Goal: Task Accomplishment & Management: Use online tool/utility

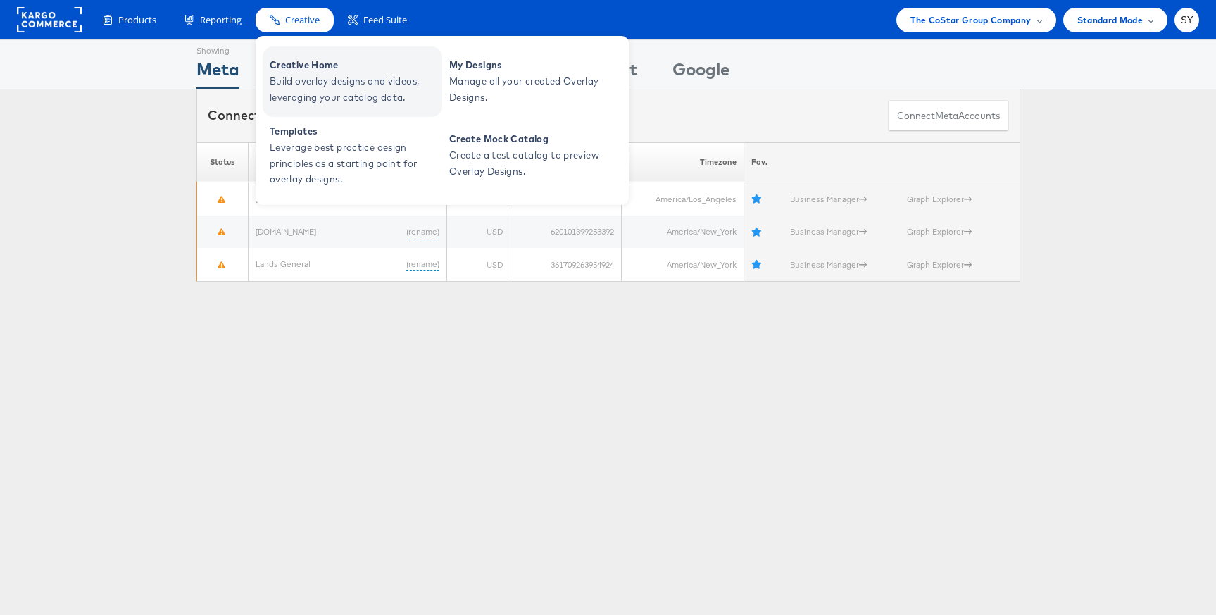
click at [310, 60] on span "Creative Home" at bounding box center [354, 65] width 169 height 16
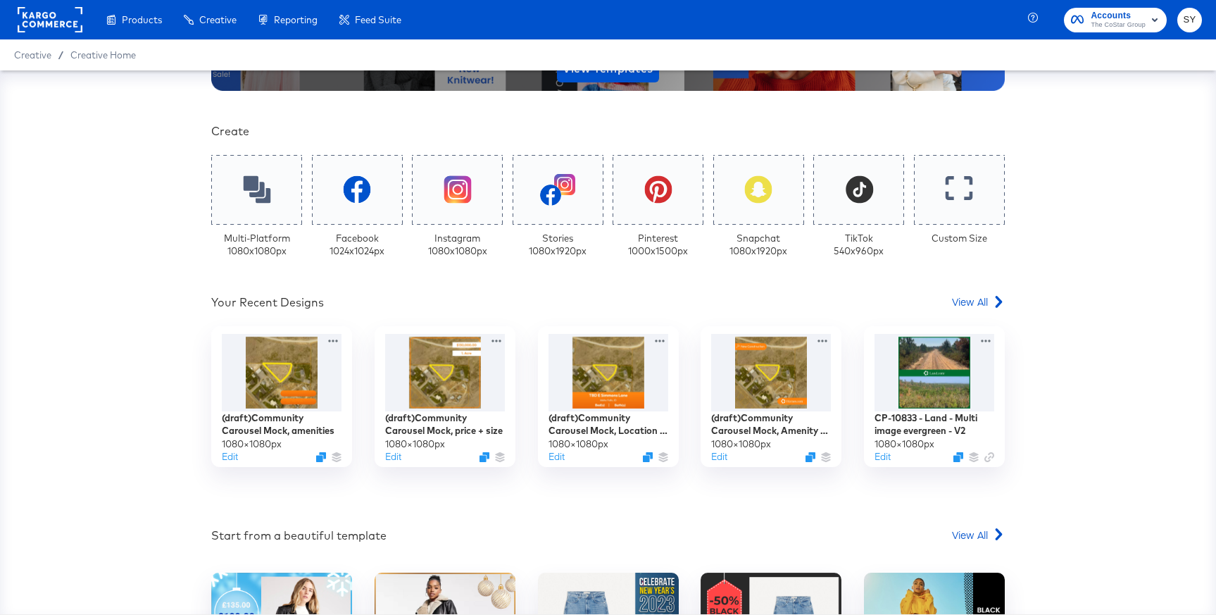
scroll to position [261, 0]
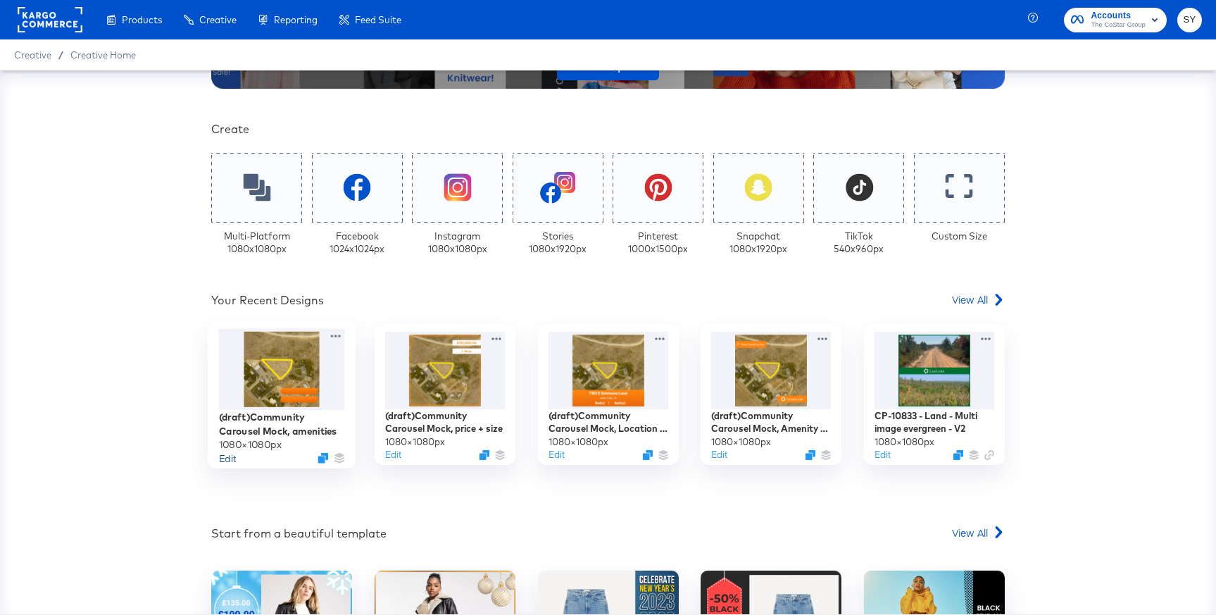
click at [225, 458] on button "Edit" at bounding box center [227, 457] width 17 height 13
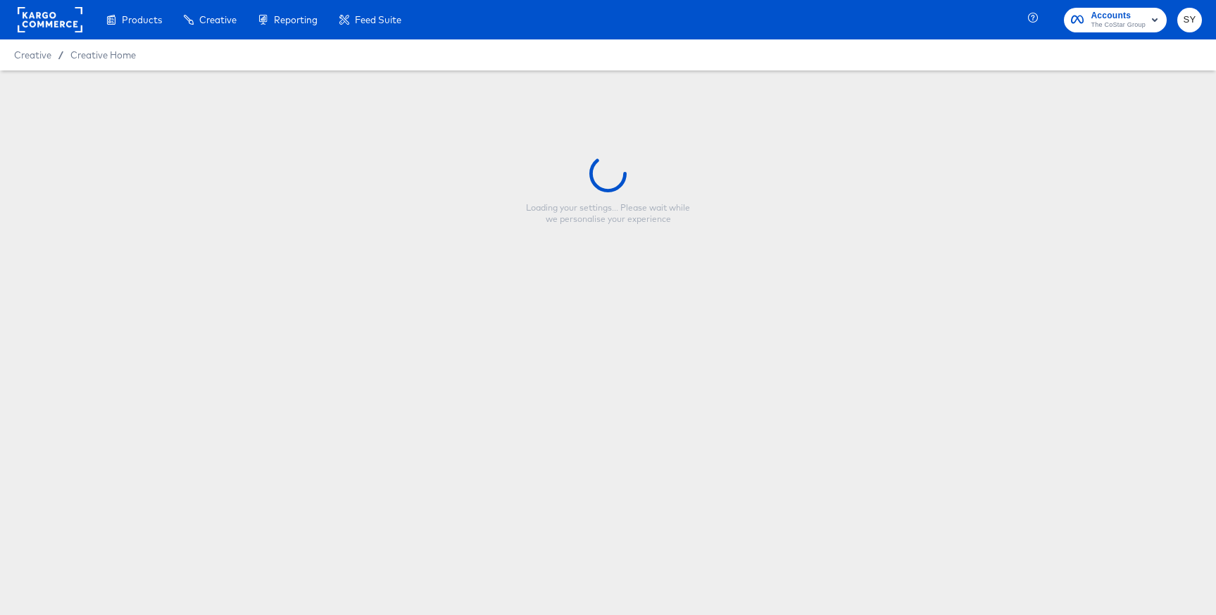
type input "(draft)Community Carousel Mock, amenities"
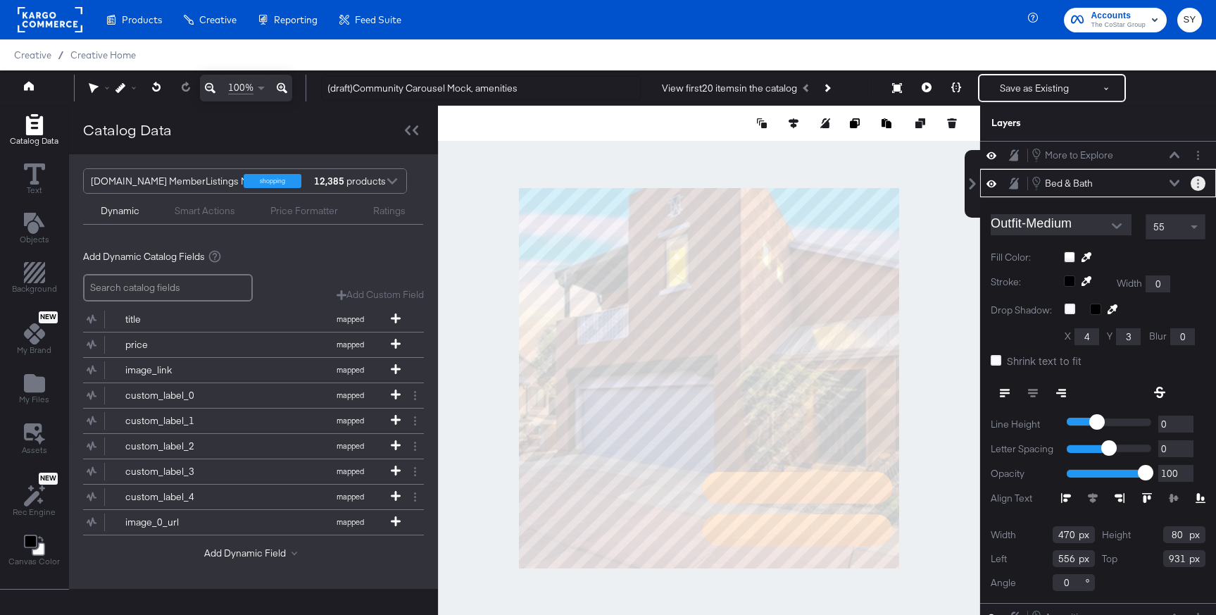
click at [1199, 183] on button "Layer Options" at bounding box center [1197, 183] width 15 height 15
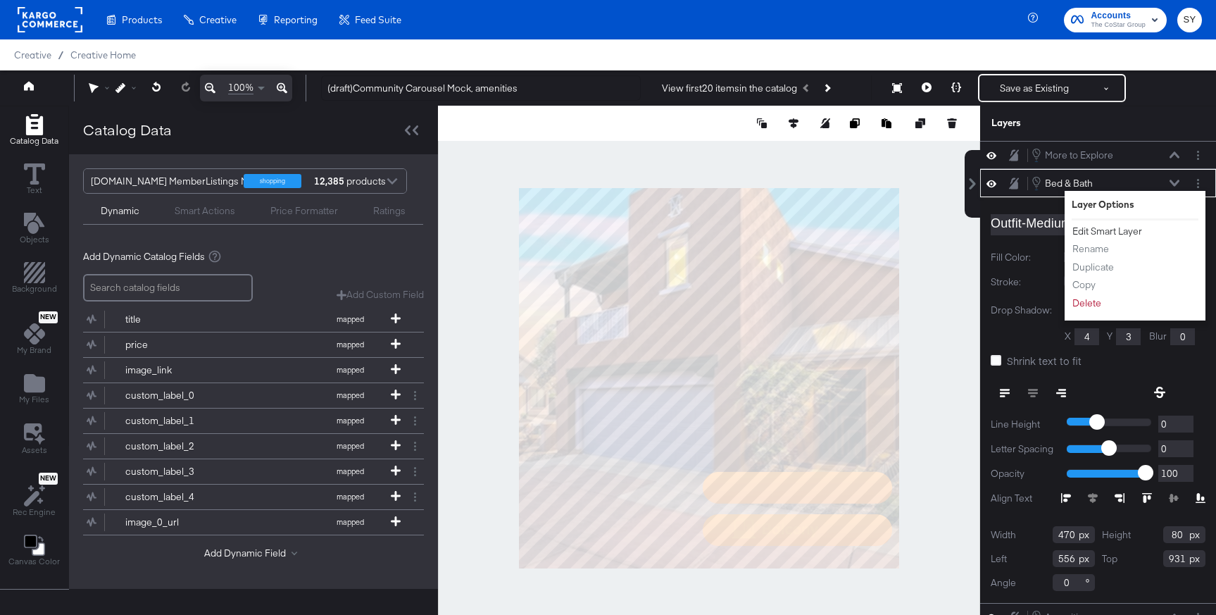
click at [1111, 229] on button "Edit Smart Layer" at bounding box center [1106, 231] width 71 height 15
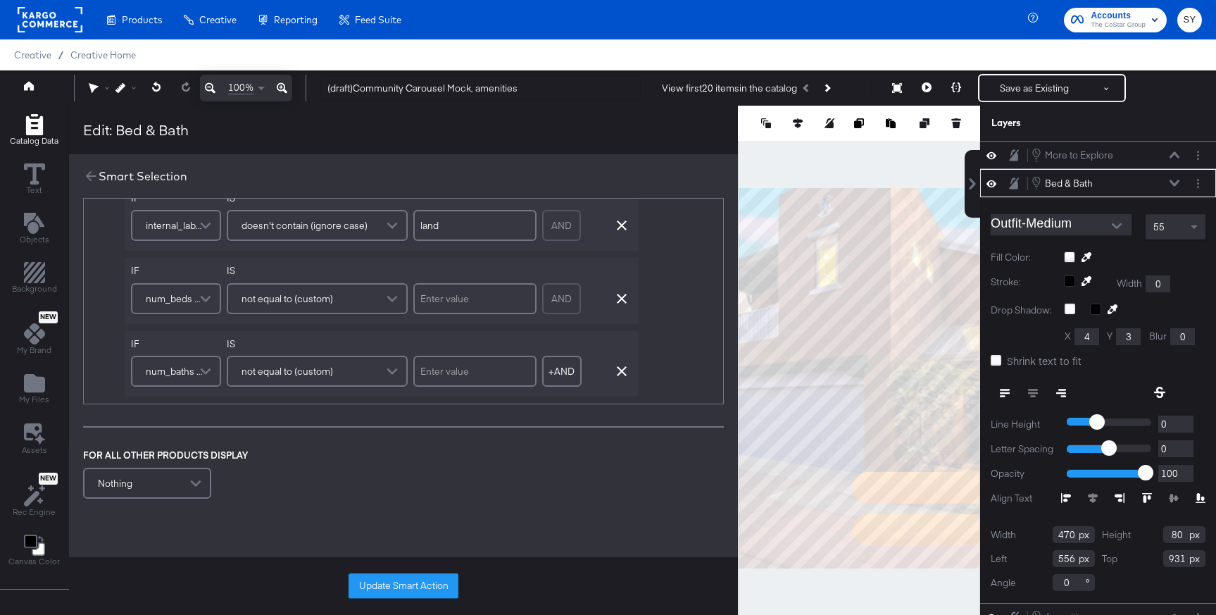
scroll to position [546, 0]
click at [89, 177] on icon at bounding box center [90, 175] width 15 height 15
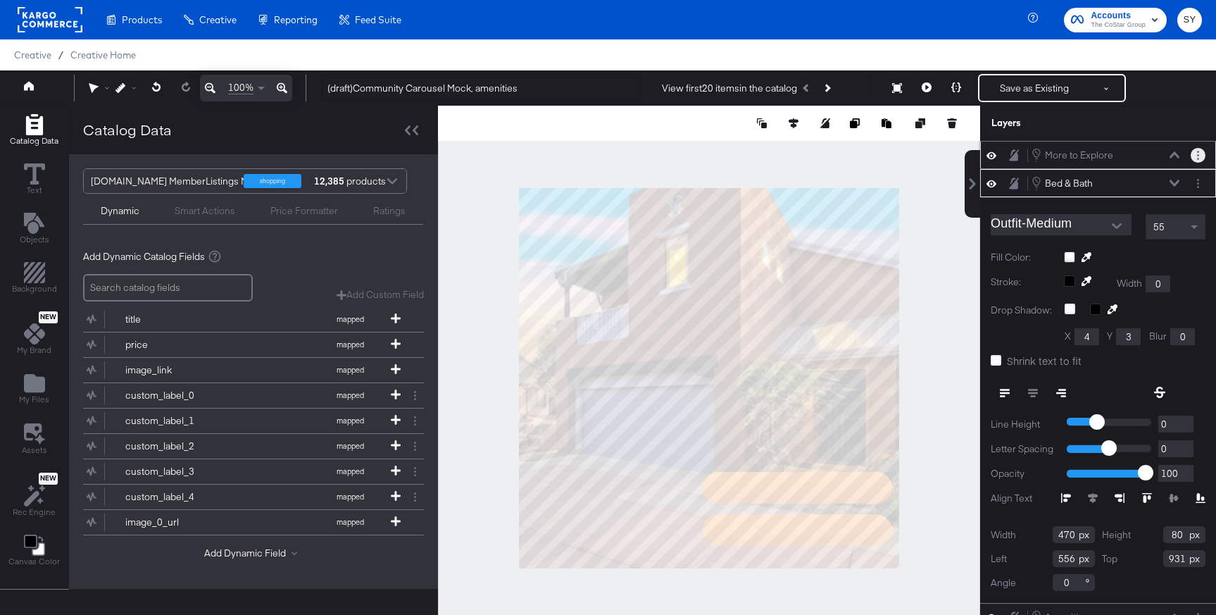
click at [1195, 154] on button "Layer Options" at bounding box center [1197, 155] width 15 height 15
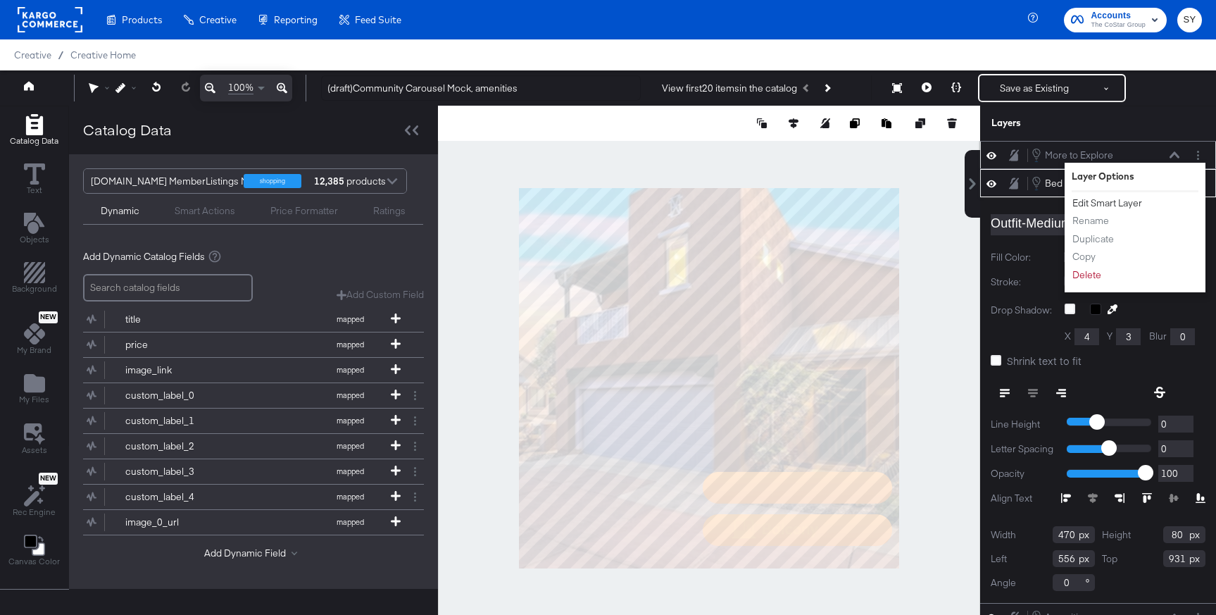
click at [1097, 203] on button "Edit Smart Layer" at bounding box center [1106, 203] width 71 height 15
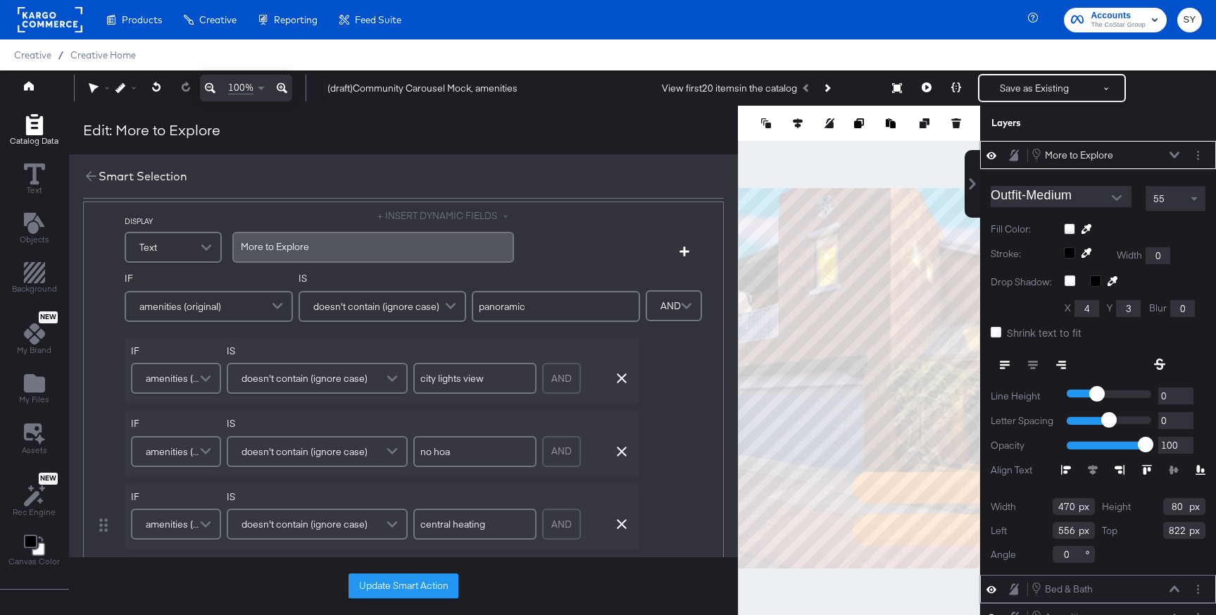
scroll to position [0, 0]
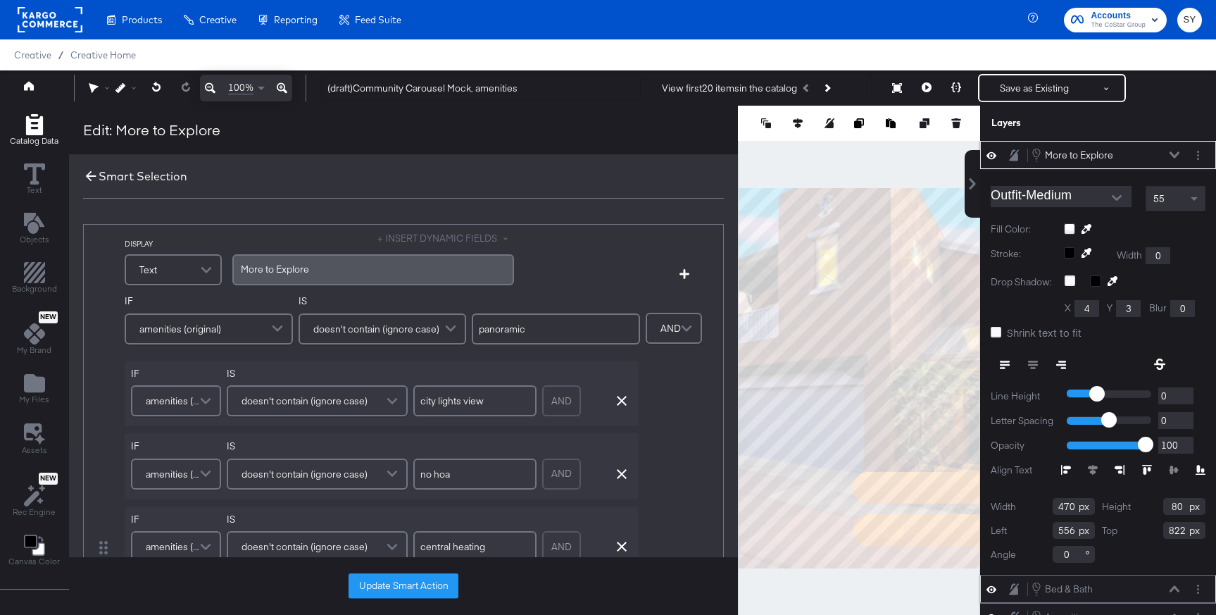
click at [84, 175] on icon at bounding box center [90, 175] width 15 height 15
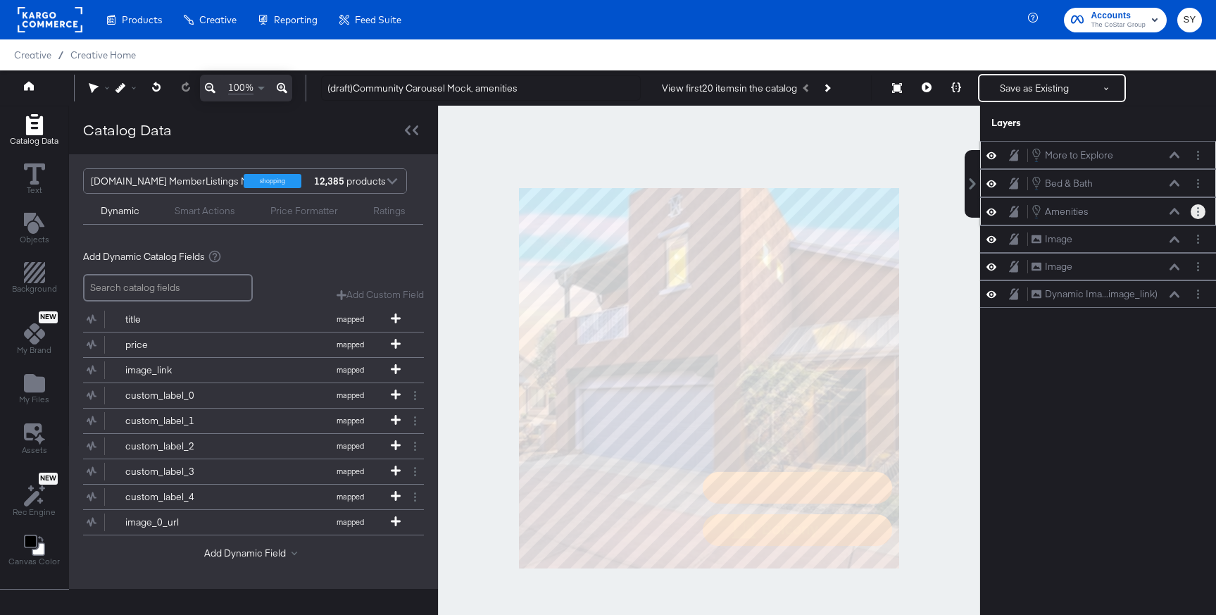
click at [1193, 213] on button "Layer Options" at bounding box center [1197, 211] width 15 height 15
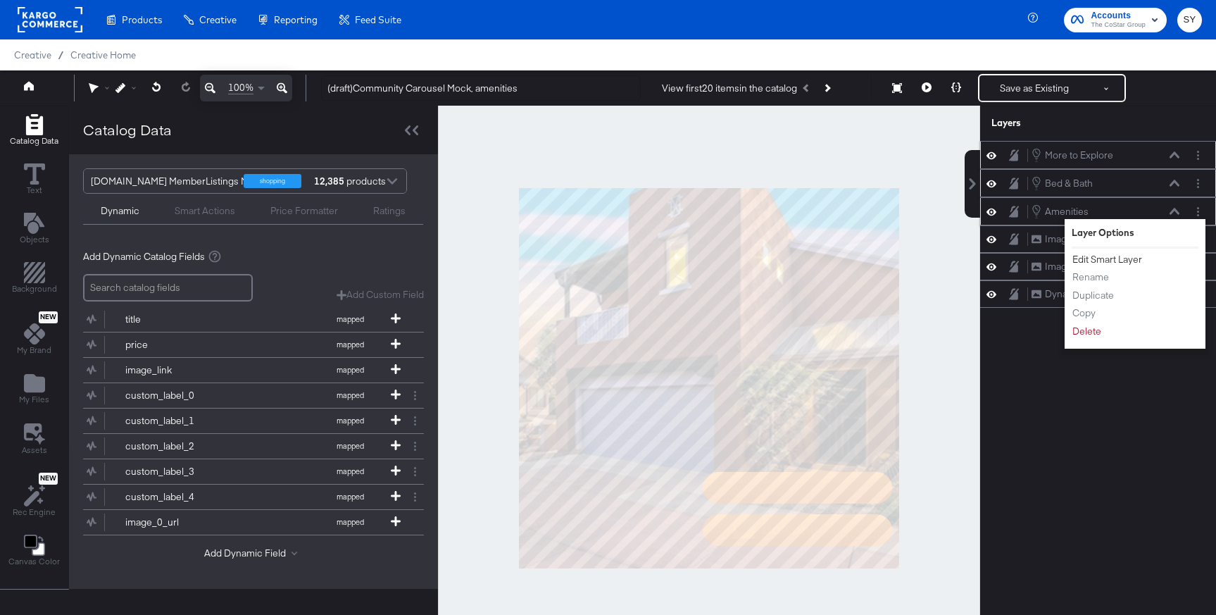
click at [1113, 264] on button "Edit Smart Layer" at bounding box center [1106, 259] width 71 height 15
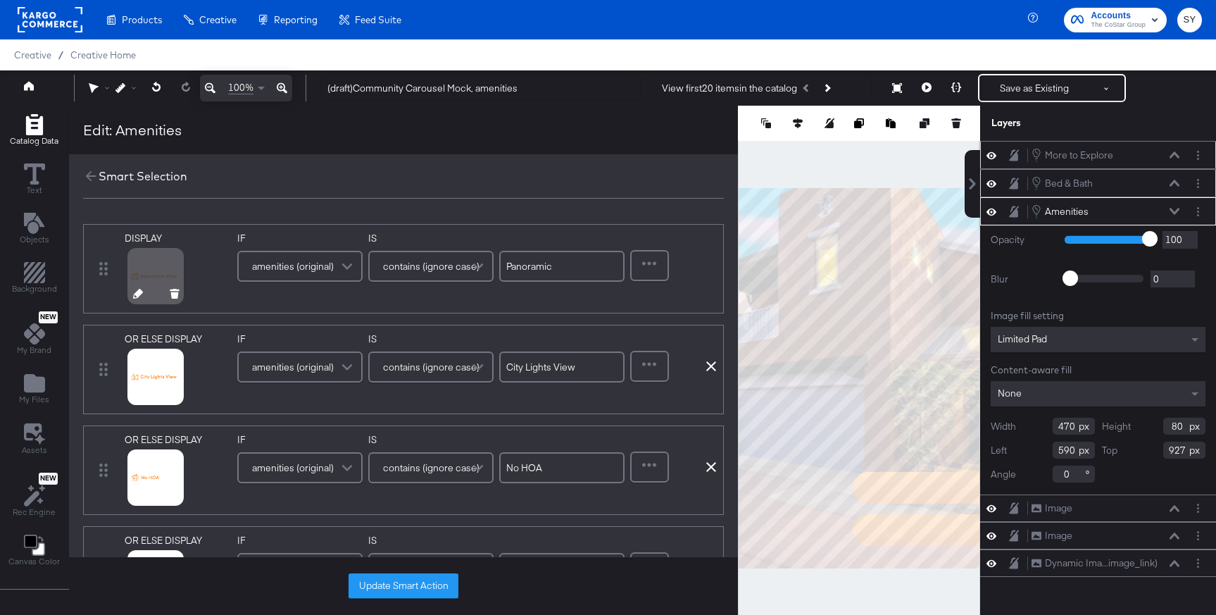
click at [133, 296] on icon at bounding box center [138, 294] width 10 height 10
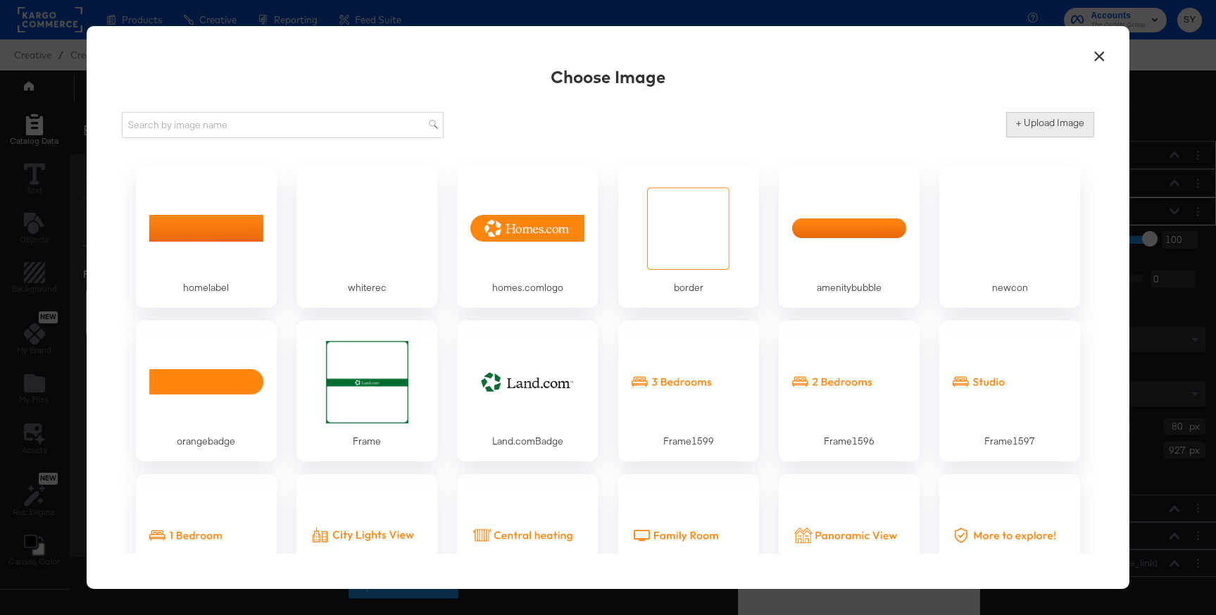
click at [1074, 121] on label "+ Upload Image" at bounding box center [1050, 122] width 68 height 13
click at [1074, 137] on input "+ Upload Image" at bounding box center [1167, 137] width 322 height 0
type input "C:\fakepath\Frame 1603.png"
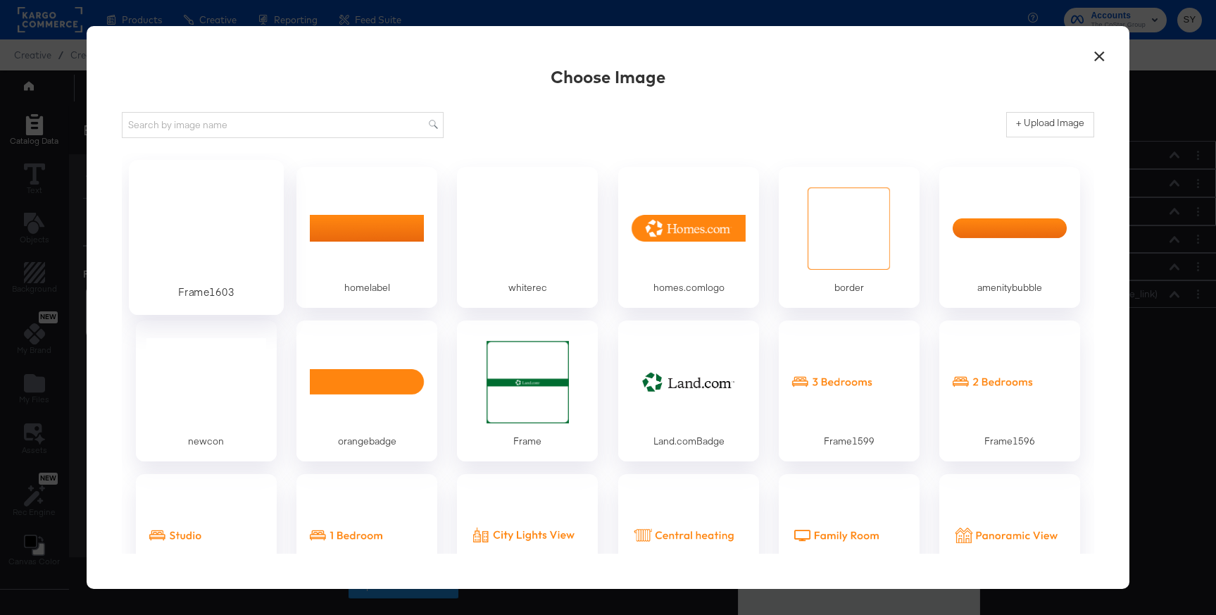
click at [196, 212] on div at bounding box center [206, 227] width 132 height 97
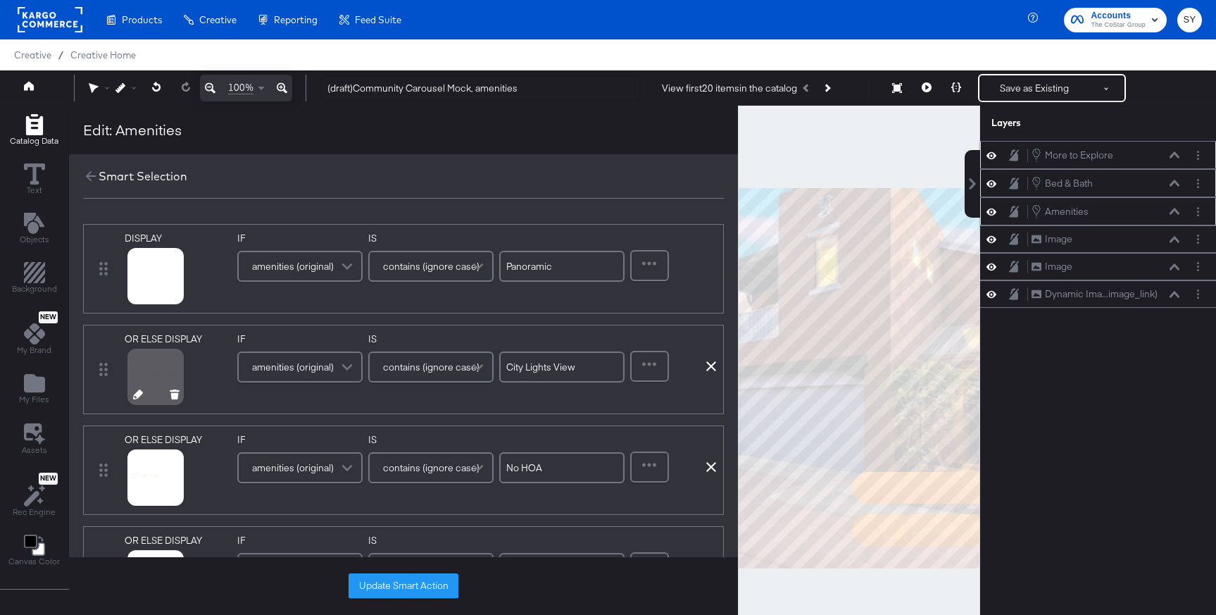
click at [138, 393] on icon at bounding box center [138, 394] width 10 height 10
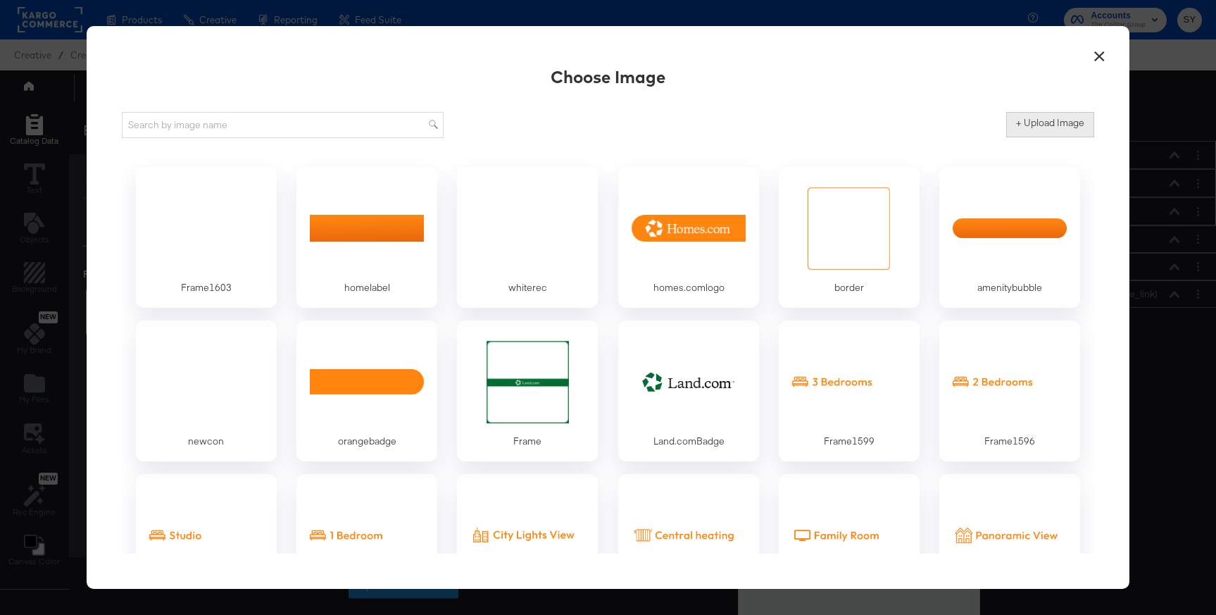
click at [1067, 127] on label "+ Upload Image" at bounding box center [1050, 122] width 68 height 13
click at [1067, 137] on input "+ Upload Image" at bounding box center [1167, 137] width 322 height 0
type input "C:\fakepath\Frame 1604.png"
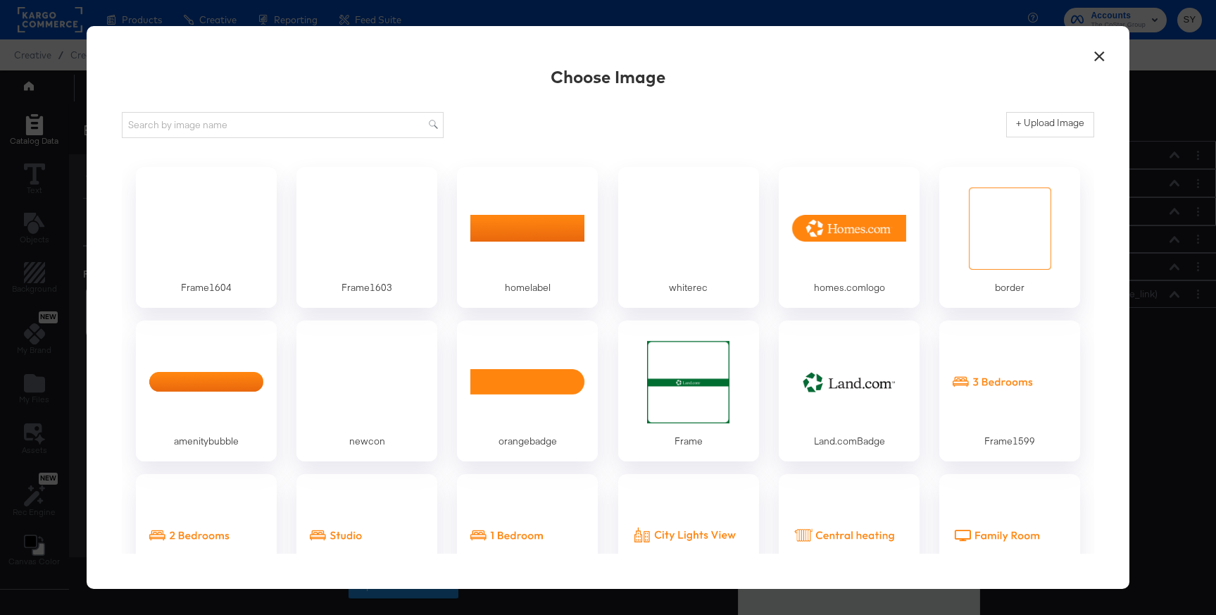
click at [247, 234] on div at bounding box center [206, 228] width 120 height 88
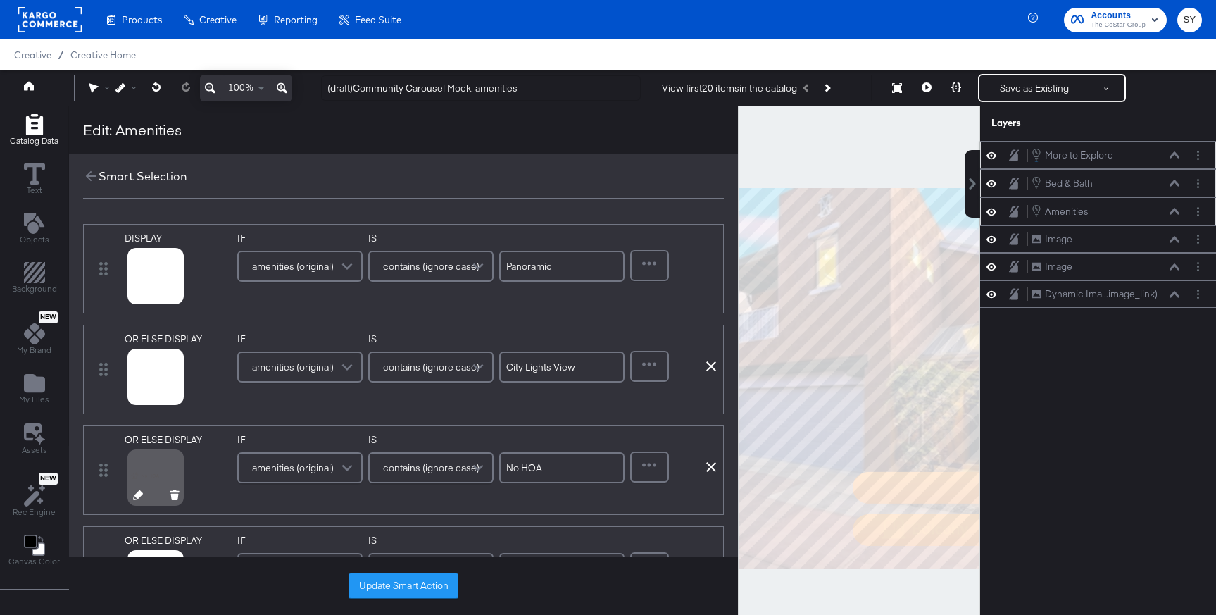
click at [128, 496] on div at bounding box center [156, 496] width 73 height 9
click at [137, 497] on icon at bounding box center [138, 495] width 10 height 10
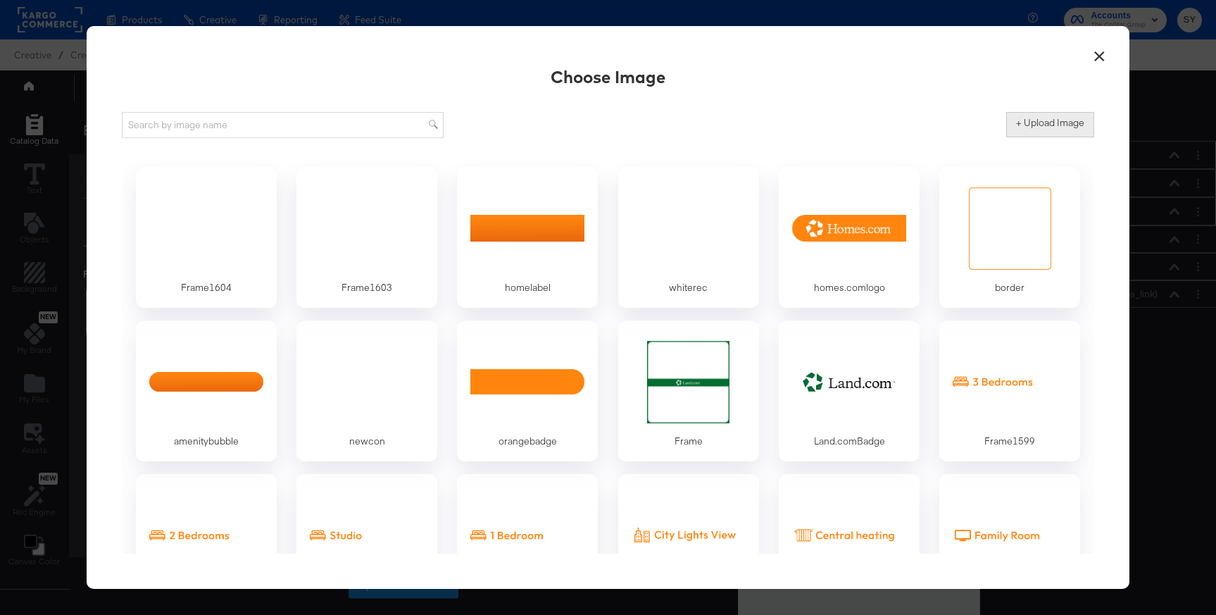
click at [1068, 122] on label "+ Upload Image" at bounding box center [1050, 122] width 68 height 13
click at [1068, 137] on input "+ Upload Image" at bounding box center [1167, 137] width 322 height 0
type input "C:\fakepath\Frame 1601.png"
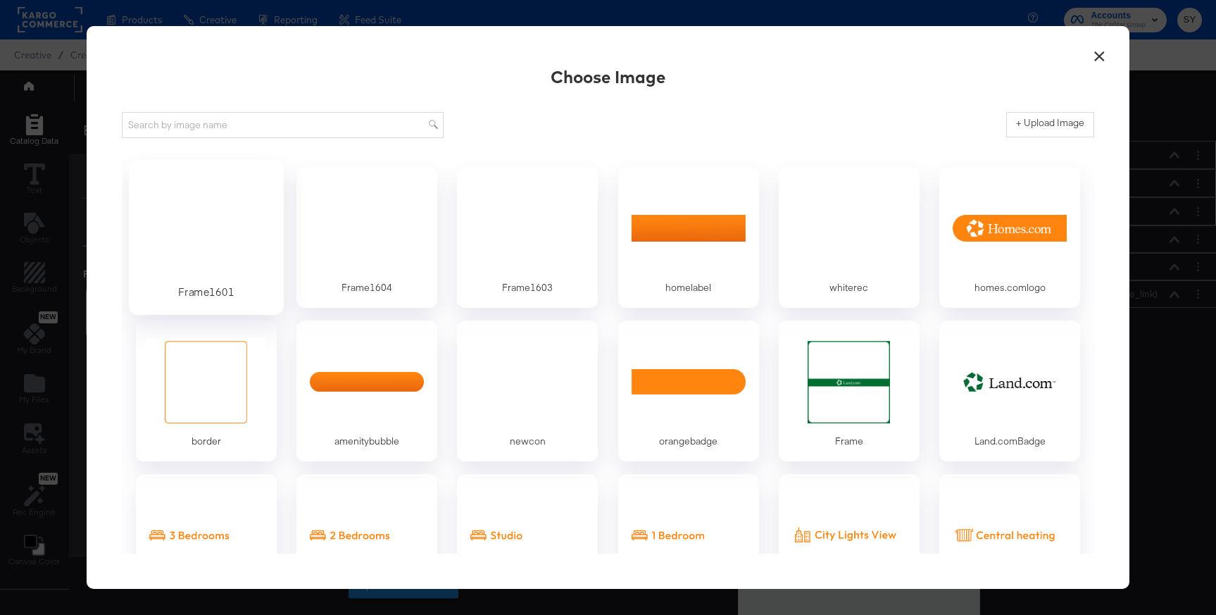
click at [207, 208] on div at bounding box center [206, 227] width 132 height 97
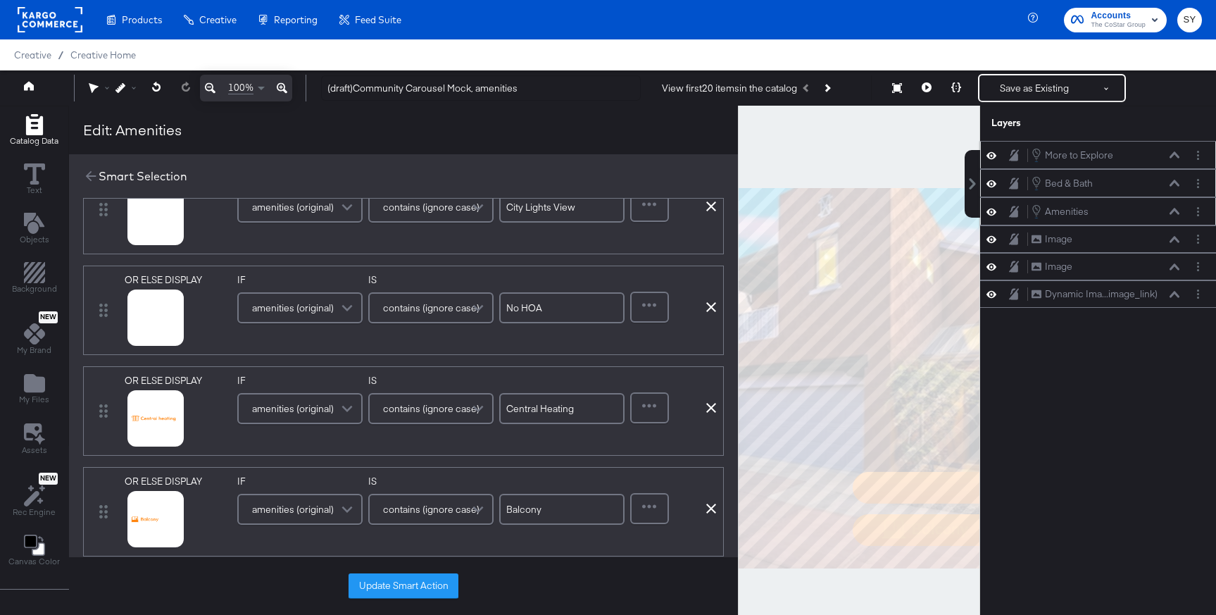
scroll to position [162, 0]
click at [139, 435] on icon at bounding box center [138, 434] width 10 height 10
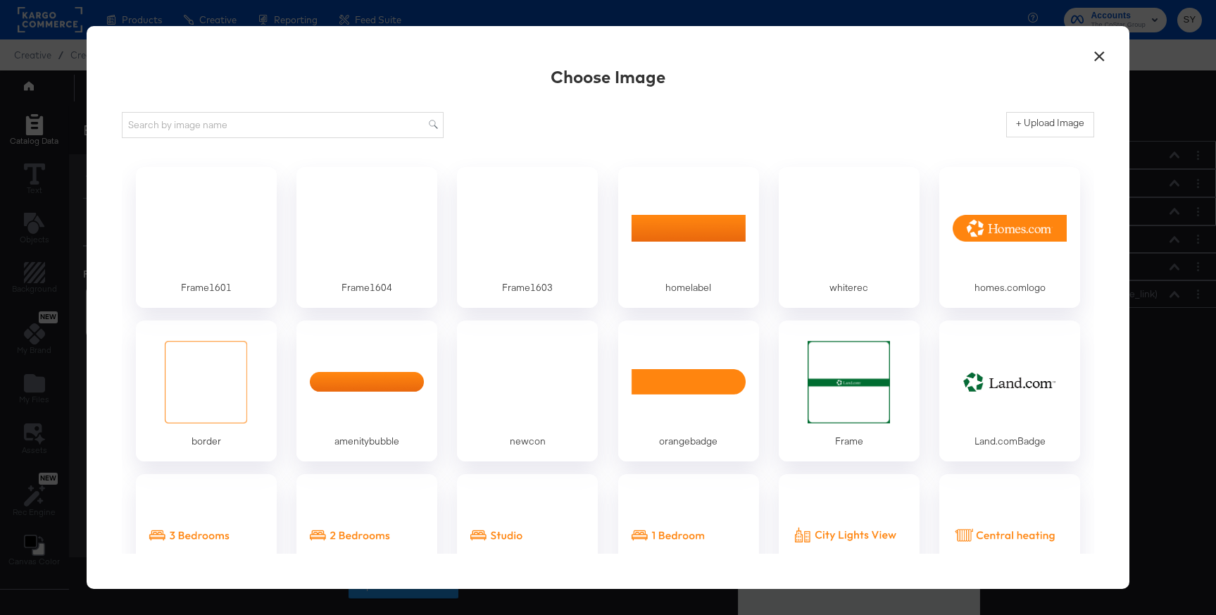
scroll to position [0, 0]
click at [1052, 137] on button "+ Upload Image" at bounding box center [1050, 124] width 88 height 25
click at [1044, 115] on button "+ Upload Image" at bounding box center [1050, 124] width 88 height 25
click at [1028, 118] on label "+ Upload Image" at bounding box center [1050, 122] width 68 height 13
click at [1028, 137] on input "+ Upload Image" at bounding box center [1167, 137] width 322 height 0
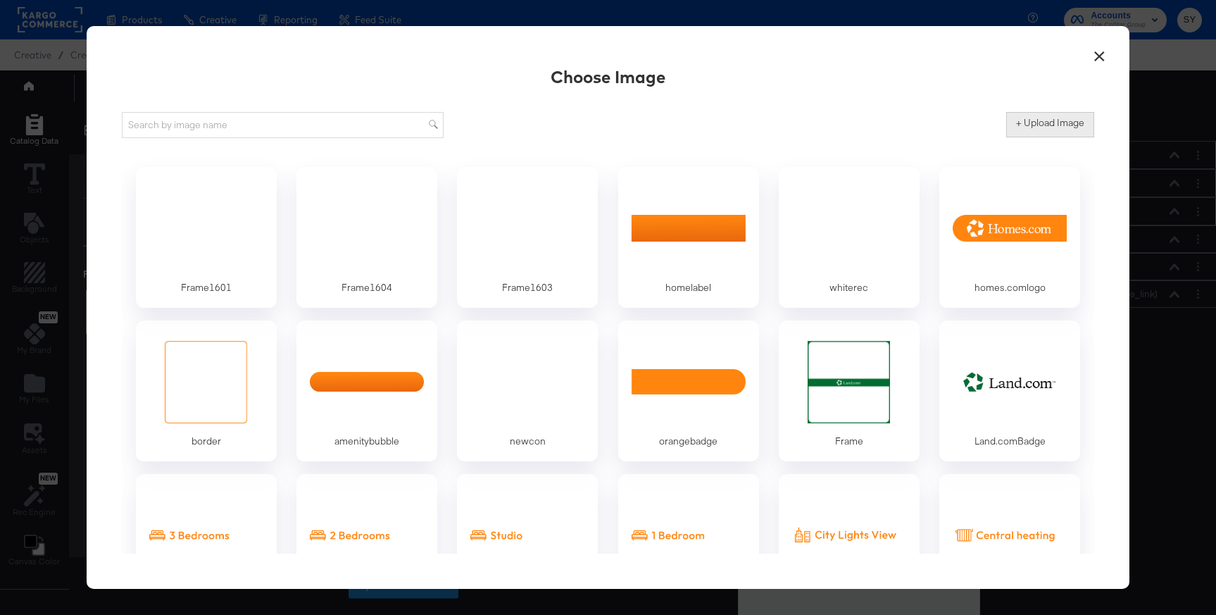
type input "C:\fakepath\Frame 1578.png"
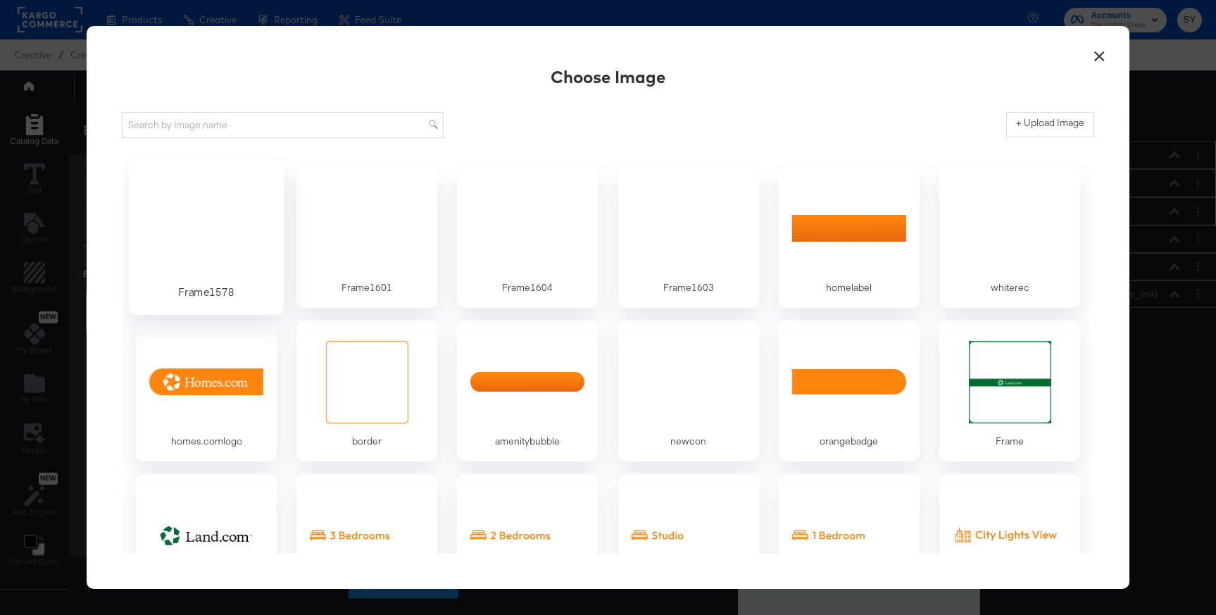
click at [212, 215] on div at bounding box center [206, 227] width 132 height 97
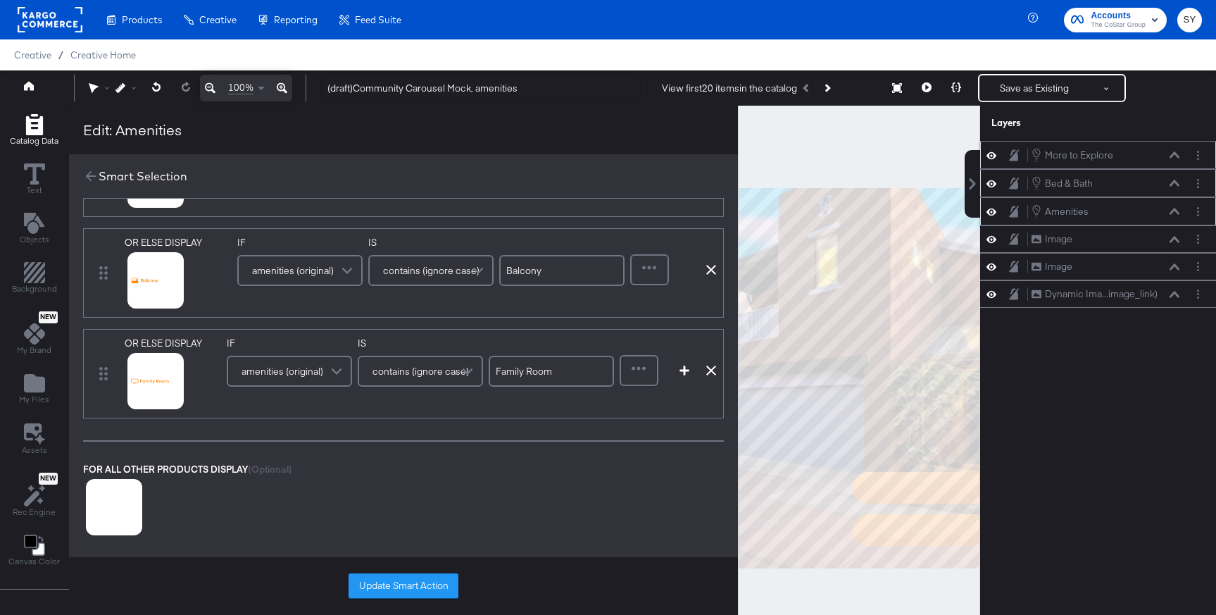
scroll to position [400, 0]
click at [137, 303] on button at bounding box center [138, 297] width 10 height 13
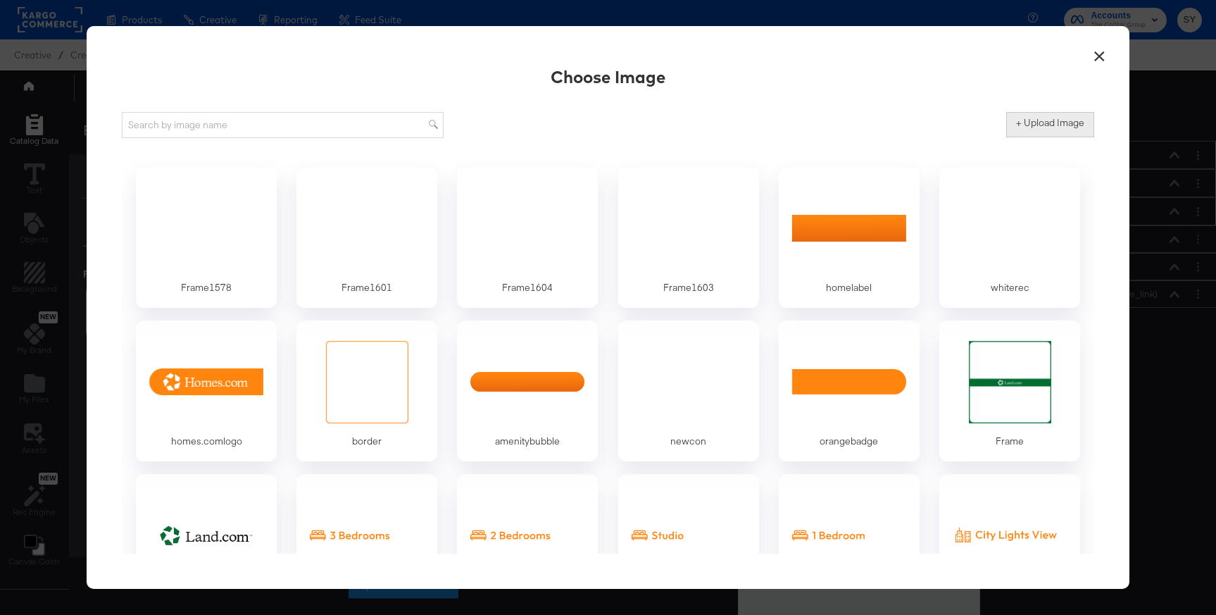
click at [1069, 125] on label "+ Upload Image" at bounding box center [1050, 122] width 68 height 13
click at [1069, 137] on input "+ Upload Image" at bounding box center [1167, 137] width 322 height 0
type input "C:\fakepath\Frame 1602.png"
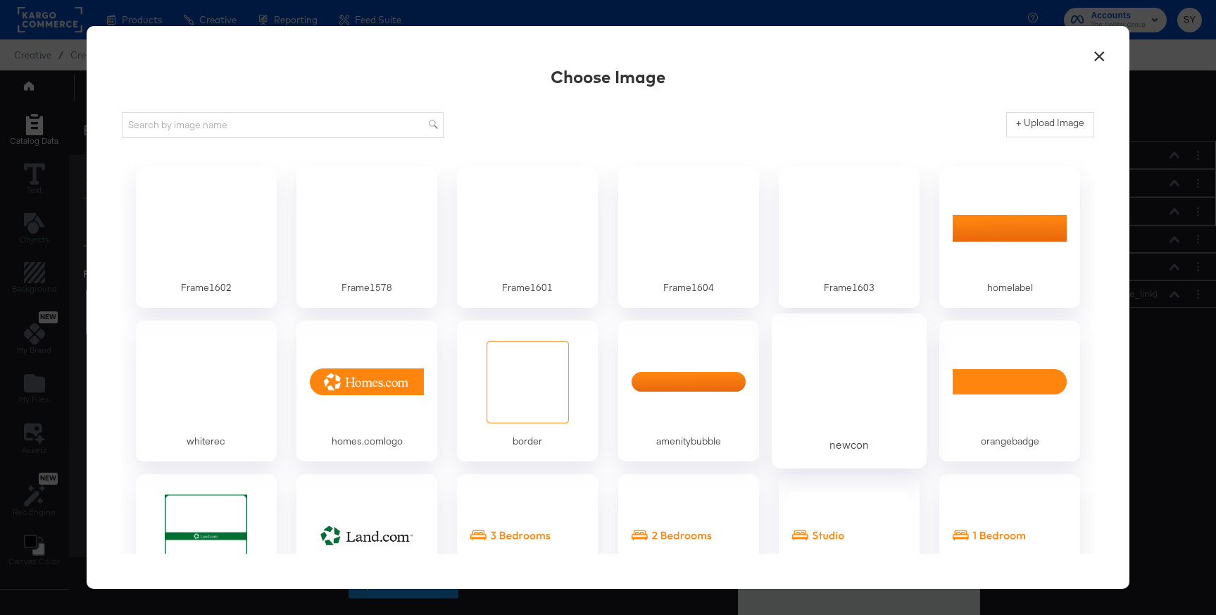
click at [217, 257] on div at bounding box center [206, 228] width 120 height 88
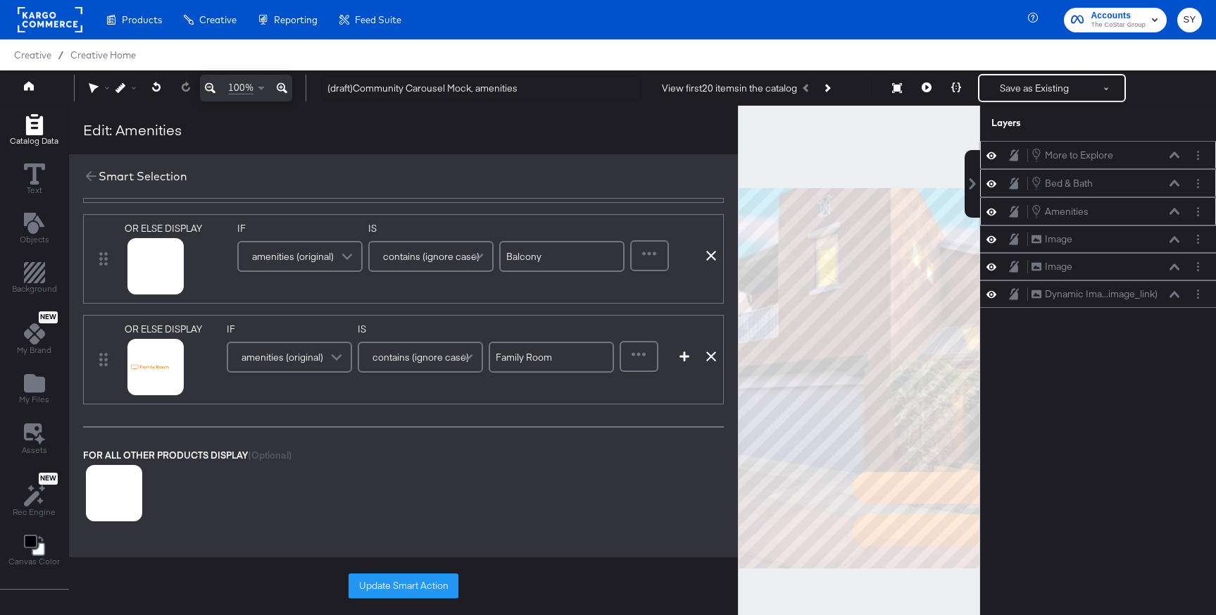
scroll to position [411, 0]
click at [139, 382] on icon at bounding box center [138, 386] width 10 height 10
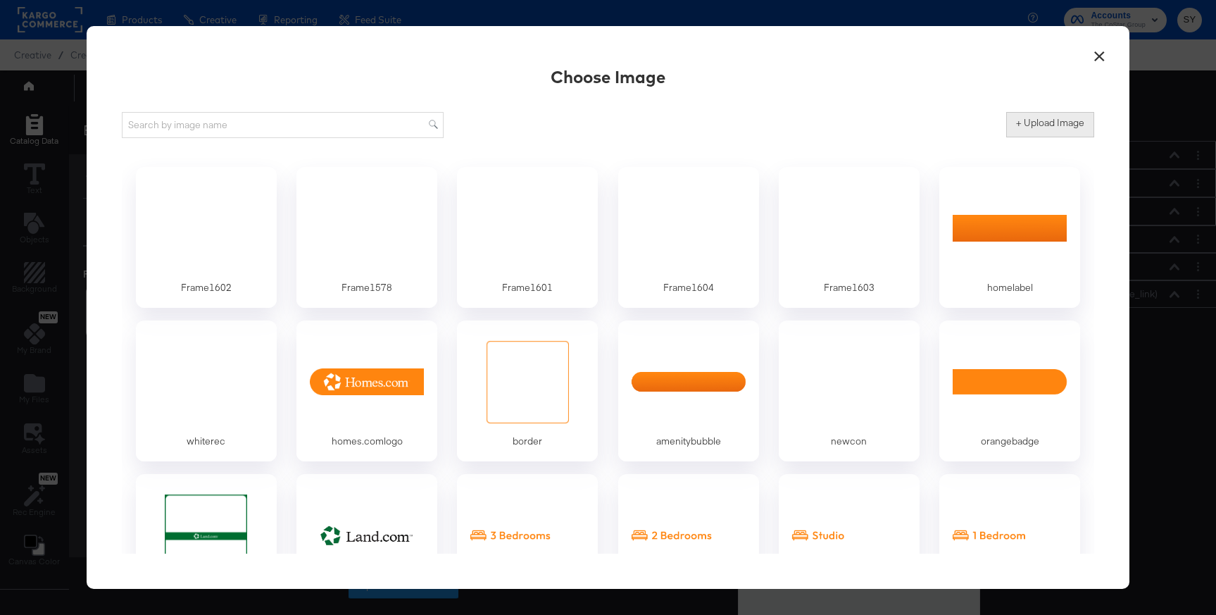
click at [1035, 120] on label "+ Upload Image" at bounding box center [1050, 122] width 68 height 13
click at [1035, 137] on input "+ Upload Image" at bounding box center [1167, 137] width 322 height 0
type input "C:\fakepath\Frame 1605.png"
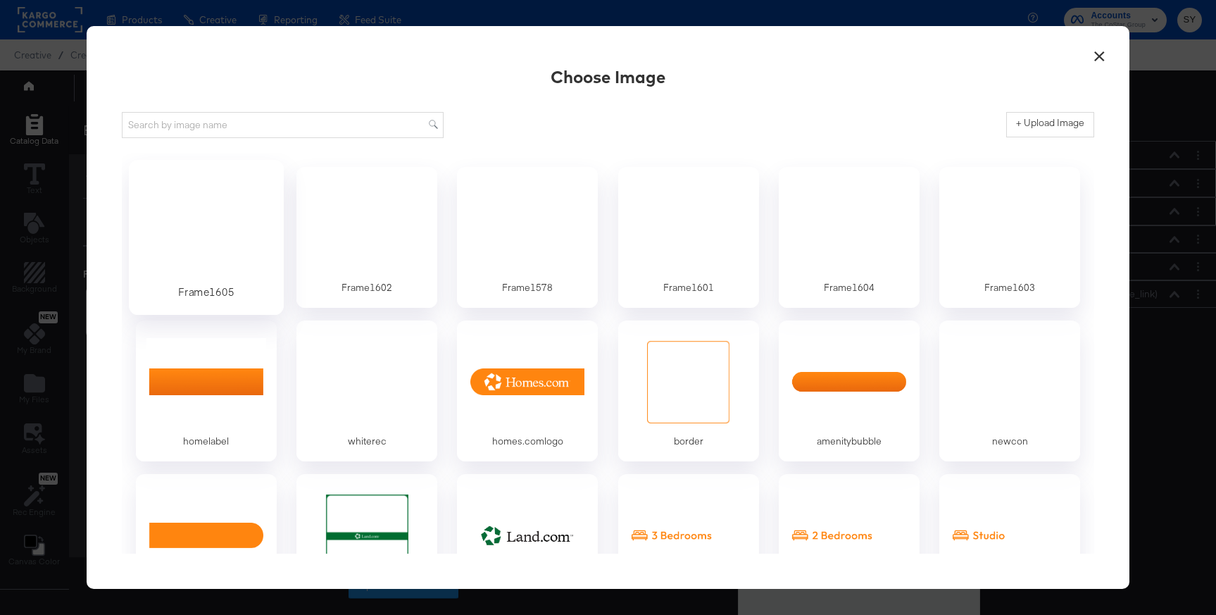
click at [208, 220] on div at bounding box center [206, 227] width 132 height 97
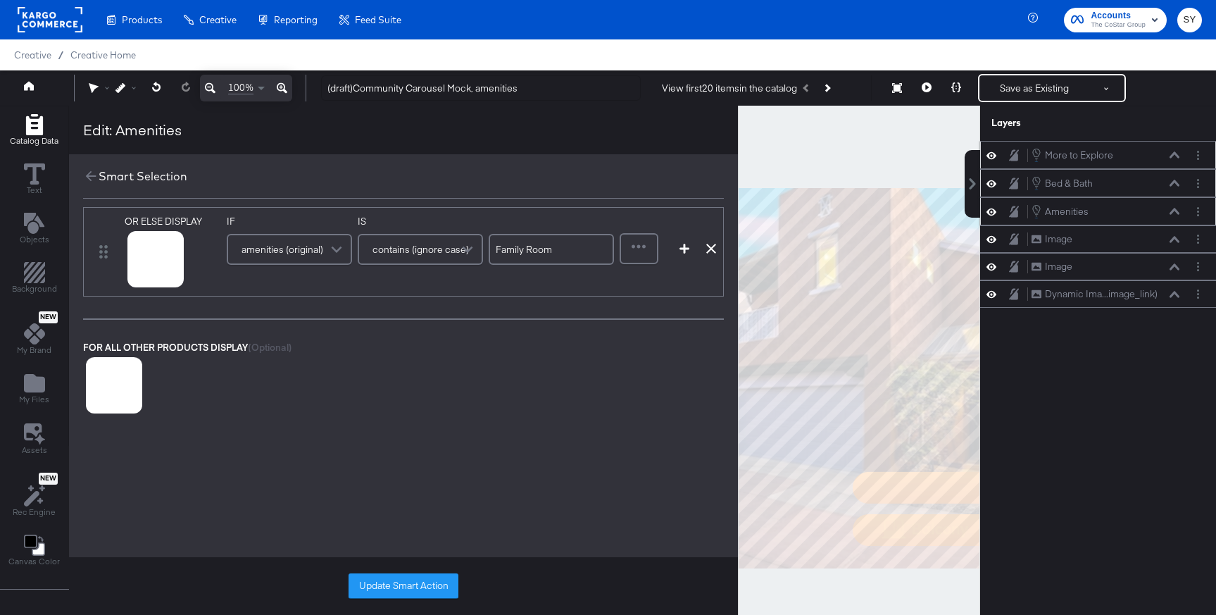
scroll to position [527, 0]
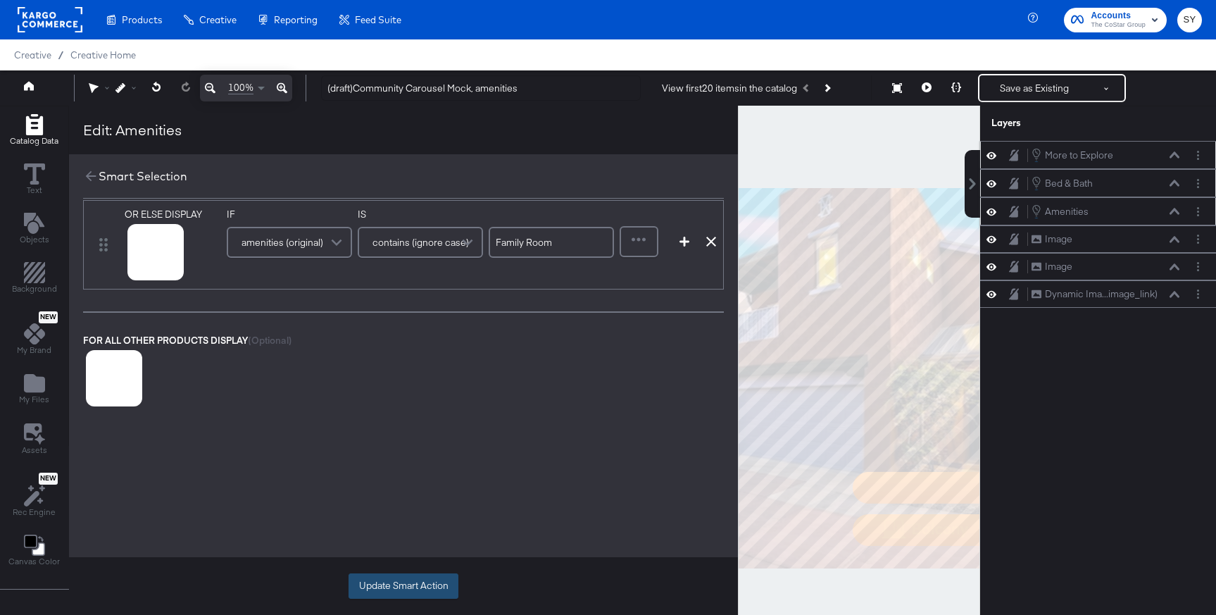
click at [417, 592] on button "Update Smart Action" at bounding box center [403, 585] width 110 height 25
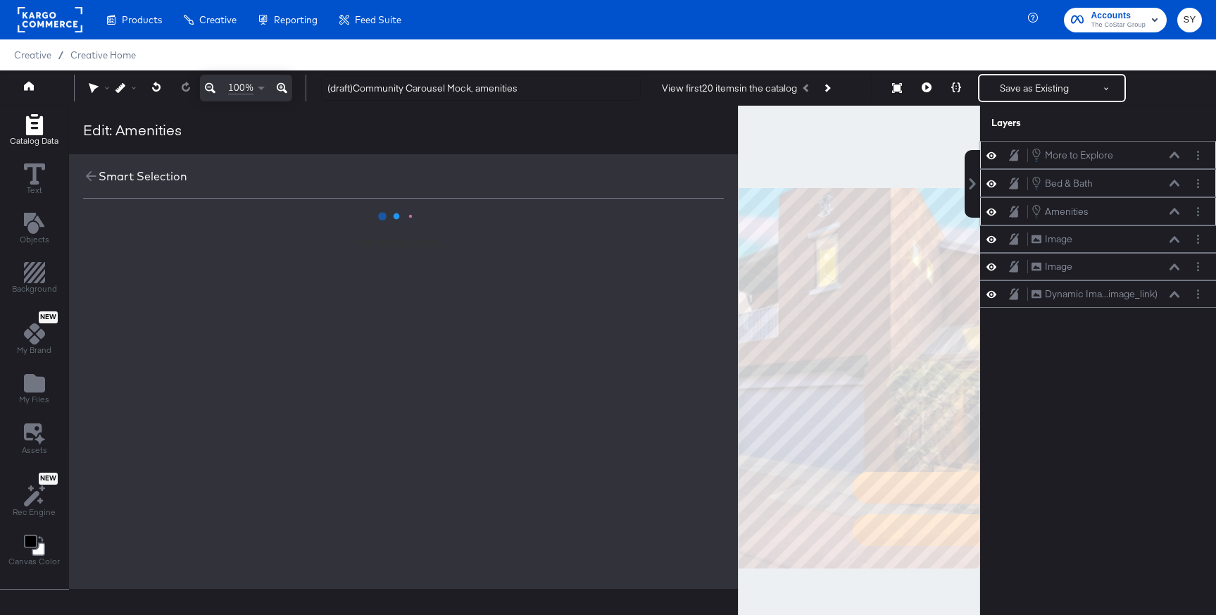
scroll to position [0, 0]
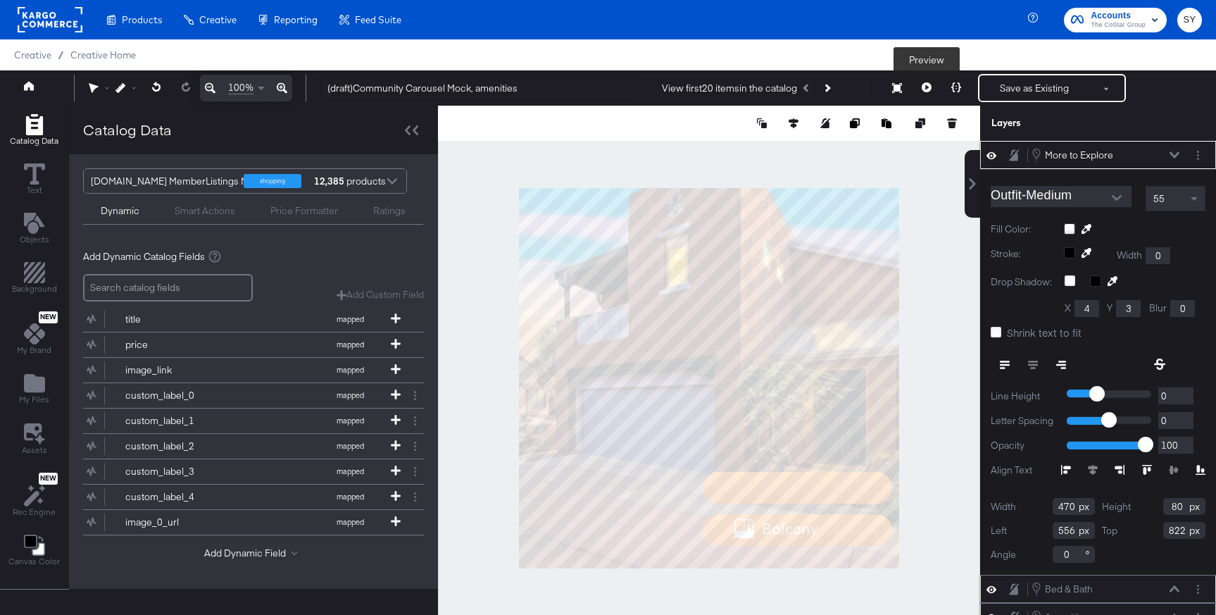
click at [927, 85] on icon at bounding box center [926, 87] width 10 height 10
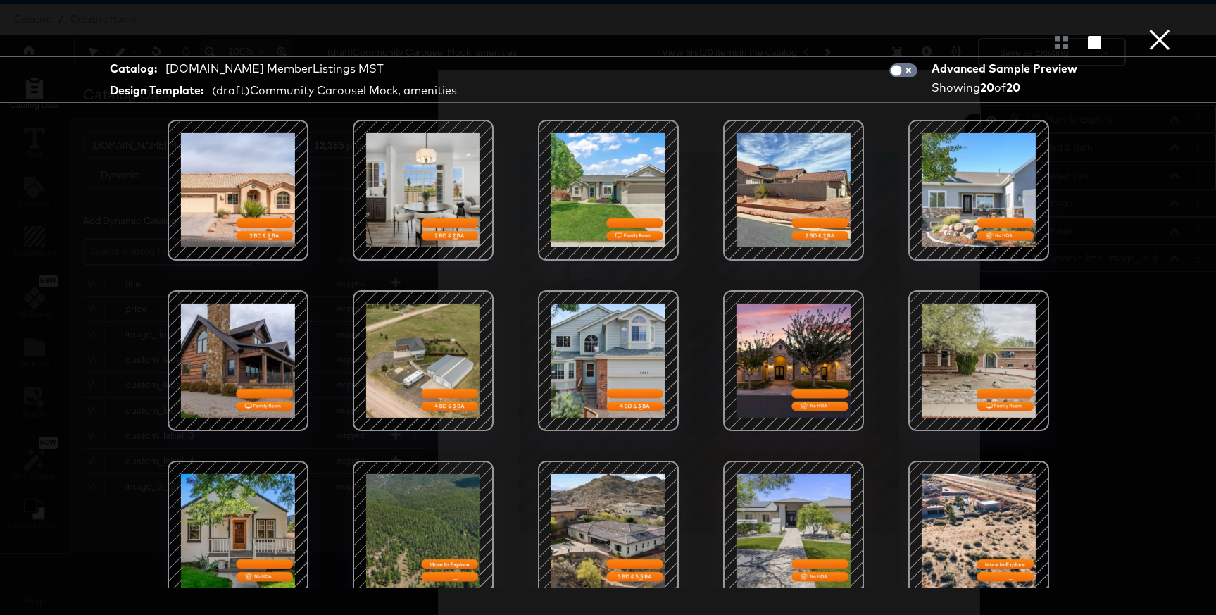
scroll to position [178, 0]
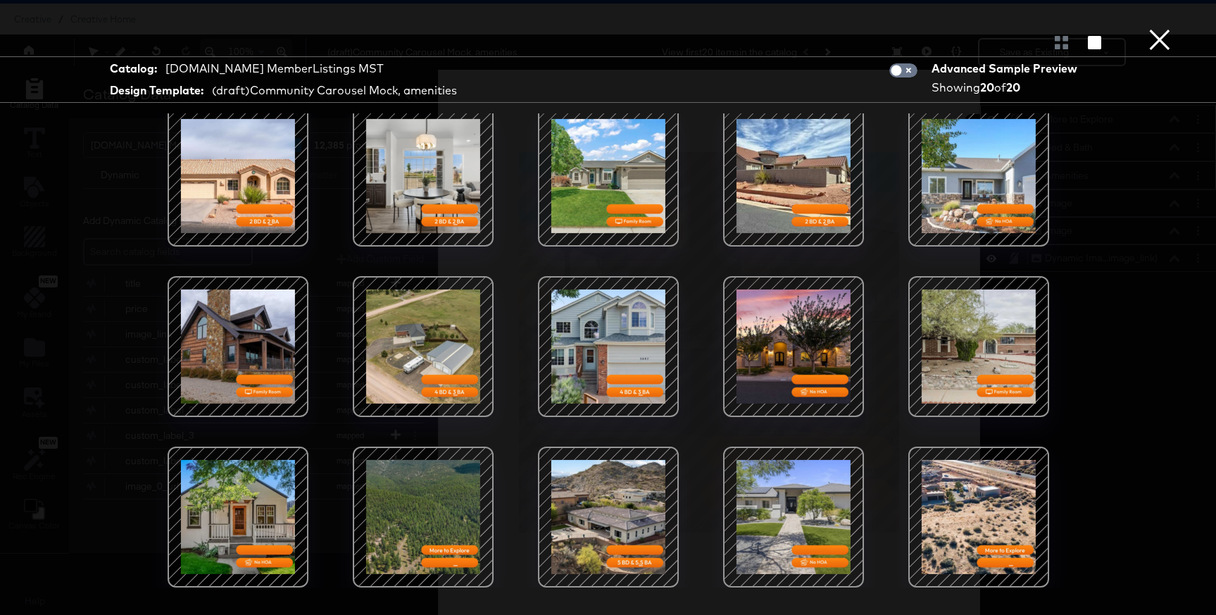
click at [1153, 28] on button "×" at bounding box center [1159, 14] width 28 height 28
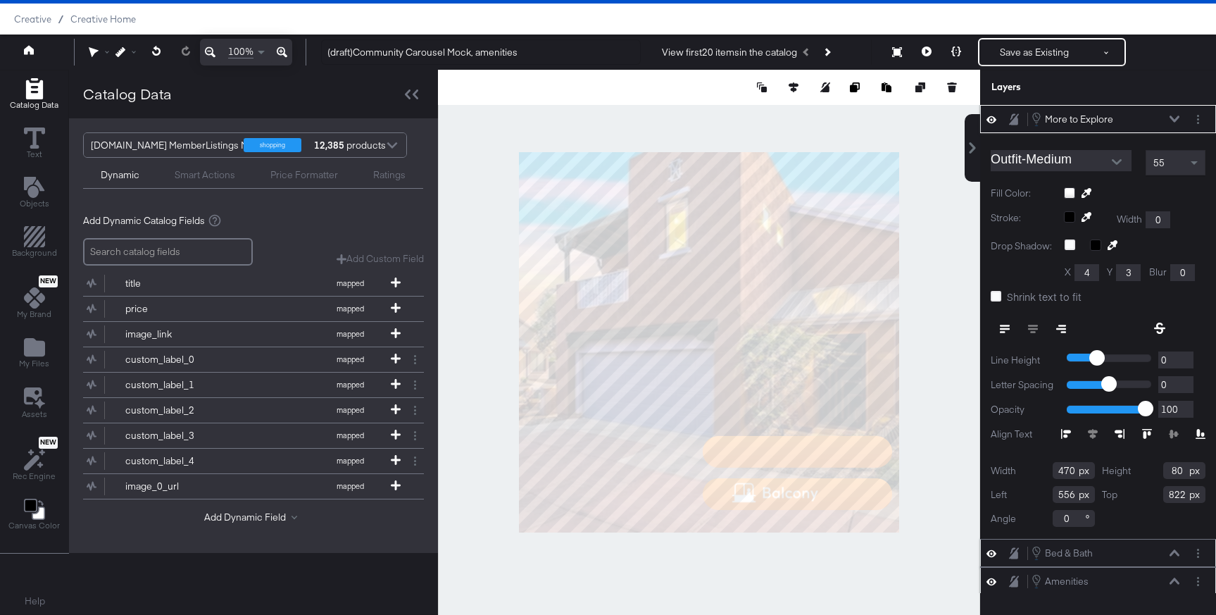
click at [1168, 124] on div "More to Explore More to Explore" at bounding box center [1105, 118] width 149 height 15
click at [1175, 118] on icon at bounding box center [1174, 118] width 10 height 7
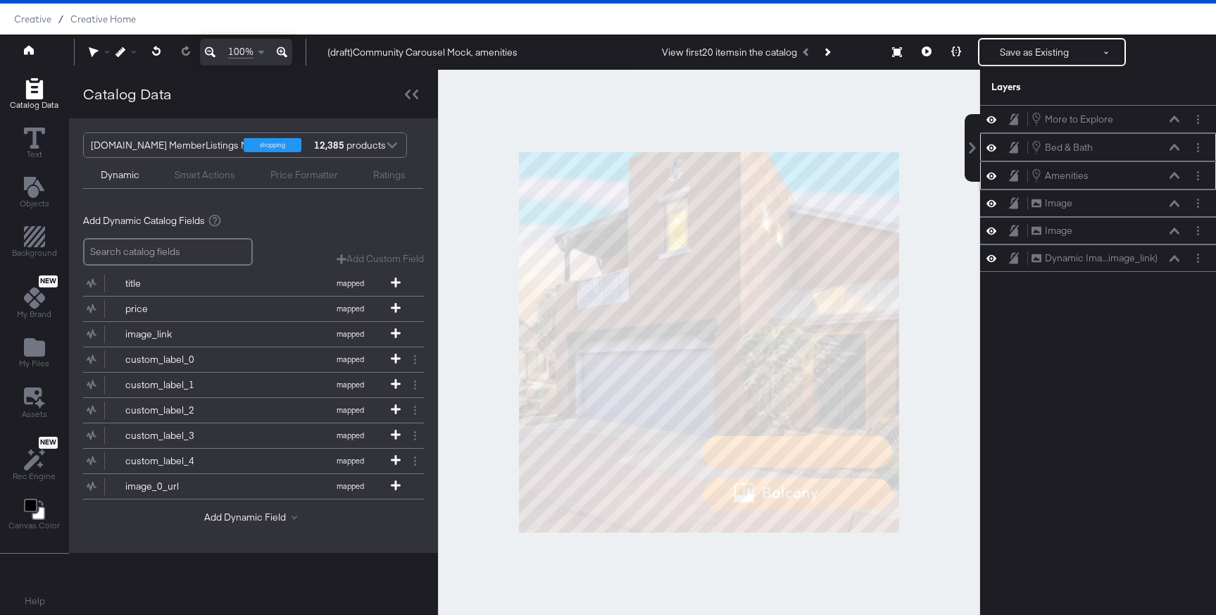
click at [994, 151] on icon at bounding box center [991, 147] width 10 height 12
click at [921, 46] on button at bounding box center [927, 52] width 30 height 28
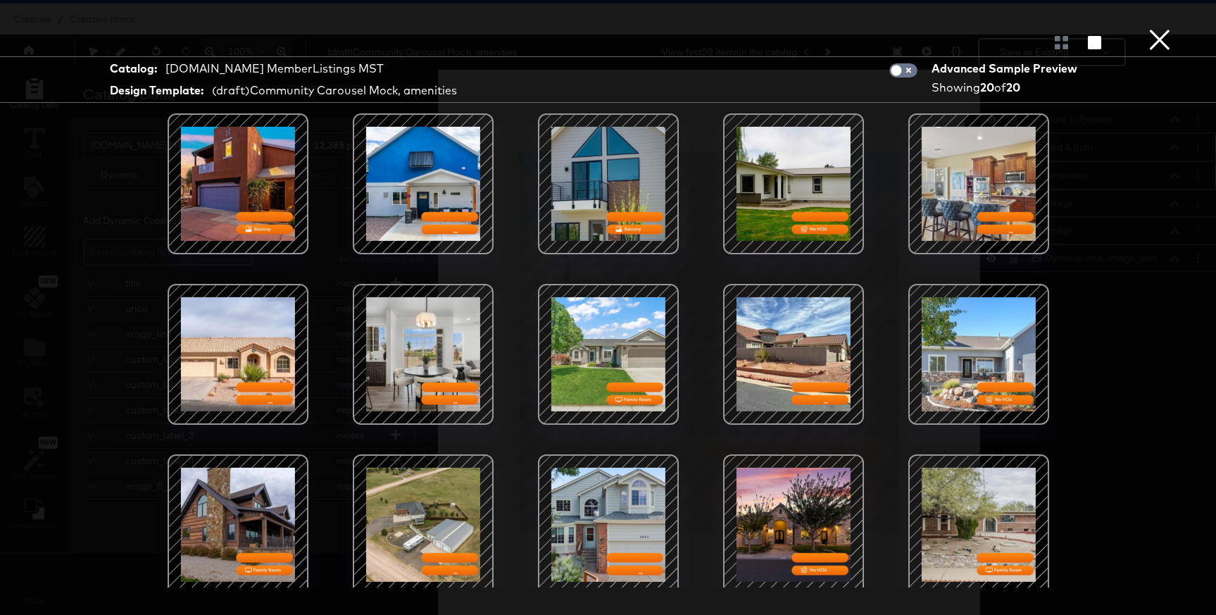
click at [1138, 36] on div at bounding box center [608, 42] width 1216 height 28
click at [1163, 28] on button "×" at bounding box center [1159, 14] width 28 height 28
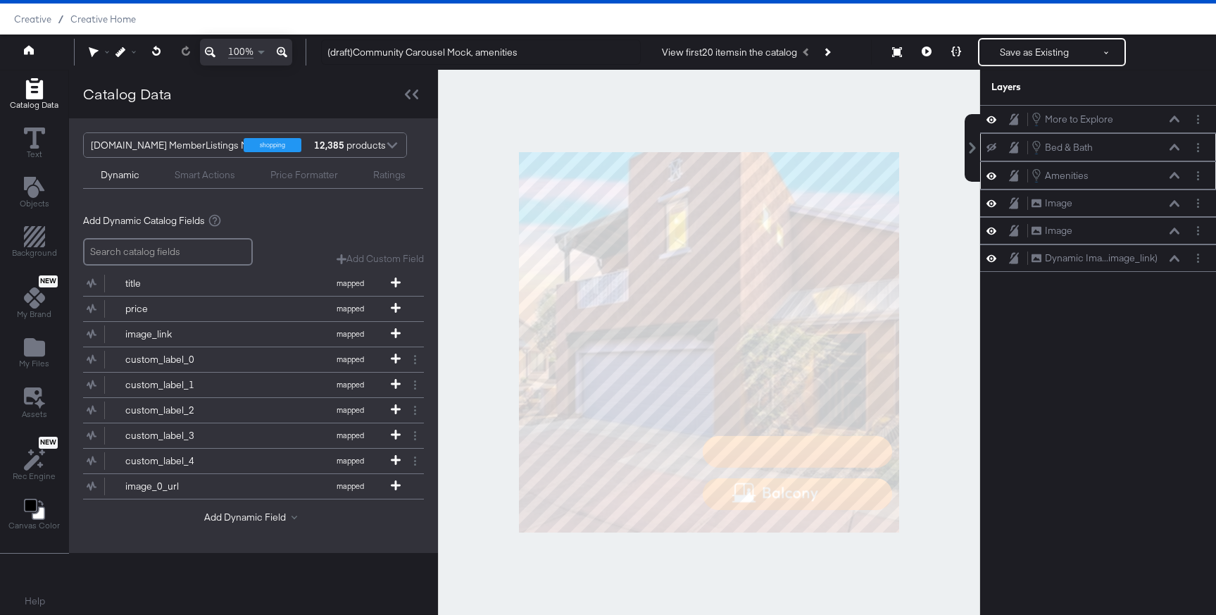
click at [996, 151] on button at bounding box center [991, 146] width 11 height 11
click at [996, 118] on button at bounding box center [991, 119] width 11 height 13
click at [926, 48] on icon at bounding box center [926, 51] width 10 height 10
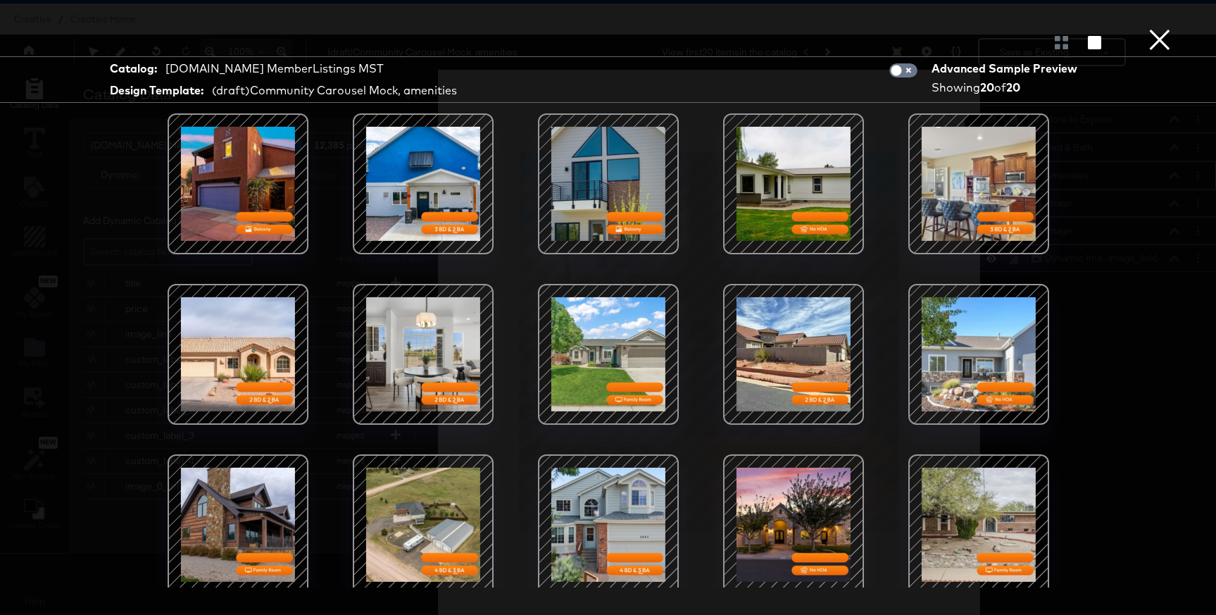
click at [1165, 28] on button "×" at bounding box center [1159, 14] width 28 height 28
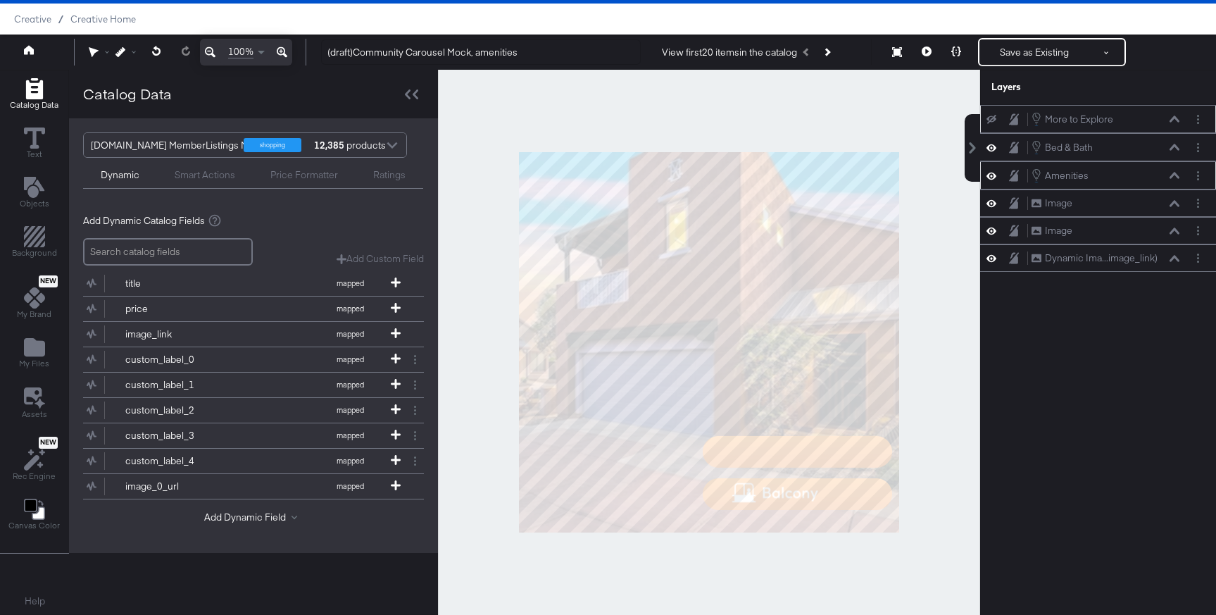
click at [993, 119] on icon at bounding box center [991, 119] width 10 height 9
click at [995, 208] on icon at bounding box center [991, 203] width 10 height 12
click at [995, 208] on div "Image Image" at bounding box center [1098, 203] width 225 height 15
click at [992, 203] on icon at bounding box center [991, 203] width 10 height 9
click at [990, 237] on button at bounding box center [991, 230] width 11 height 13
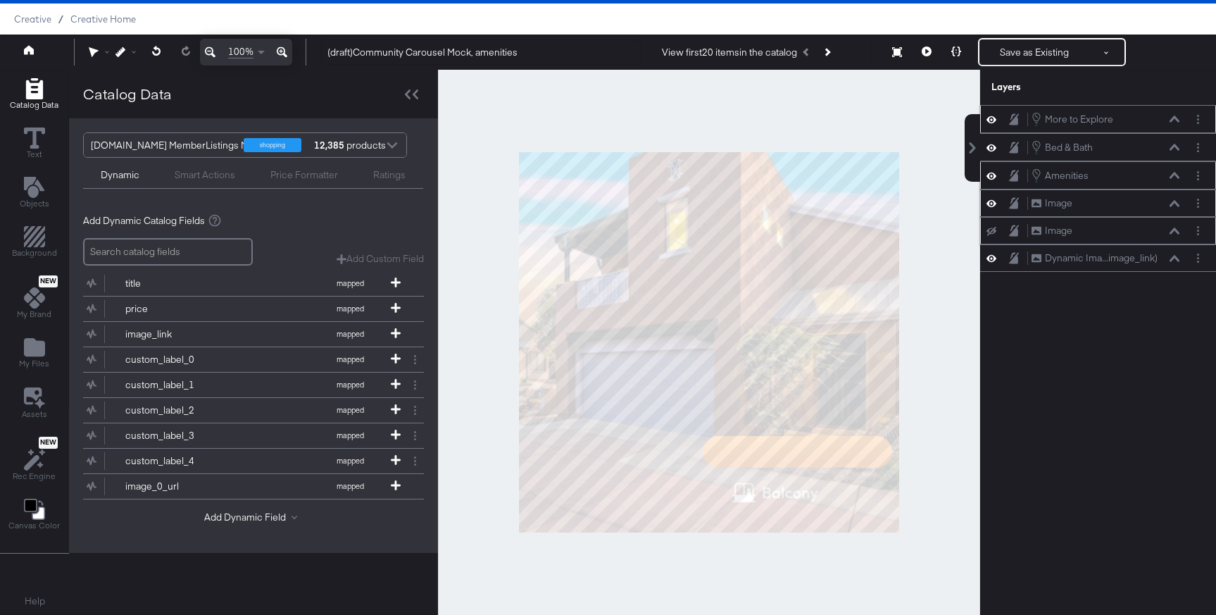
click at [990, 237] on div "Image Image" at bounding box center [1098, 230] width 225 height 15
click at [990, 230] on icon at bounding box center [991, 231] width 10 height 9
click at [990, 177] on icon at bounding box center [991, 175] width 10 height 7
click at [921, 50] on button at bounding box center [927, 52] width 30 height 28
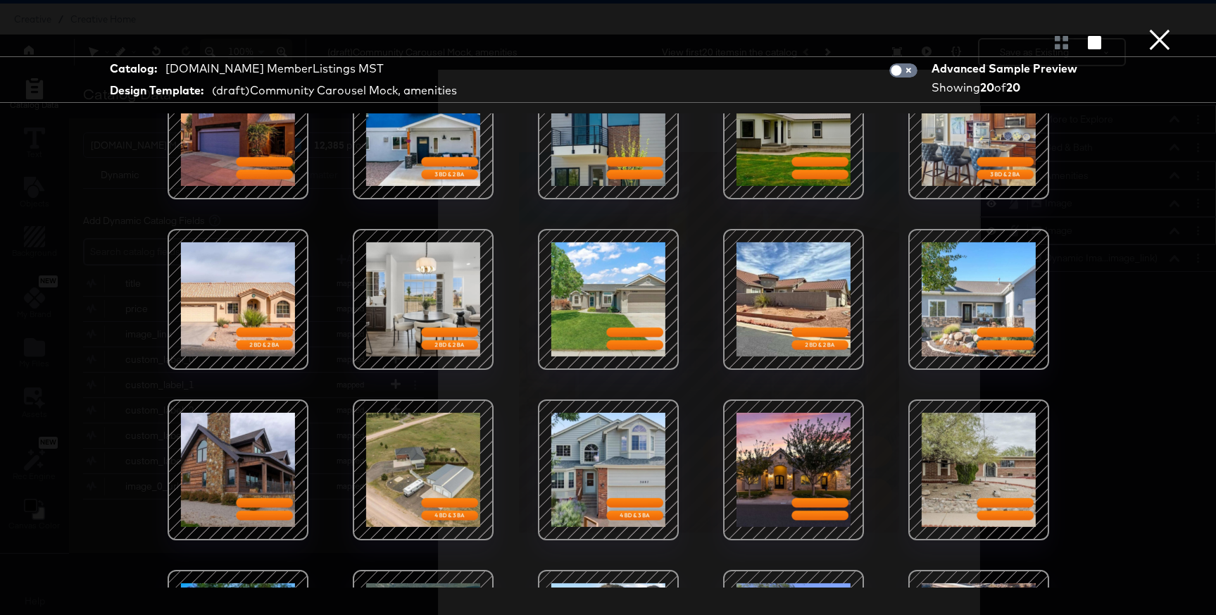
scroll to position [0, 0]
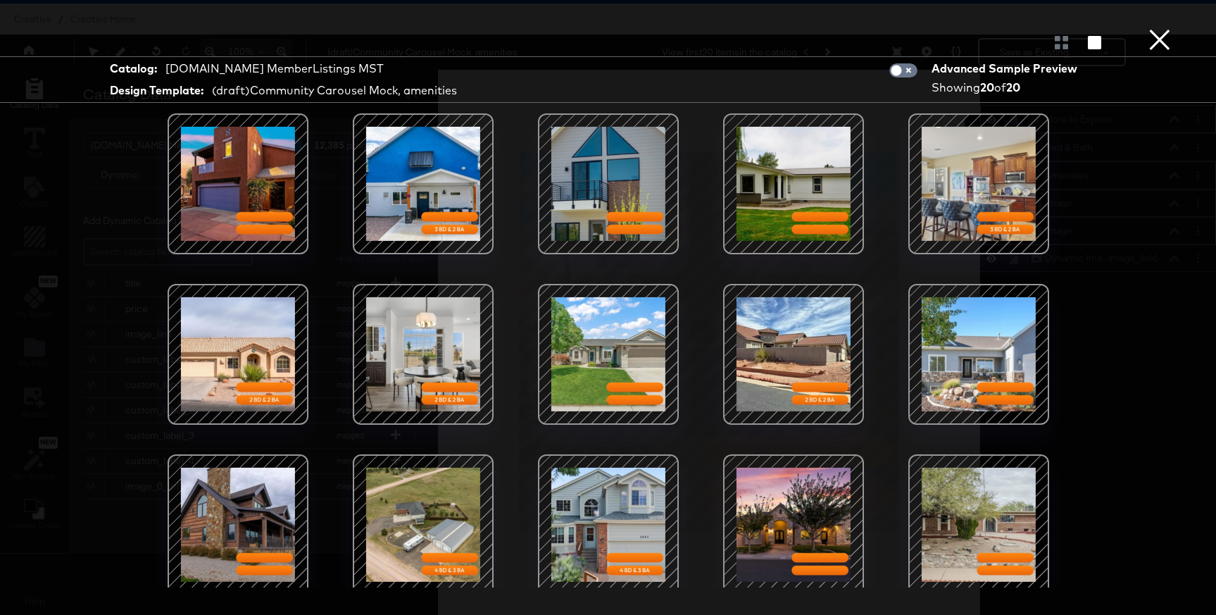
click at [1151, 28] on button "×" at bounding box center [1159, 14] width 28 height 28
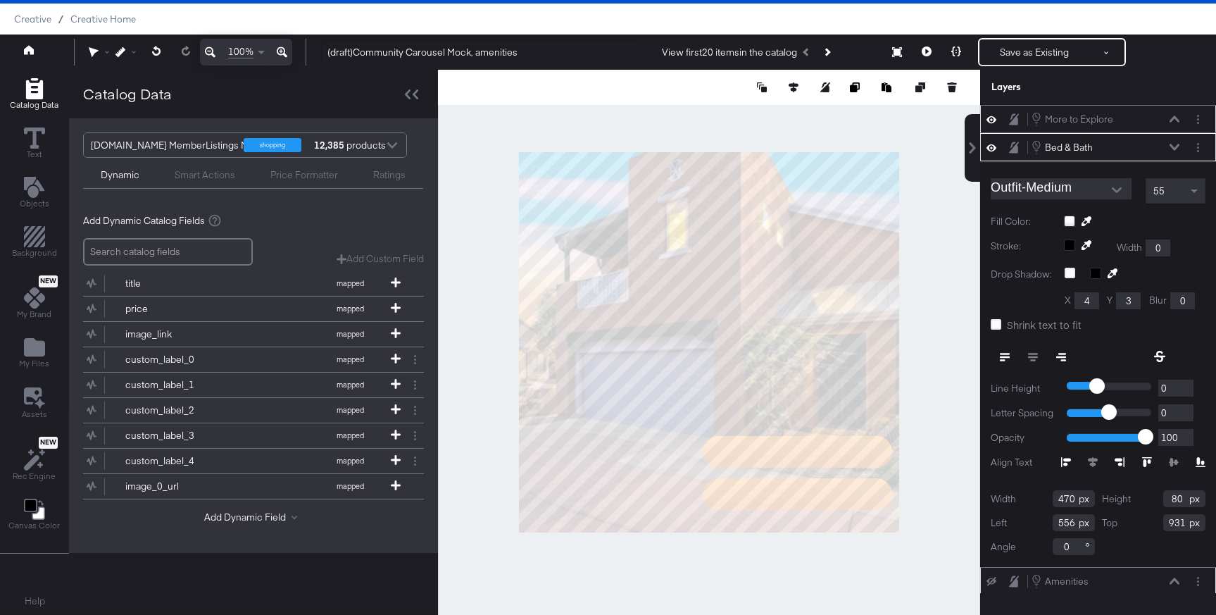
type input "811"
click at [1175, 147] on icon at bounding box center [1174, 147] width 10 height 7
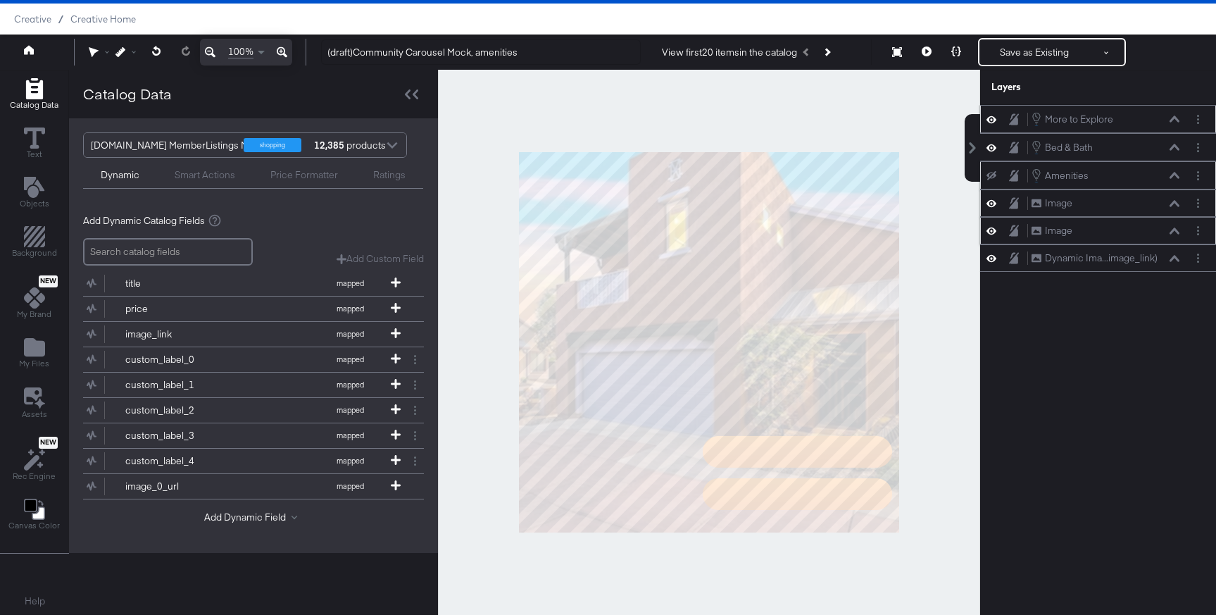
click at [987, 175] on icon at bounding box center [991, 175] width 10 height 9
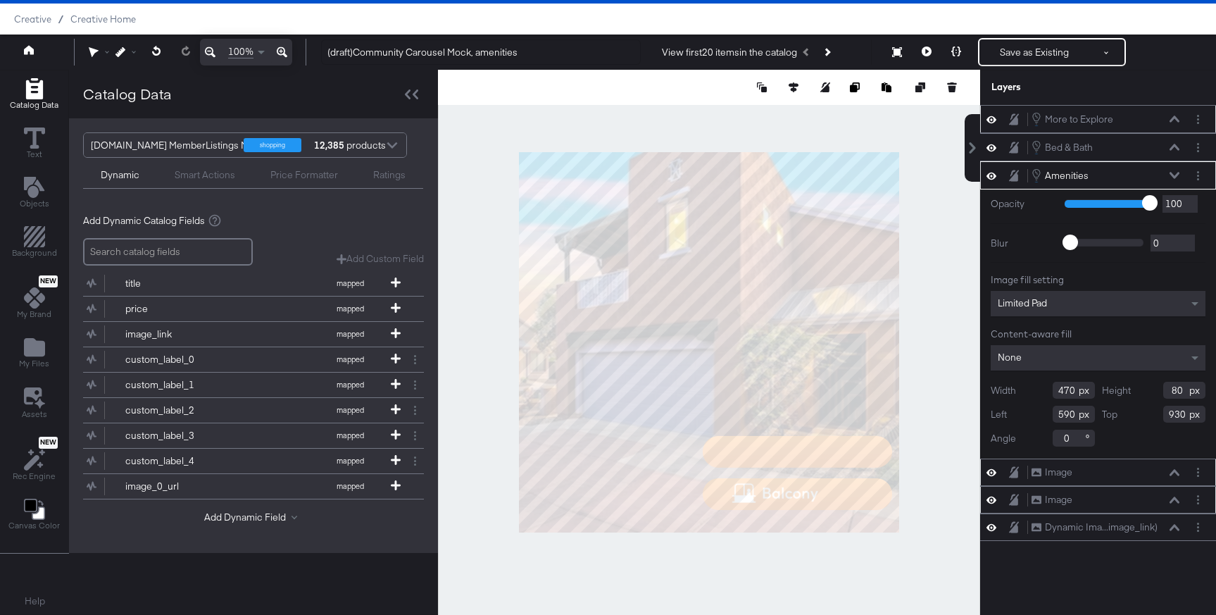
type input "931"
click at [922, 57] on button at bounding box center [927, 52] width 30 height 28
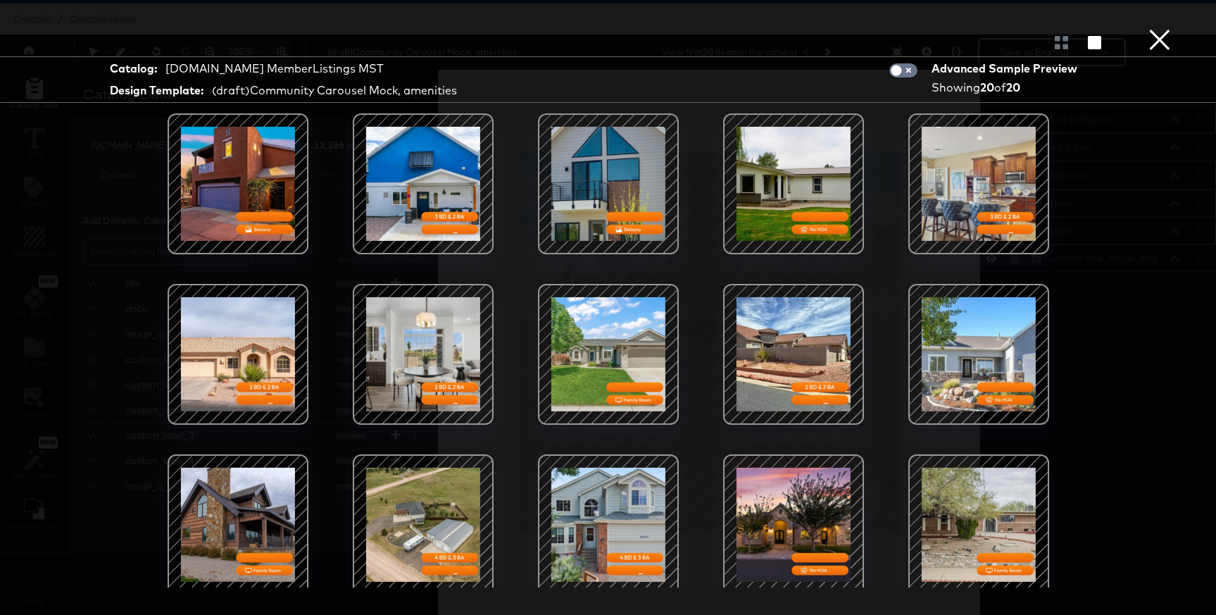
click at [1147, 28] on button "×" at bounding box center [1159, 14] width 28 height 28
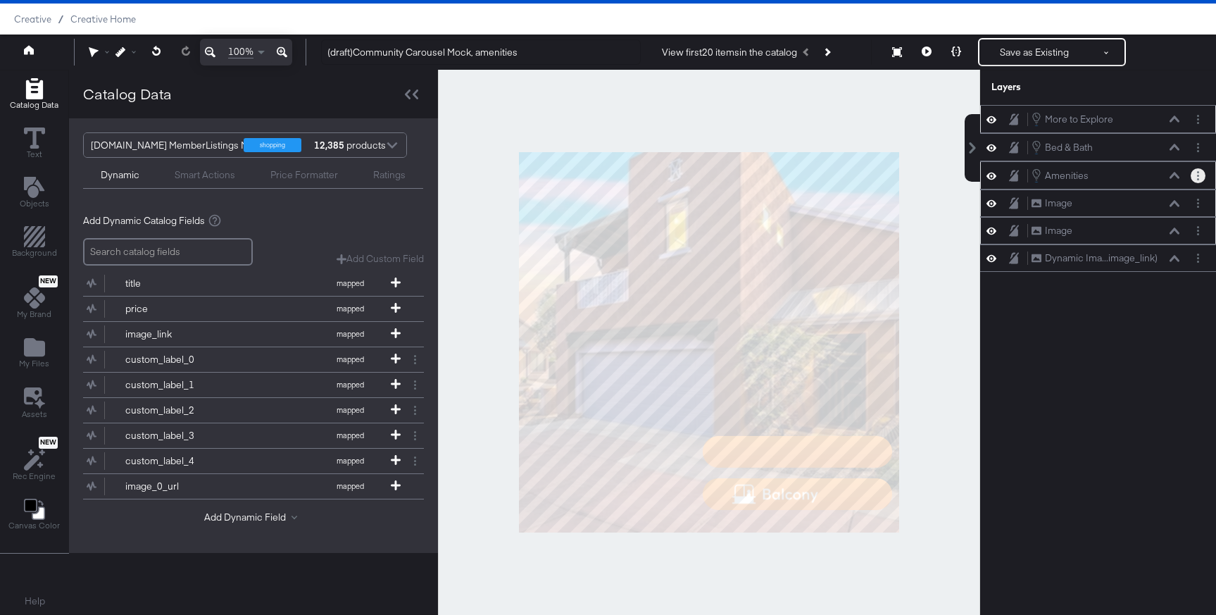
click at [1197, 178] on circle "Layer Options" at bounding box center [1198, 179] width 2 height 2
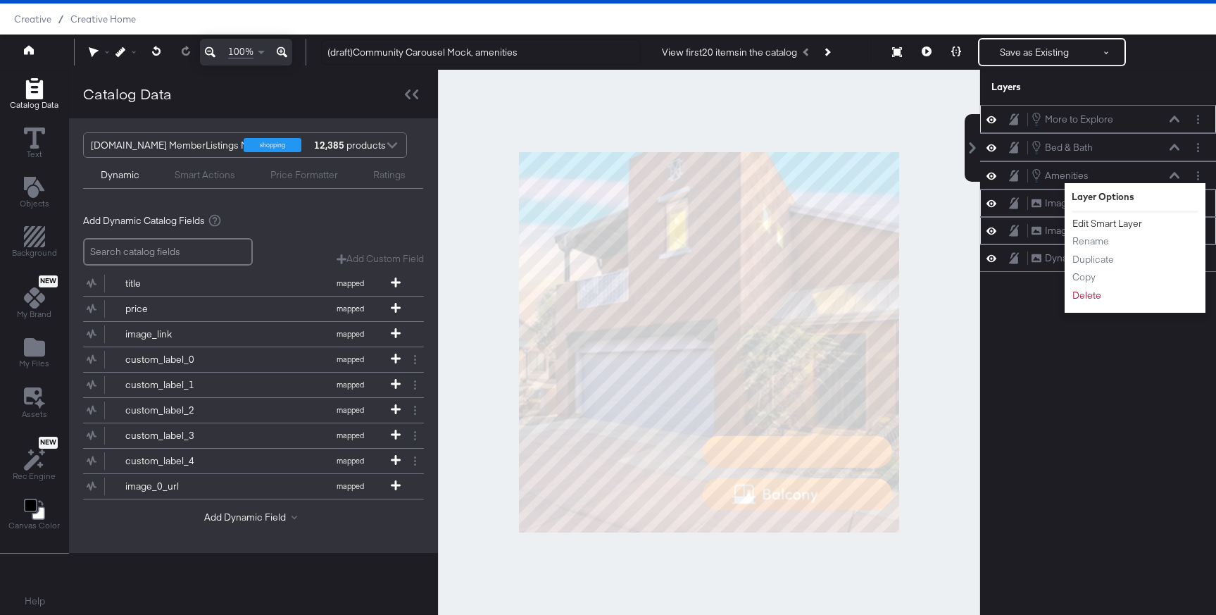
click at [1100, 224] on button "Edit Smart Layer" at bounding box center [1106, 223] width 71 height 15
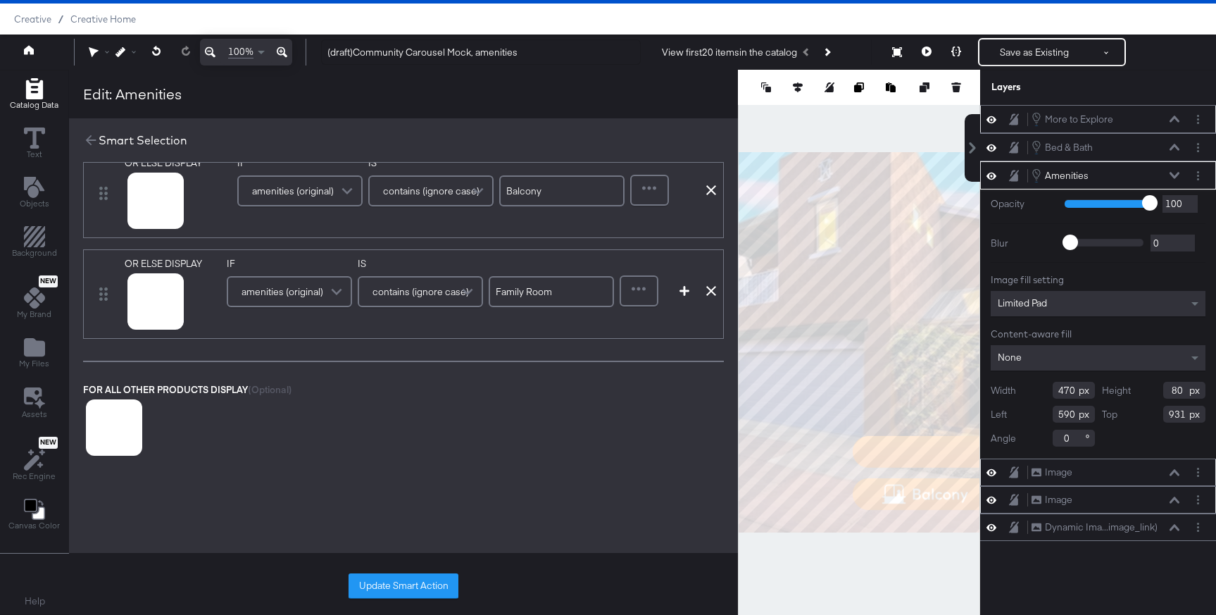
scroll to position [527, 0]
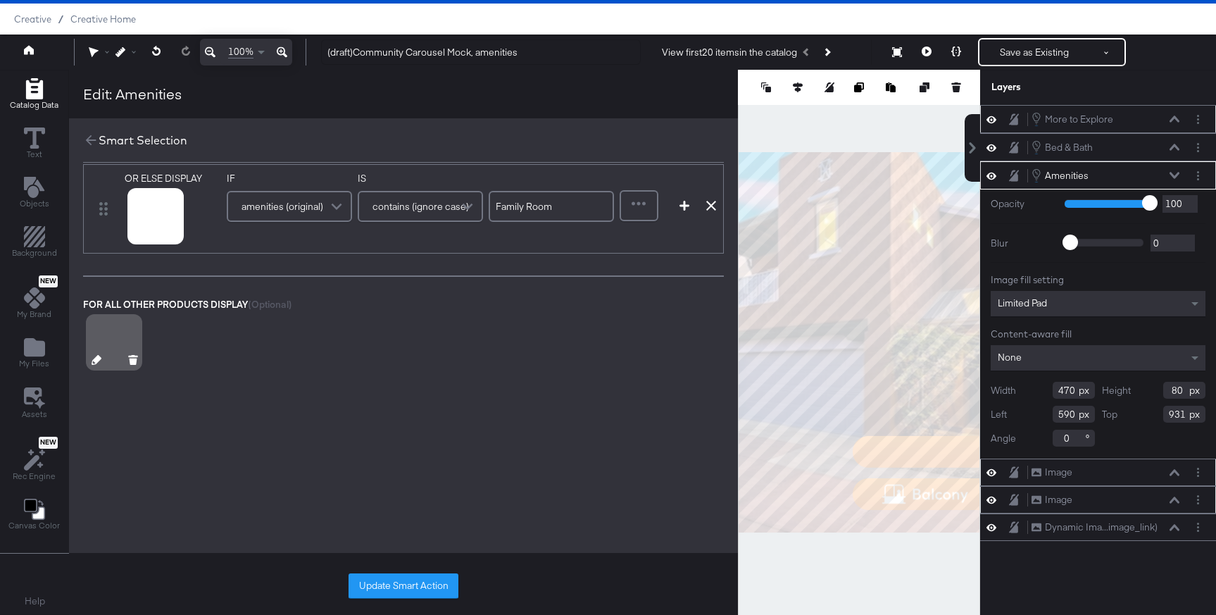
click at [92, 363] on icon at bounding box center [97, 360] width 10 height 10
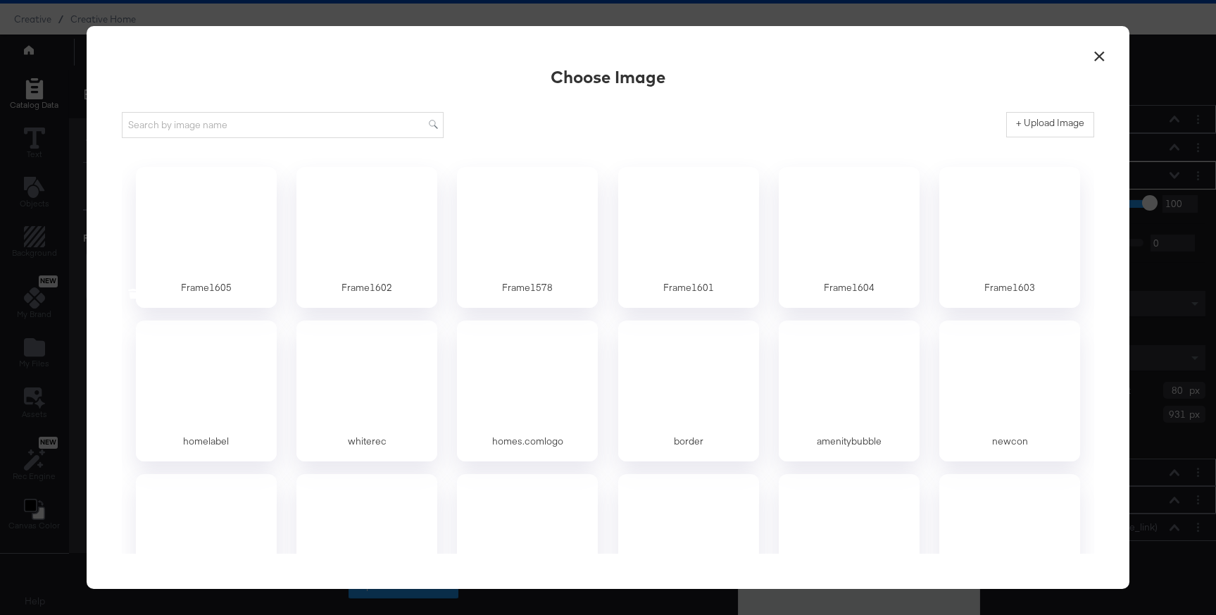
scroll to position [0, 0]
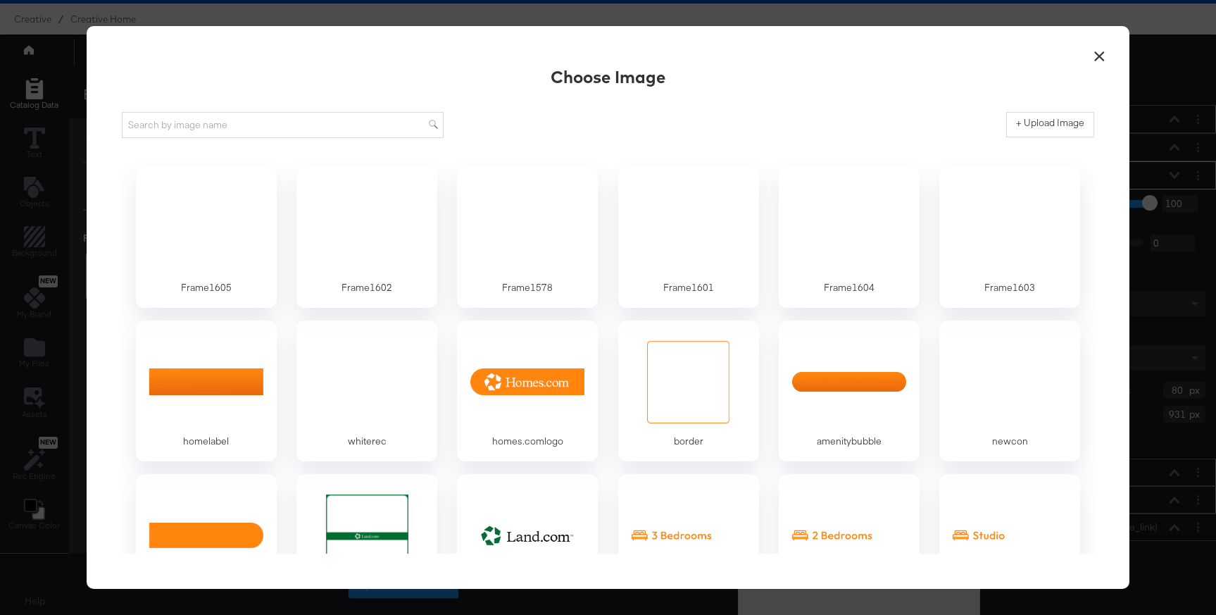
click at [1097, 54] on button "×" at bounding box center [1098, 52] width 25 height 25
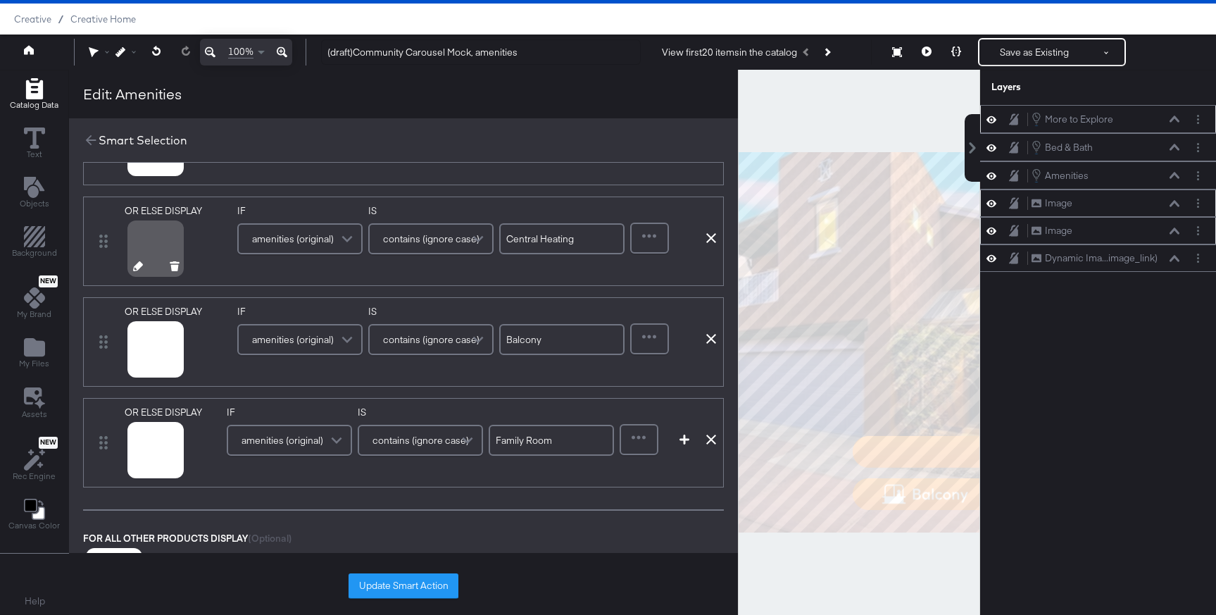
scroll to position [527, 0]
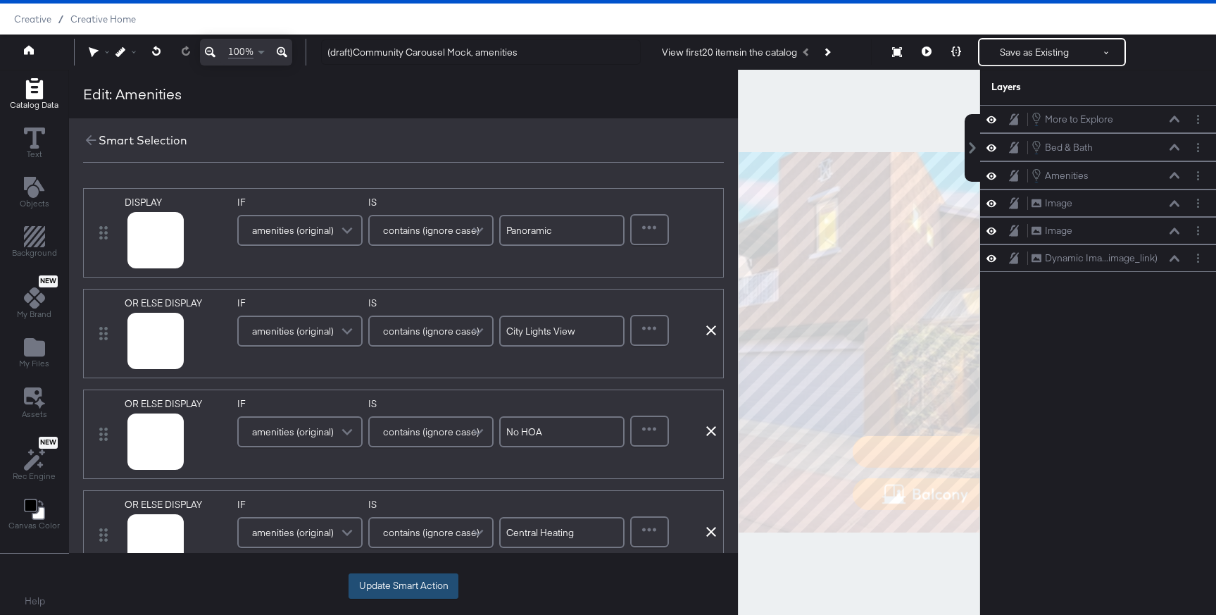
click at [405, 585] on button "Update Smart Action" at bounding box center [403, 585] width 110 height 25
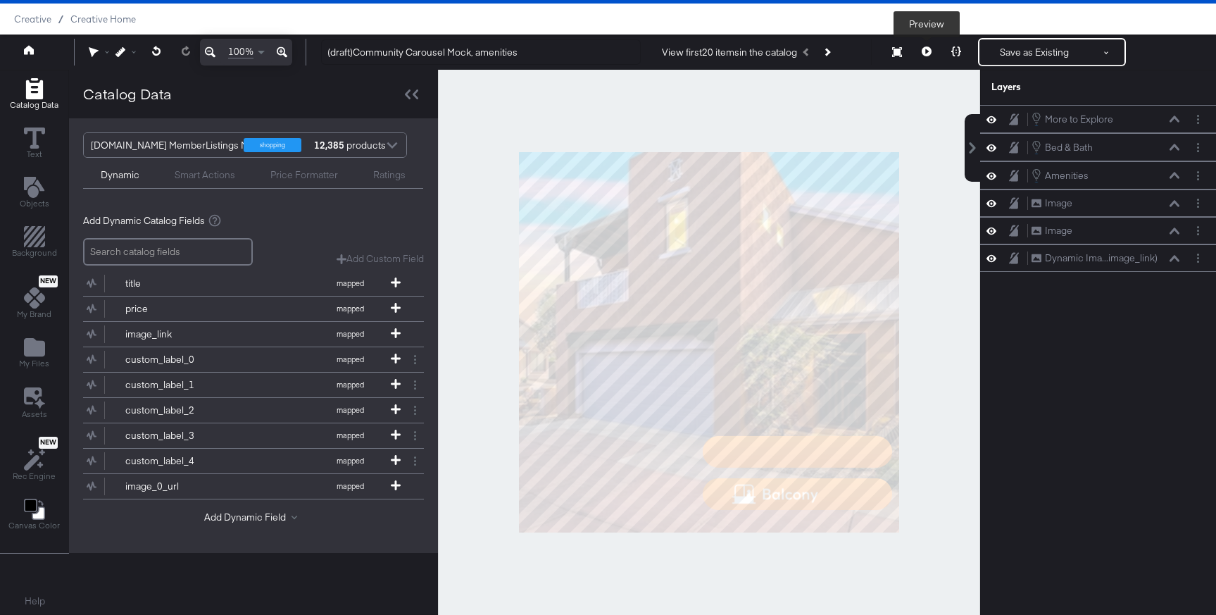
click at [922, 44] on button at bounding box center [927, 52] width 30 height 28
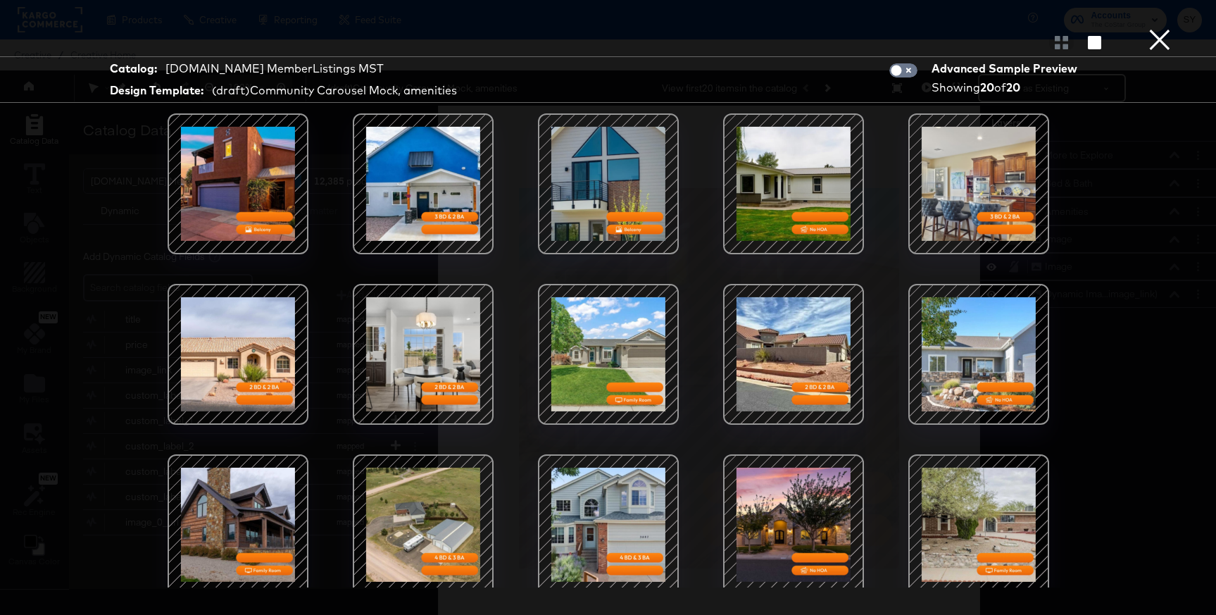
click at [1160, 28] on button "×" at bounding box center [1159, 14] width 28 height 28
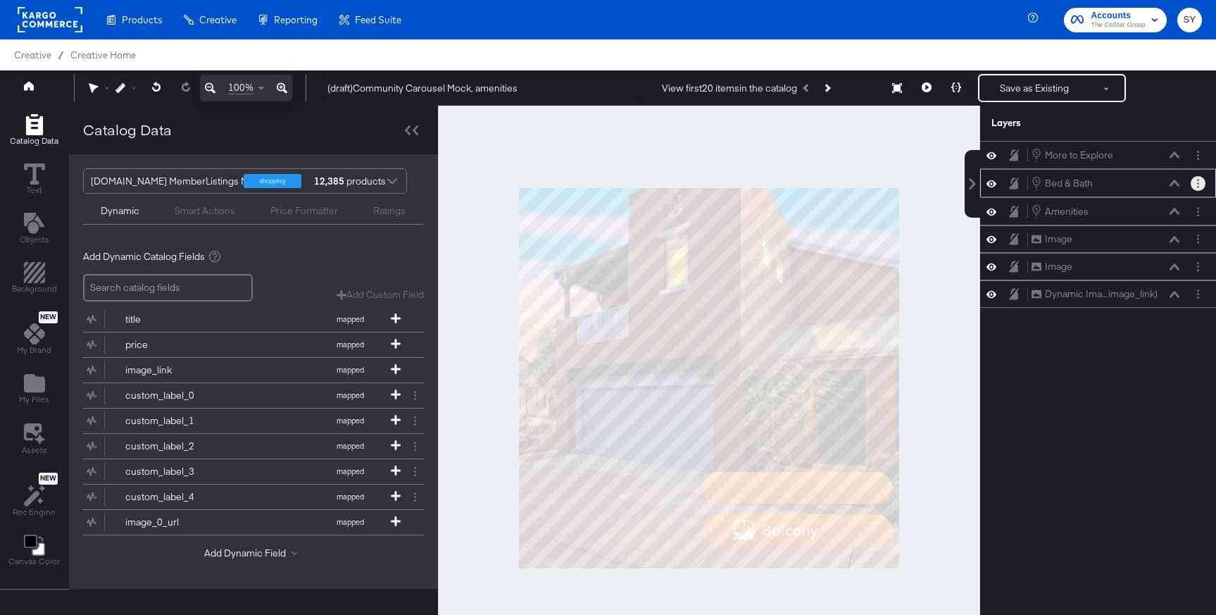
click at [1193, 182] on button "Layer Options" at bounding box center [1197, 183] width 15 height 15
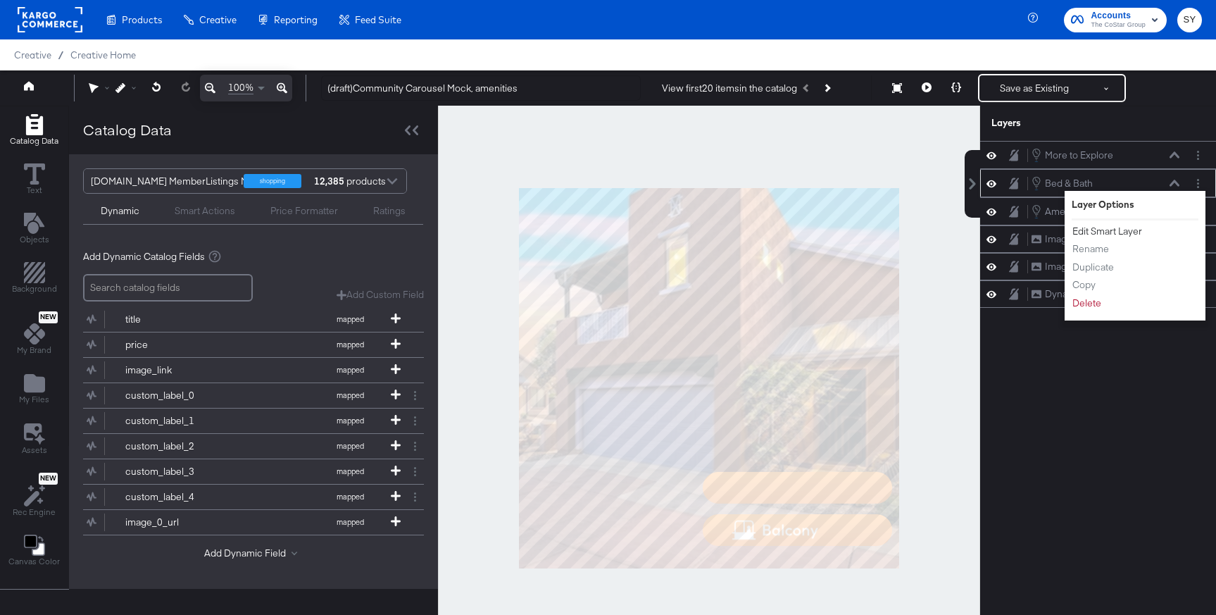
click at [1116, 233] on button "Edit Smart Layer" at bounding box center [1106, 231] width 71 height 15
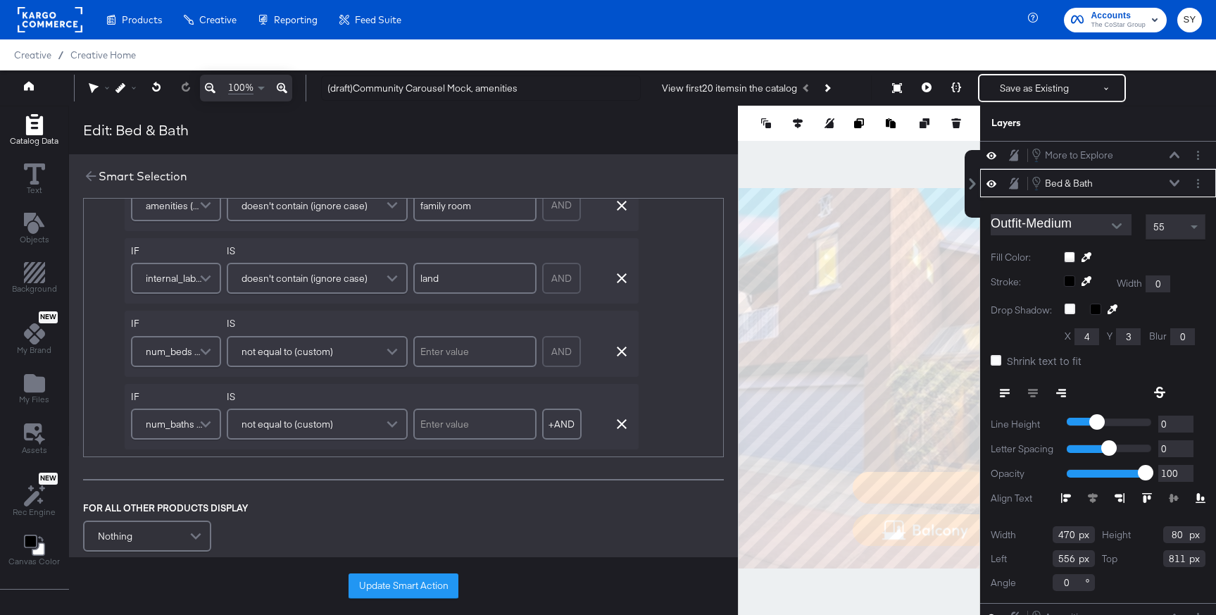
scroll to position [507, 0]
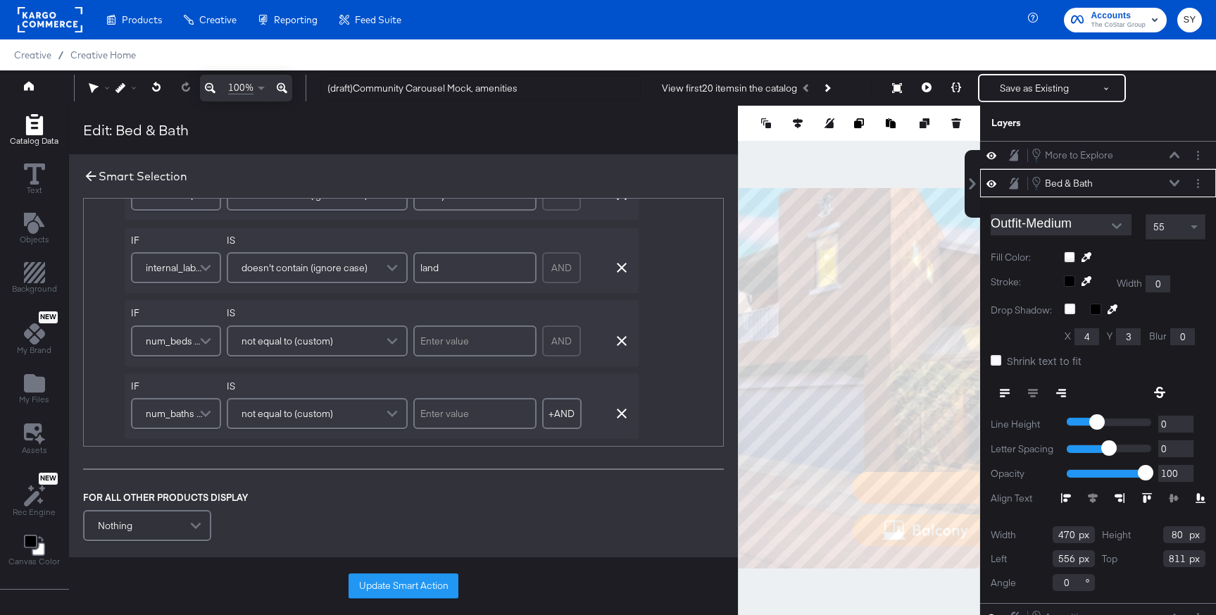
click at [90, 180] on icon at bounding box center [90, 175] width 15 height 15
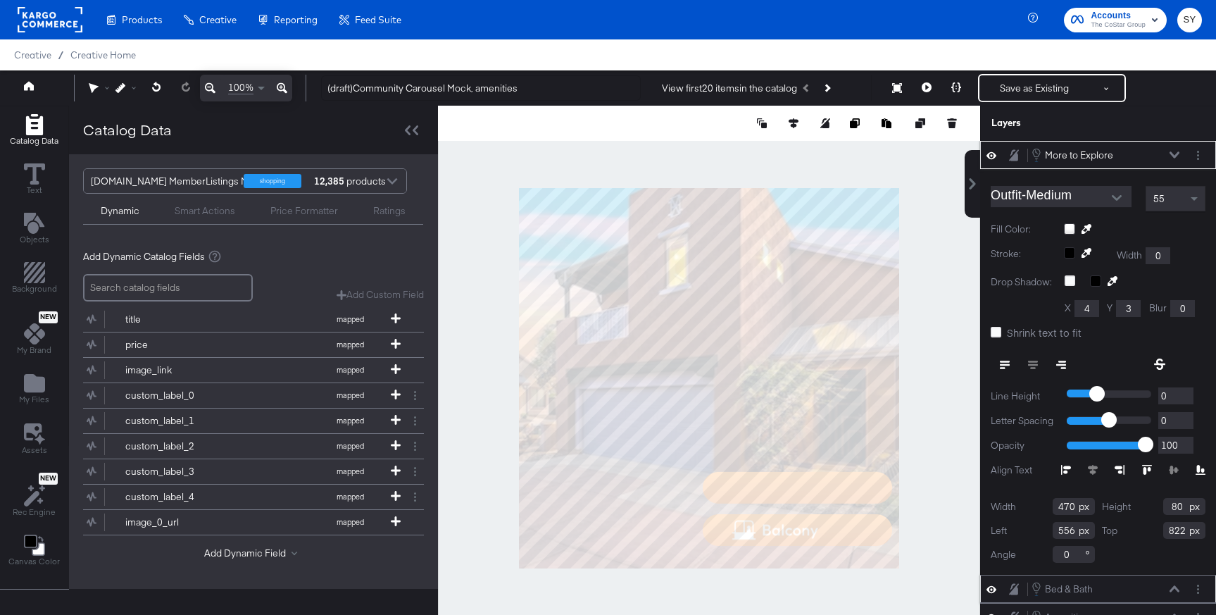
type input "936"
type input "670"
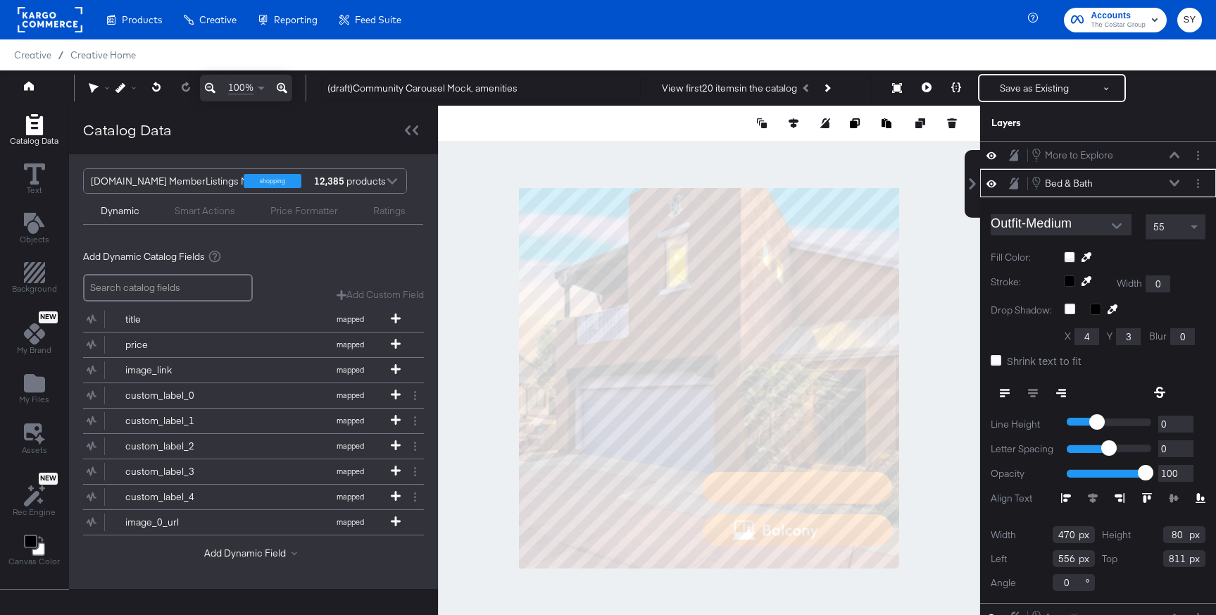
type input "931"
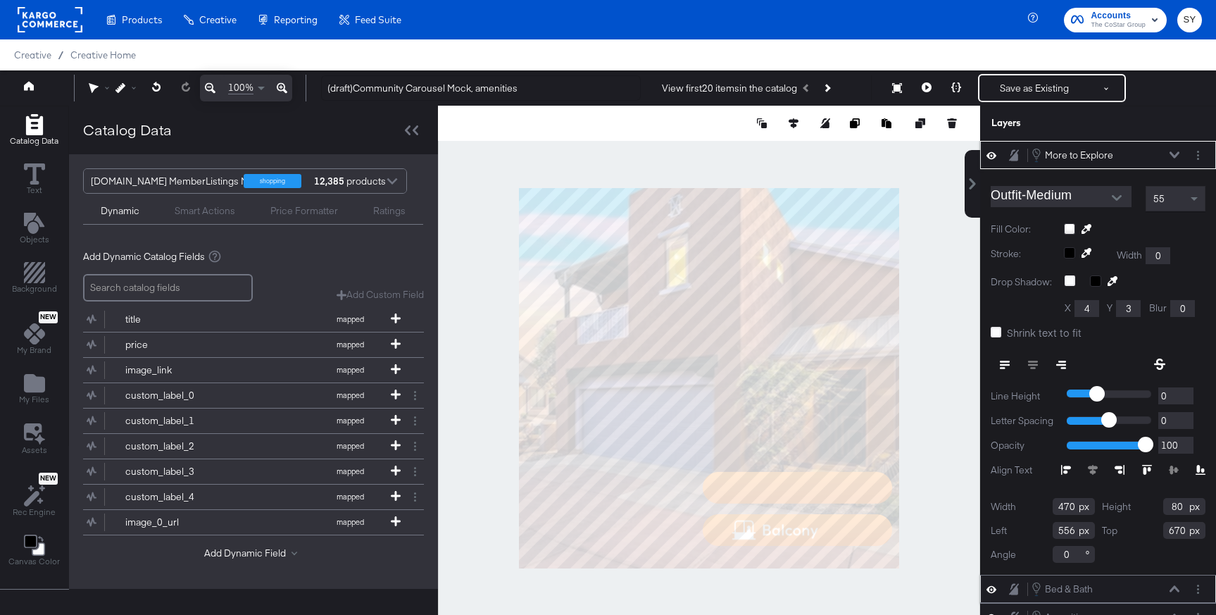
type input "812"
click at [1202, 156] on button "Layer Options" at bounding box center [1197, 155] width 15 height 15
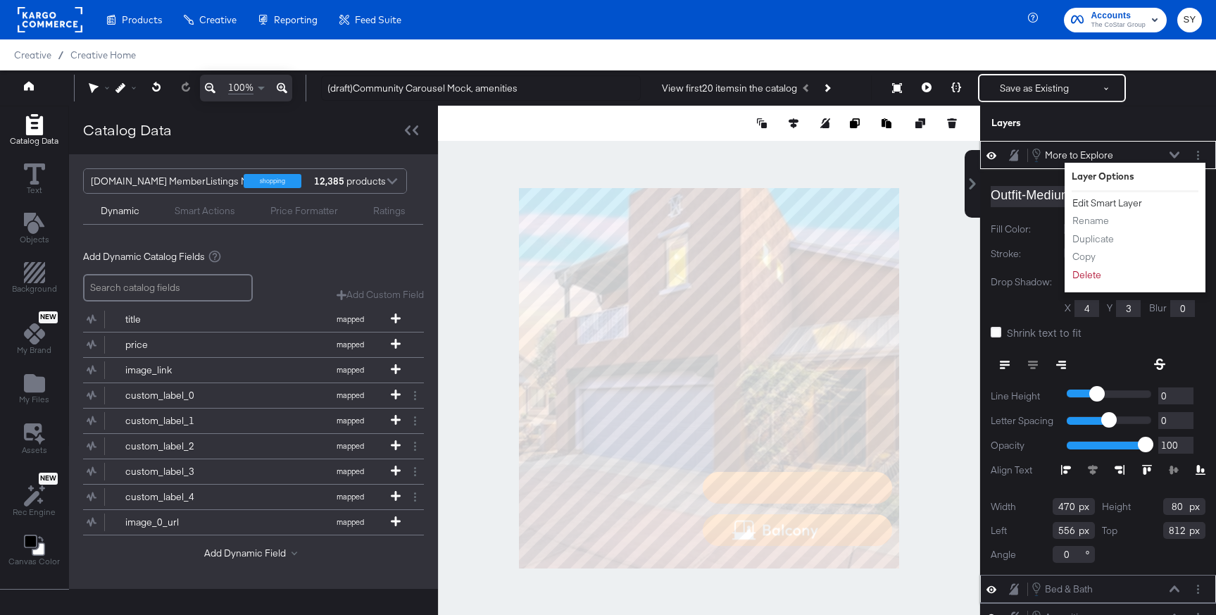
click at [1107, 201] on button "Edit Smart Layer" at bounding box center [1106, 203] width 71 height 15
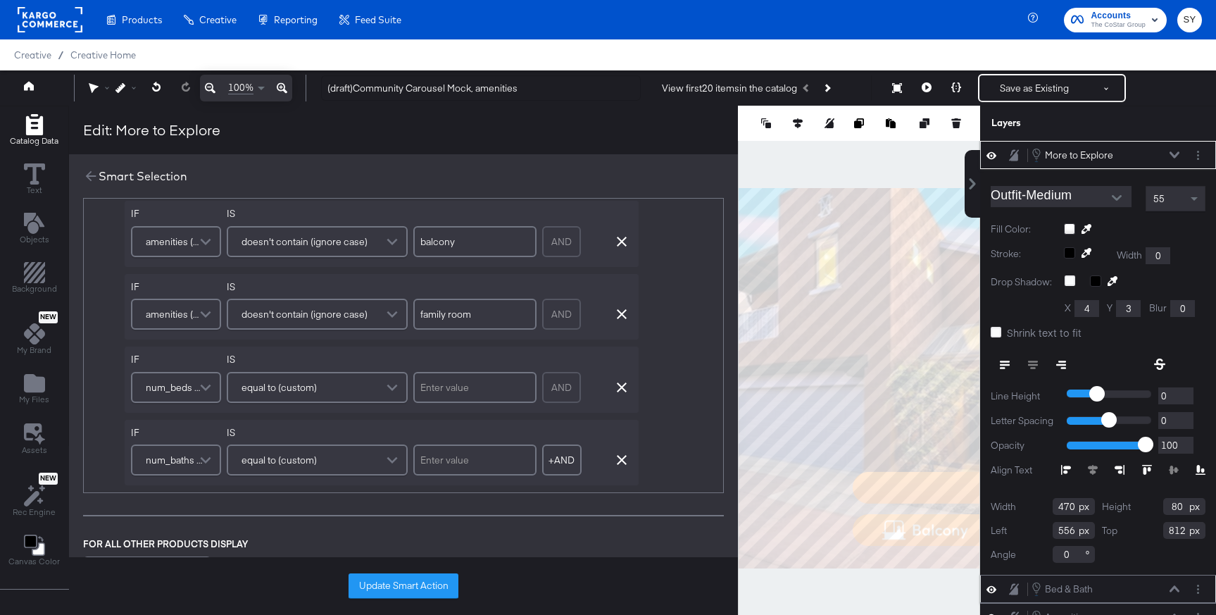
scroll to position [386, 0]
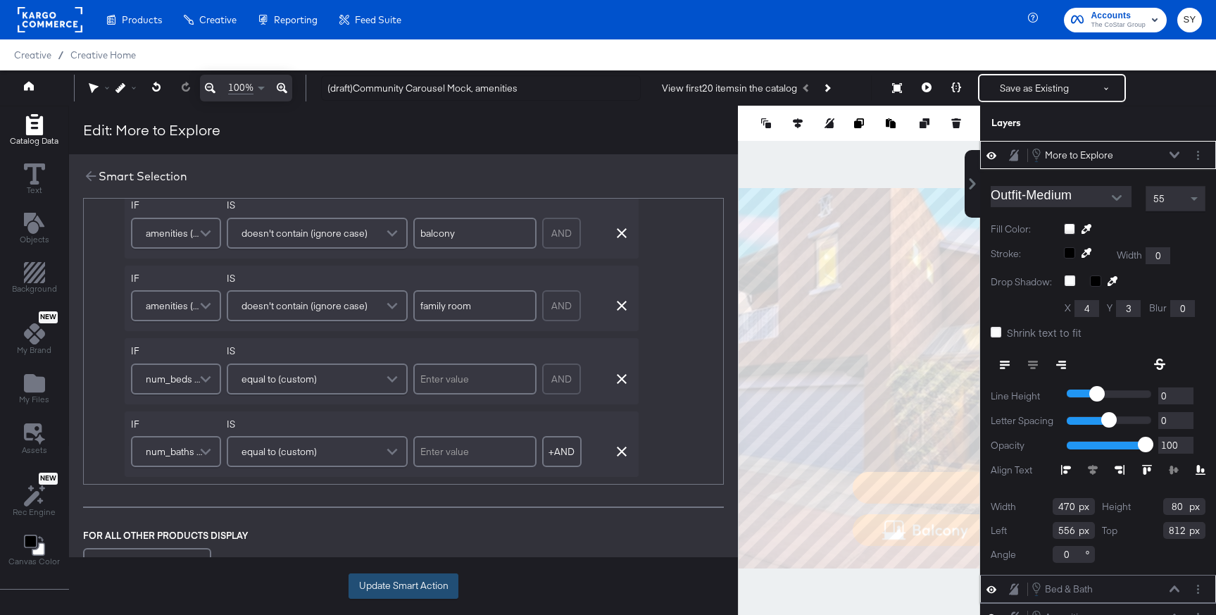
click at [415, 593] on button "Update Smart Action" at bounding box center [403, 585] width 110 height 25
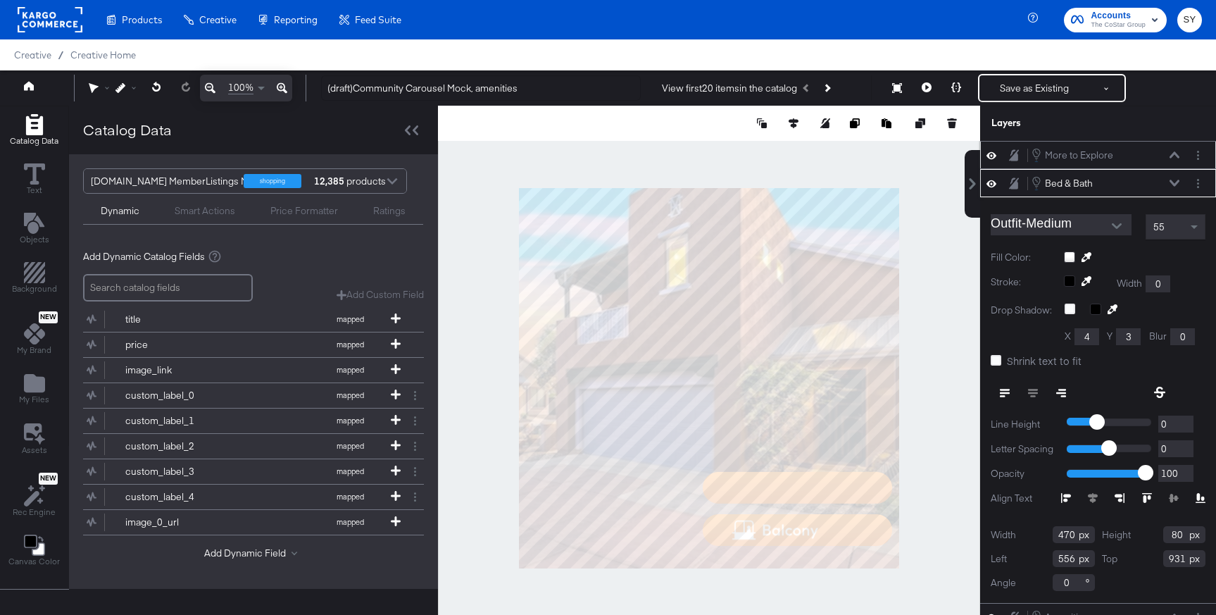
click at [1172, 180] on icon at bounding box center [1174, 183] width 10 height 7
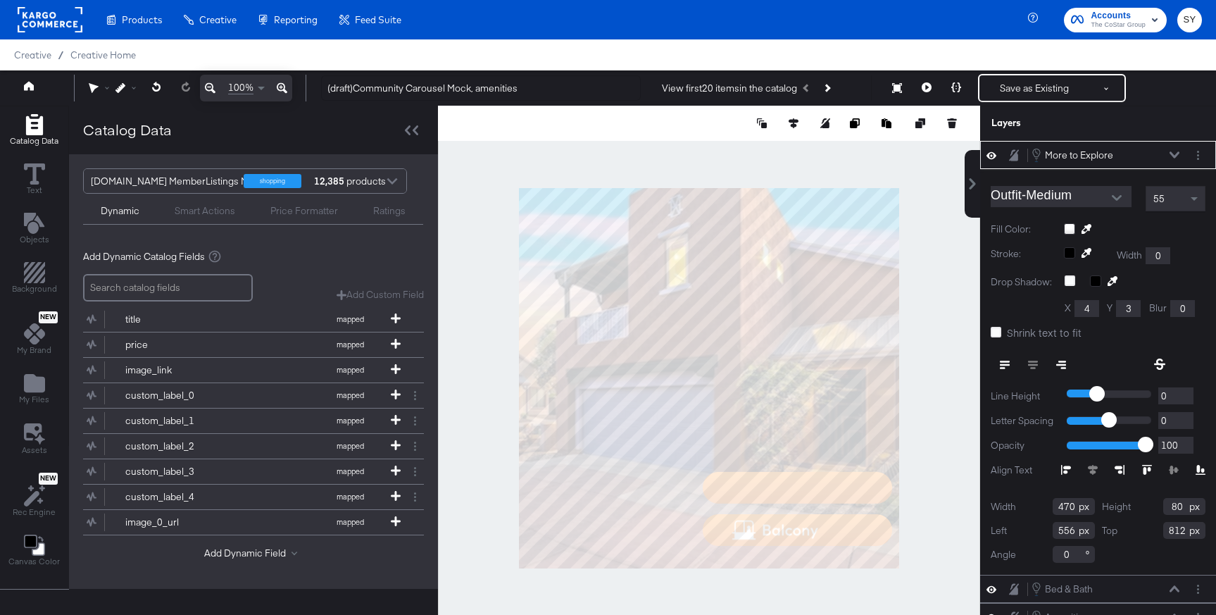
type input "568"
type input "931"
type input "150"
type input "629"
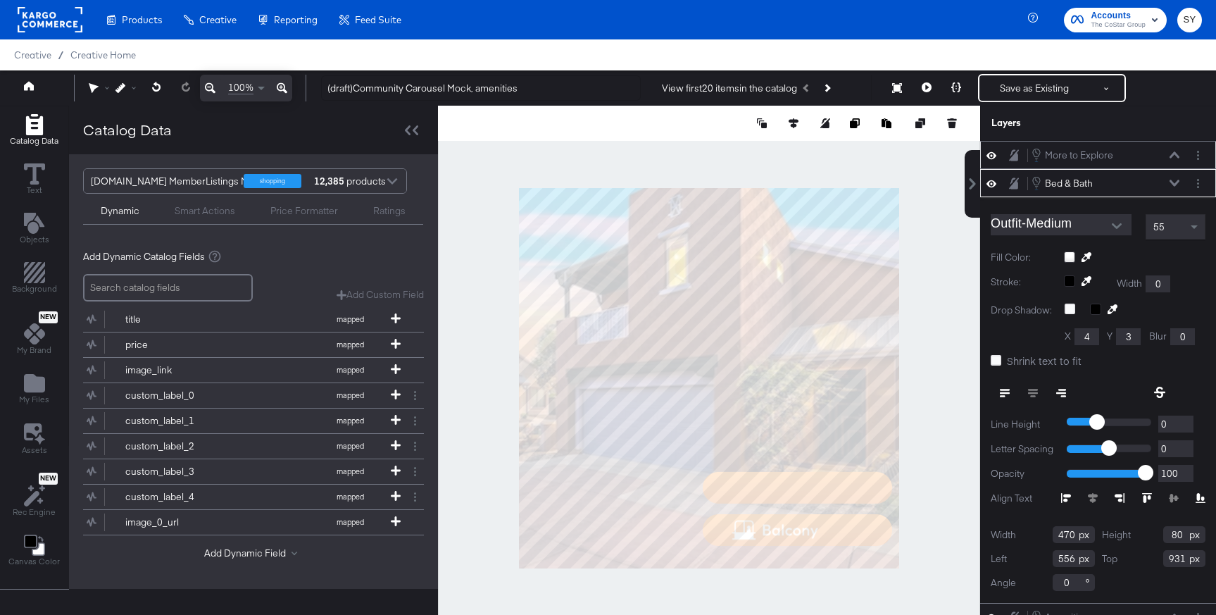
type input "110"
type input "851"
type input "556"
type input "806"
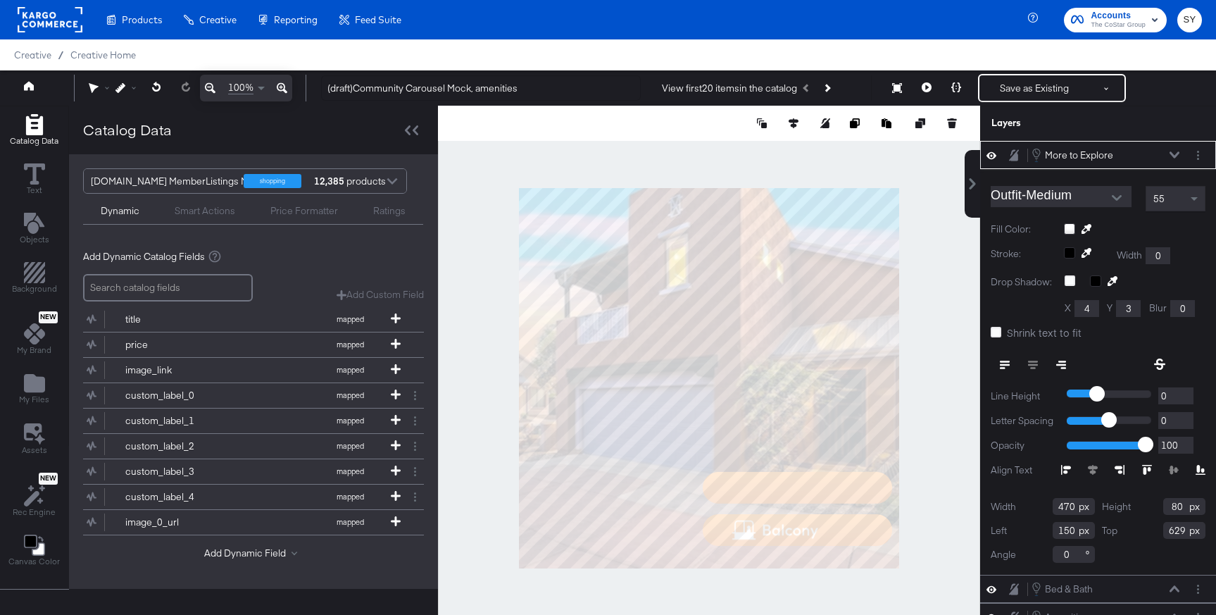
type input "556"
type input "808"
type input "556"
type input "934"
click at [929, 84] on icon at bounding box center [926, 87] width 10 height 10
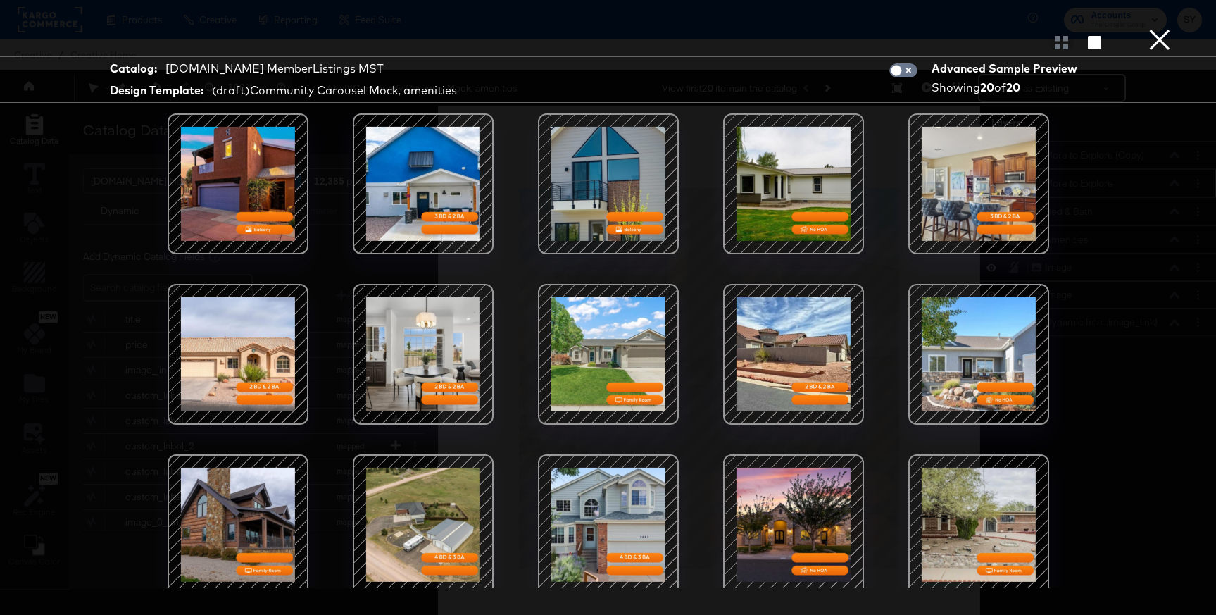
click at [1160, 28] on button "×" at bounding box center [1159, 14] width 28 height 28
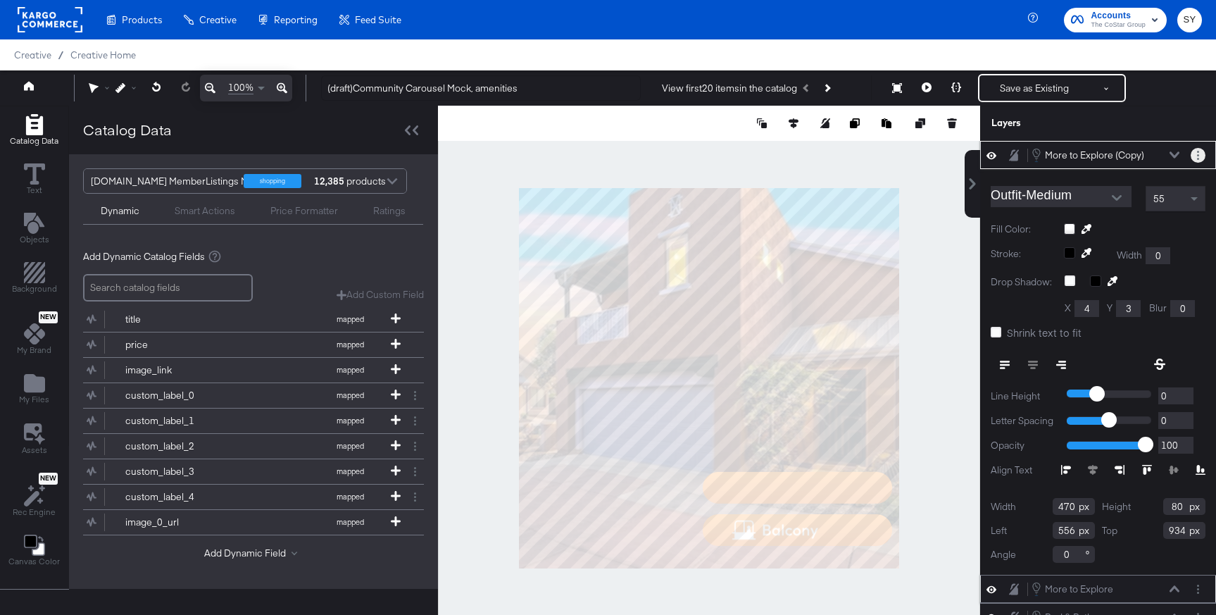
click at [1198, 155] on circle "Layer Options" at bounding box center [1198, 155] width 2 height 2
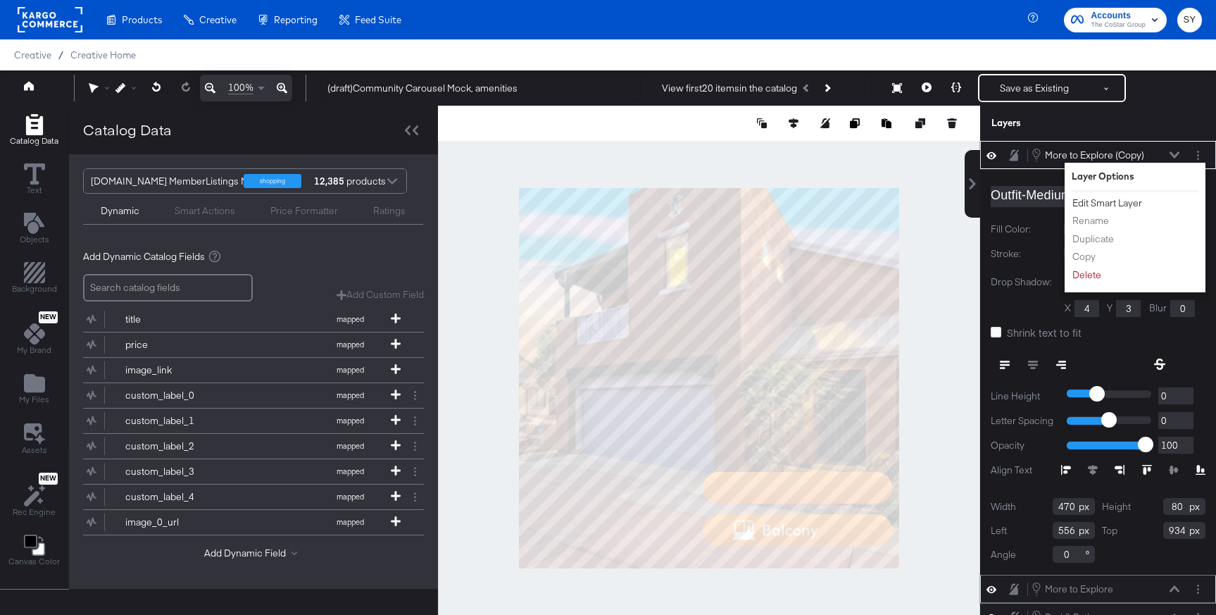
click at [1113, 205] on button "Edit Smart Layer" at bounding box center [1106, 203] width 71 height 15
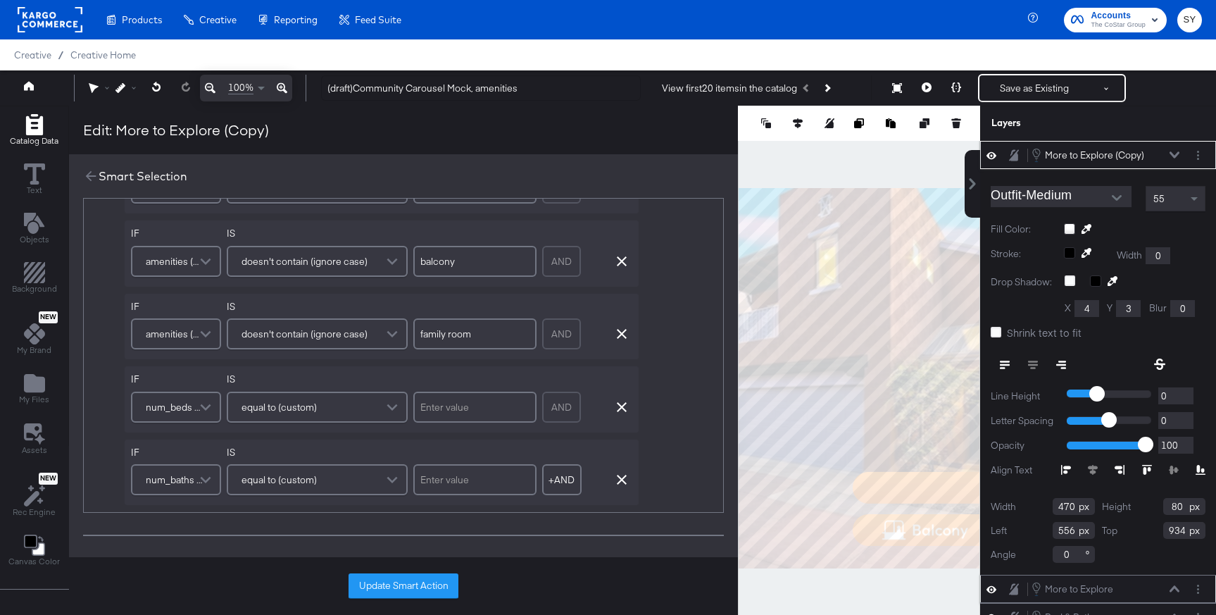
scroll to position [362, 0]
click at [617, 403] on icon "button" at bounding box center [622, 403] width 10 height 10
click at [621, 474] on icon "button" at bounding box center [622, 477] width 10 height 10
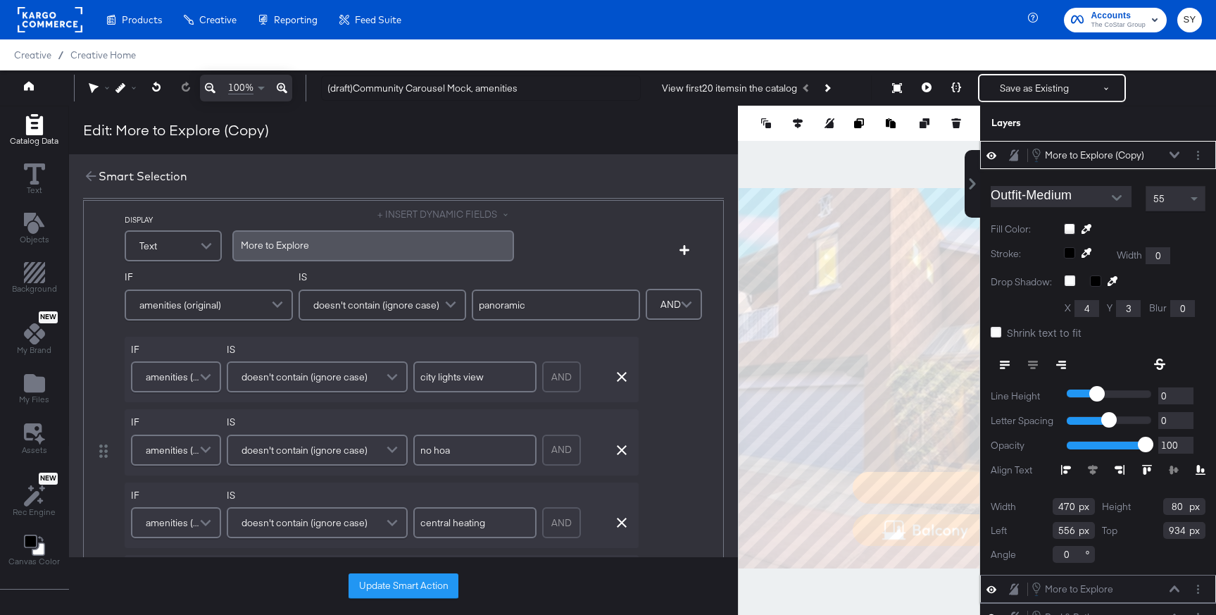
scroll to position [11, 0]
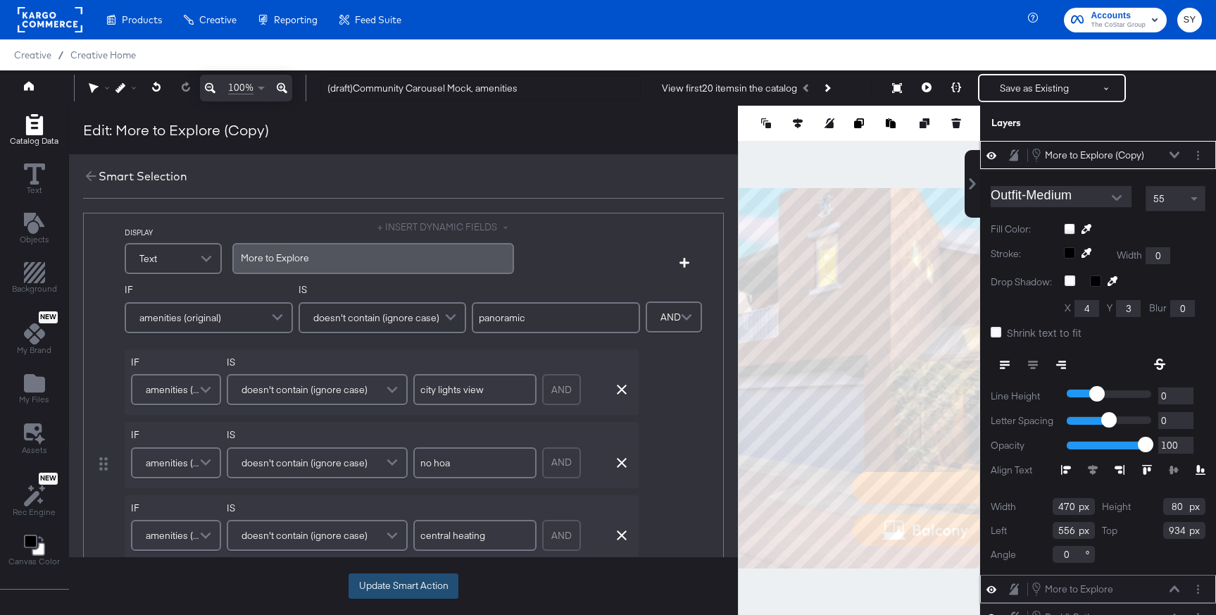
click at [428, 580] on button "Update Smart Action" at bounding box center [403, 585] width 110 height 25
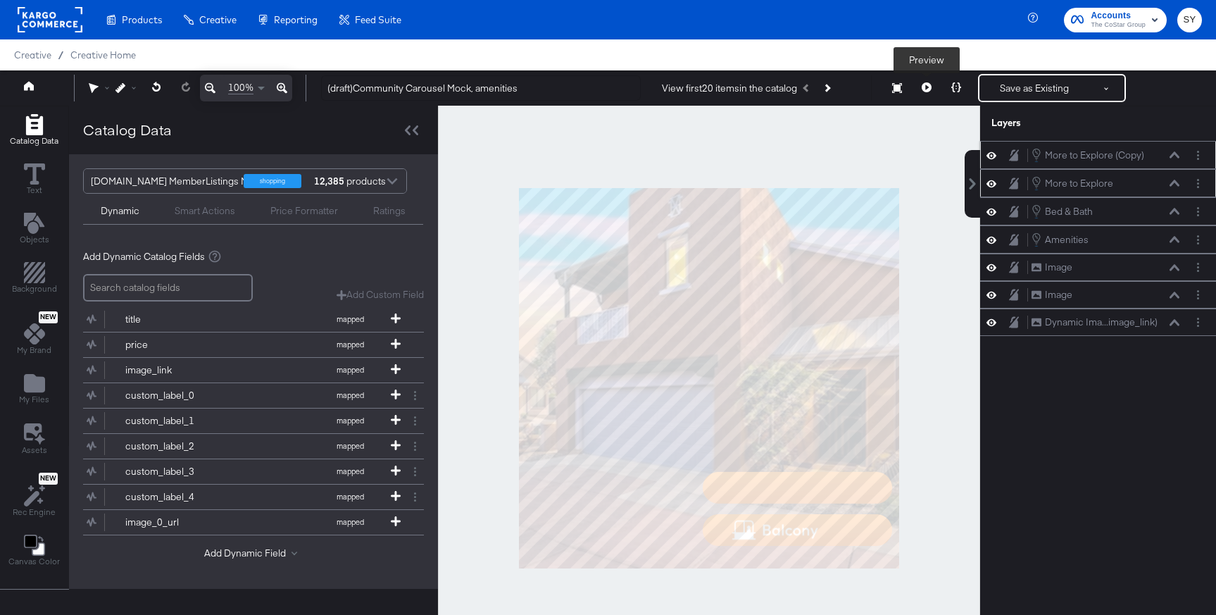
click at [926, 87] on icon at bounding box center [926, 87] width 10 height 10
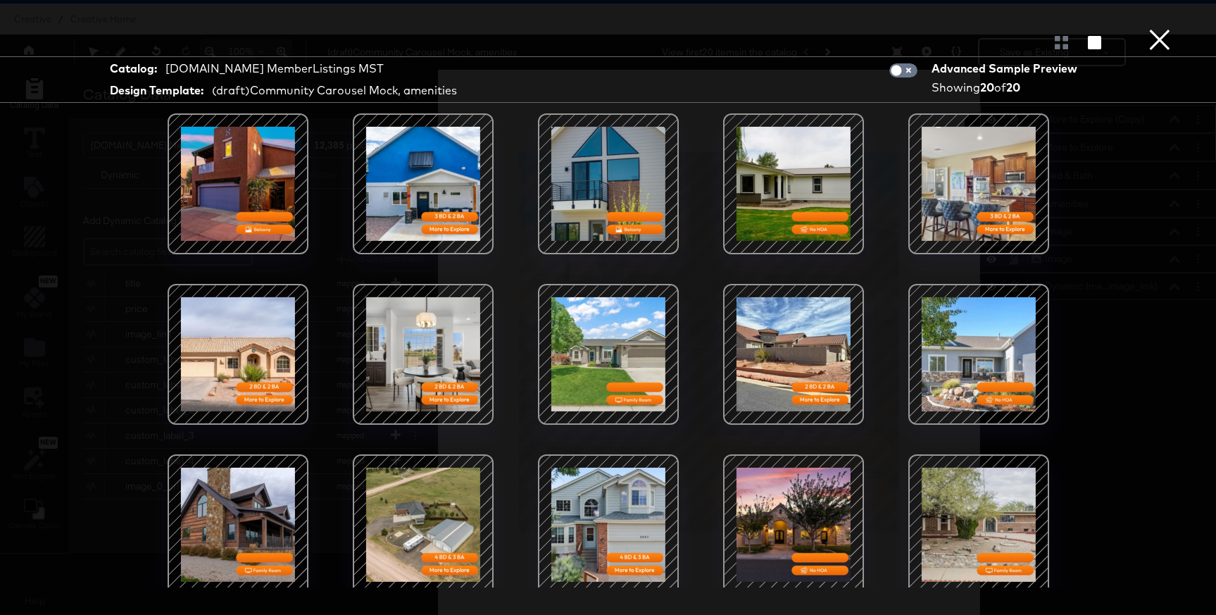
scroll to position [27, 0]
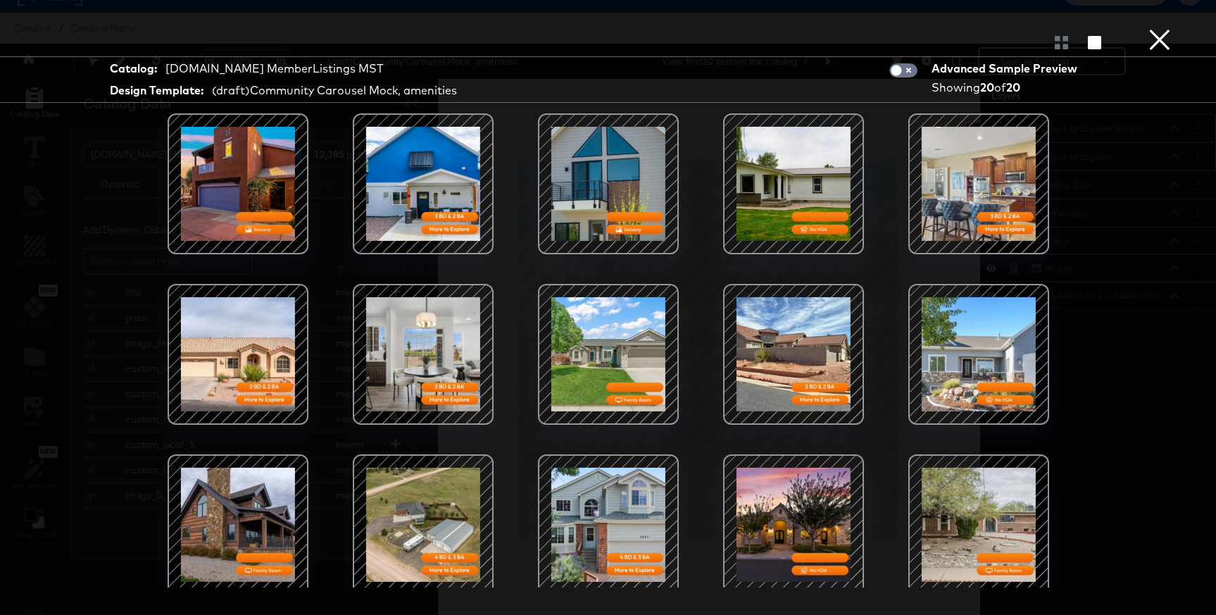
click at [1167, 28] on button "×" at bounding box center [1159, 14] width 28 height 28
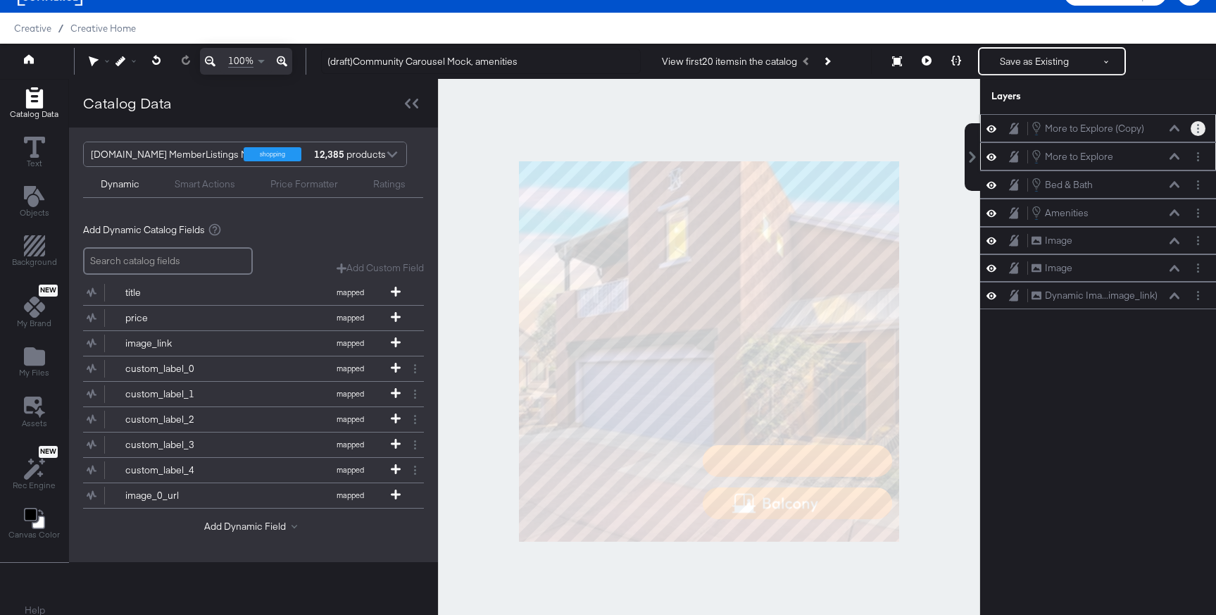
click at [1197, 130] on icon "Layer Options" at bounding box center [1198, 128] width 2 height 9
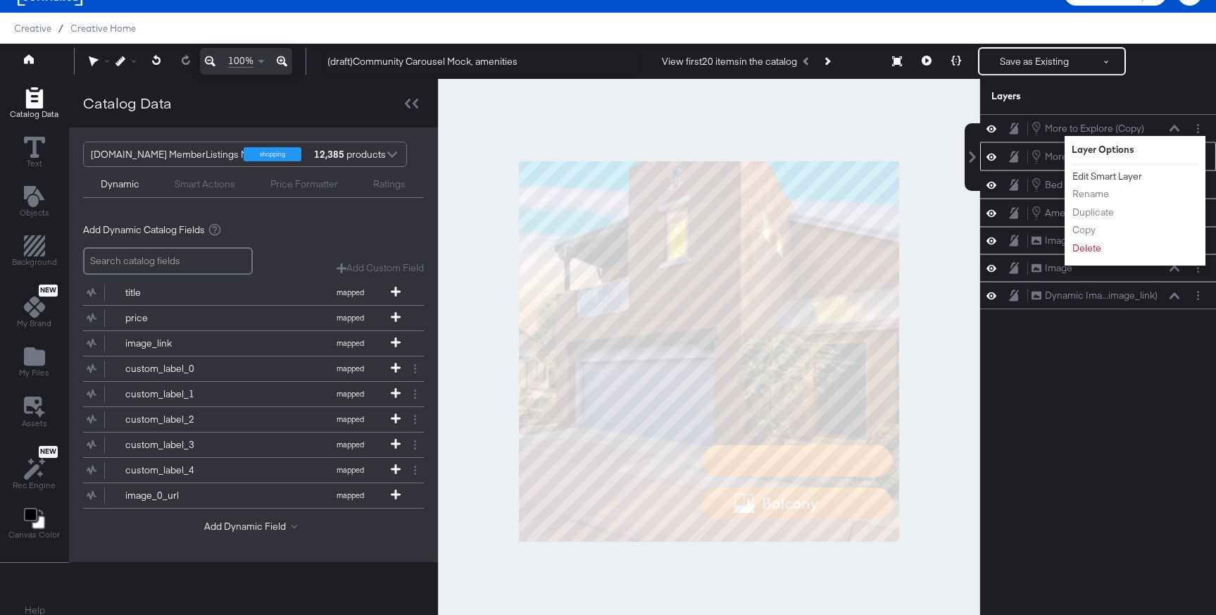
click at [1124, 180] on button "Edit Smart Layer" at bounding box center [1106, 176] width 71 height 15
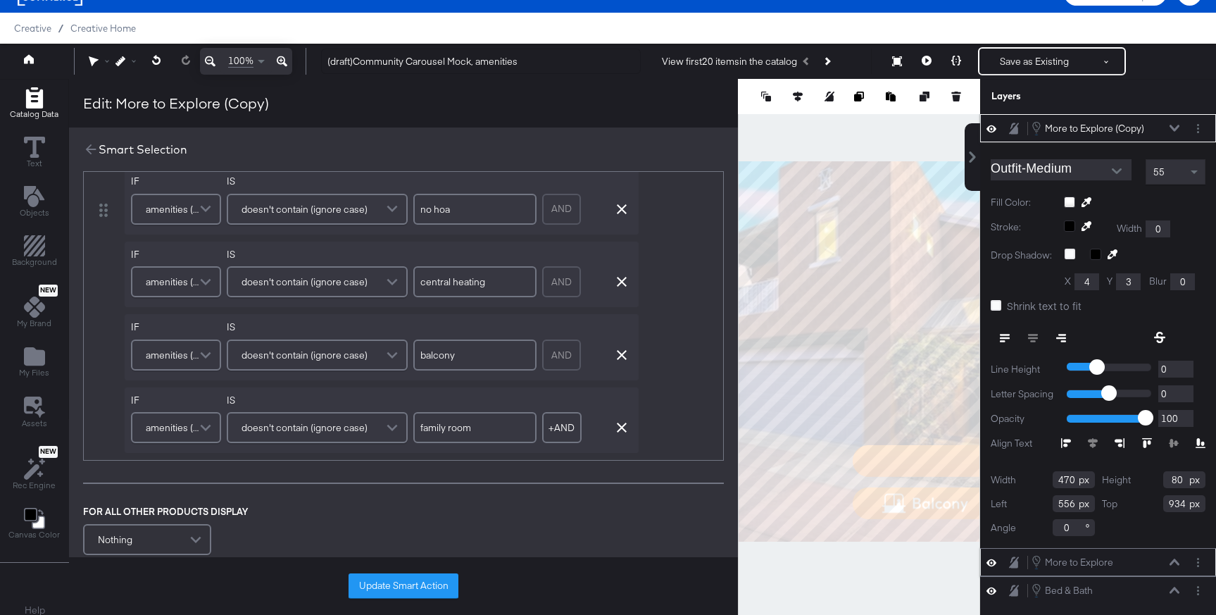
scroll to position [239, 0]
click at [88, 155] on icon at bounding box center [90, 148] width 15 height 15
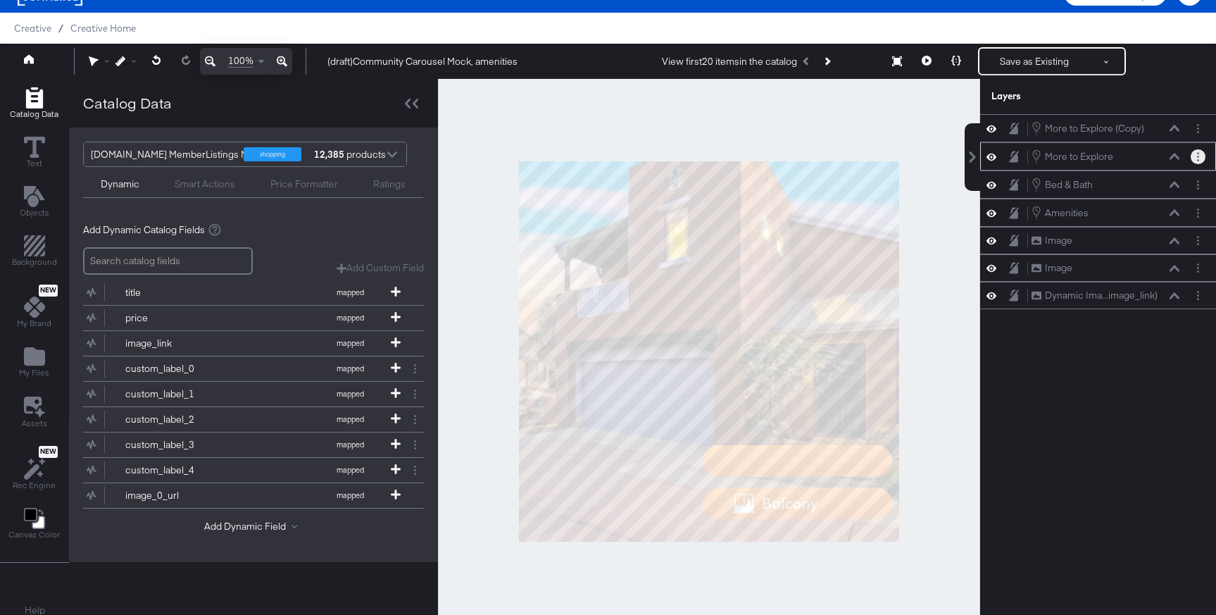
click at [1195, 157] on button "Layer Options" at bounding box center [1197, 156] width 15 height 15
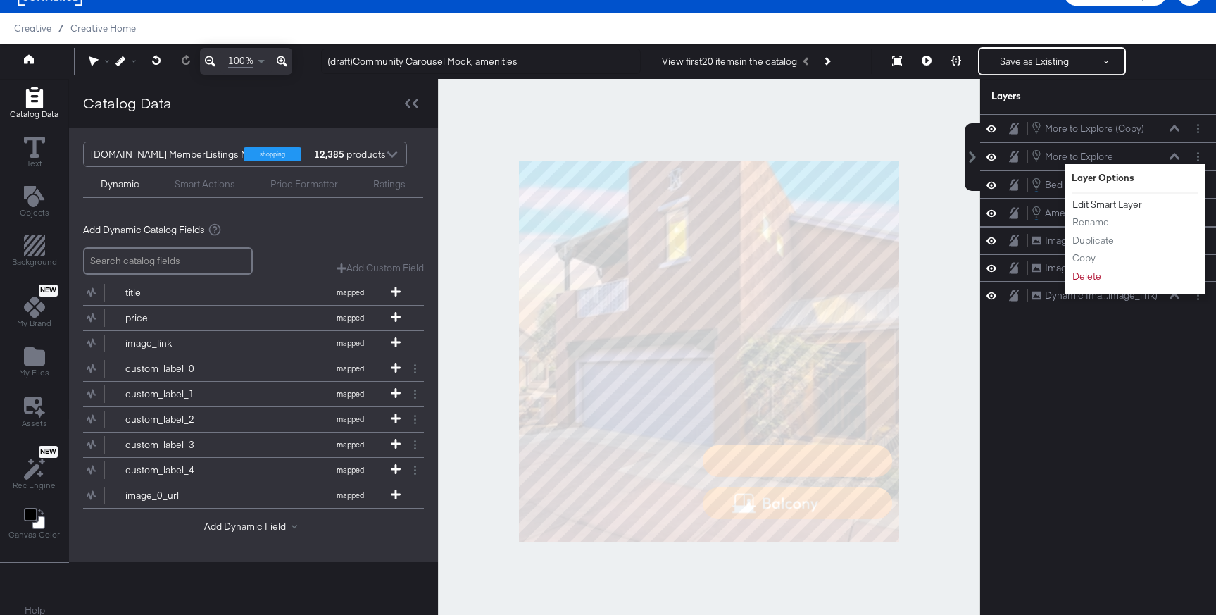
click at [1116, 206] on button "Edit Smart Layer" at bounding box center [1106, 204] width 71 height 15
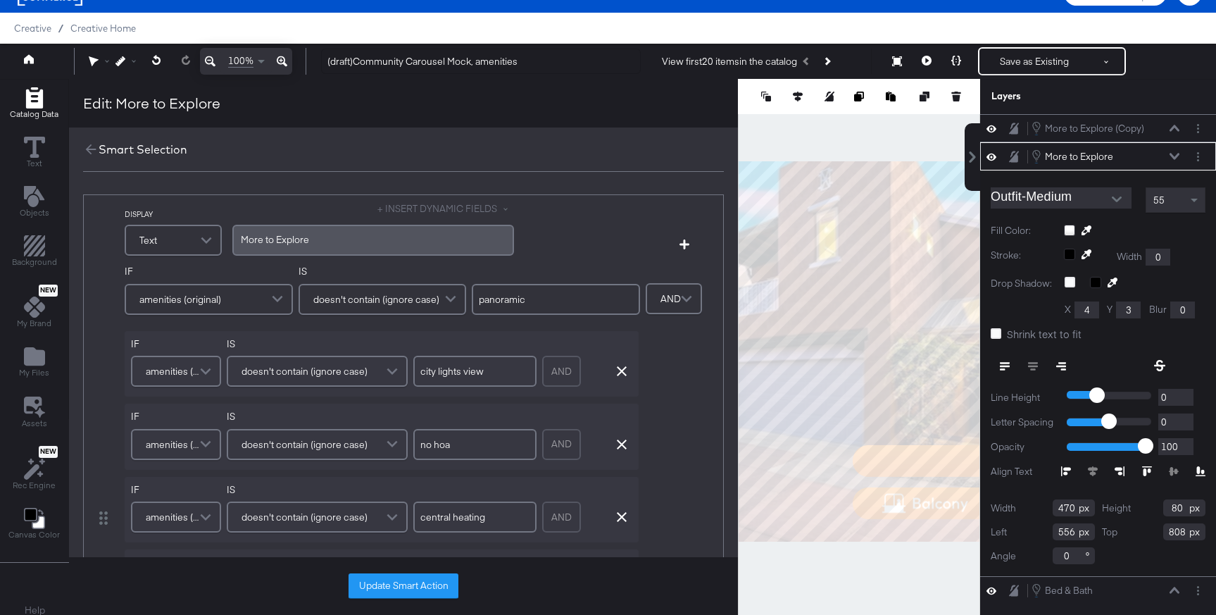
scroll to position [0, 0]
click at [617, 372] on icon "button" at bounding box center [622, 374] width 10 height 10
type input "no hoa"
type input "central heating"
type input "balcony"
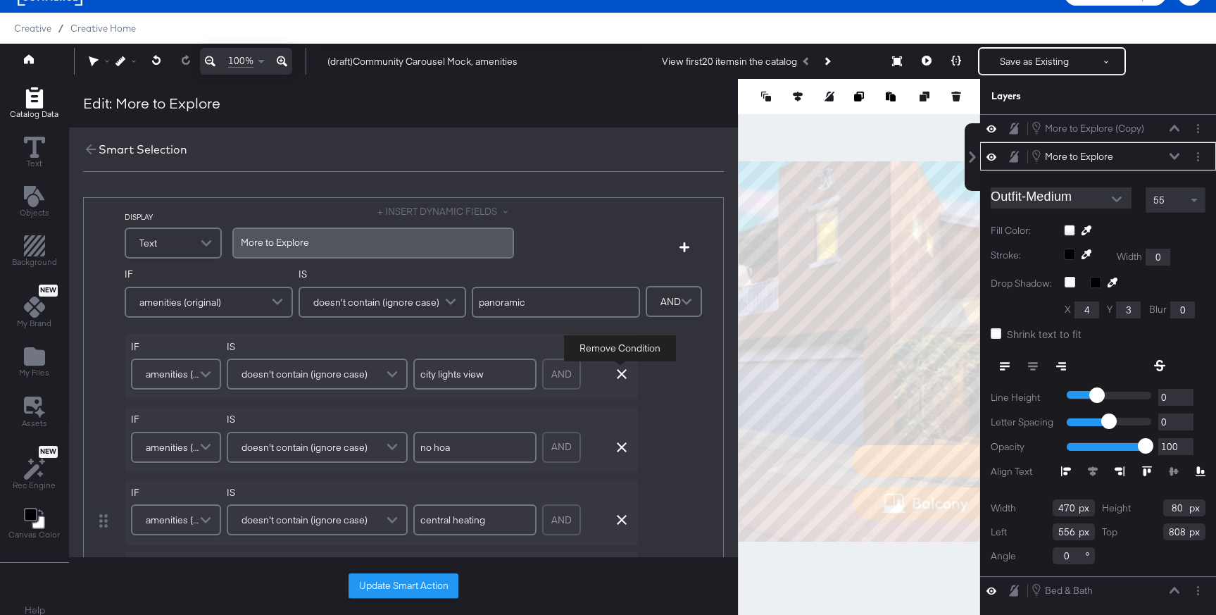
type input "family room"
click at [617, 372] on icon "button" at bounding box center [622, 374] width 10 height 10
type input "central heating"
type input "balcony"
type input "family room"
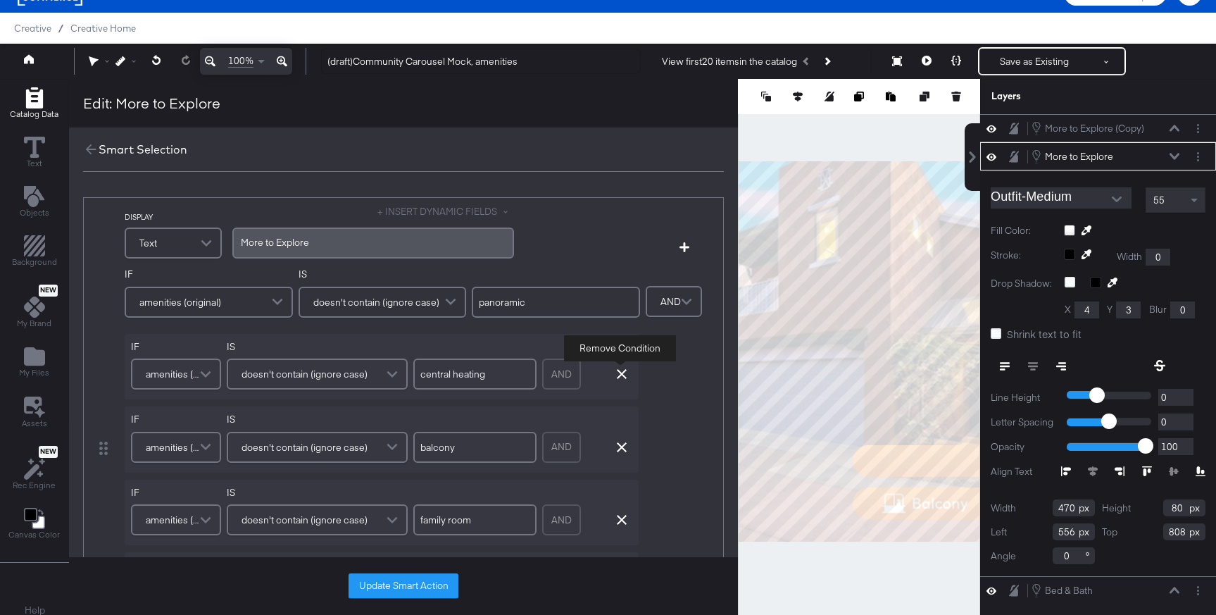
click at [617, 372] on icon "button" at bounding box center [622, 374] width 10 height 10
type input "balcony"
type input "family room"
click at [617, 372] on icon "button" at bounding box center [622, 374] width 10 height 10
type input "family room"
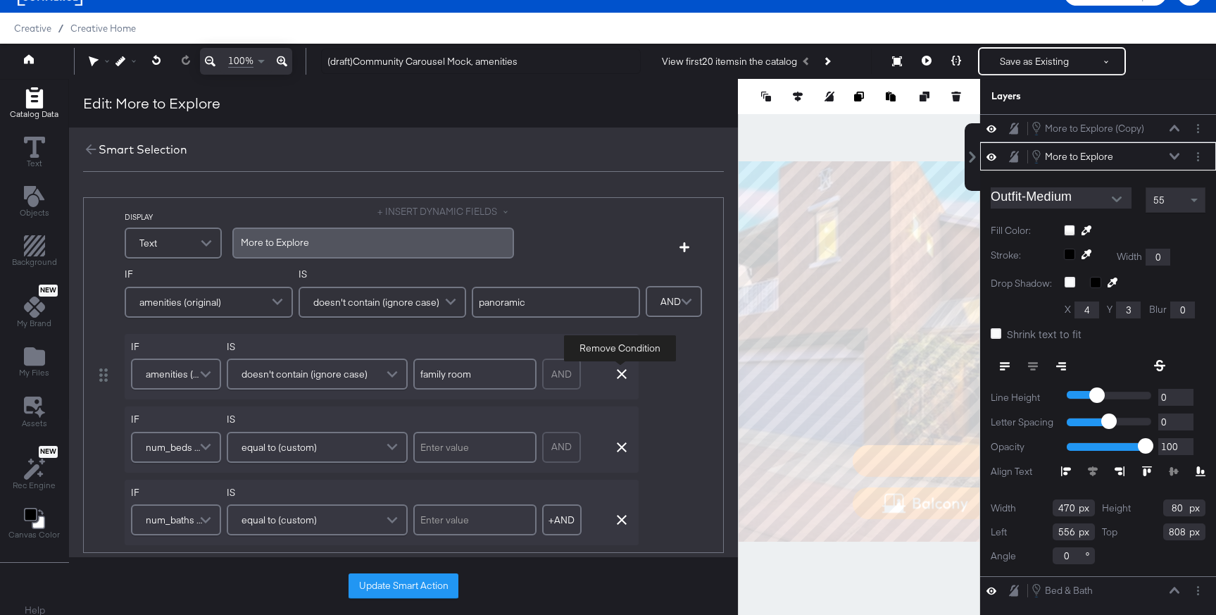
click at [617, 372] on icon "button" at bounding box center [622, 374] width 10 height 10
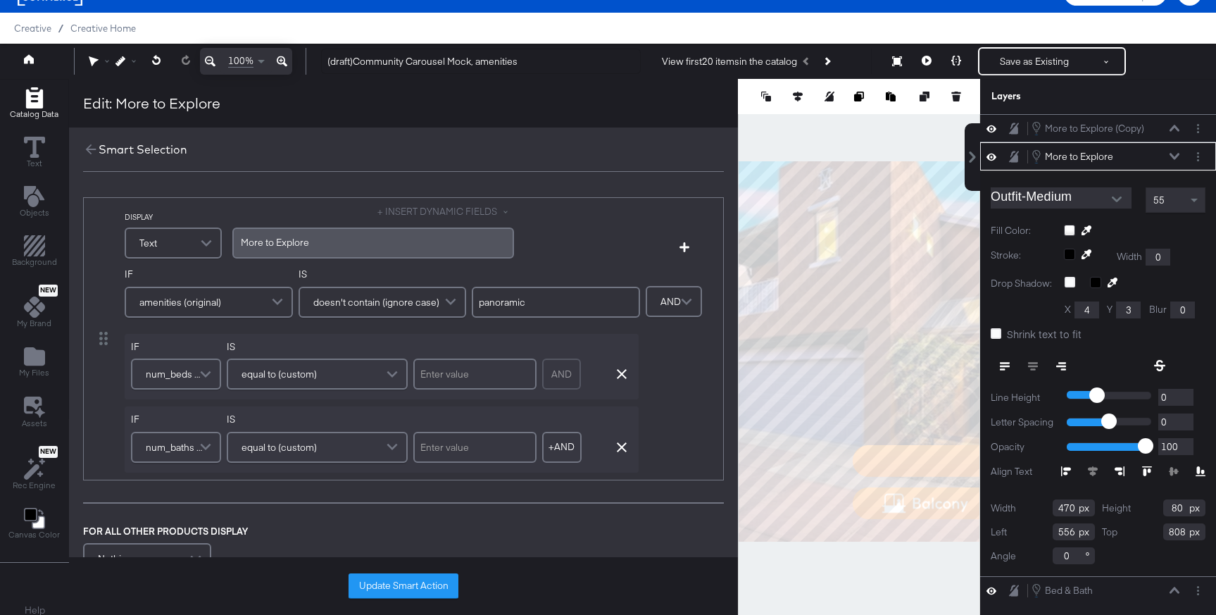
click at [261, 294] on div "amenities (original)" at bounding box center [208, 302] width 165 height 28
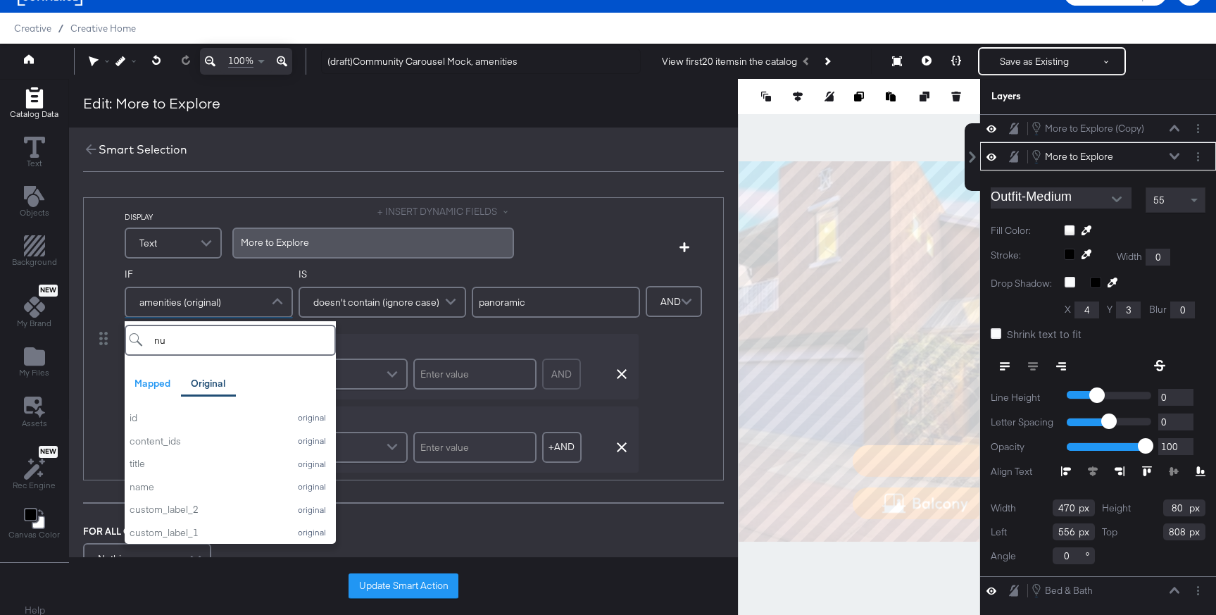
type input "num"
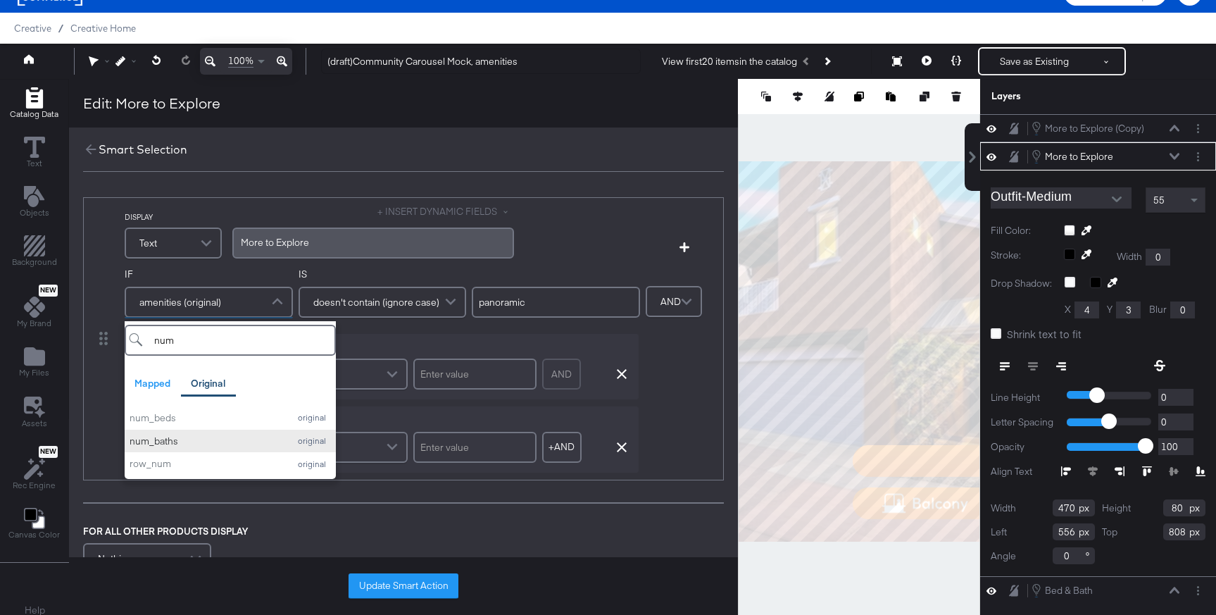
click at [288, 444] on div "num_baths original" at bounding box center [230, 440] width 201 height 13
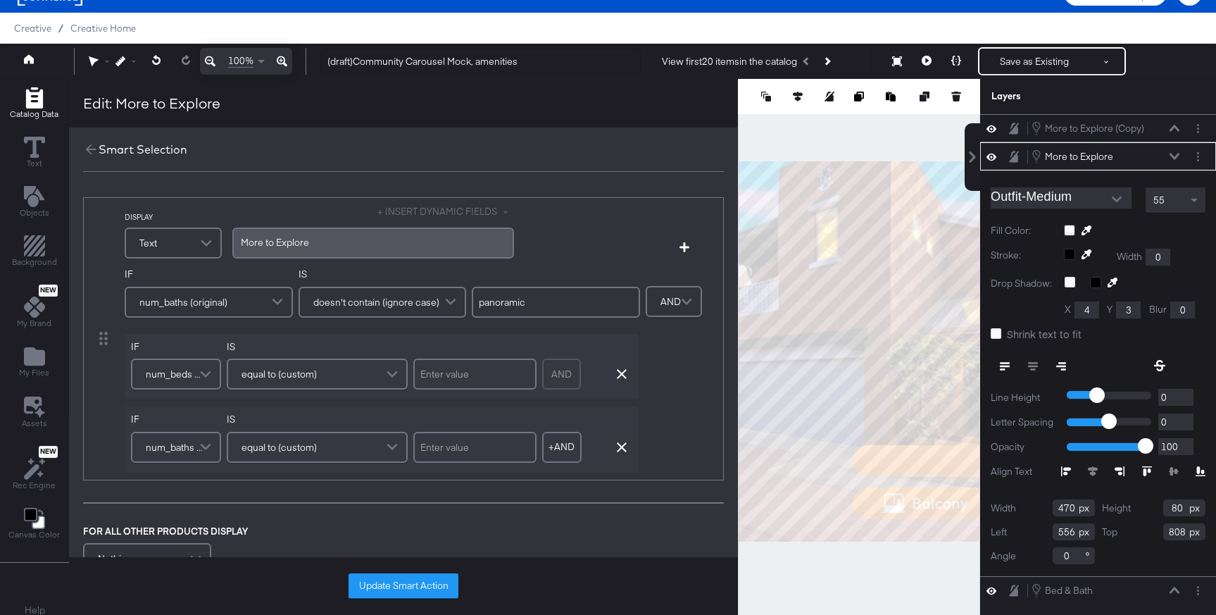
click at [405, 310] on span "doesn't contain (ignore case)" at bounding box center [376, 302] width 126 height 24
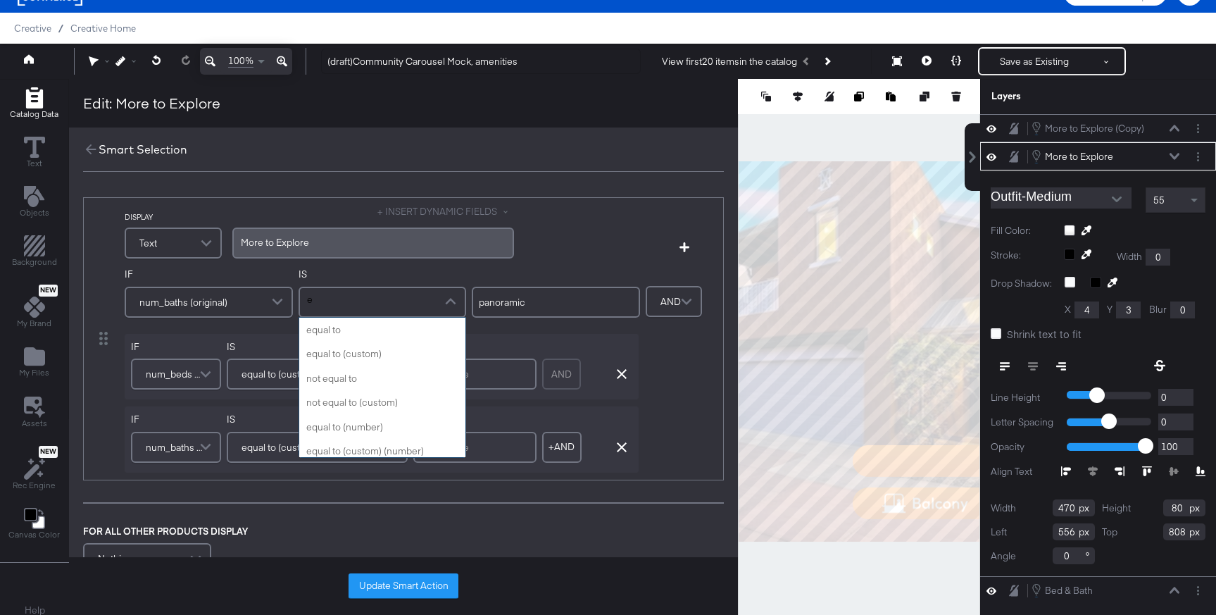
type input "eq"
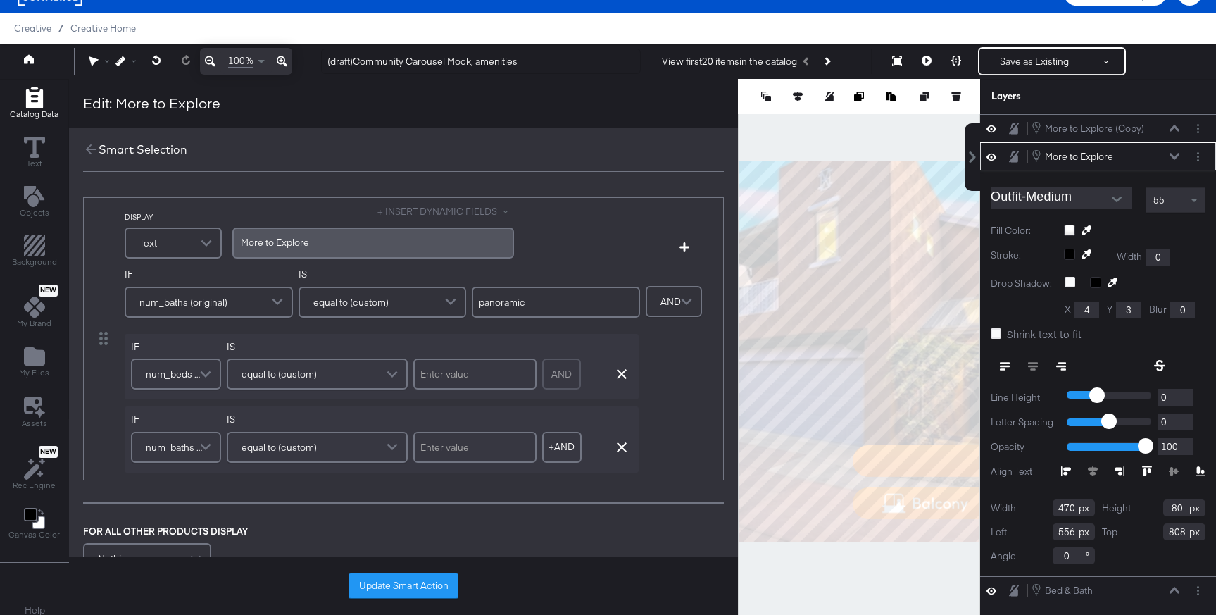
drag, startPoint x: 581, startPoint y: 303, endPoint x: 454, endPoint y: 289, distance: 128.3
click at [454, 289] on div "IF num_baths (original) IS equal to (custom) panoramic" at bounding box center [382, 297] width 515 height 59
click at [622, 449] on icon "button" at bounding box center [622, 447] width 10 height 10
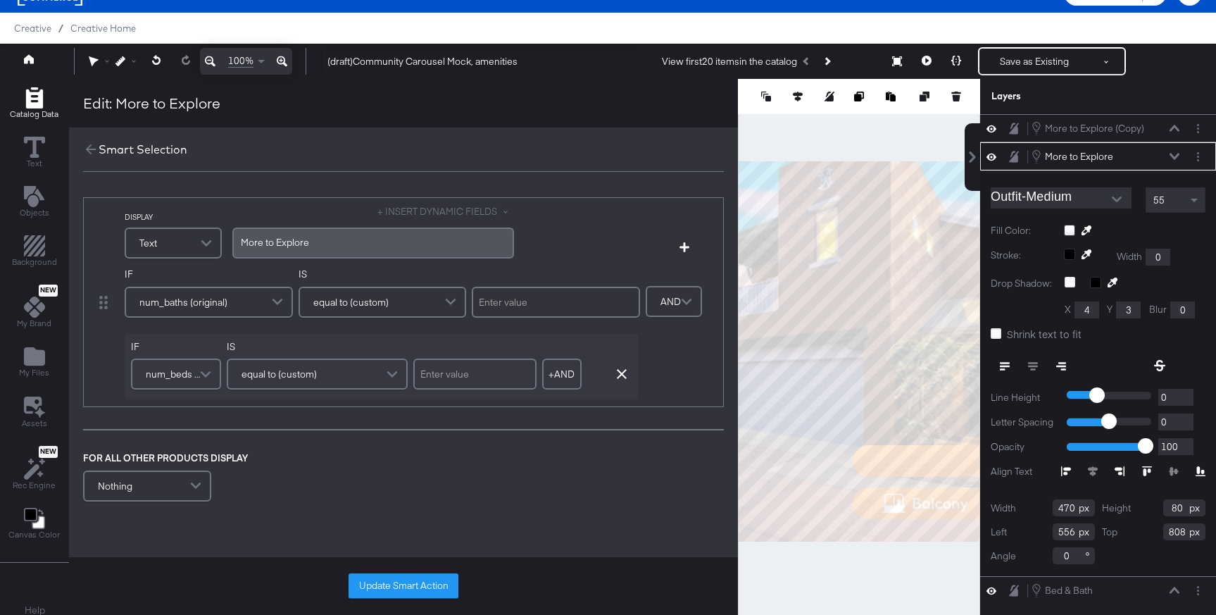
click at [386, 244] on div "More to Explore" at bounding box center [373, 242] width 265 height 13
click at [340, 227] on div "More to Explore" at bounding box center [373, 242] width 282 height 31
click at [316, 246] on div "More to Explore" at bounding box center [373, 242] width 265 height 13
click at [407, 579] on button "Update Smart Action" at bounding box center [403, 585] width 110 height 25
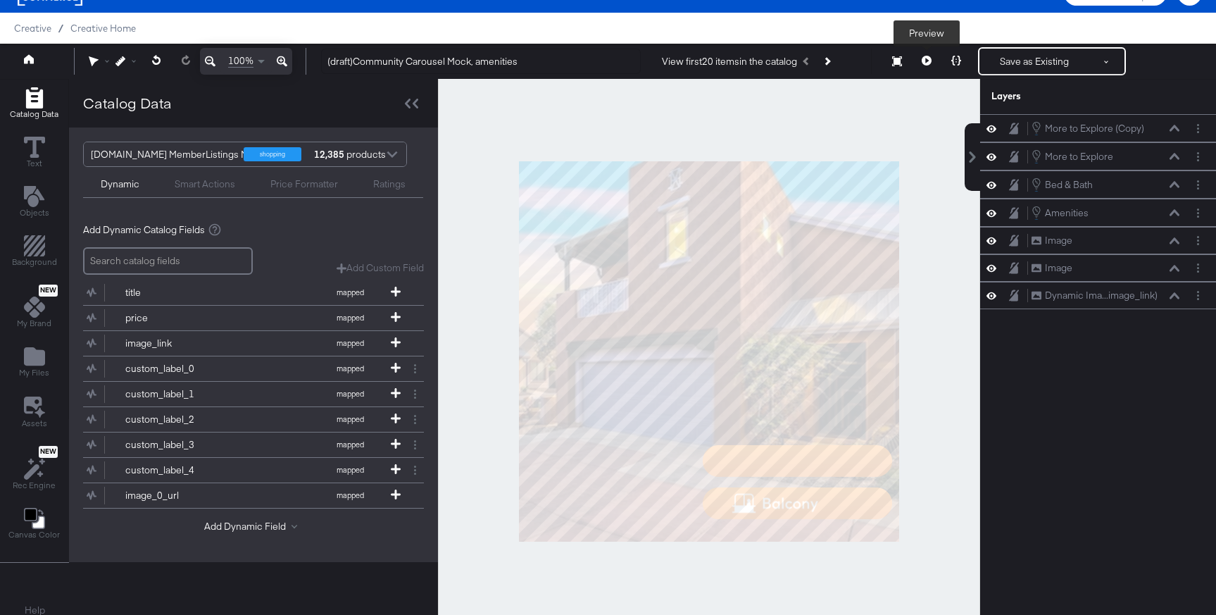
click at [927, 59] on icon at bounding box center [926, 61] width 10 height 10
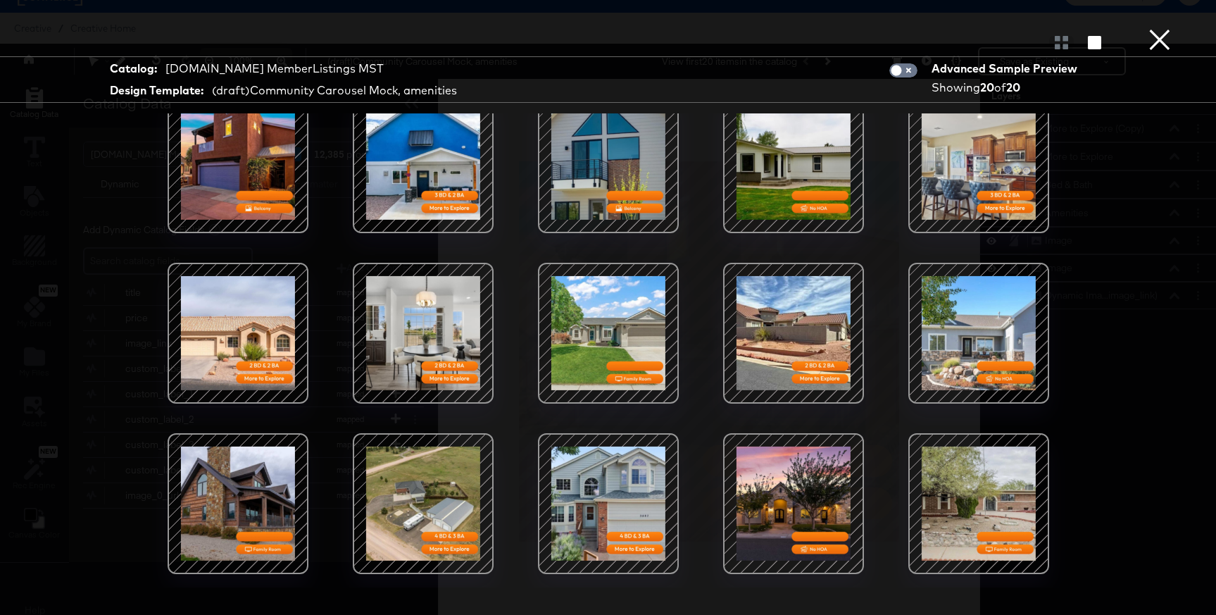
scroll to position [16, 0]
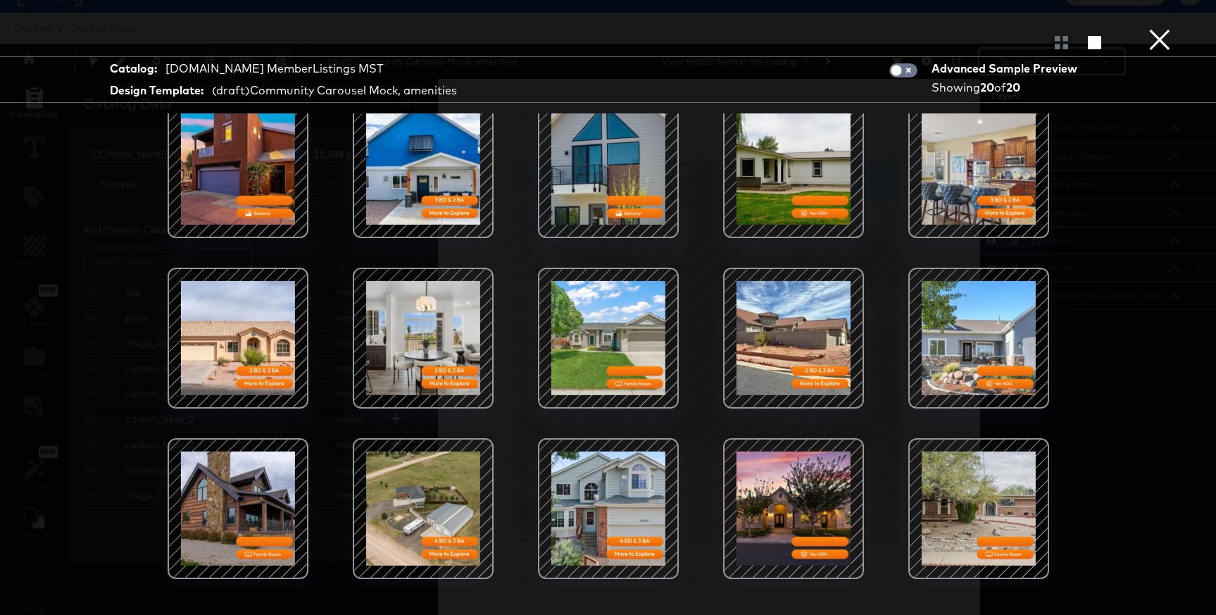
click at [1168, 28] on button "×" at bounding box center [1159, 14] width 28 height 28
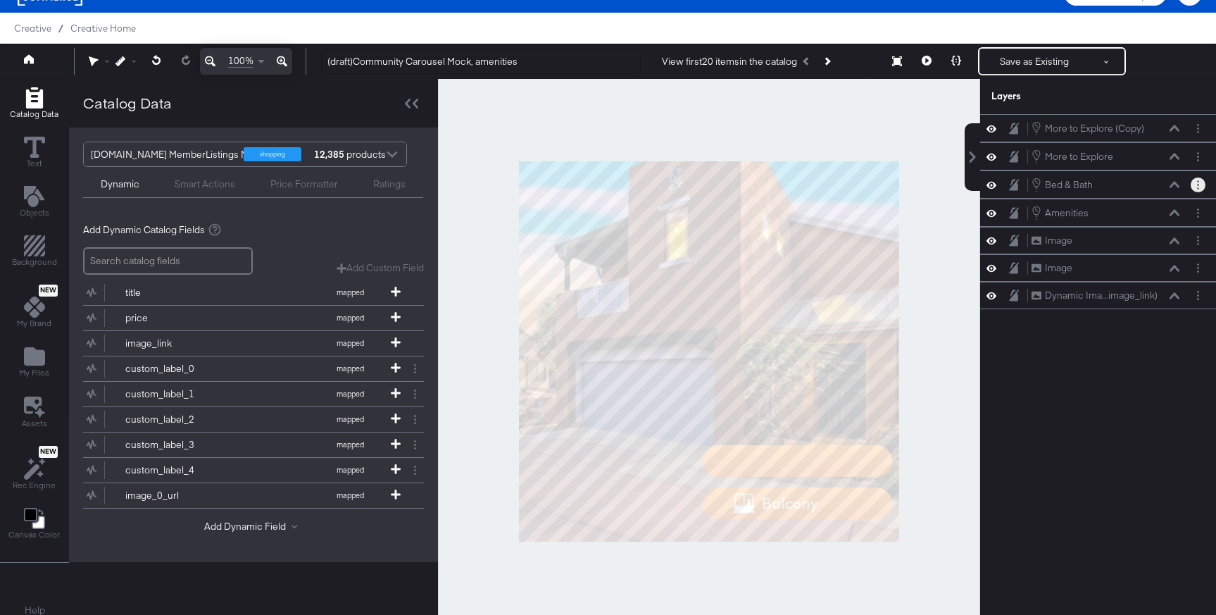
click at [1196, 189] on button "Layer Options" at bounding box center [1197, 184] width 15 height 15
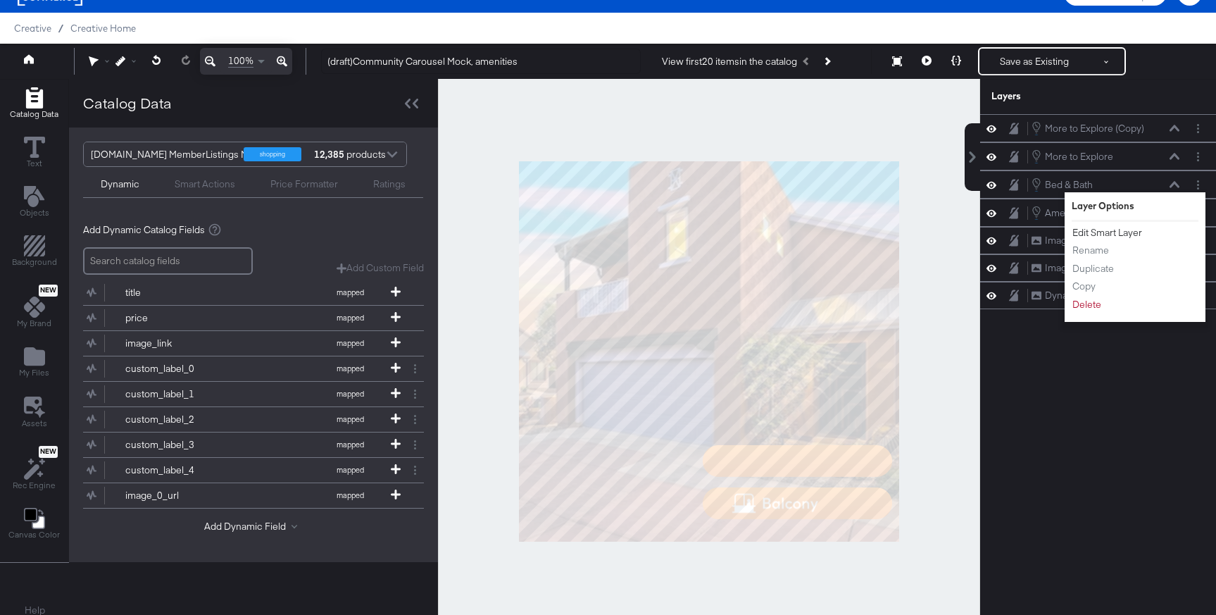
click at [1118, 237] on button "Edit Smart Layer" at bounding box center [1106, 232] width 71 height 15
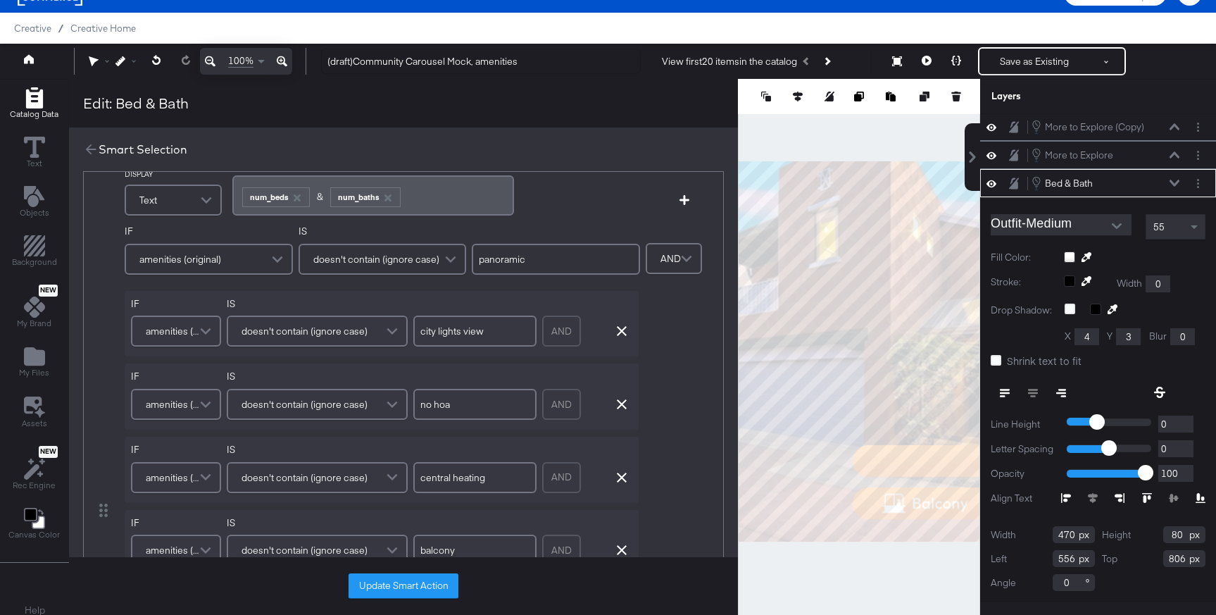
scroll to position [0, 0]
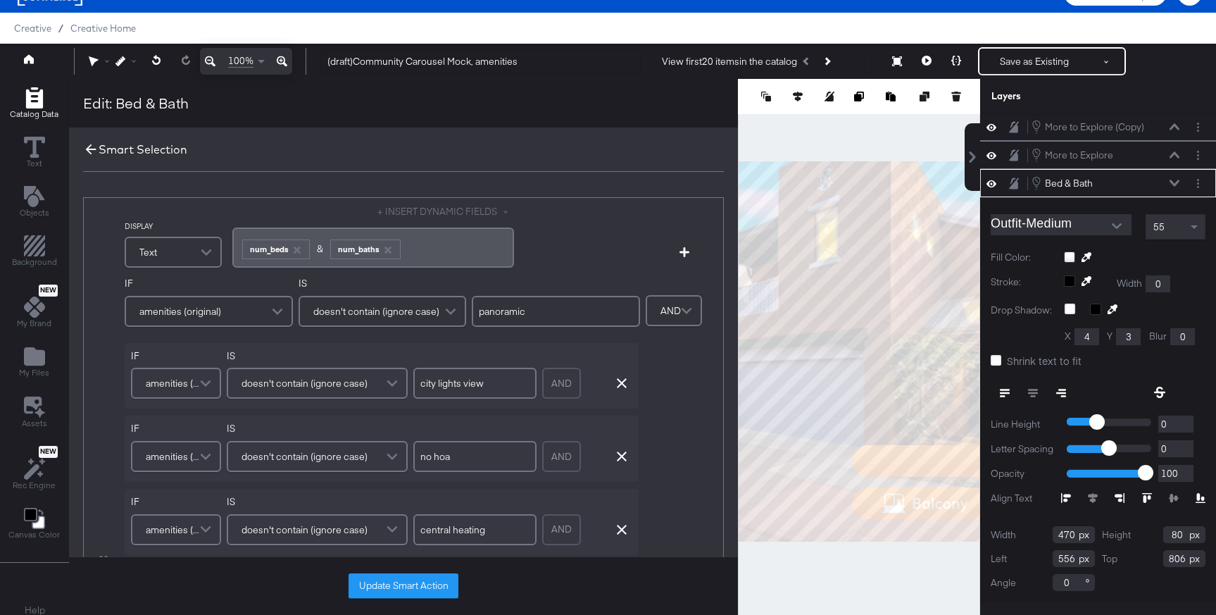
click at [86, 144] on icon at bounding box center [90, 148] width 15 height 15
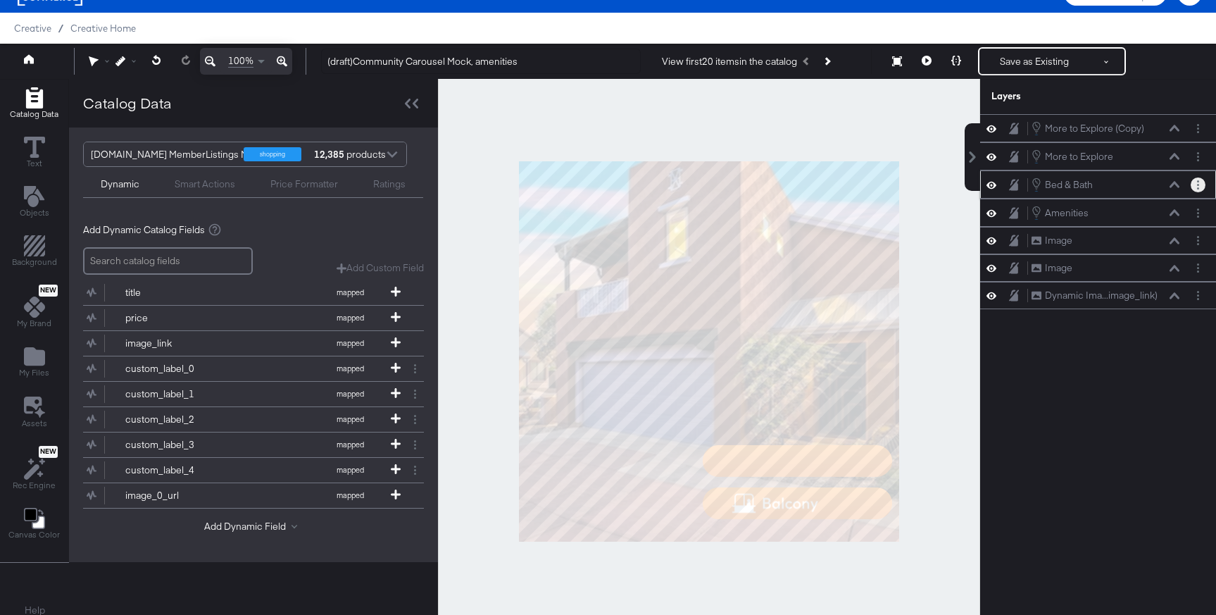
click at [1193, 187] on button "Layer Options" at bounding box center [1197, 184] width 15 height 15
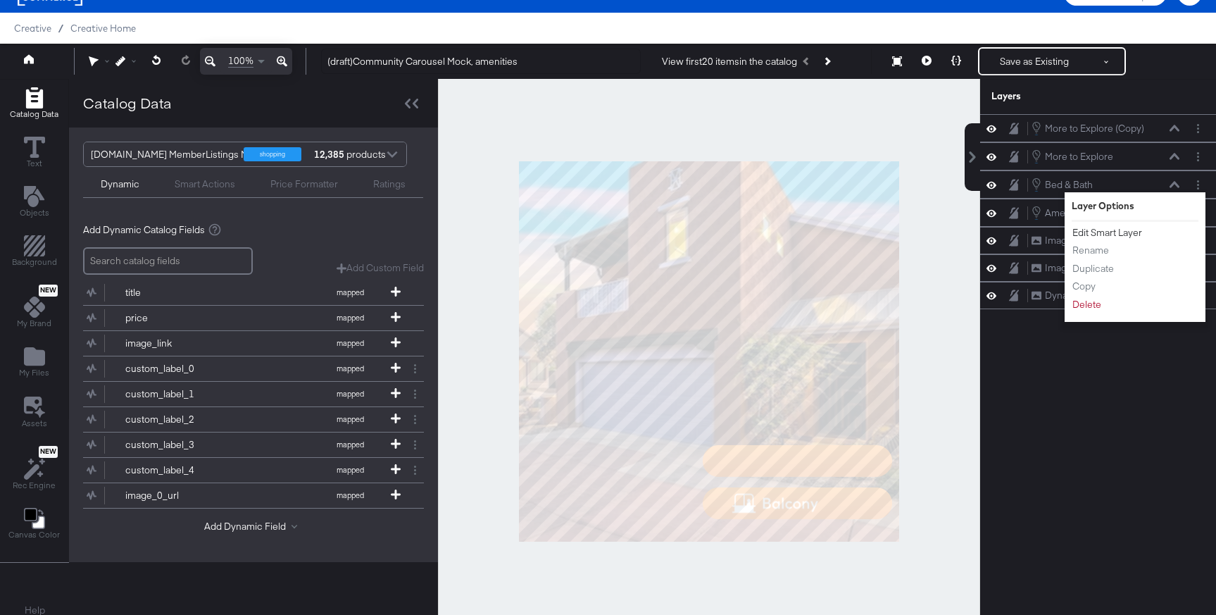
click at [1116, 232] on button "Edit Smart Layer" at bounding box center [1106, 232] width 71 height 15
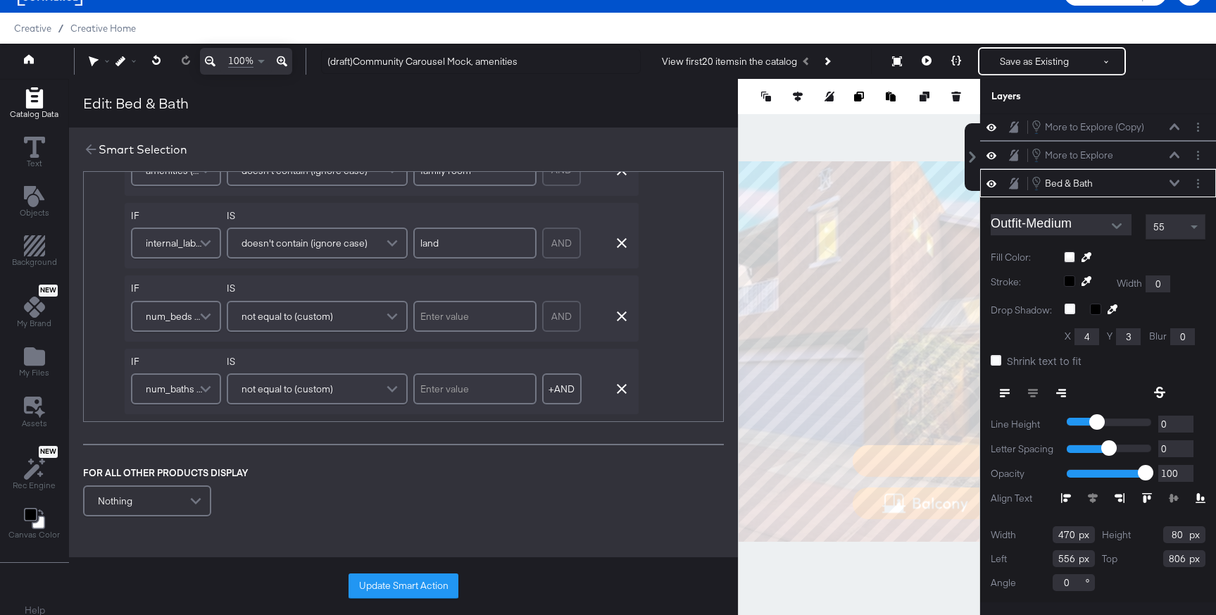
scroll to position [513, 0]
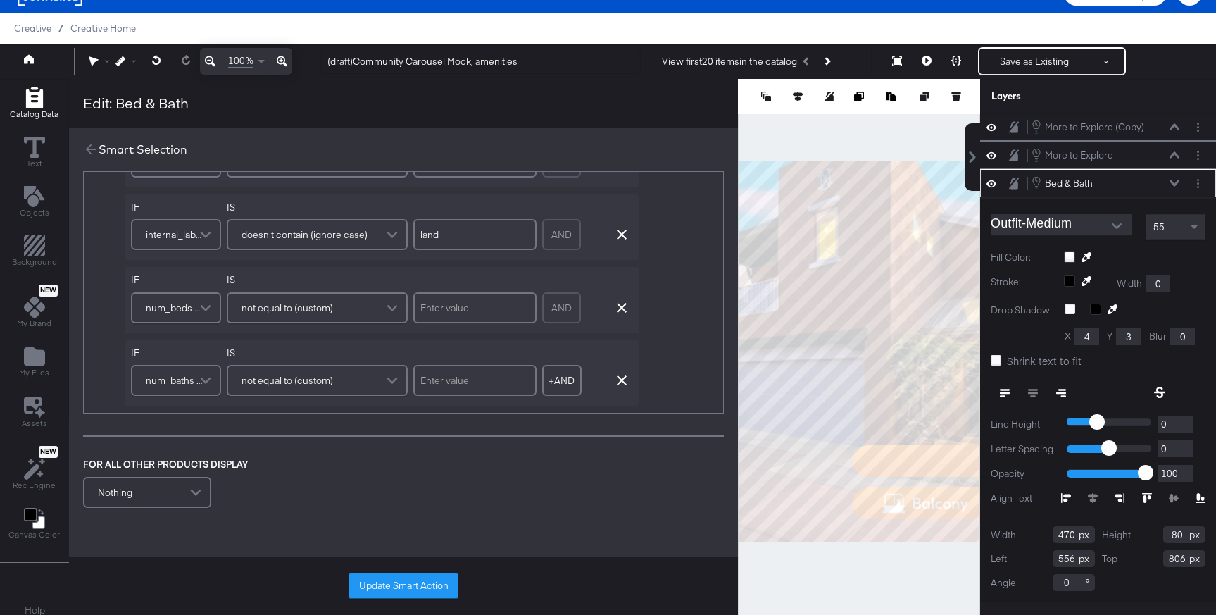
click at [154, 486] on div "Nothing" at bounding box center [146, 492] width 125 height 28
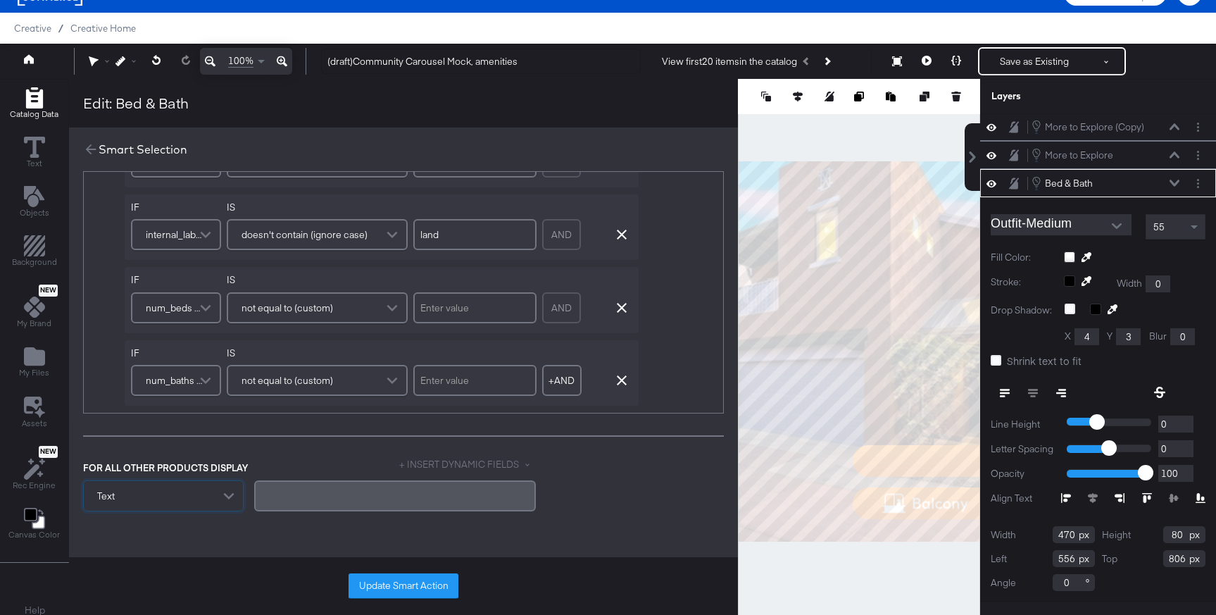
click at [282, 492] on div "﻿" at bounding box center [395, 495] width 265 height 13
click at [448, 465] on button "+ INSERT DYNAMIC FIELDS" at bounding box center [467, 464] width 137 height 13
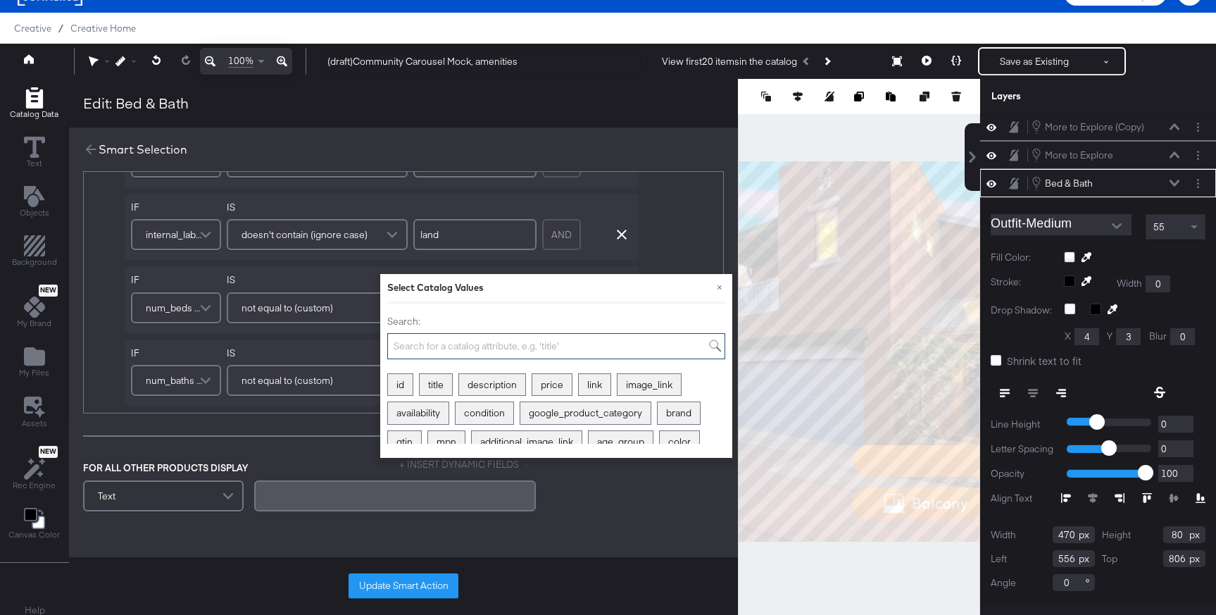
click at [450, 348] on input "Search:" at bounding box center [556, 346] width 338 height 26
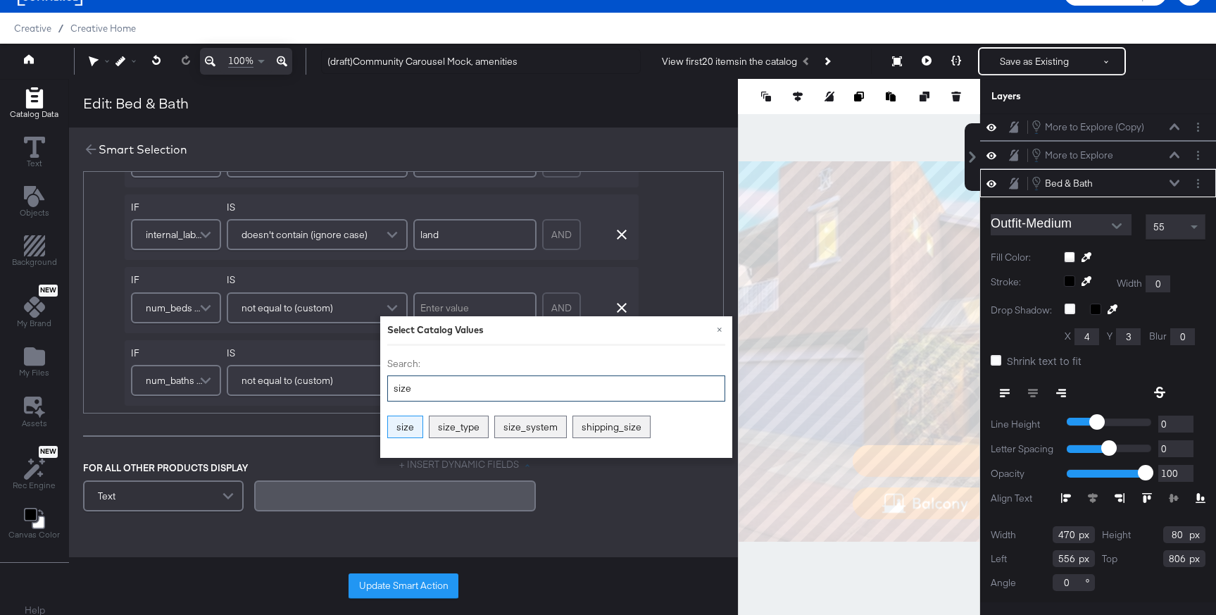
type input "size"
click at [410, 428] on div "size" at bounding box center [405, 427] width 34 height 22
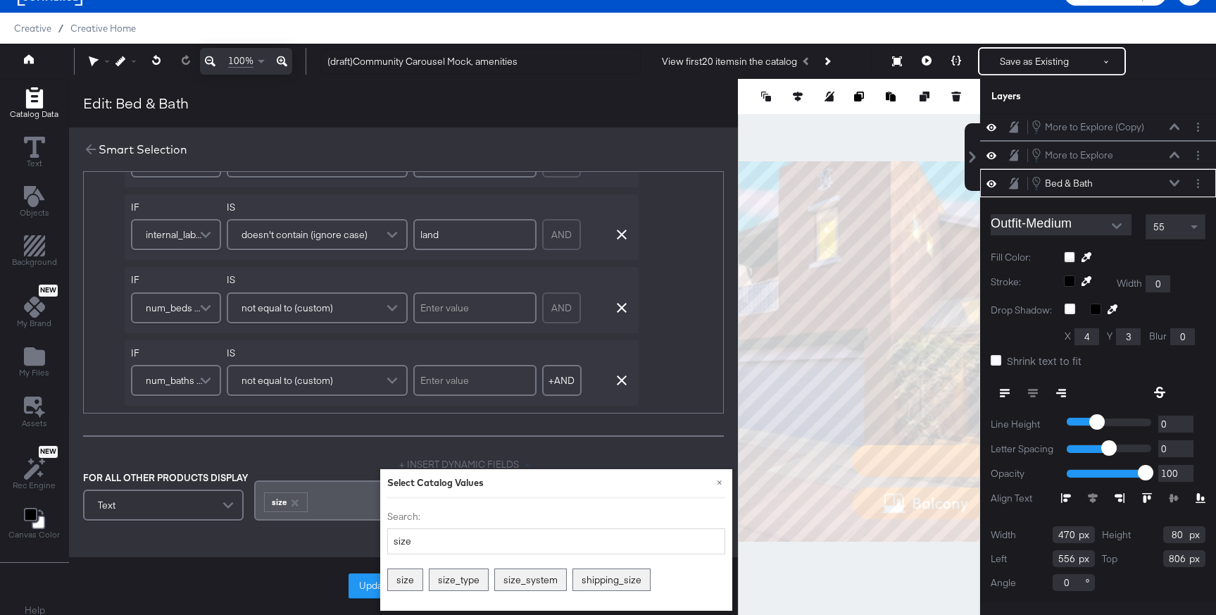
scroll to position [563, 0]
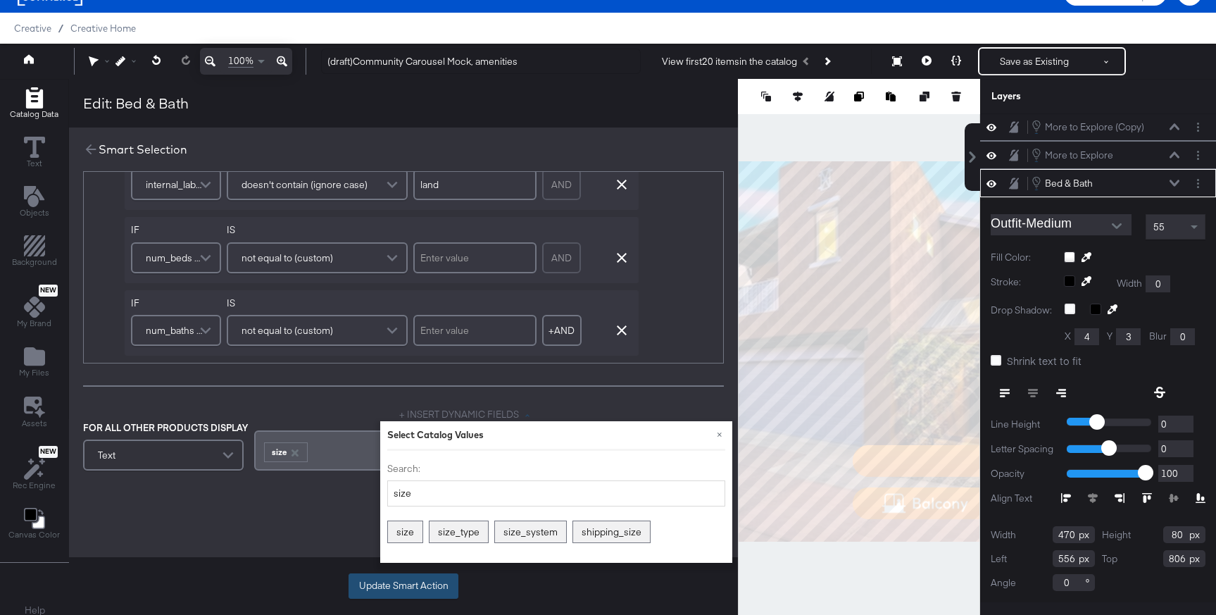
click at [415, 587] on button "Update Smart Action" at bounding box center [403, 585] width 110 height 25
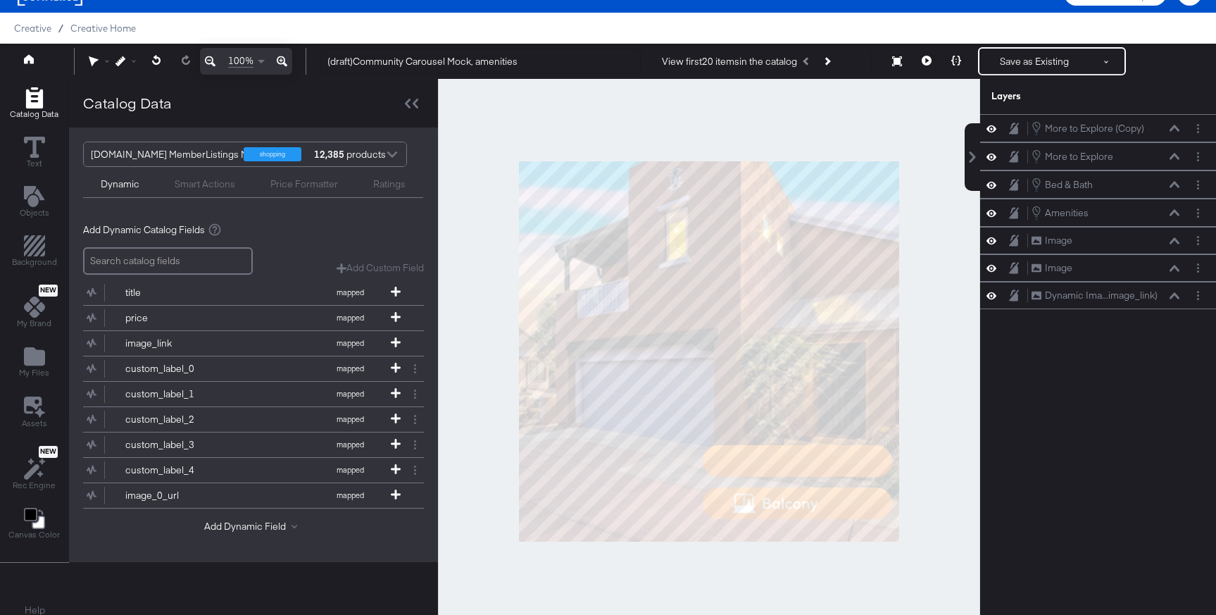
scroll to position [0, 0]
click at [924, 63] on icon at bounding box center [926, 61] width 10 height 10
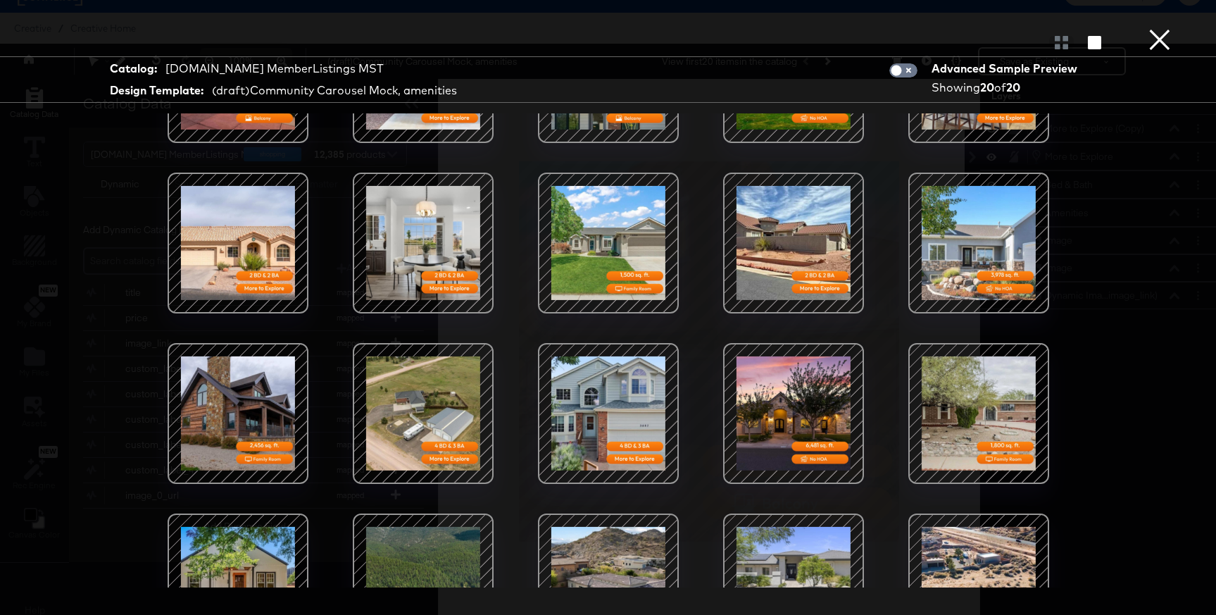
scroll to position [113, 0]
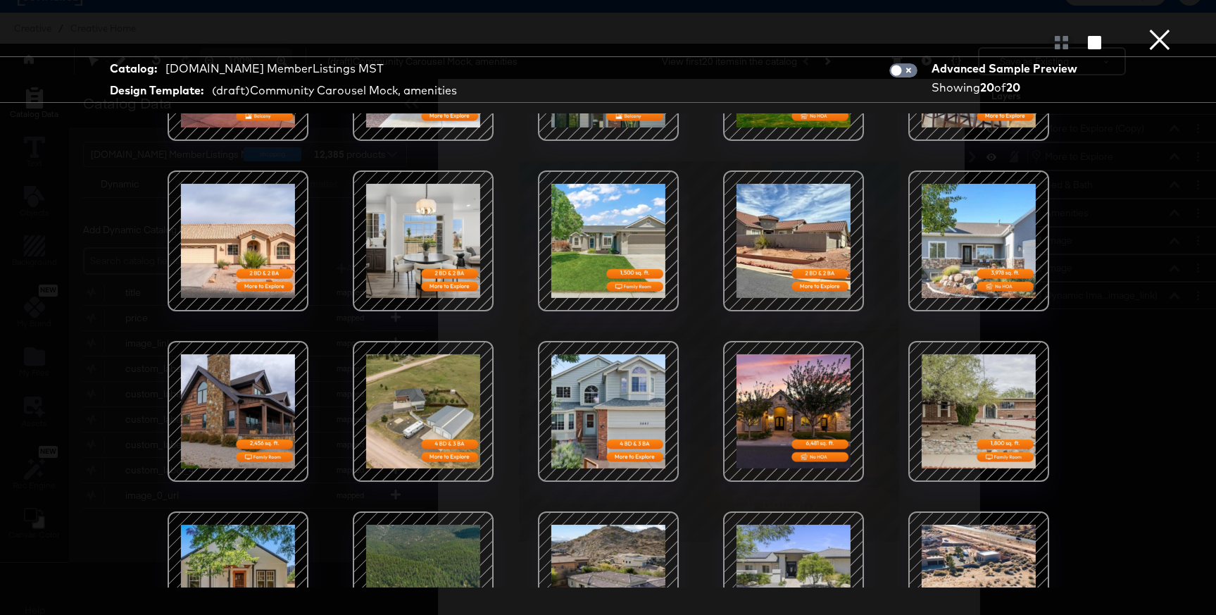
click at [1161, 28] on button "×" at bounding box center [1159, 14] width 28 height 28
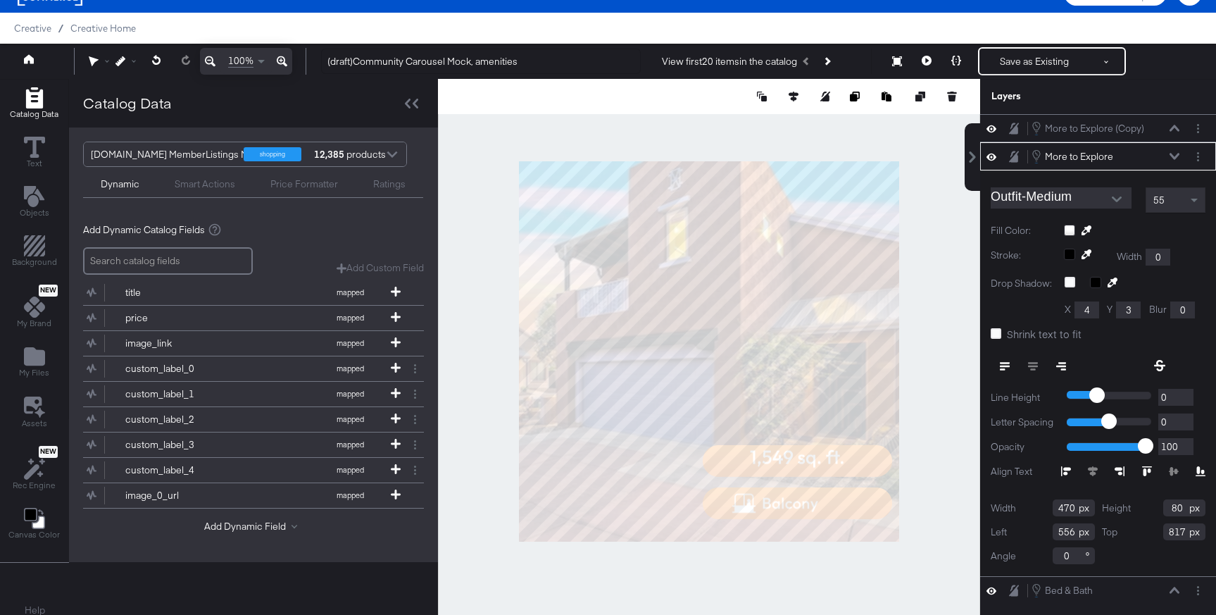
type input "818"
type input "574"
type input "753"
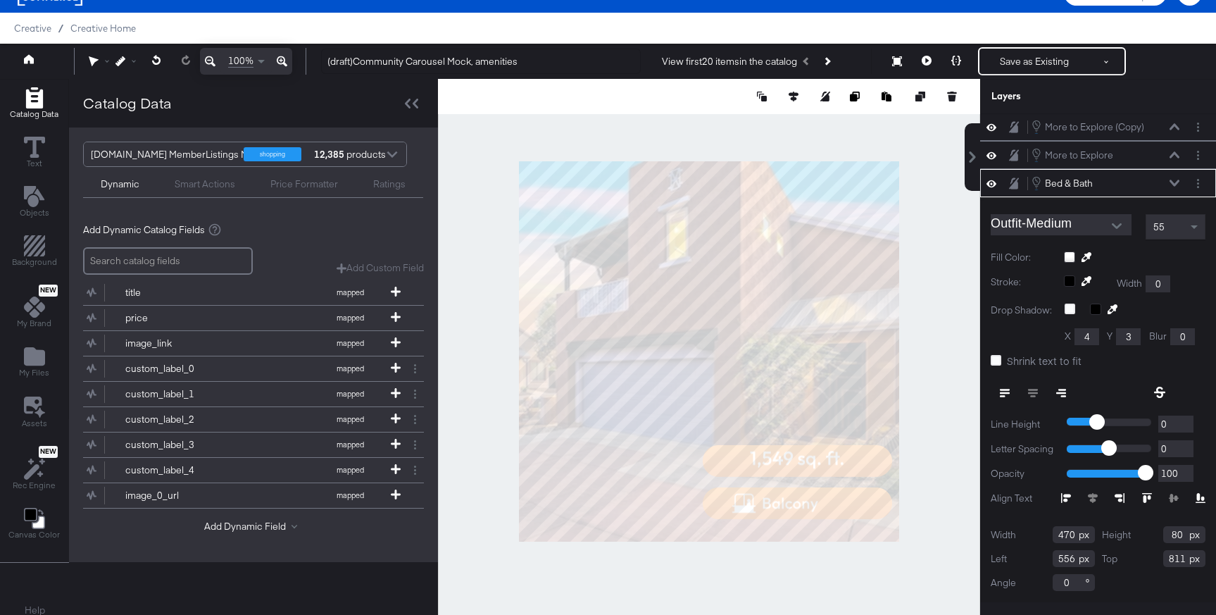
type input "812"
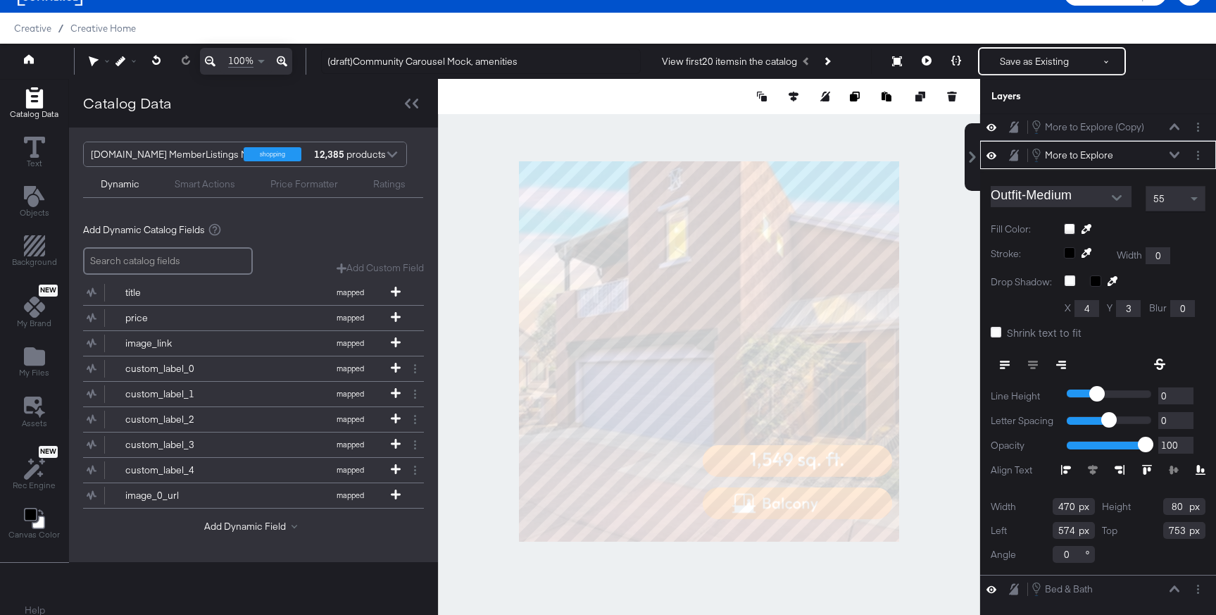
type input "556"
type input "811"
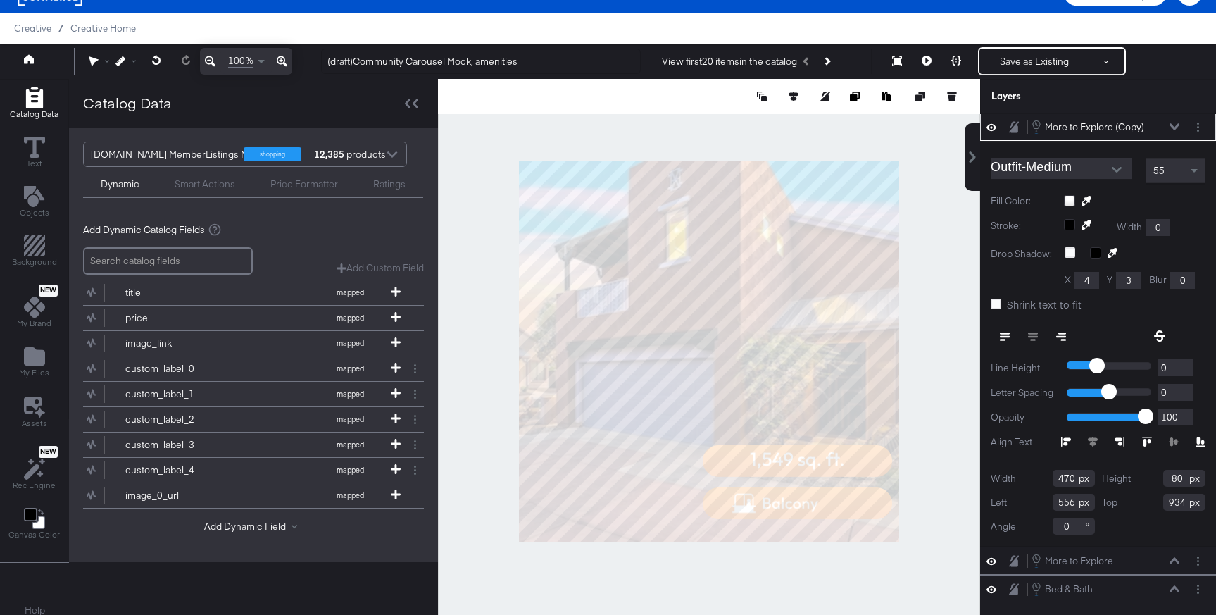
scroll to position [0, 0]
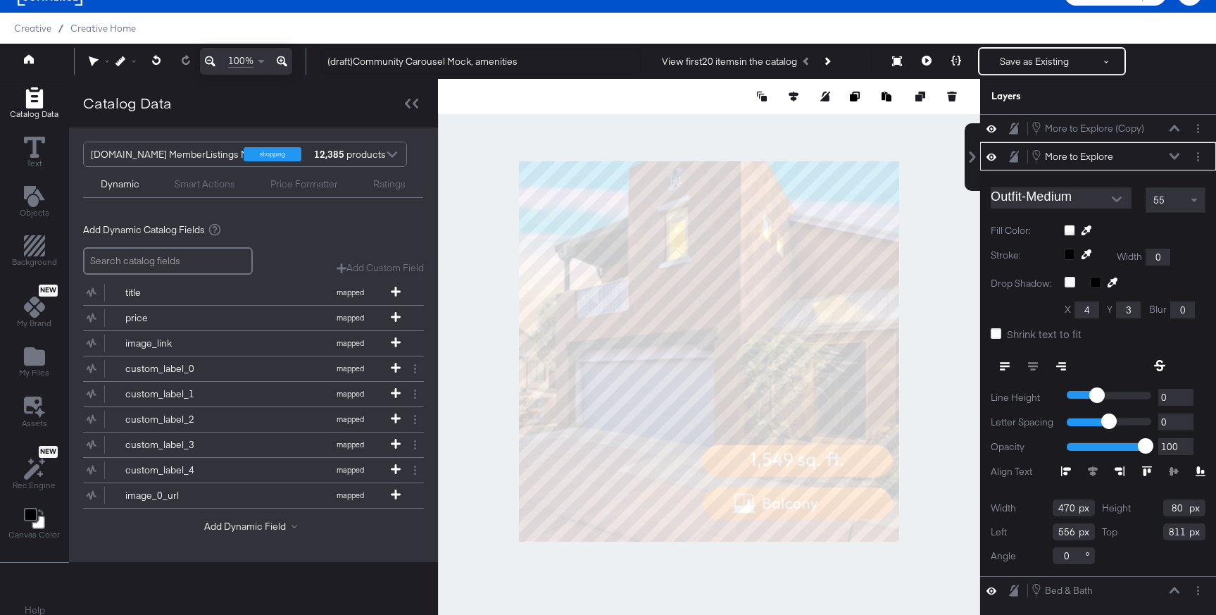
type input "735"
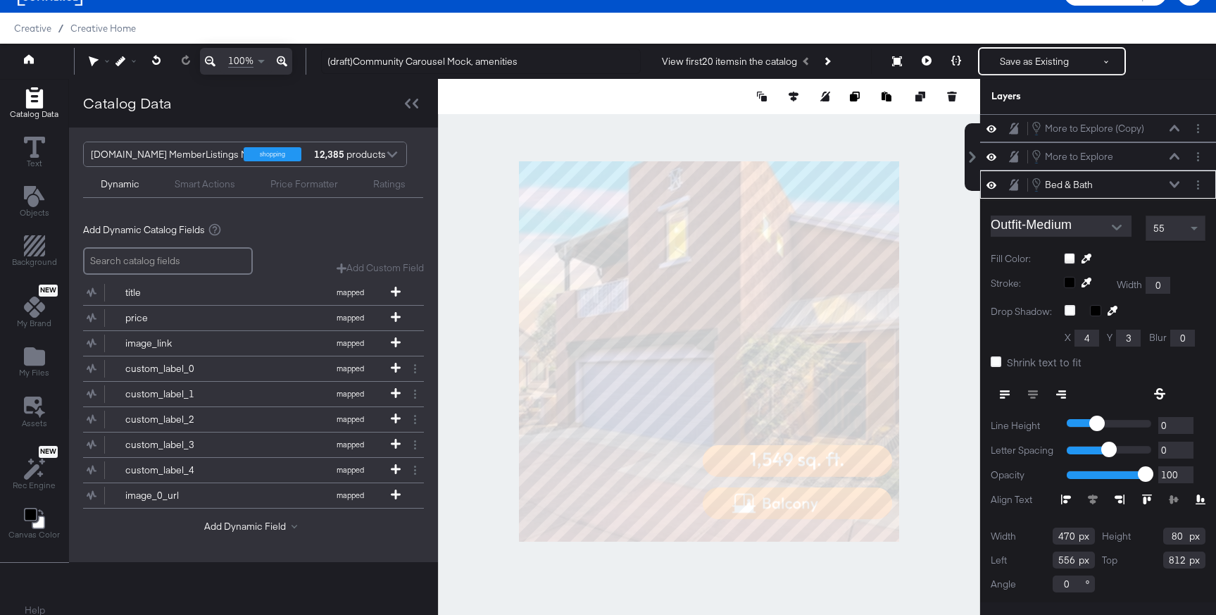
scroll to position [1, 0]
type input "502"
type input "815"
click at [1003, 388] on icon at bounding box center [1005, 393] width 10 height 10
type input "602"
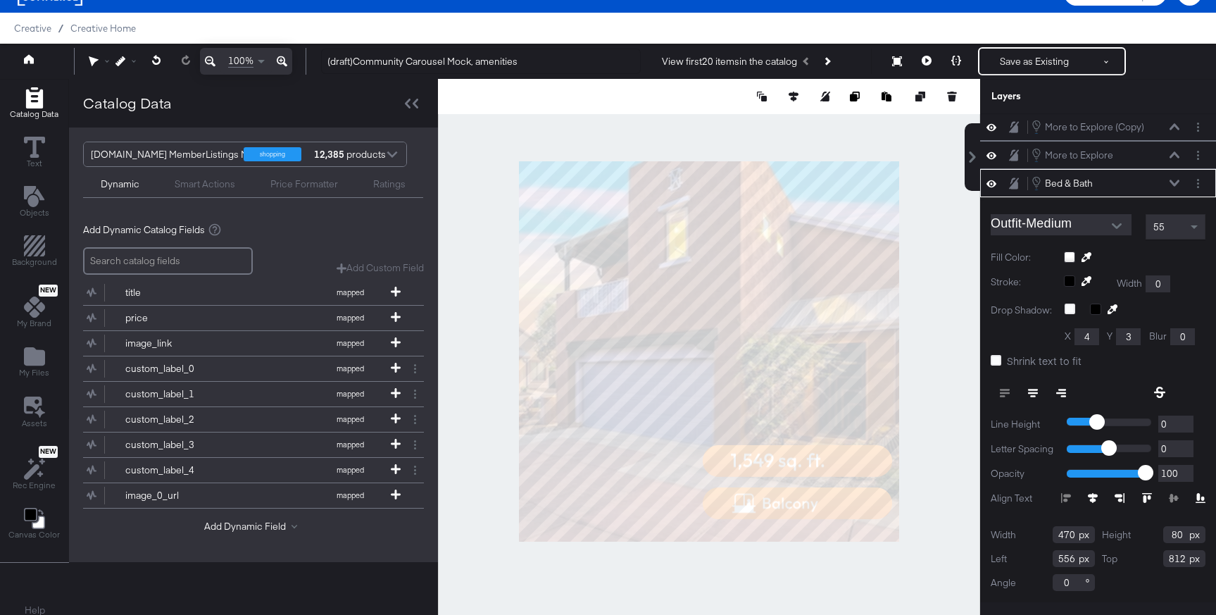
type input "815"
type input "415"
type input "90"
type input "806"
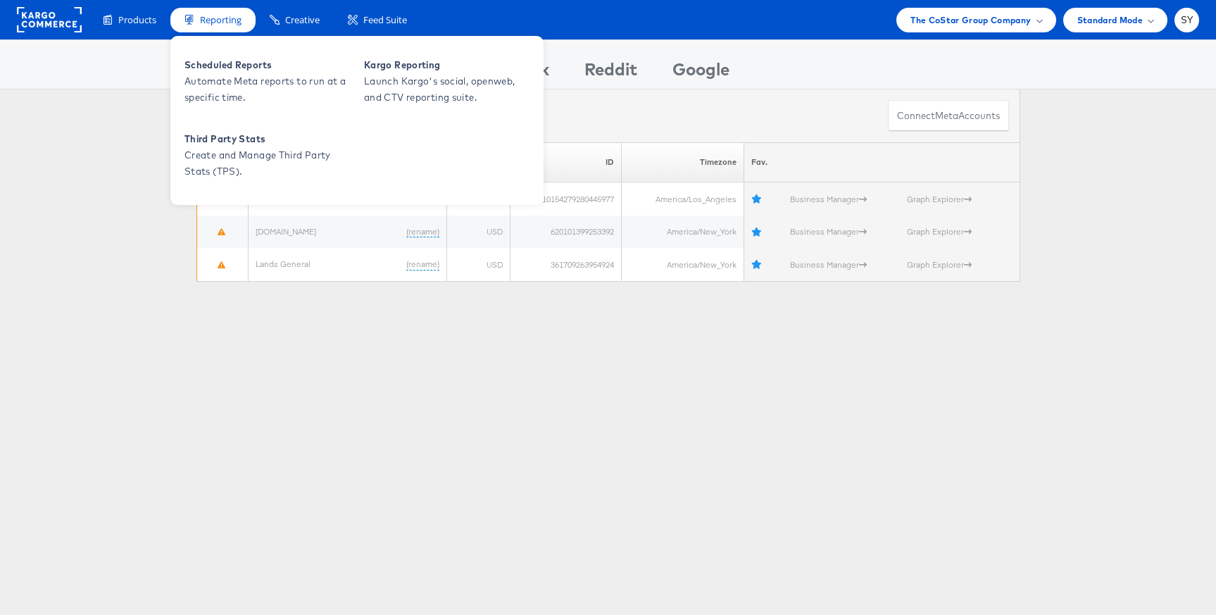
click at [306, 34] on div "Scheduled Reports Automate Meta reports to run at a specific time. Kargo Report…" at bounding box center [356, 118] width 373 height 172
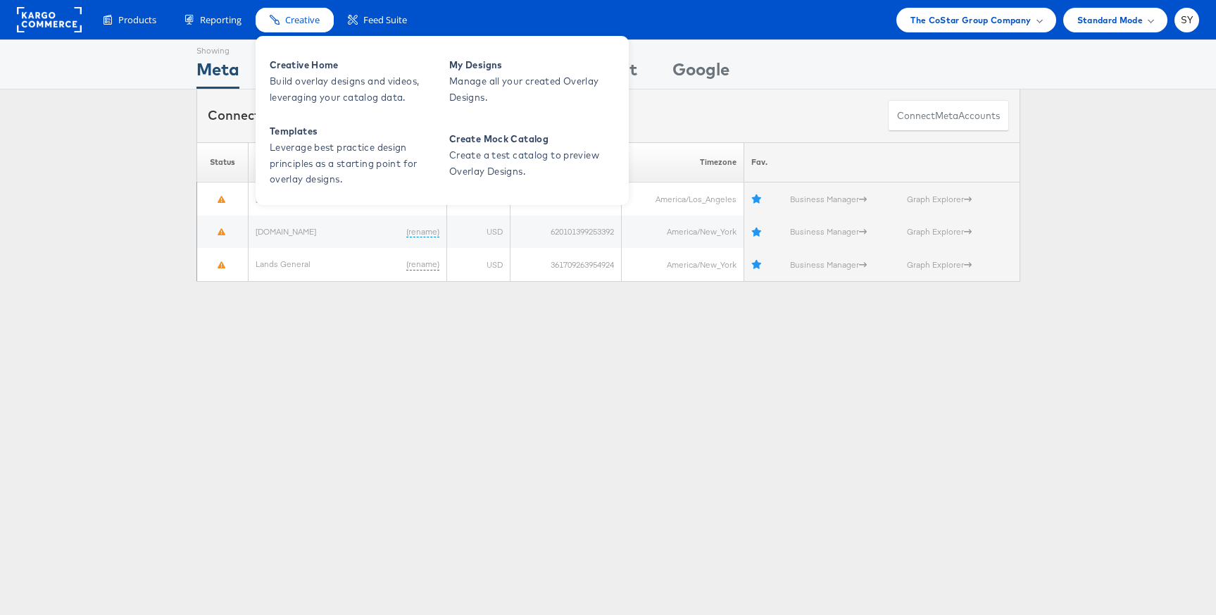
click at [305, 20] on span "Creative" at bounding box center [302, 19] width 34 height 13
click at [304, 93] on span "Build overlay designs and videos, leveraging your catalog data." at bounding box center [354, 89] width 169 height 32
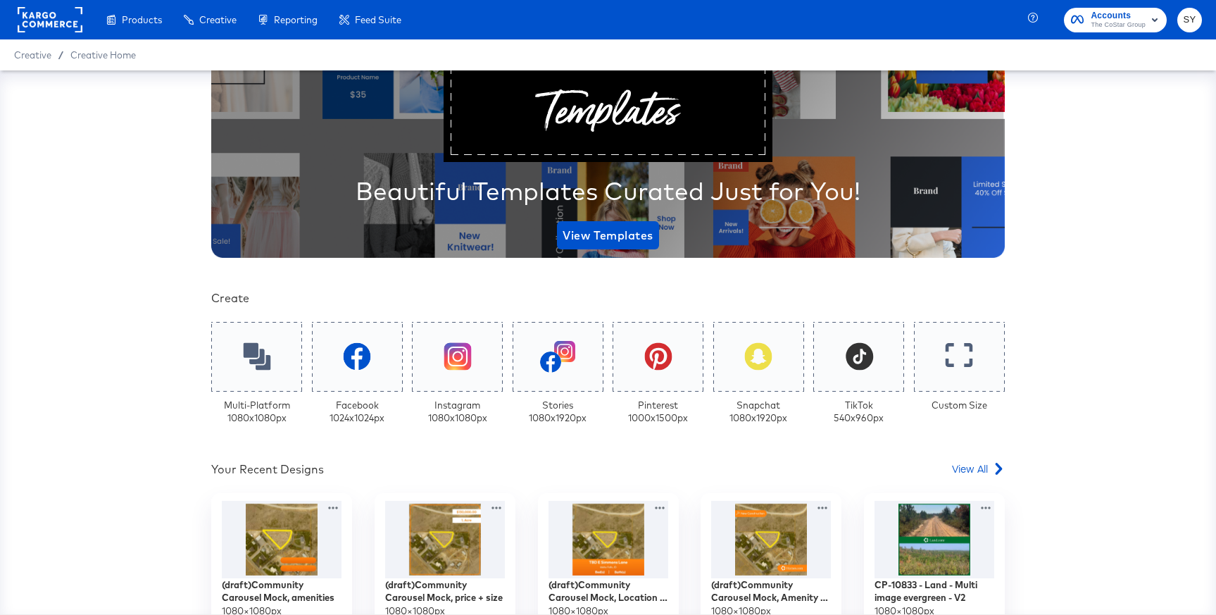
scroll to position [210, 0]
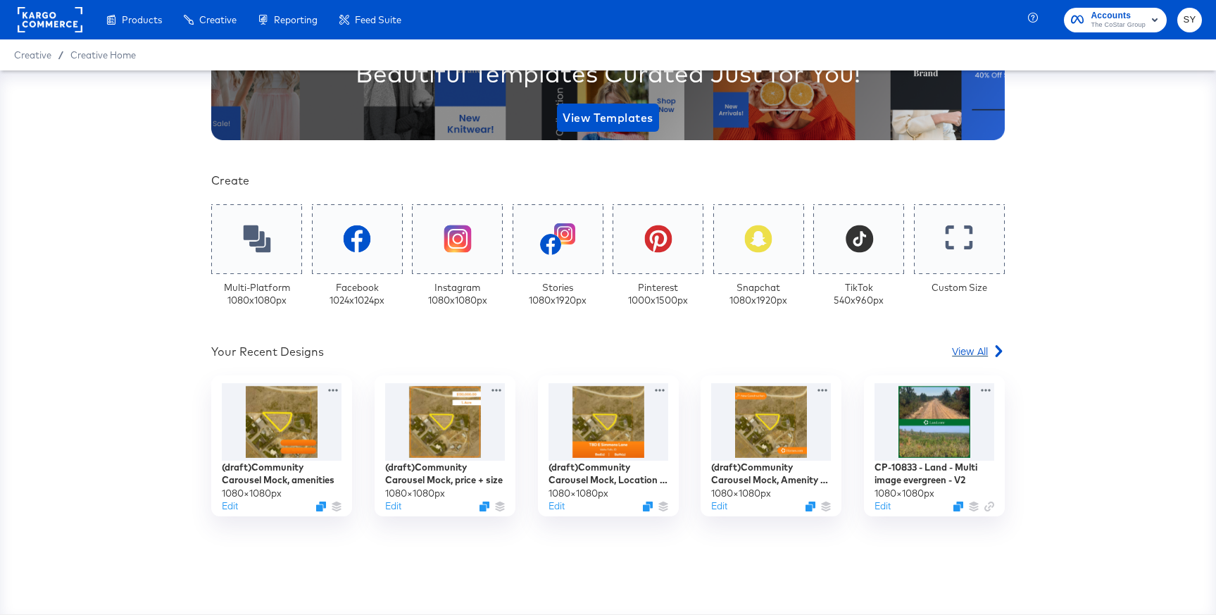
click at [976, 344] on span "View All" at bounding box center [970, 351] width 36 height 14
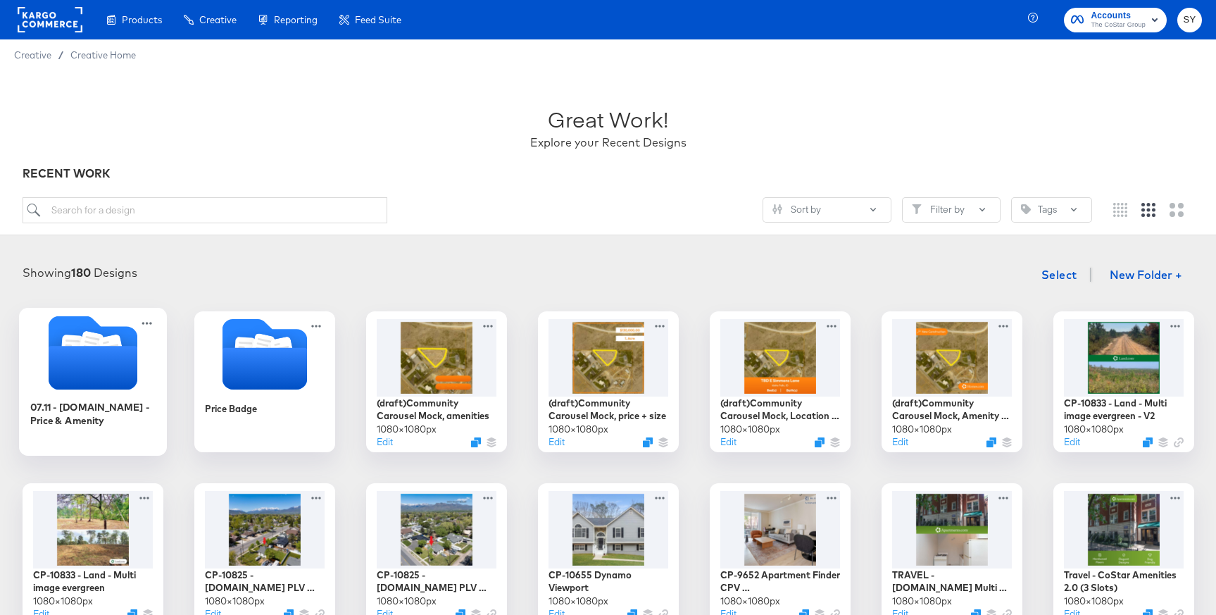
click at [109, 390] on div at bounding box center [93, 353] width 148 height 77
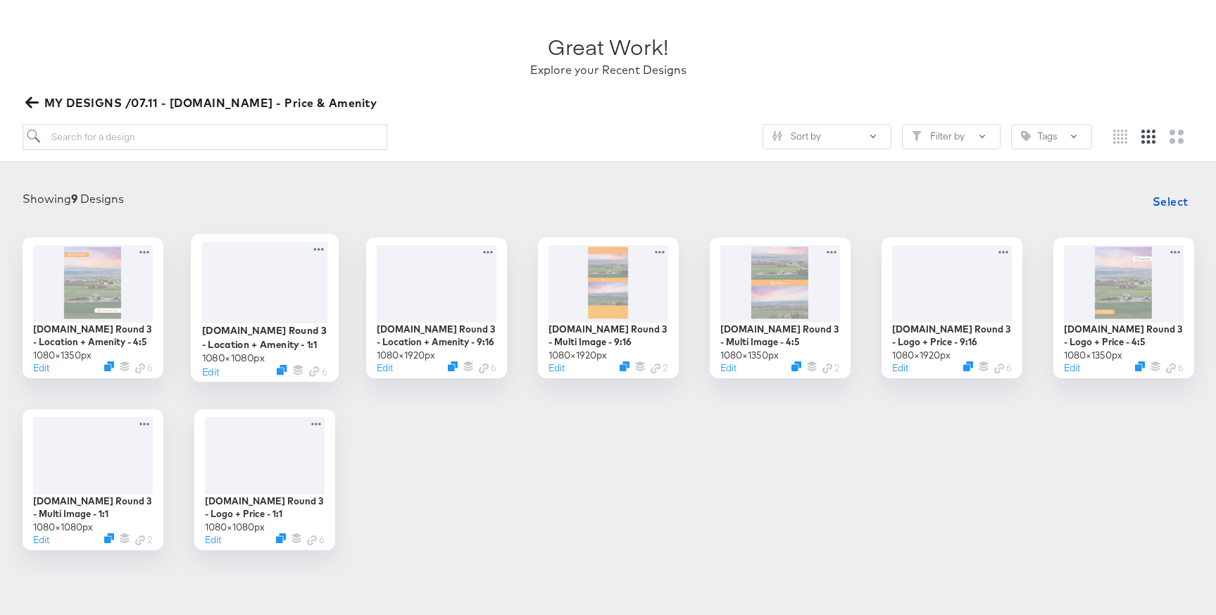
scroll to position [67, 0]
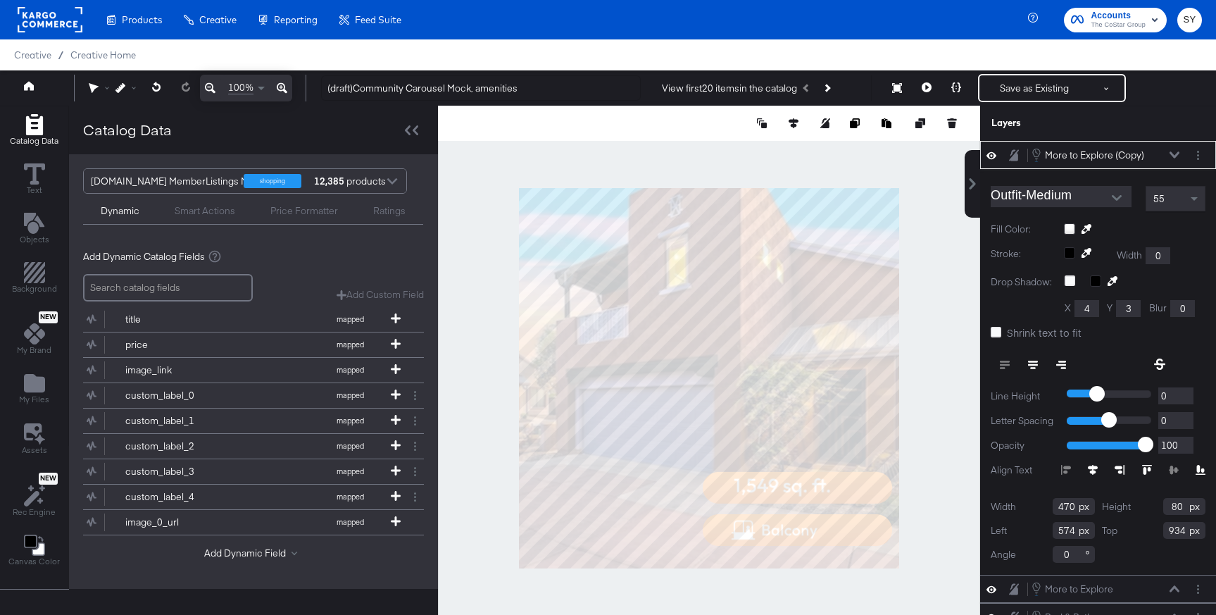
scroll to position [27, 0]
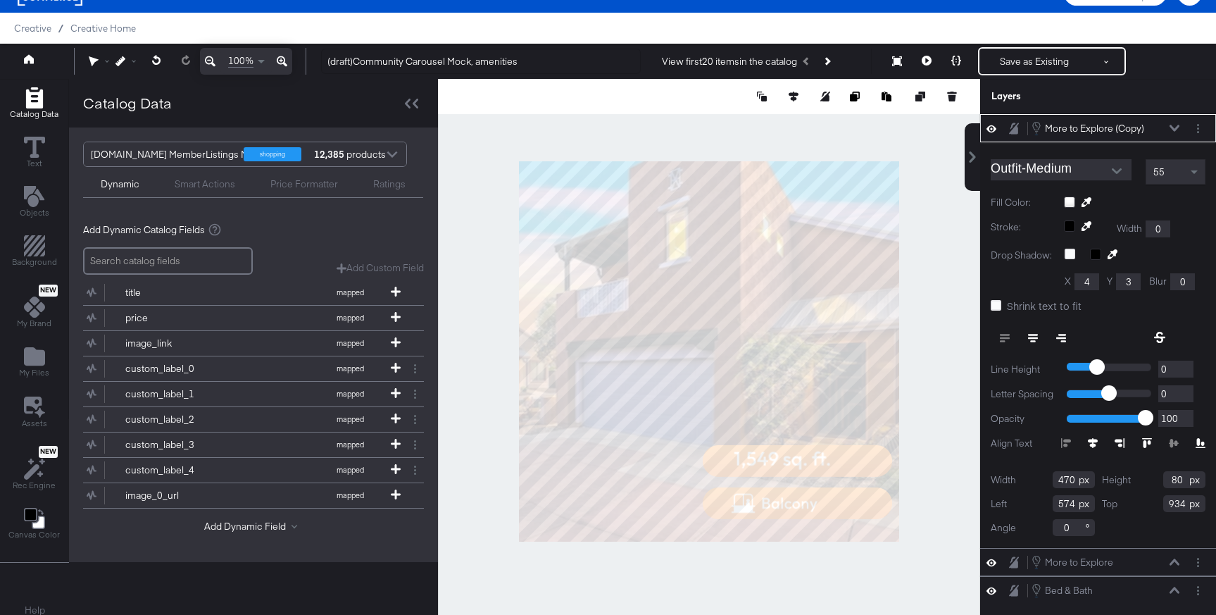
type input "611"
type input "936"
type input "411"
type input "89"
type input "931"
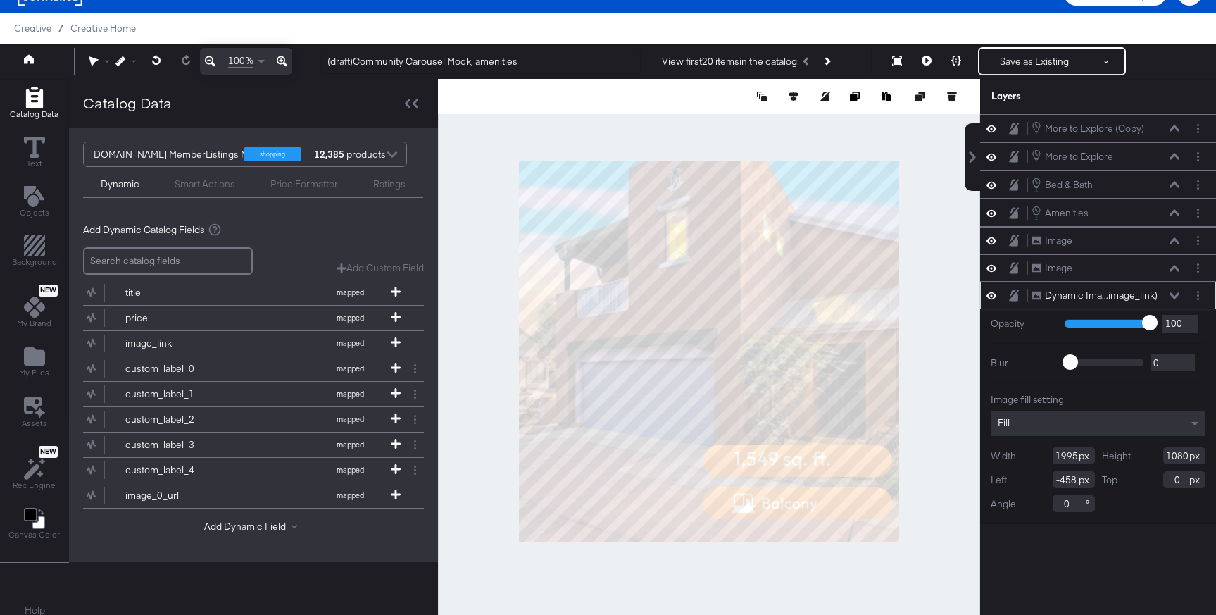
type input "-560"
type input "-40"
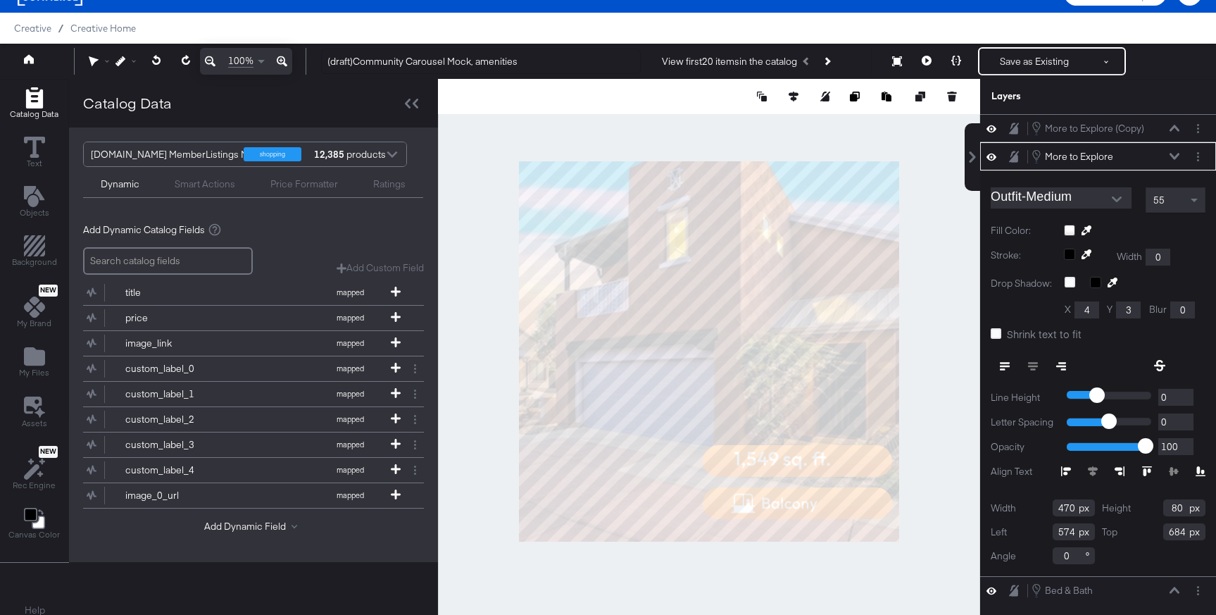
type input "568"
type input "806"
click at [1000, 365] on icon at bounding box center [1005, 365] width 10 height 1
type input "418"
type input "100"
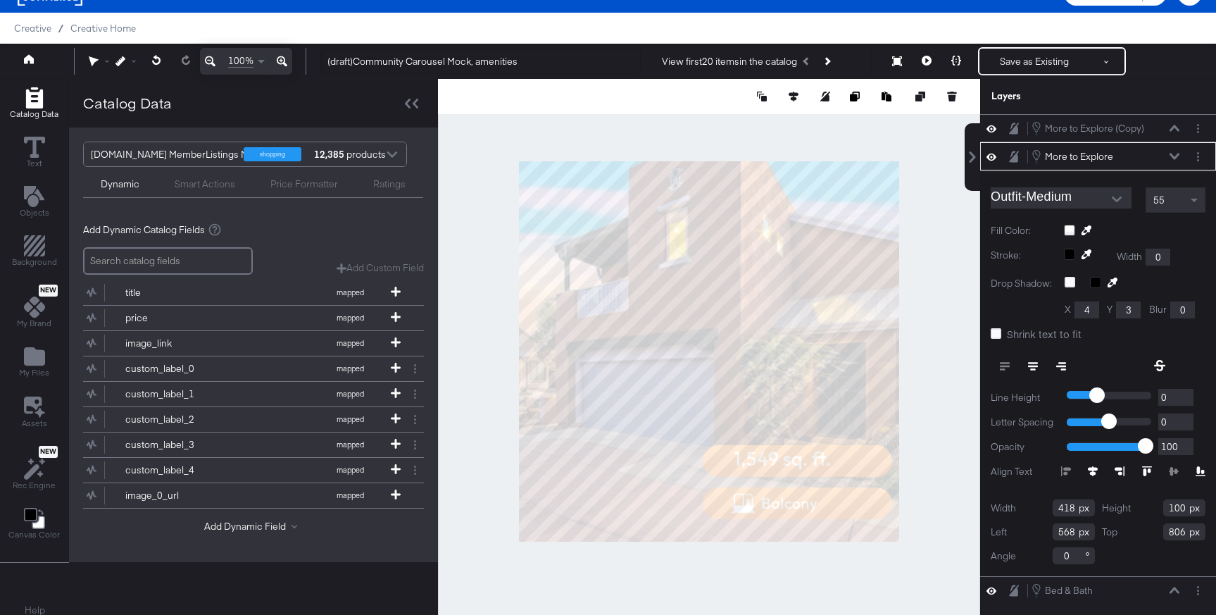
type input "574"
type input "796"
type input "604"
type input "802"
click at [926, 61] on icon at bounding box center [926, 61] width 10 height 10
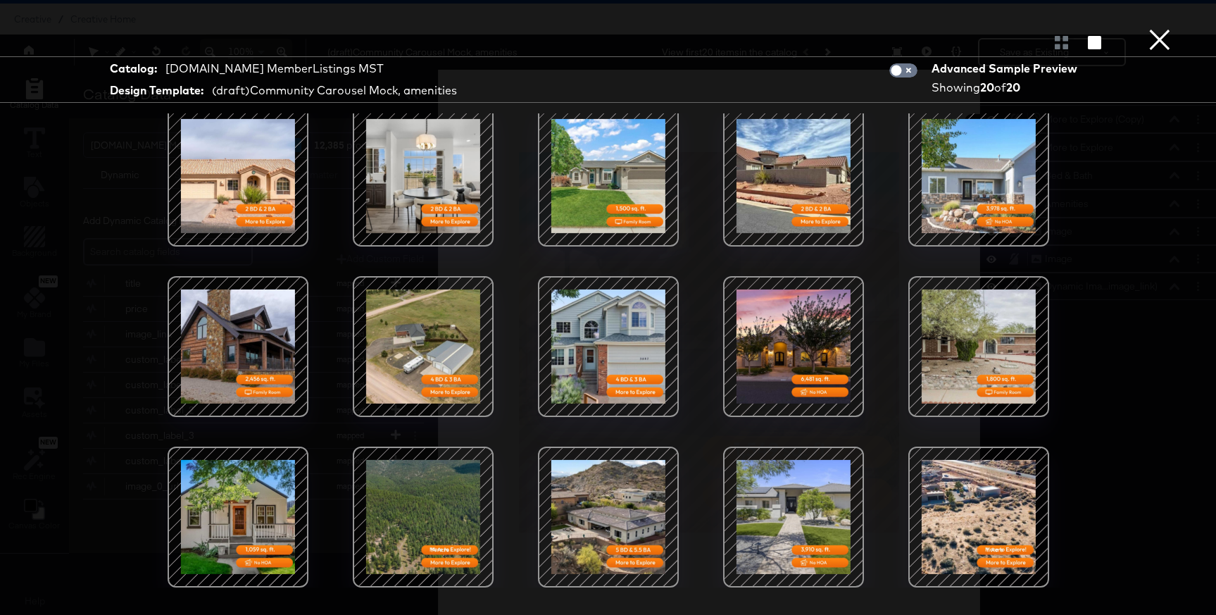
scroll to position [178, 0]
click at [1165, 28] on button "×" at bounding box center [1159, 14] width 28 height 28
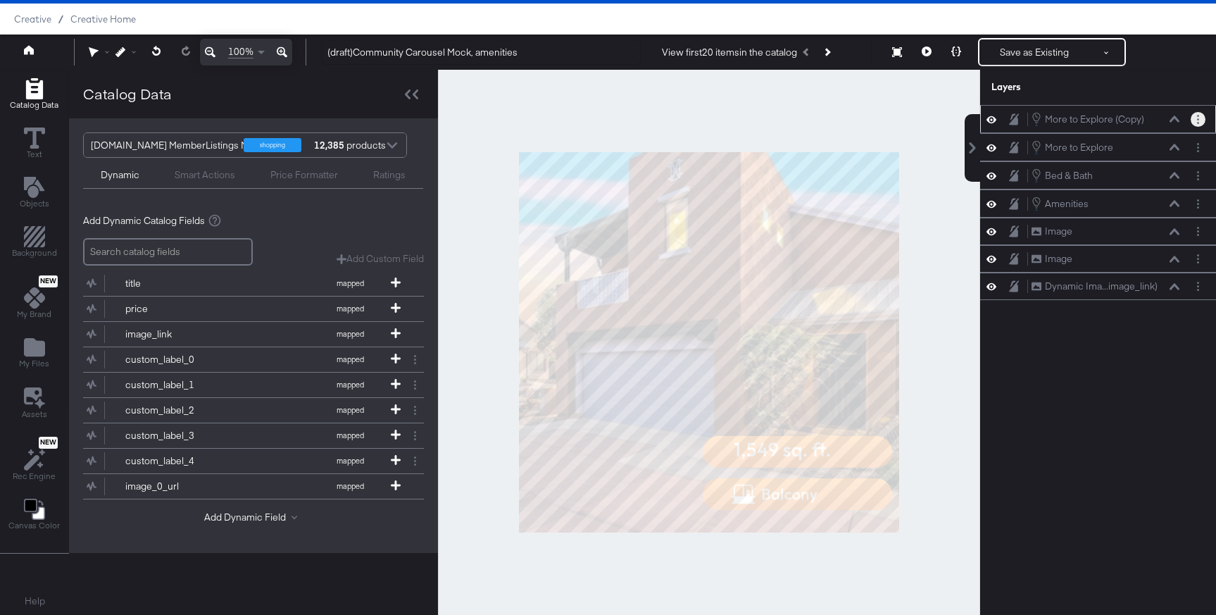
click at [1198, 119] on circle "Layer Options" at bounding box center [1198, 119] width 2 height 2
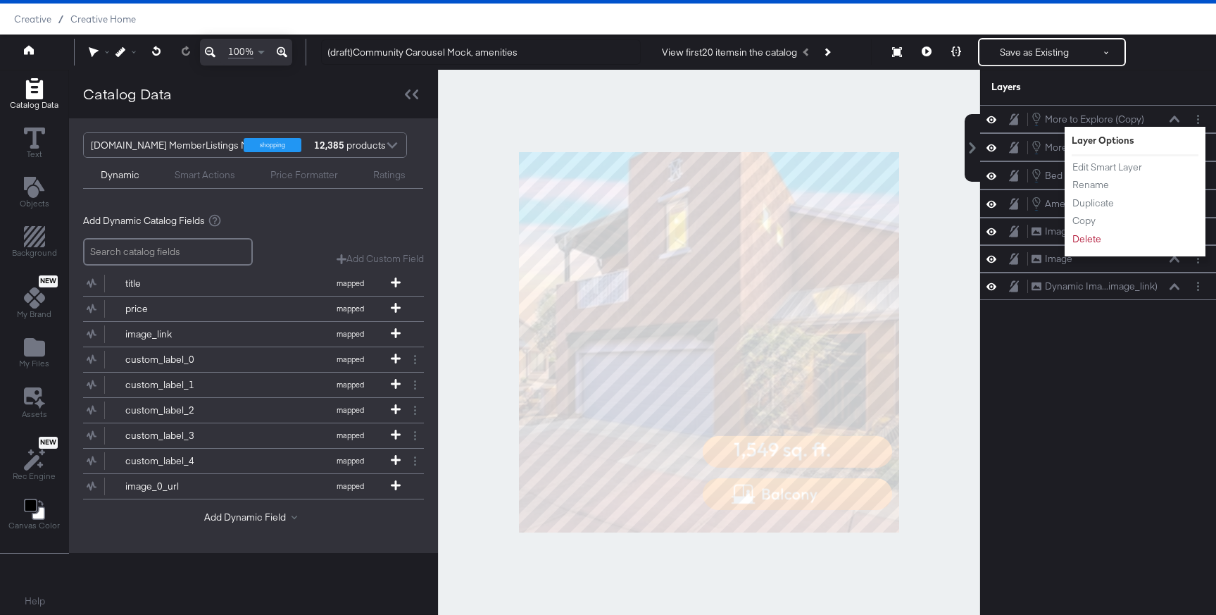
click at [1170, 76] on div "Layers" at bounding box center [1098, 87] width 236 height 35
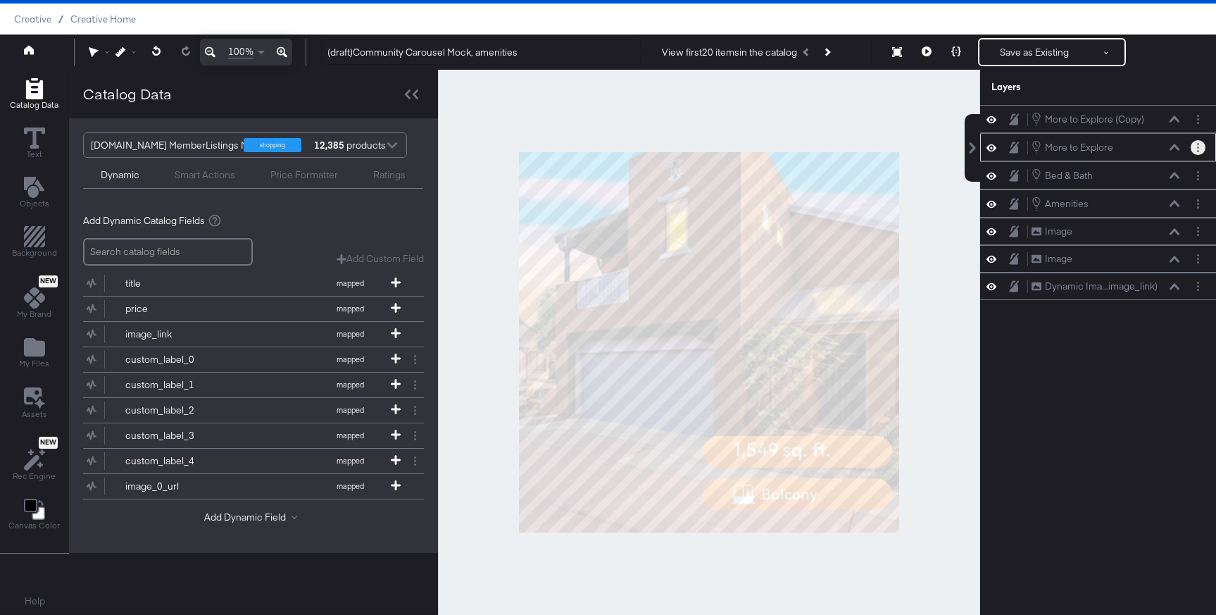
click at [1198, 149] on icon "Layer Options" at bounding box center [1198, 147] width 2 height 9
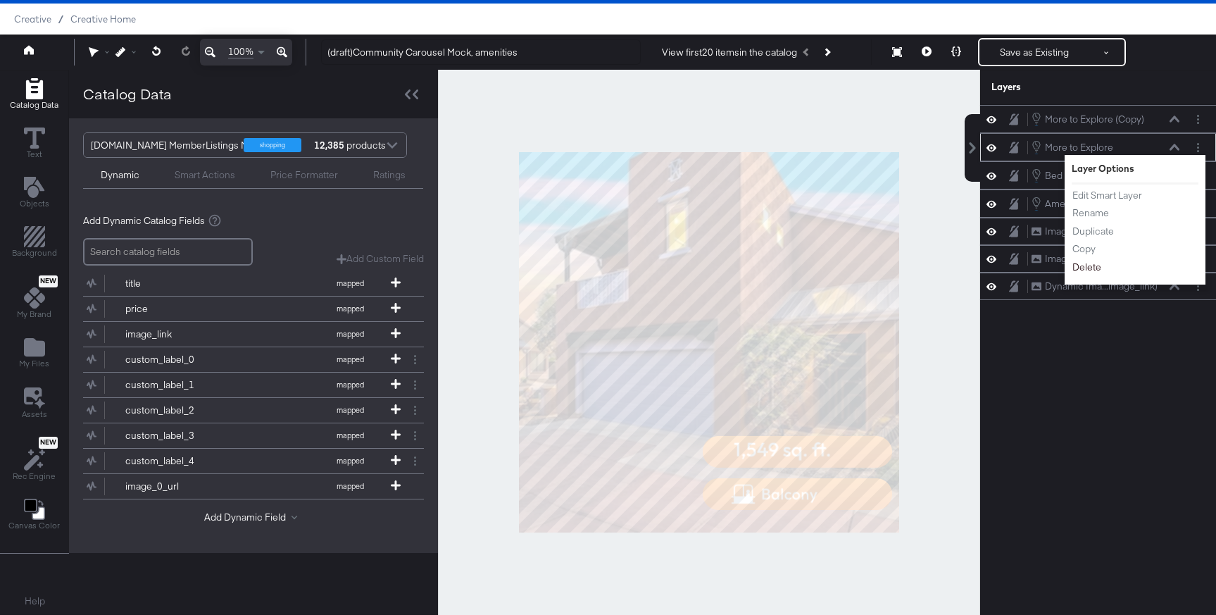
click at [1088, 263] on button "Delete" at bounding box center [1086, 267] width 30 height 15
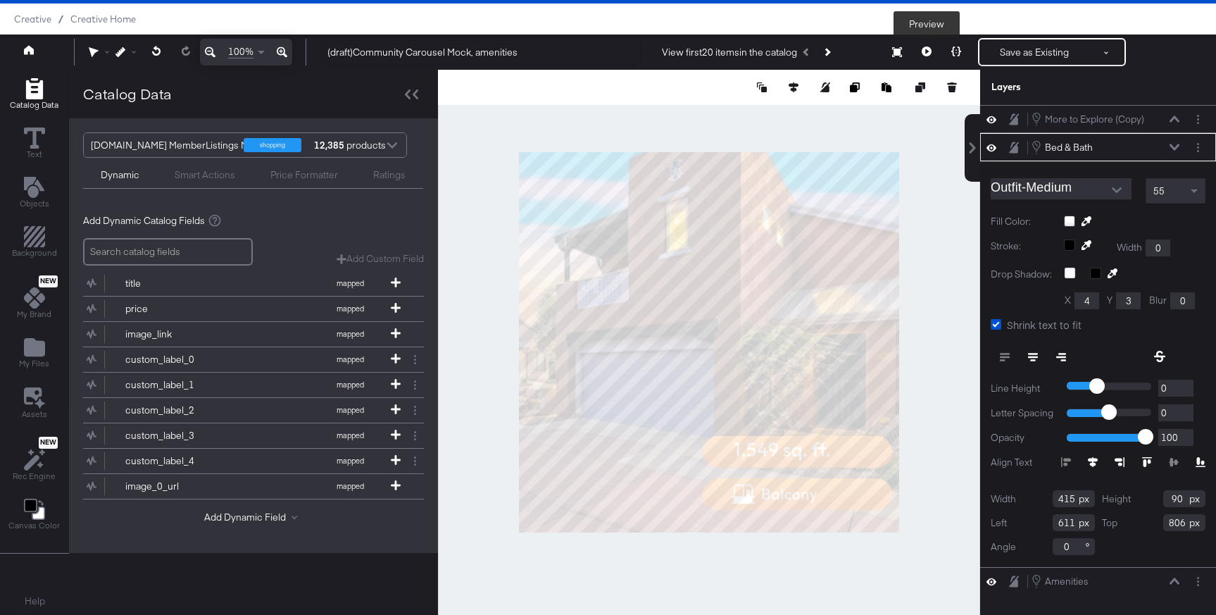
click at [921, 46] on button at bounding box center [927, 52] width 30 height 28
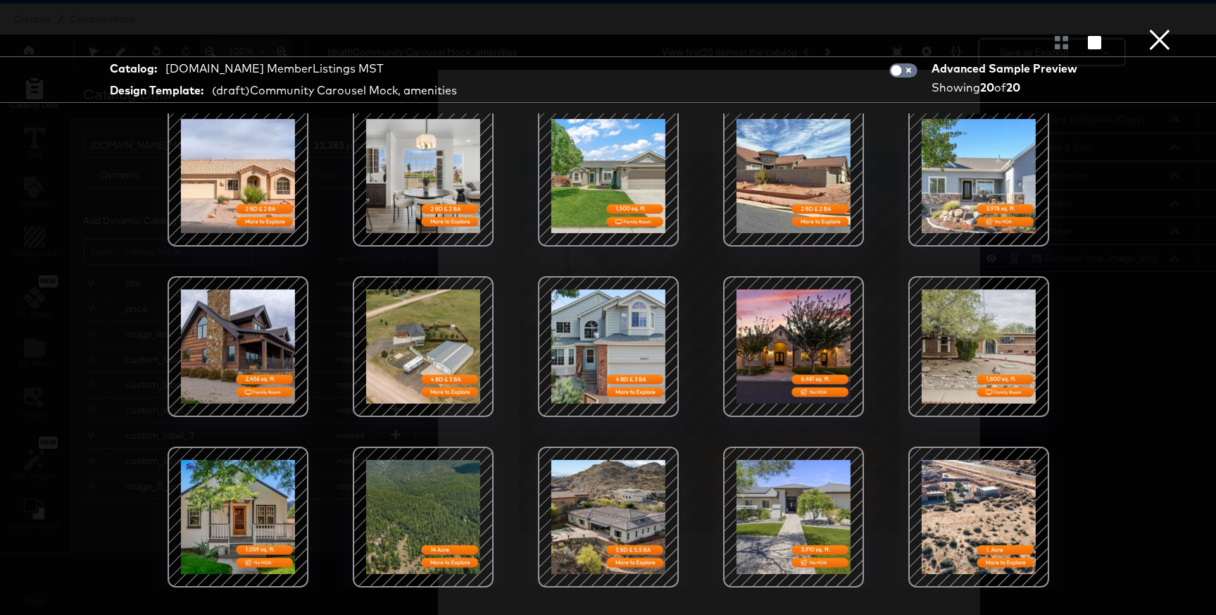
click at [1159, 28] on button "×" at bounding box center [1159, 14] width 28 height 28
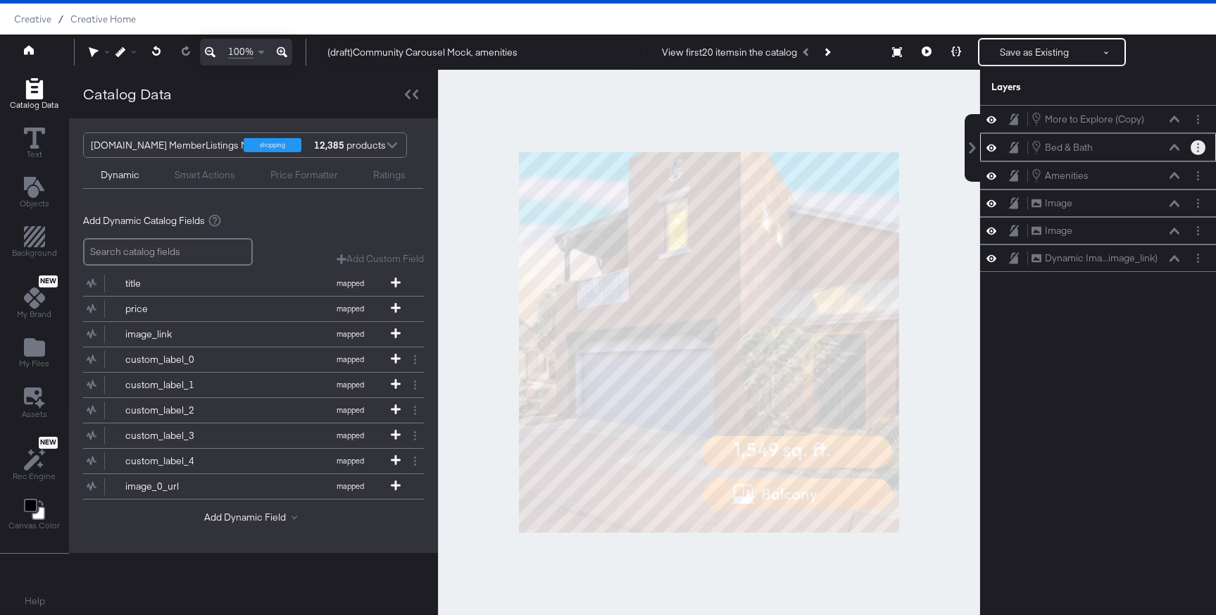
click at [1202, 152] on button "Layer Options" at bounding box center [1197, 147] width 15 height 15
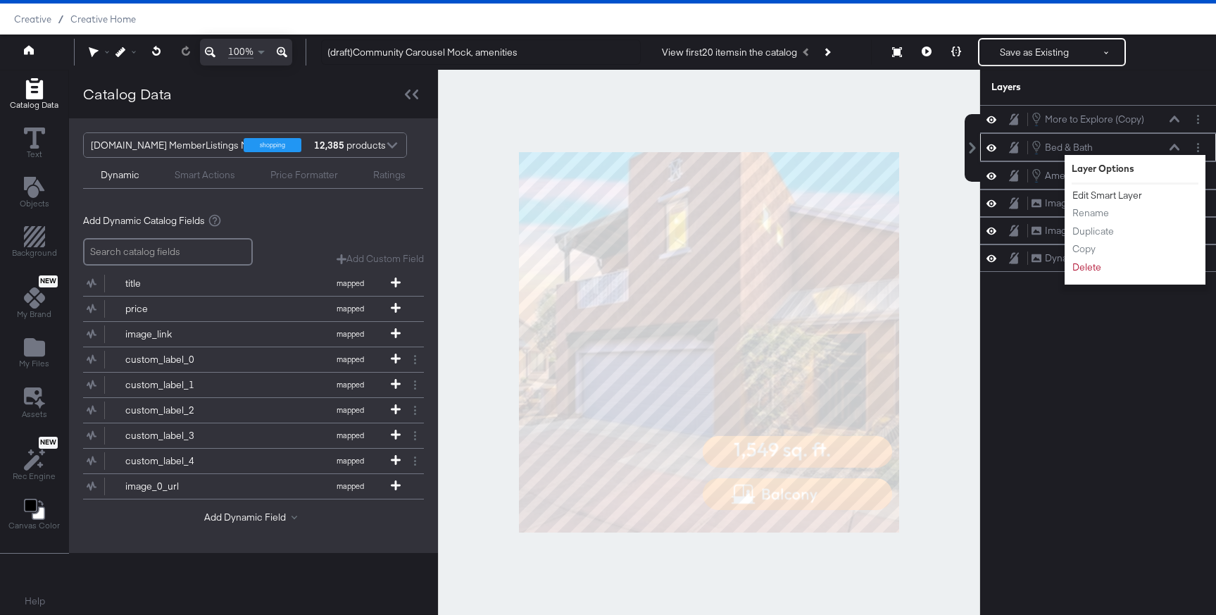
click at [1102, 199] on button "Edit Smart Layer" at bounding box center [1106, 195] width 71 height 15
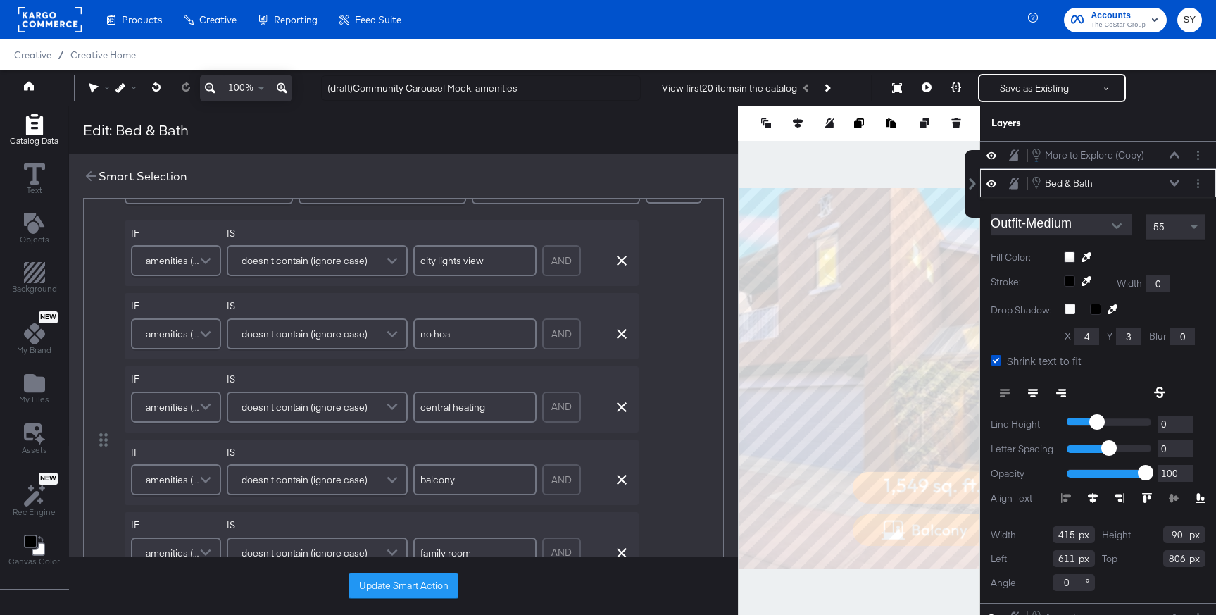
scroll to position [126, 0]
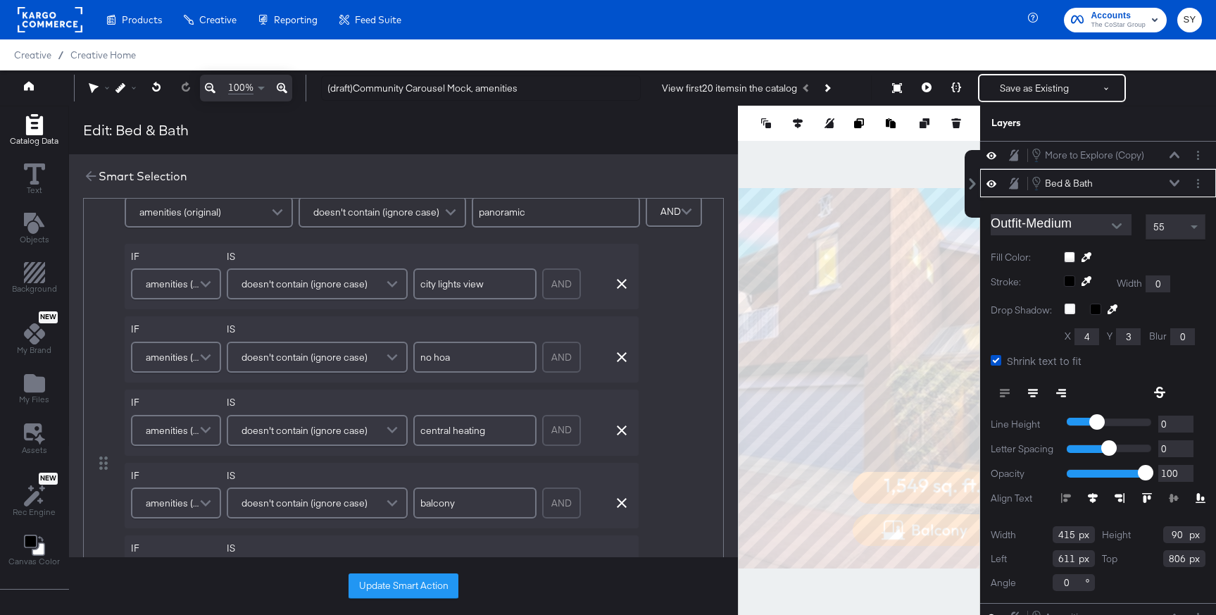
click at [1168, 178] on div "Bed & Bath Bed & Bath" at bounding box center [1105, 182] width 149 height 15
click at [1174, 183] on icon at bounding box center [1174, 183] width 10 height 6
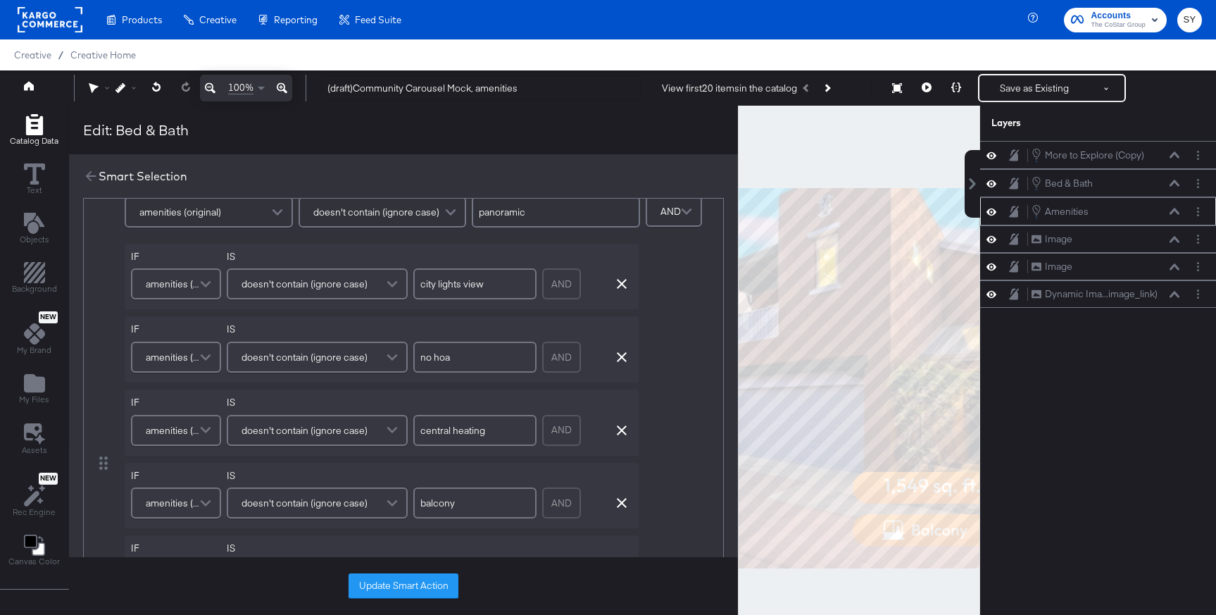
click at [1196, 218] on div "Amenities Amenities" at bounding box center [1098, 210] width 225 height 15
click at [1200, 213] on button "Layer Options" at bounding box center [1197, 211] width 15 height 15
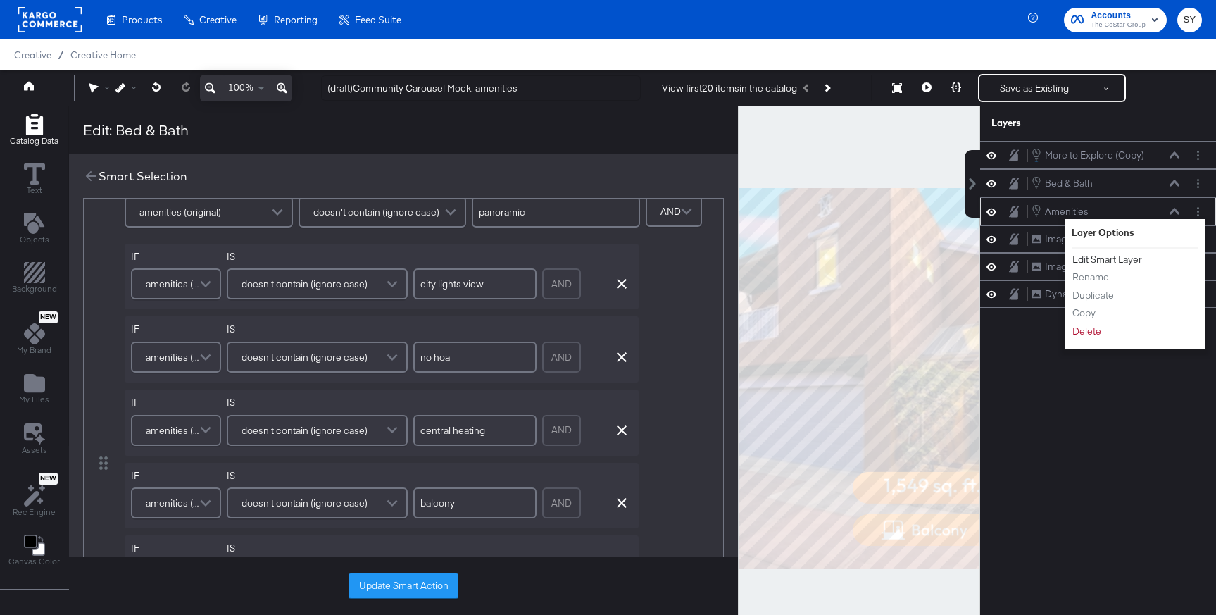
click at [1101, 256] on button "Edit Smart Layer" at bounding box center [1106, 259] width 71 height 15
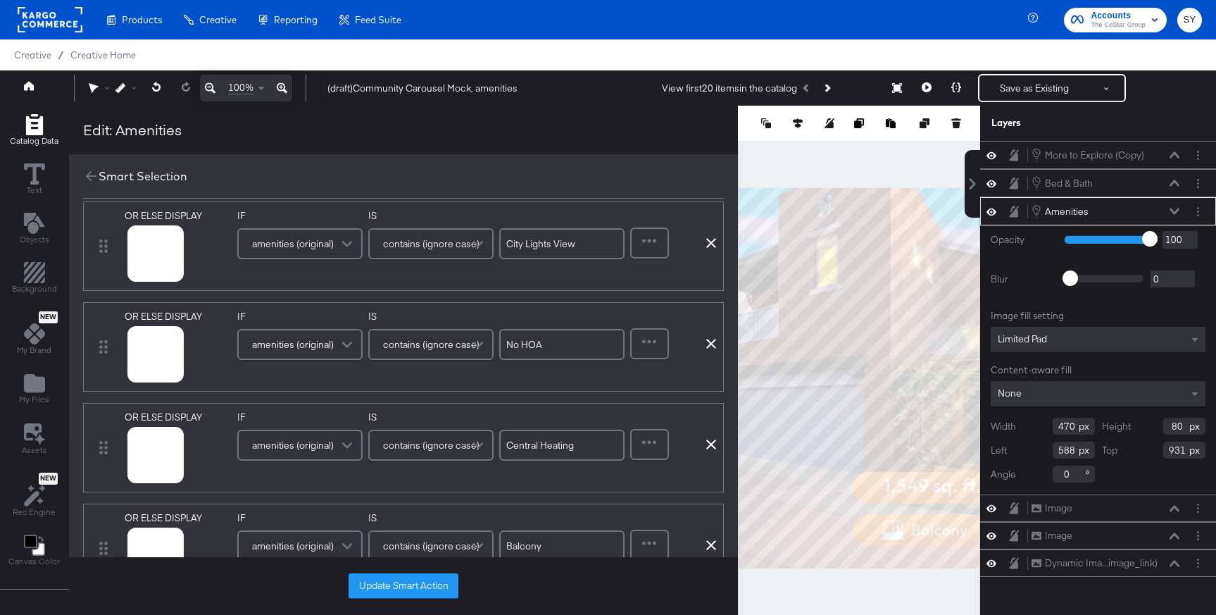
scroll to position [0, 0]
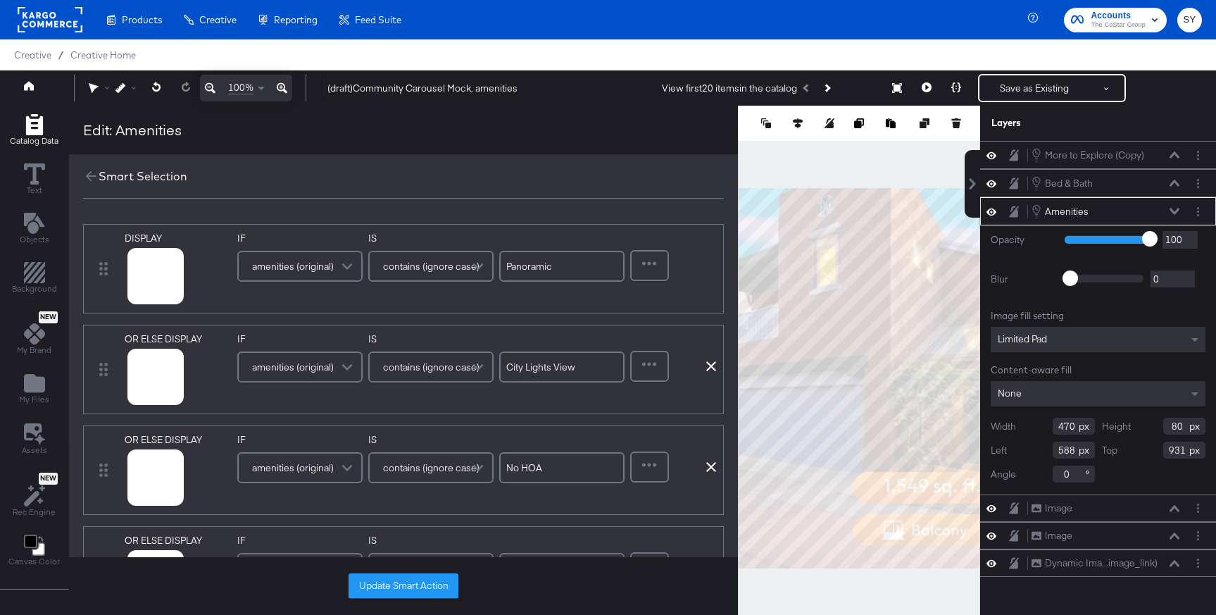
click at [1168, 208] on div "Amenities Amenities" at bounding box center [1105, 210] width 149 height 15
click at [1177, 208] on icon at bounding box center [1174, 211] width 10 height 7
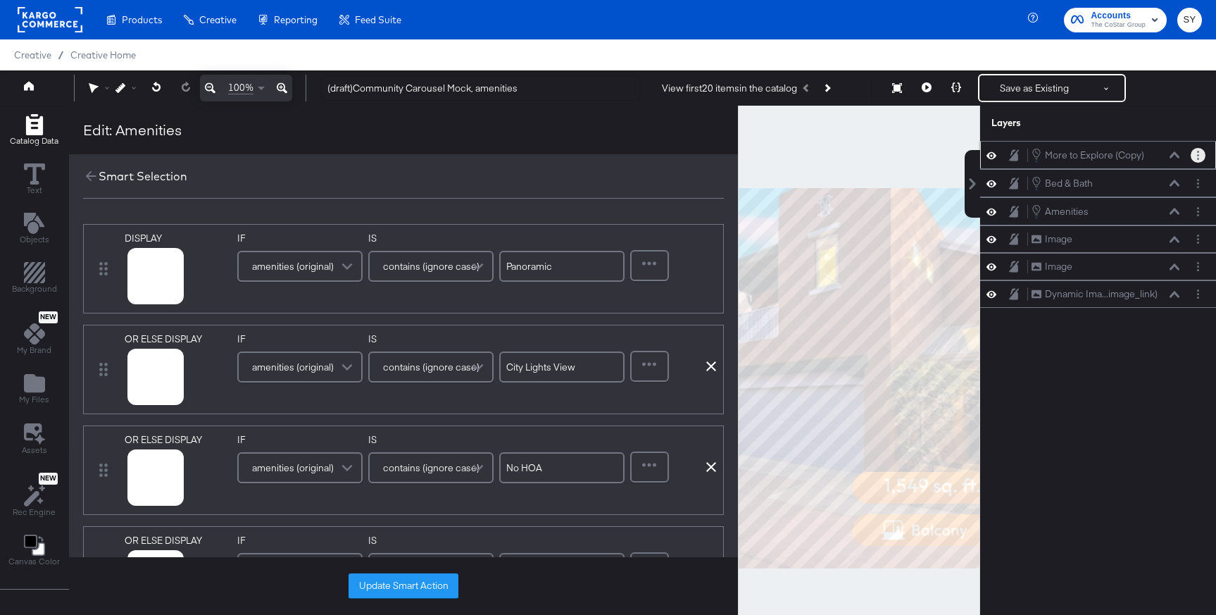
click at [1197, 158] on icon "Layer Options" at bounding box center [1198, 155] width 2 height 9
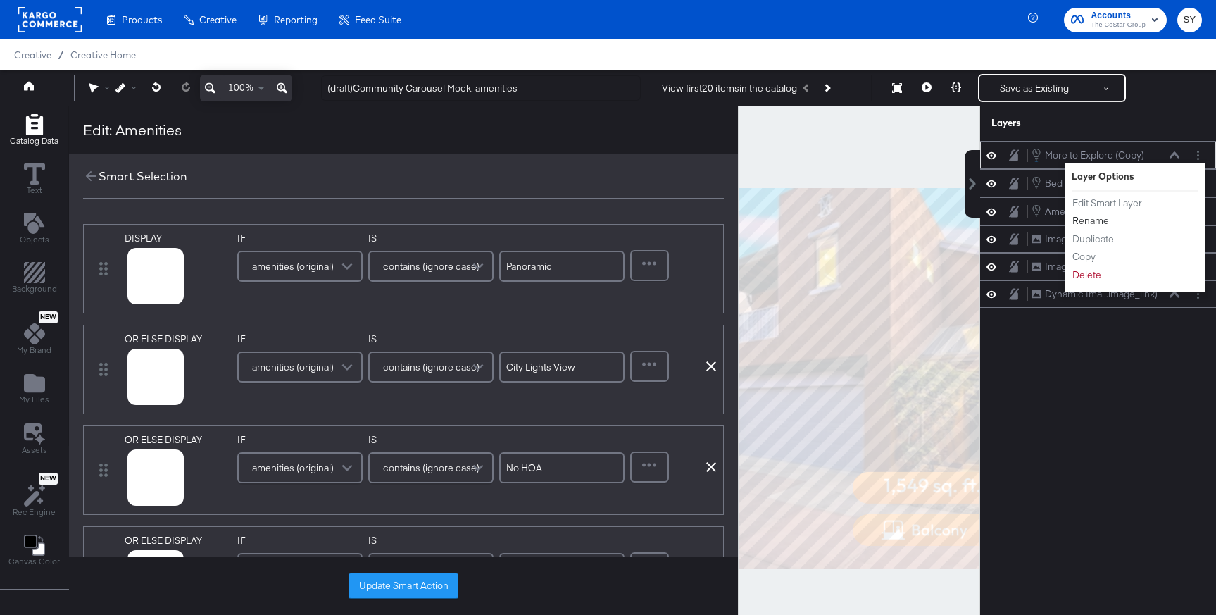
click at [1105, 225] on button "Rename" at bounding box center [1090, 220] width 38 height 15
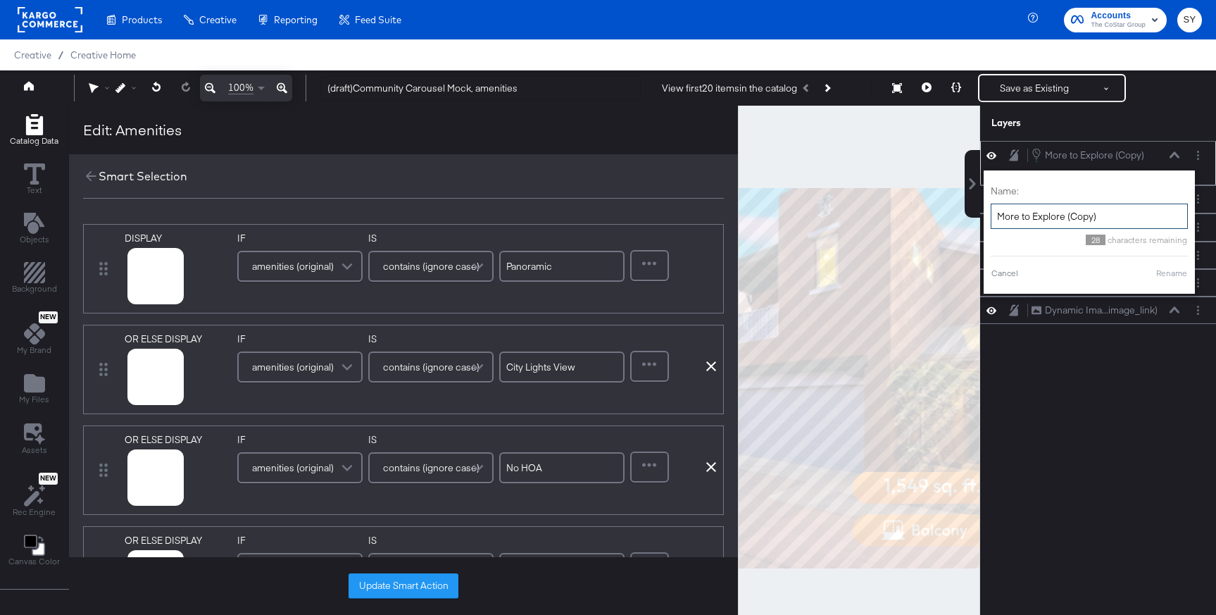
drag, startPoint x: 1113, startPoint y: 217, endPoint x: 1067, endPoint y: 218, distance: 46.5
click at [1067, 218] on input "More to Explore (Copy)" at bounding box center [1088, 216] width 197 height 26
drag, startPoint x: 1088, startPoint y: 215, endPoint x: 979, endPoint y: 212, distance: 109.9
click at [979, 212] on input "More to Explore" at bounding box center [1071, 216] width 197 height 26
type input "Amazing amenities"
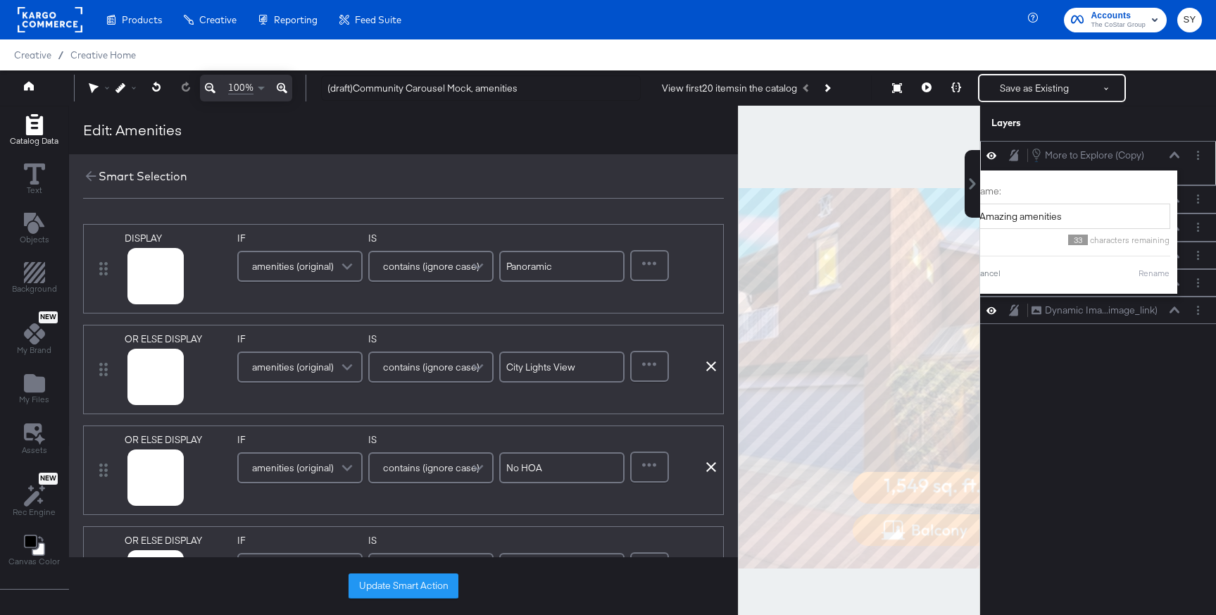
click at [1164, 278] on button "Rename" at bounding box center [1154, 273] width 32 height 13
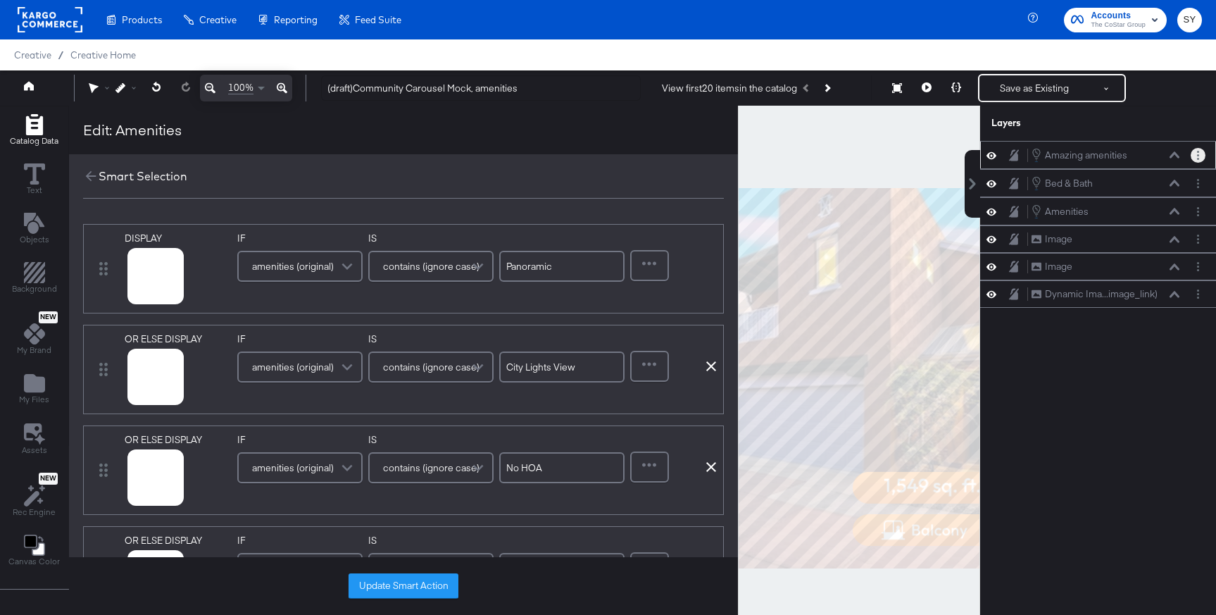
click at [1195, 159] on button "Layer Options" at bounding box center [1197, 155] width 15 height 15
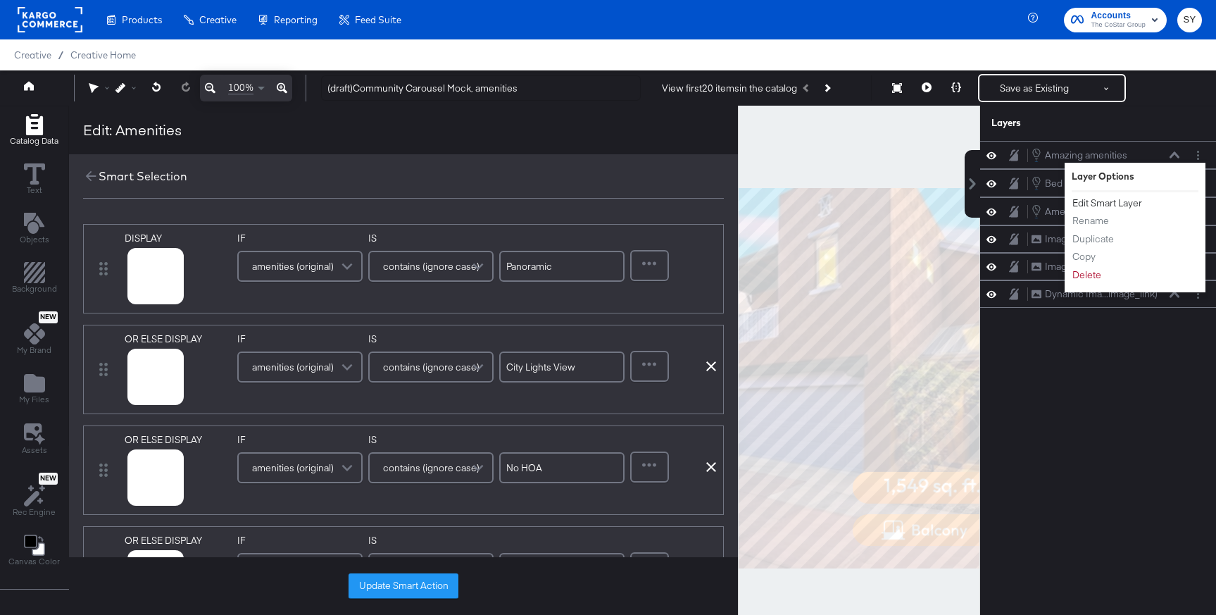
click at [1103, 199] on button "Edit Smart Layer" at bounding box center [1106, 203] width 71 height 15
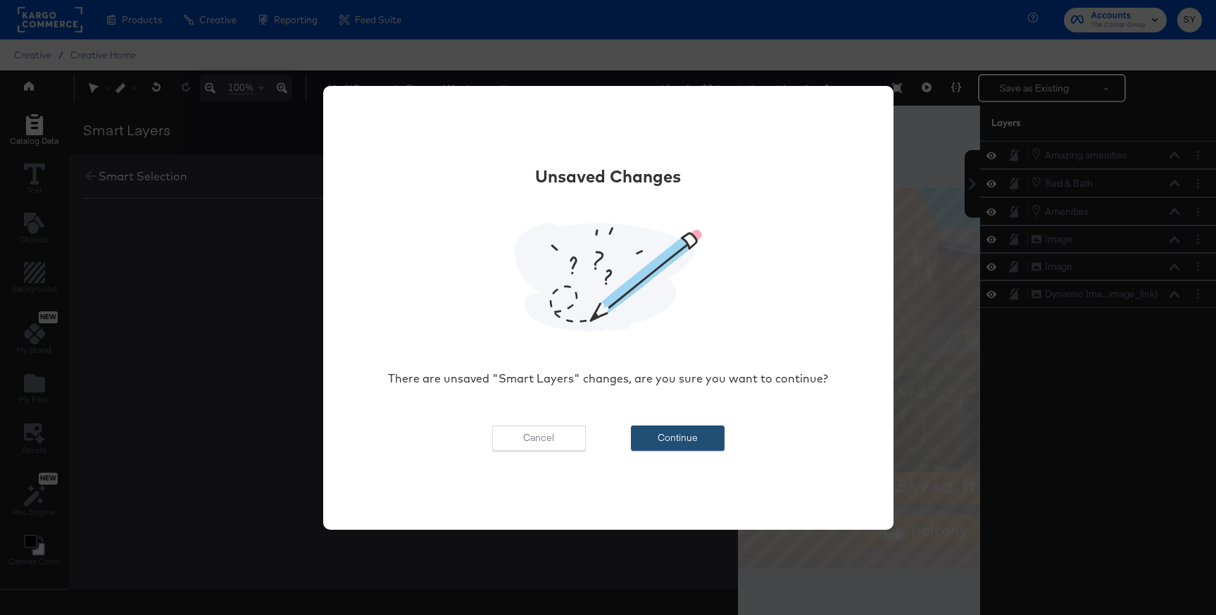
click at [680, 438] on button "Continue" at bounding box center [678, 437] width 94 height 25
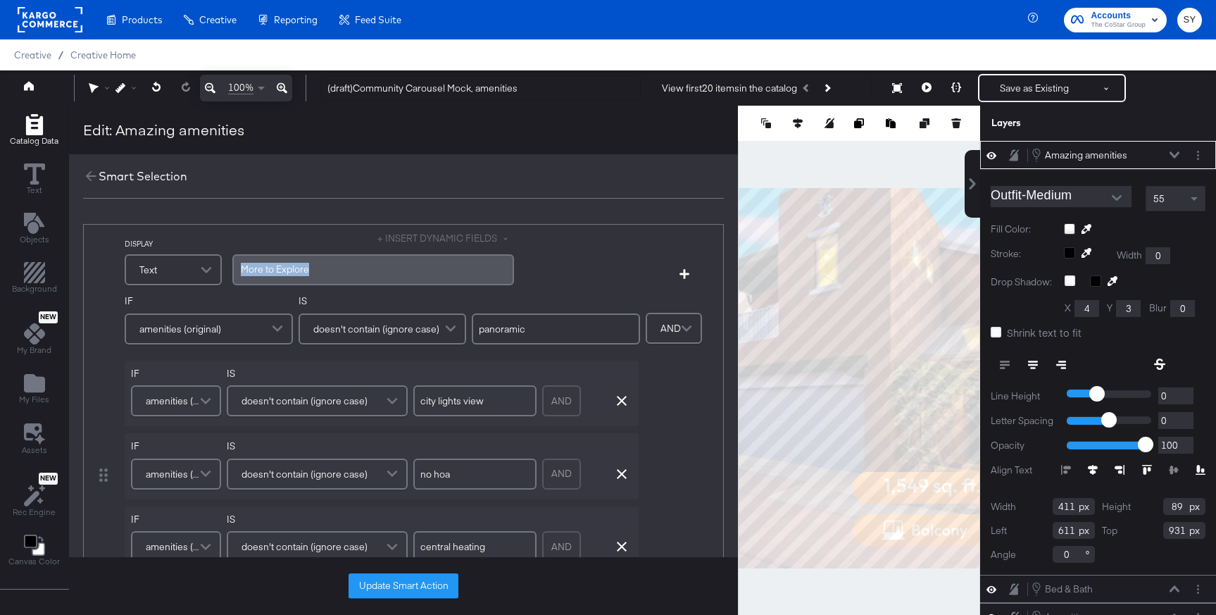
drag, startPoint x: 319, startPoint y: 266, endPoint x: 229, endPoint y: 266, distance: 89.4
click at [232, 266] on div "More to Explore" at bounding box center [373, 269] width 282 height 31
click at [346, 579] on div "Update Smart Action" at bounding box center [403, 586] width 669 height 58
click at [413, 590] on button "Update Smart Action" at bounding box center [403, 585] width 110 height 25
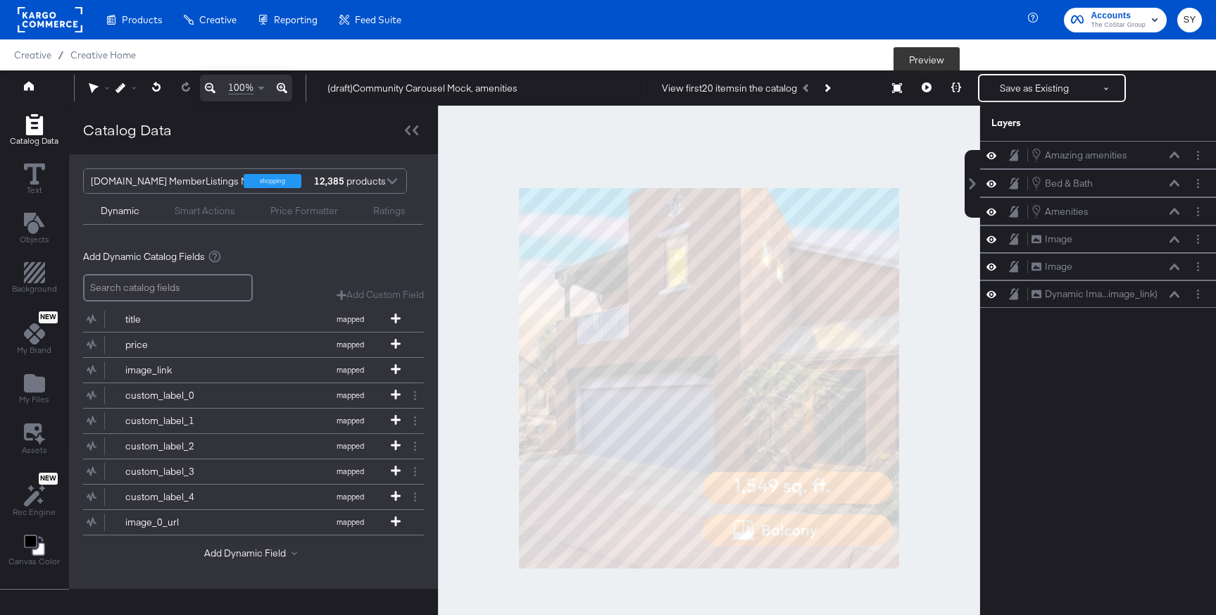
click at [917, 94] on button at bounding box center [927, 88] width 30 height 28
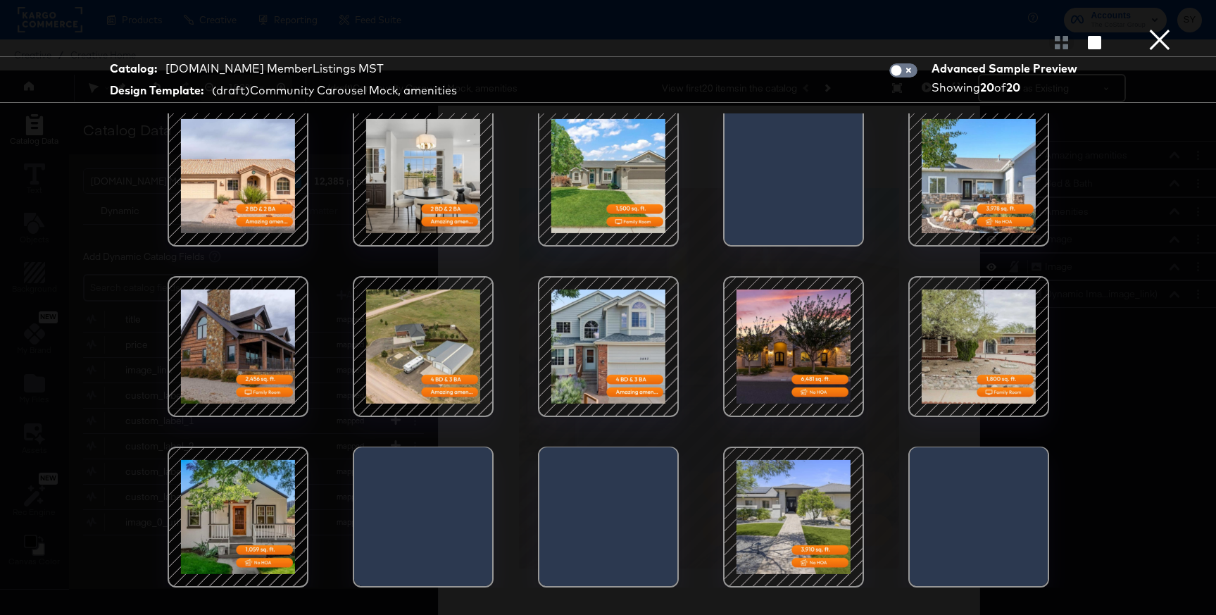
scroll to position [36, 0]
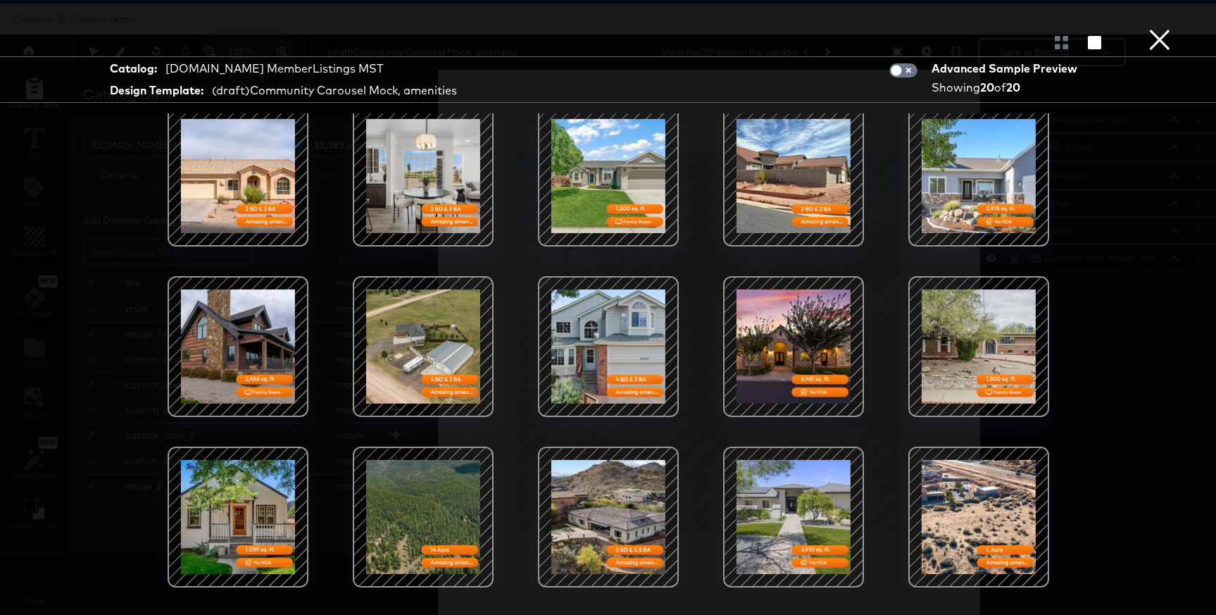
click at [1172, 28] on button "×" at bounding box center [1159, 14] width 28 height 28
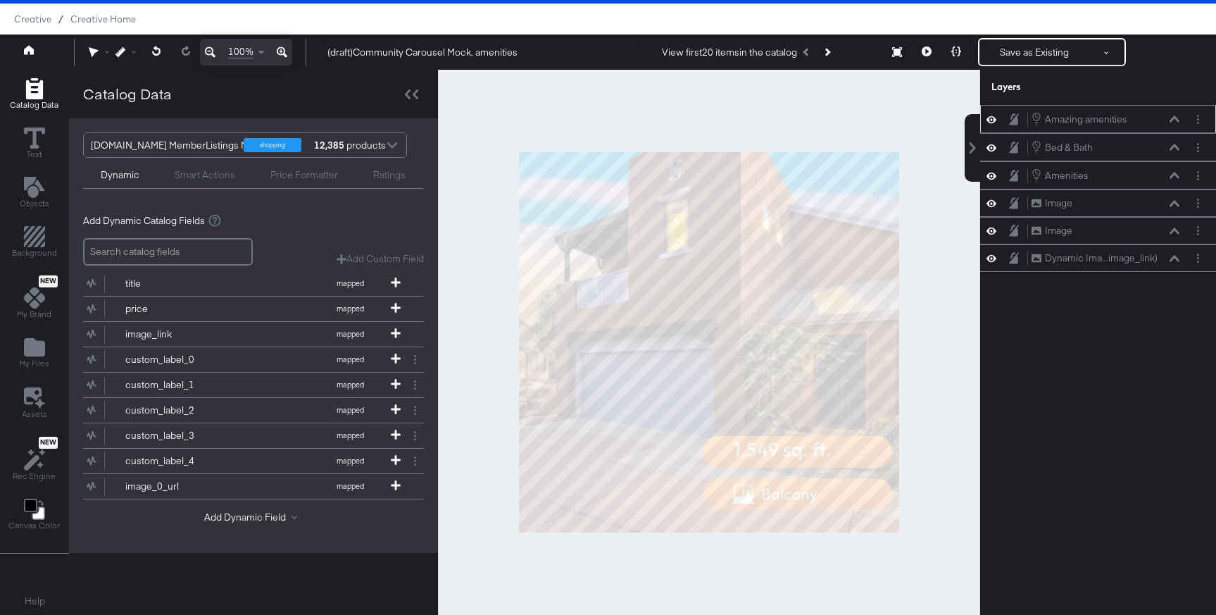
click at [1176, 122] on icon at bounding box center [1174, 118] width 10 height 7
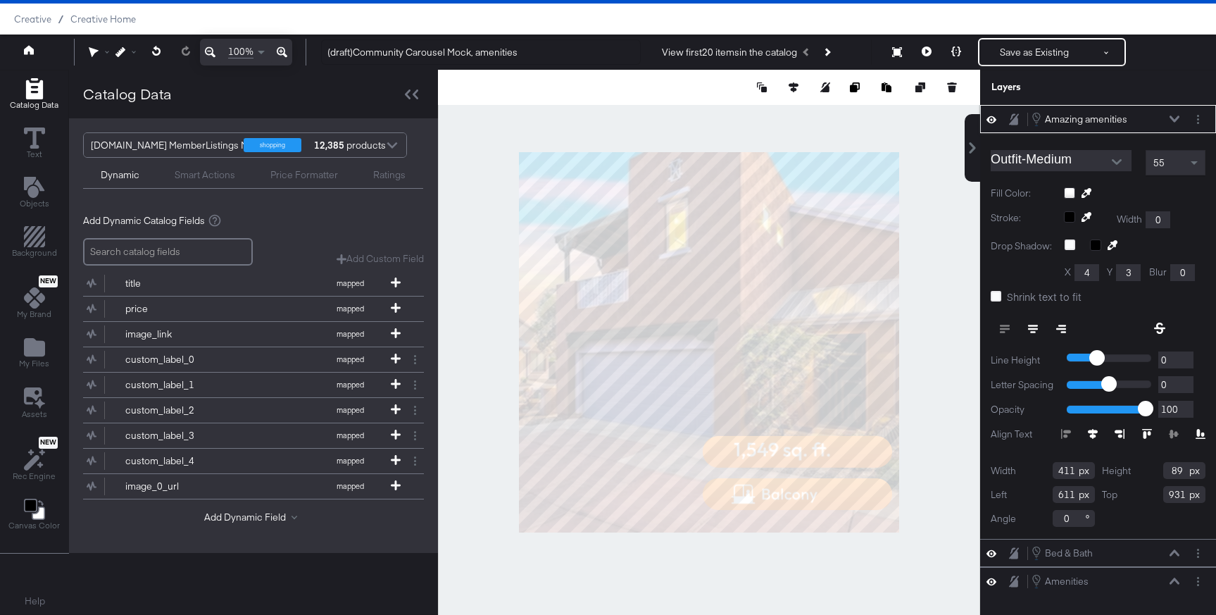
click at [1181, 161] on div "55" at bounding box center [1175, 163] width 58 height 24
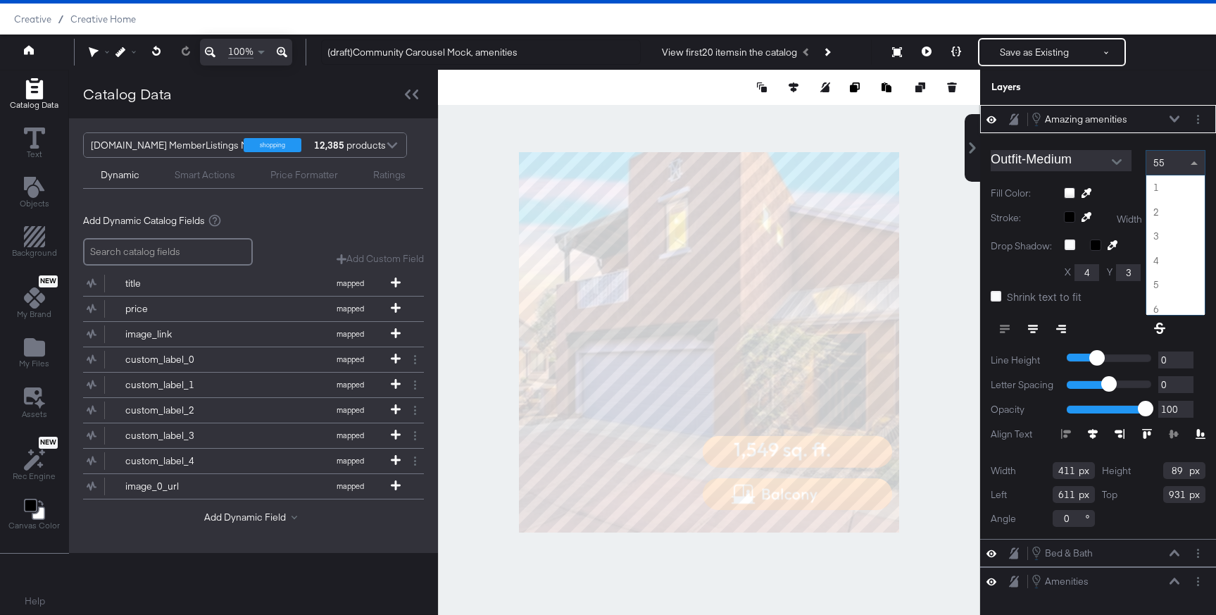
scroll to position [1314, 0]
type input "50"
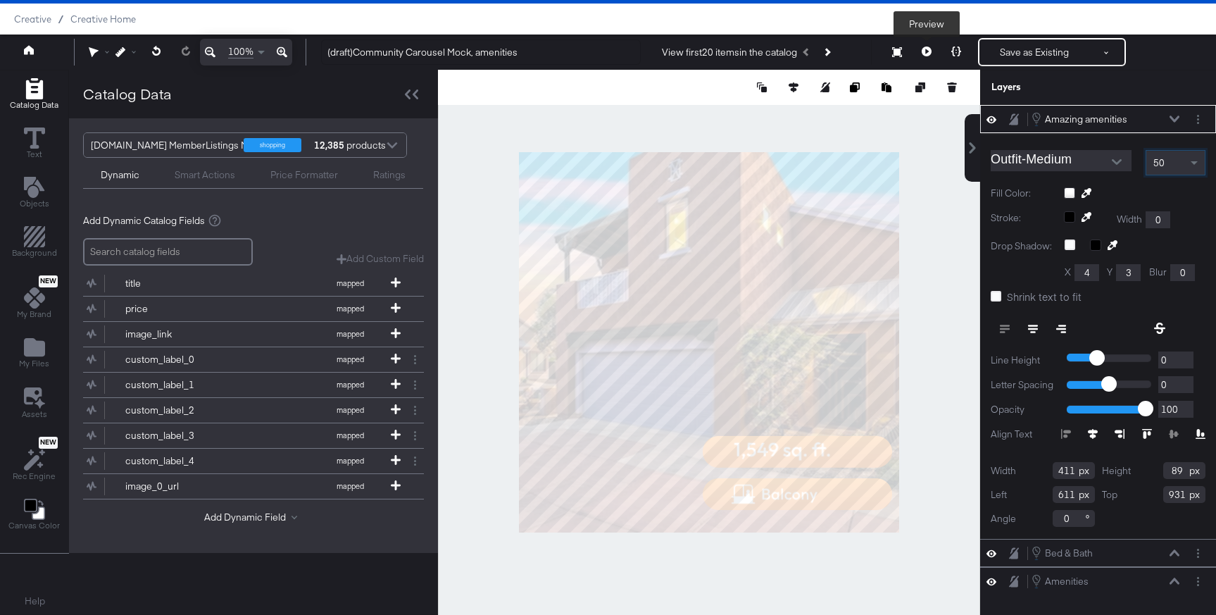
click at [933, 49] on button at bounding box center [927, 52] width 30 height 28
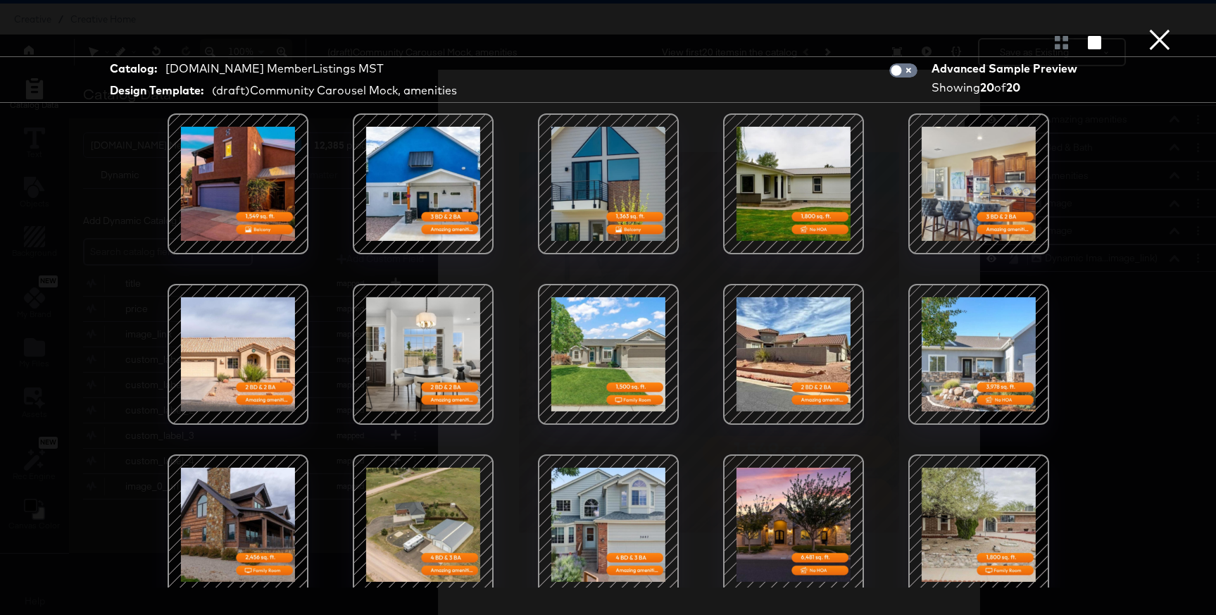
click at [1162, 28] on button "×" at bounding box center [1159, 14] width 28 height 28
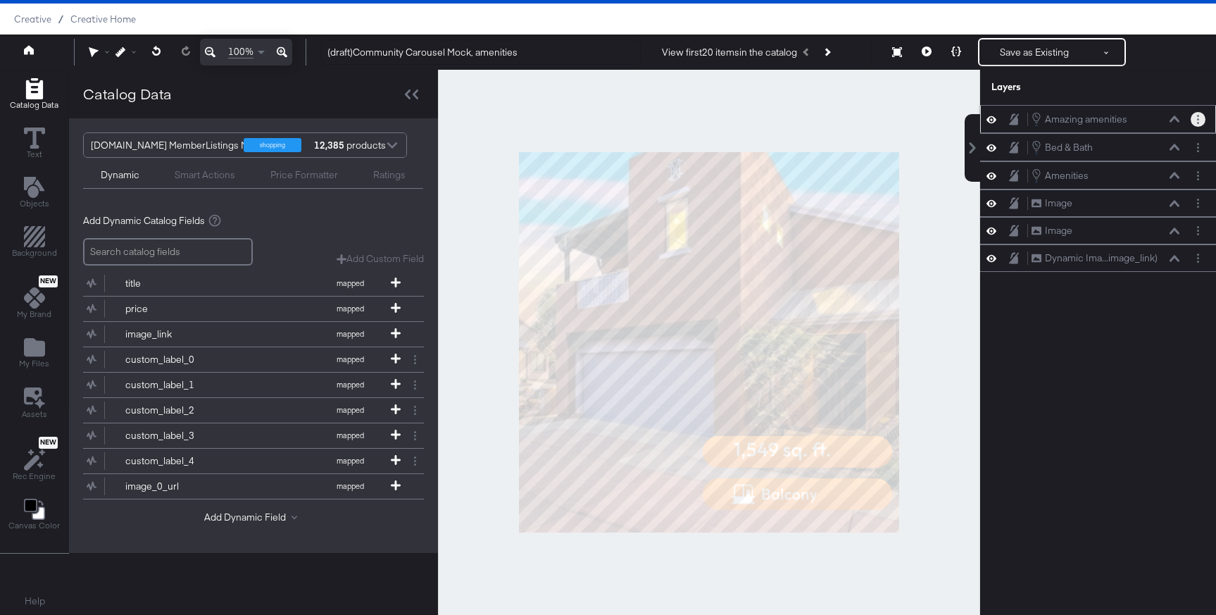
click at [1193, 125] on button "Layer Options" at bounding box center [1197, 119] width 15 height 15
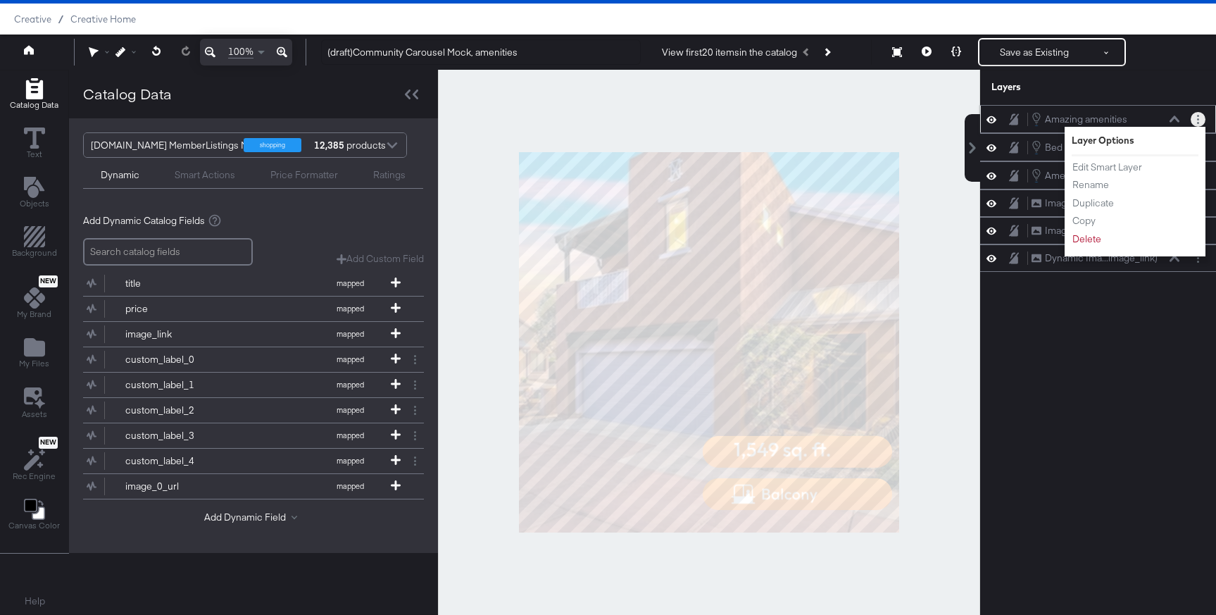
click at [1172, 125] on div "Amazing amenities Amazing amenities" at bounding box center [1105, 118] width 149 height 15
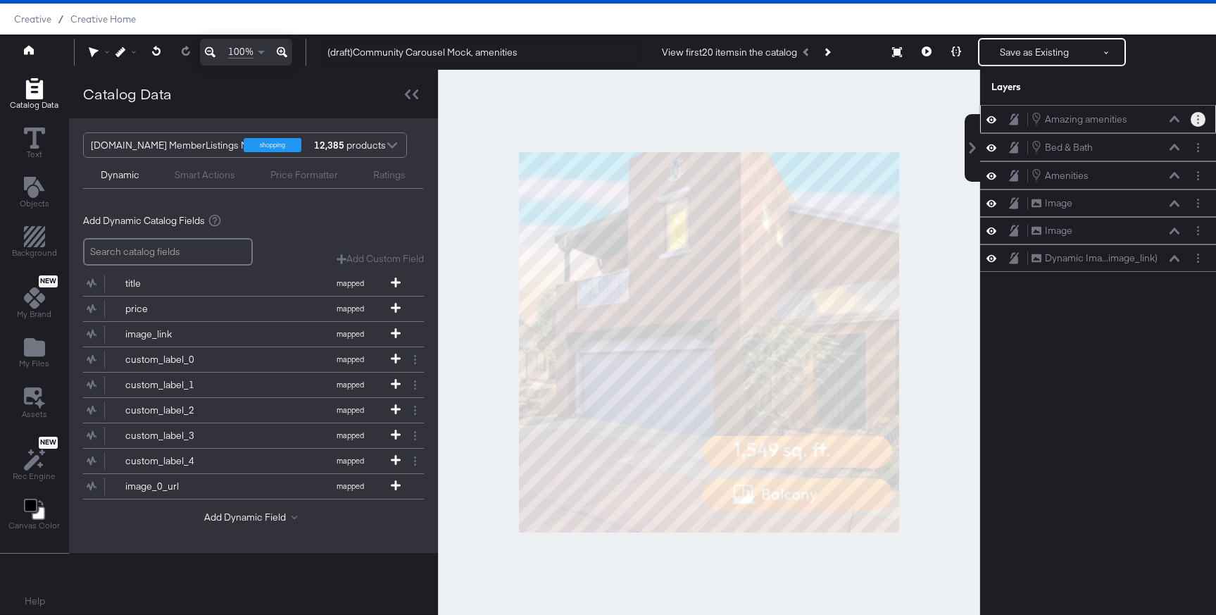
click at [1172, 125] on div "Amazing amenities Amazing amenities" at bounding box center [1105, 118] width 149 height 15
click at [1176, 116] on icon at bounding box center [1174, 118] width 10 height 7
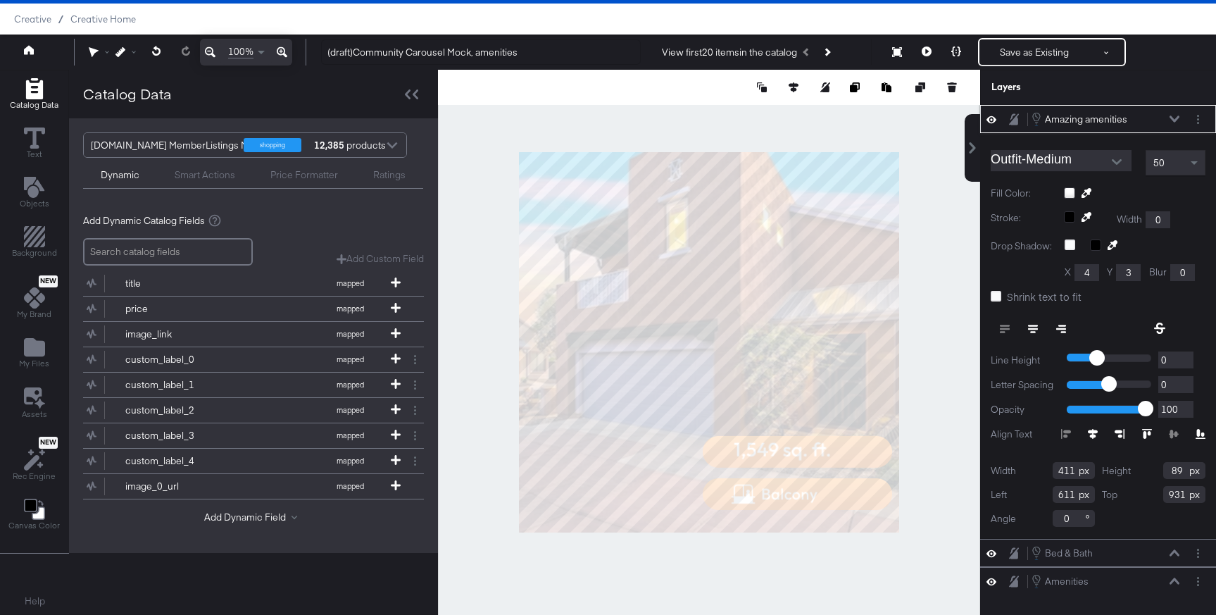
click at [1166, 163] on div "50" at bounding box center [1175, 163] width 58 height 24
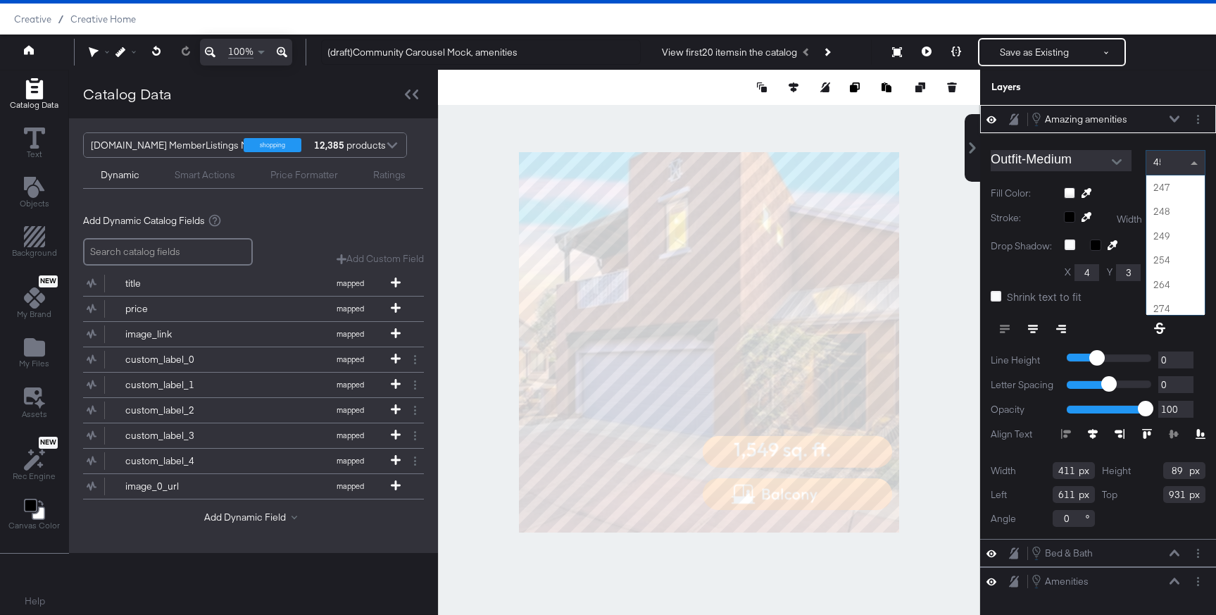
scroll to position [225, 0]
type input "45"
click at [1195, 77] on div "Layers" at bounding box center [1098, 87] width 236 height 35
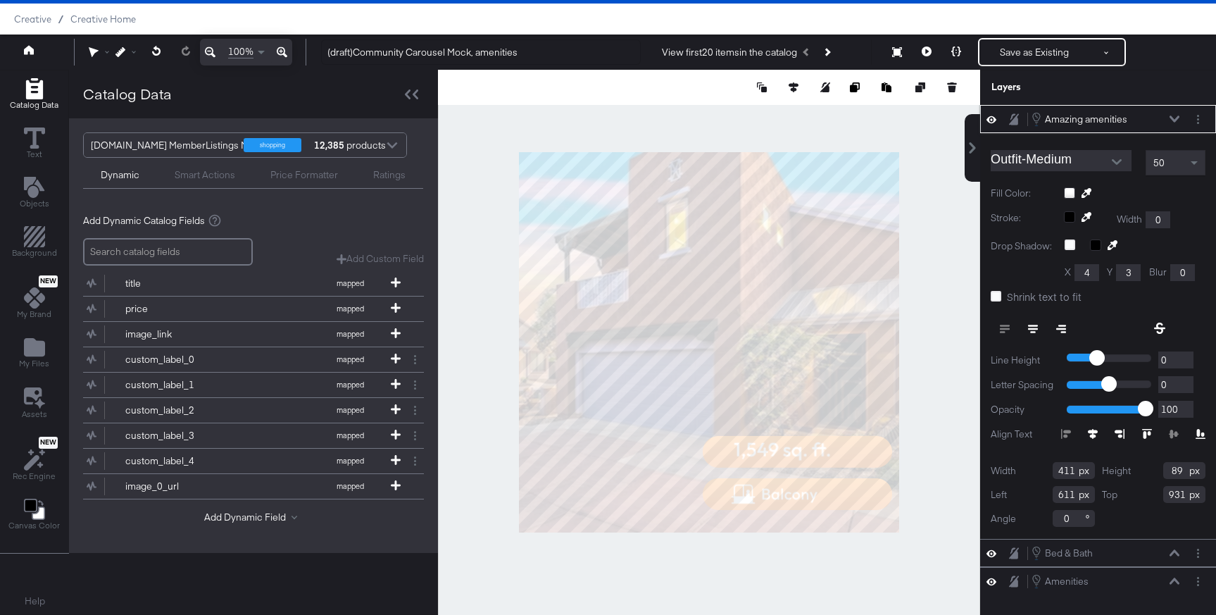
click at [1163, 160] on span "50" at bounding box center [1158, 162] width 11 height 13
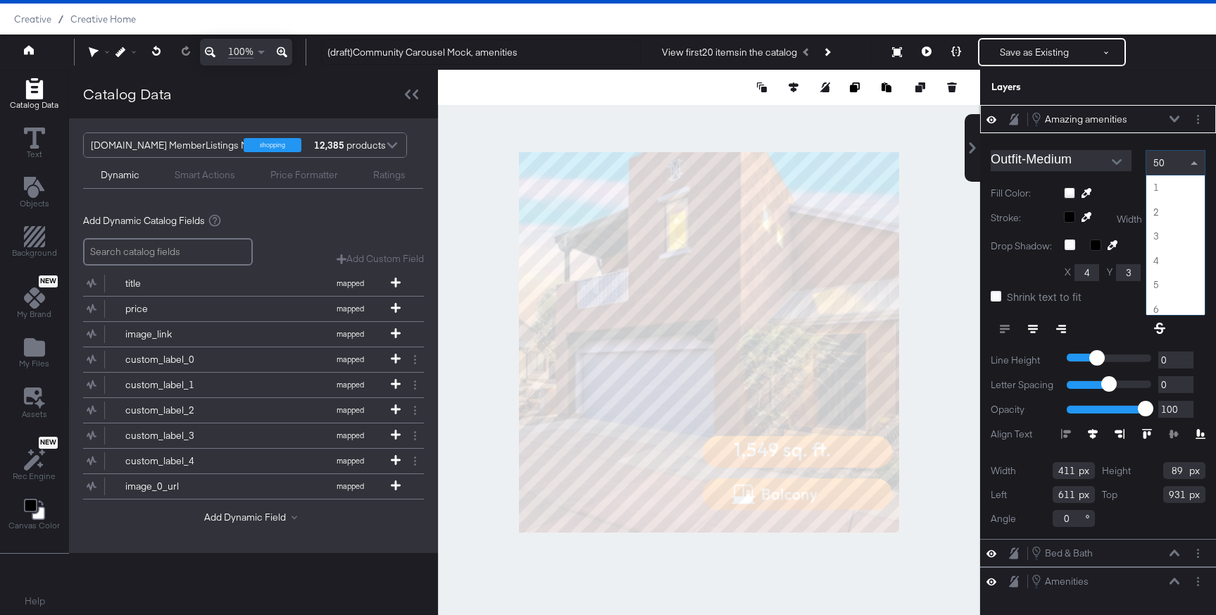
scroll to position [1193, 0]
type input "45"
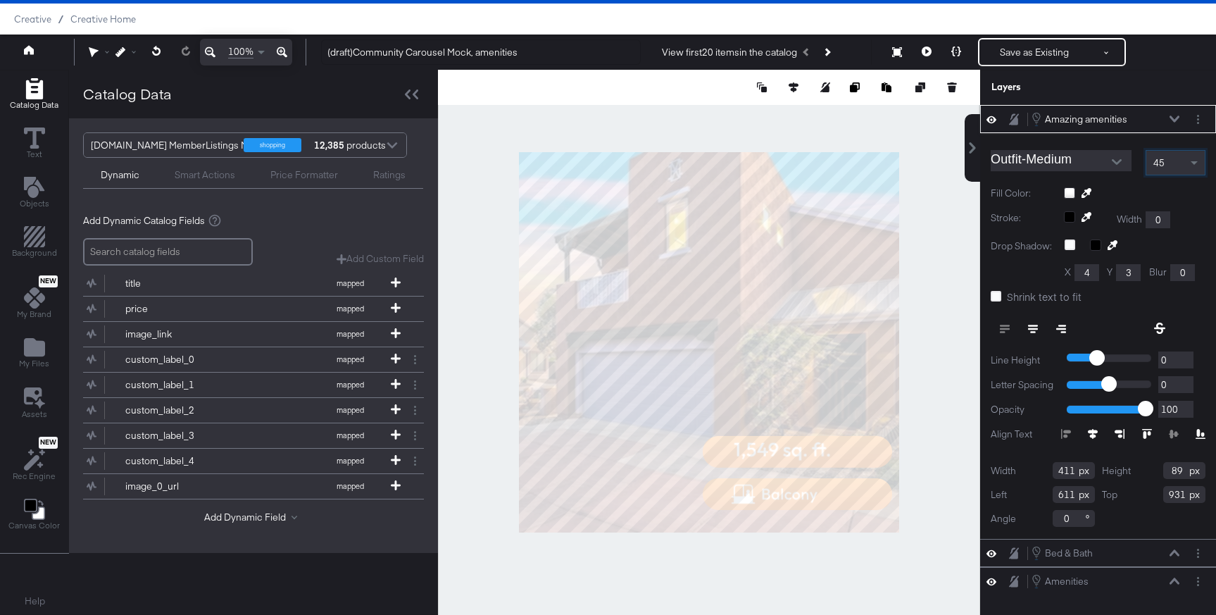
click at [1176, 121] on icon at bounding box center [1174, 118] width 10 height 7
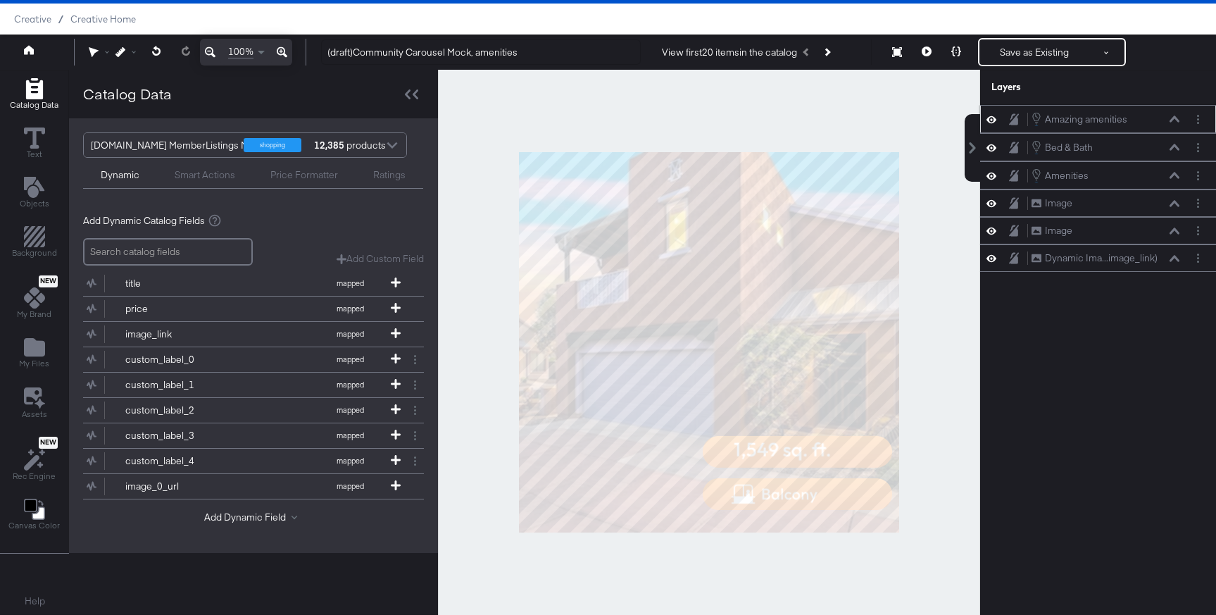
click at [1176, 121] on icon at bounding box center [1174, 118] width 10 height 6
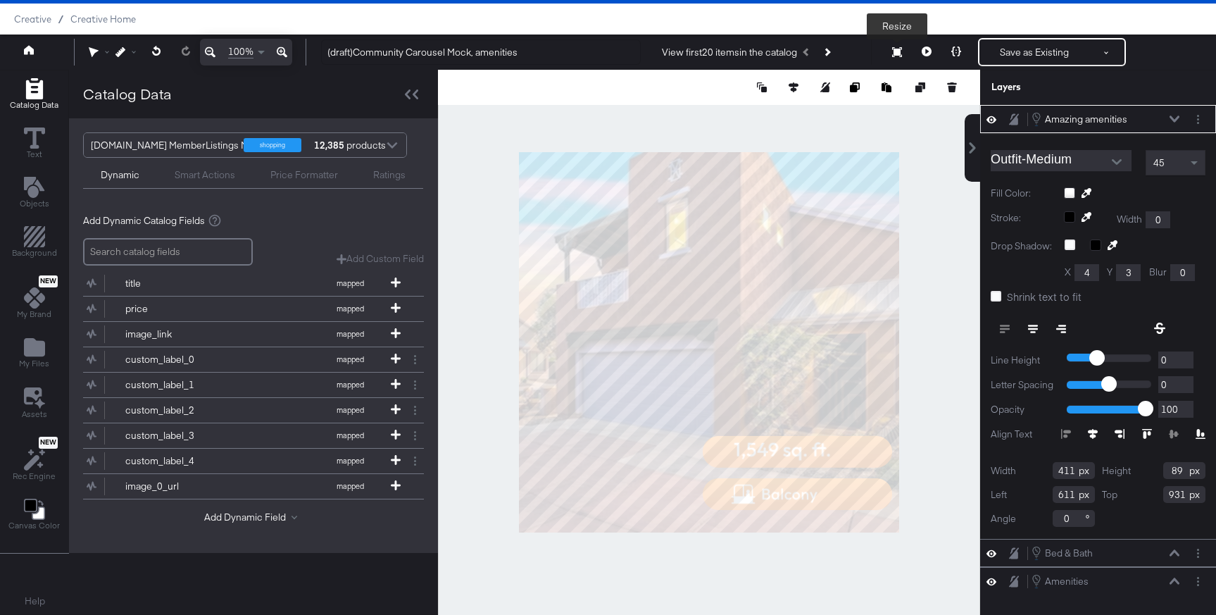
click at [923, 52] on icon at bounding box center [926, 51] width 10 height 10
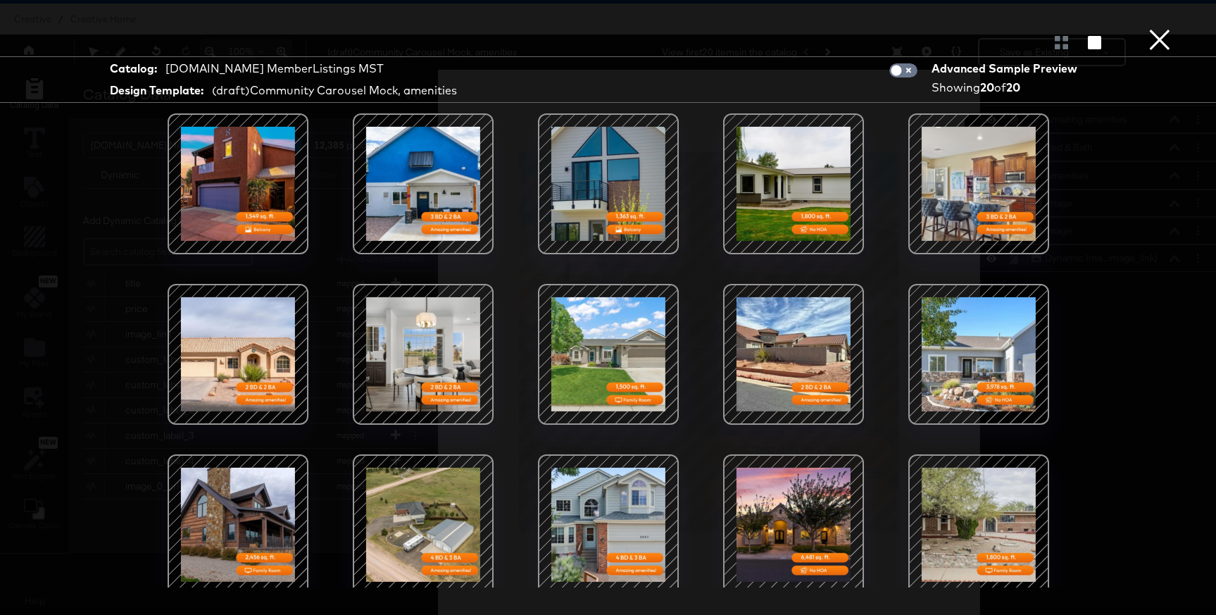
click at [1159, 28] on button "×" at bounding box center [1159, 14] width 28 height 28
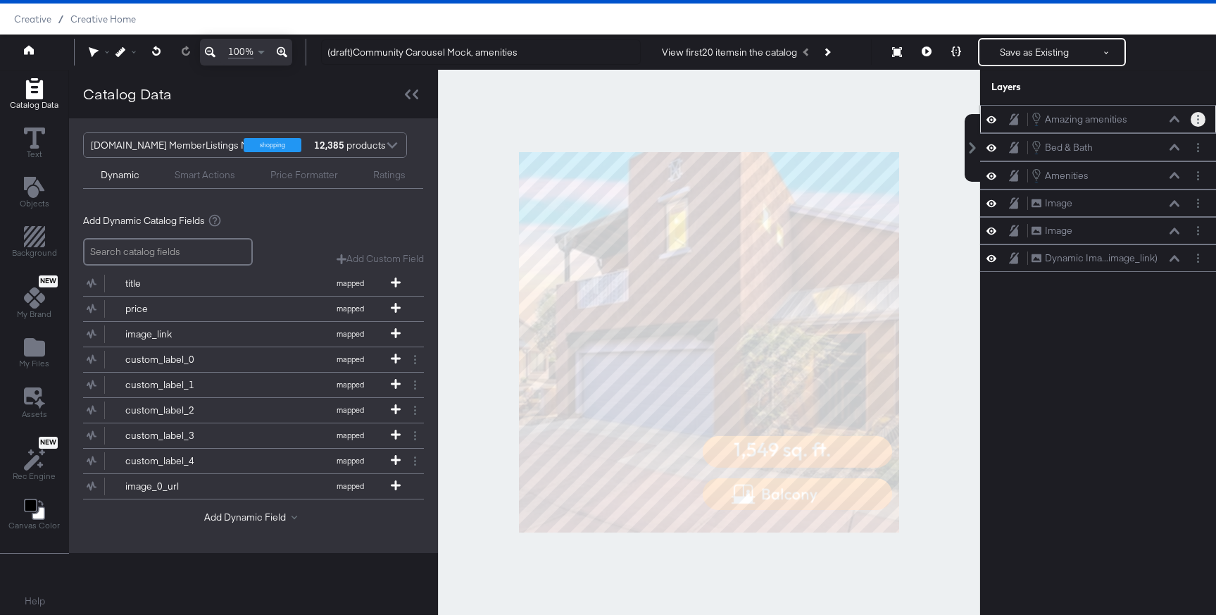
click at [1201, 121] on button "Layer Options" at bounding box center [1197, 119] width 15 height 15
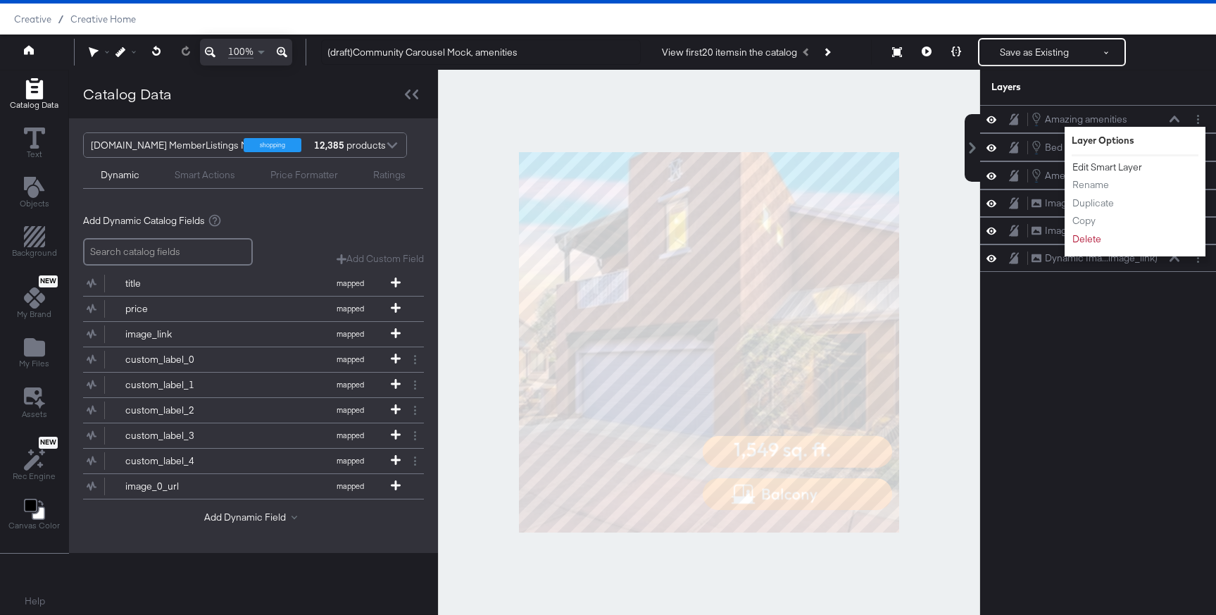
click at [1102, 165] on button "Edit Smart Layer" at bounding box center [1106, 167] width 71 height 15
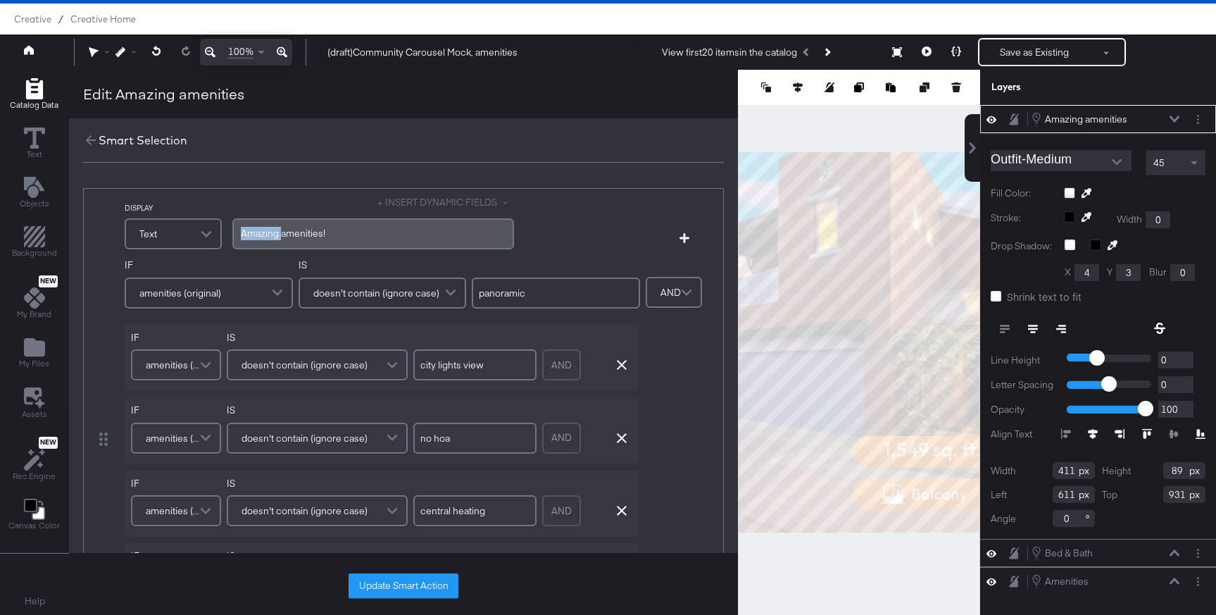
drag, startPoint x: 278, startPoint y: 235, endPoint x: 228, endPoint y: 234, distance: 50.0
click at [228, 234] on div "DISPLAY Text + INSERT DYNAMIC FIELDS Amazing amenities!" at bounding box center [367, 224] width 484 height 57
click at [427, 579] on button "Update Smart Action" at bounding box center [403, 585] width 110 height 25
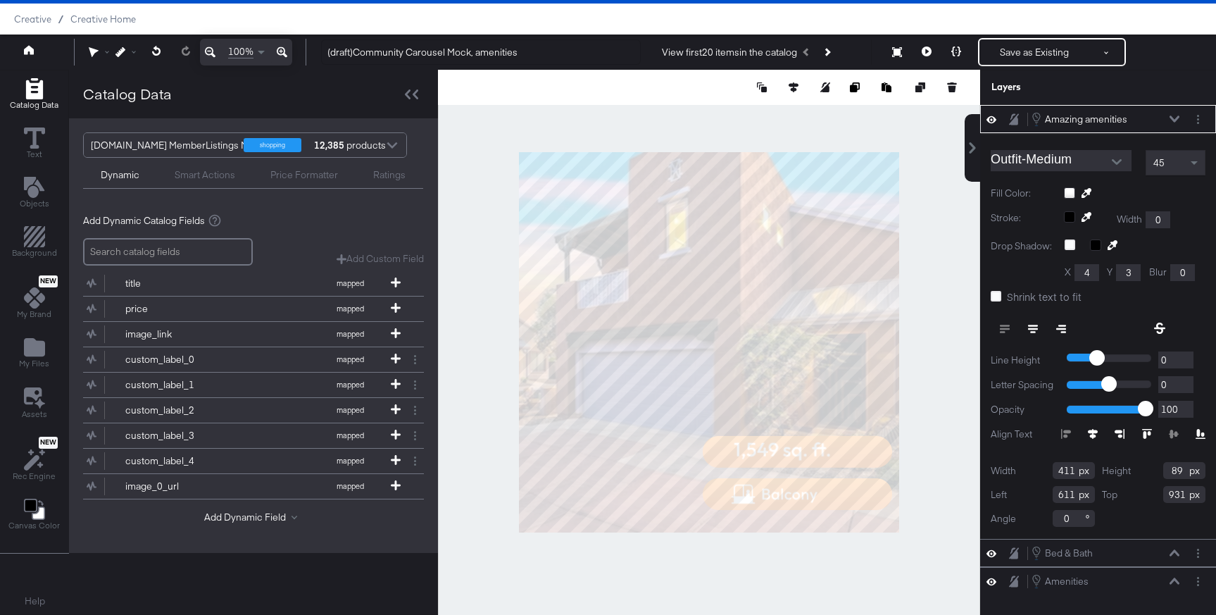
type input "461"
type input "565"
type input "933"
click at [919, 54] on button at bounding box center [927, 52] width 30 height 28
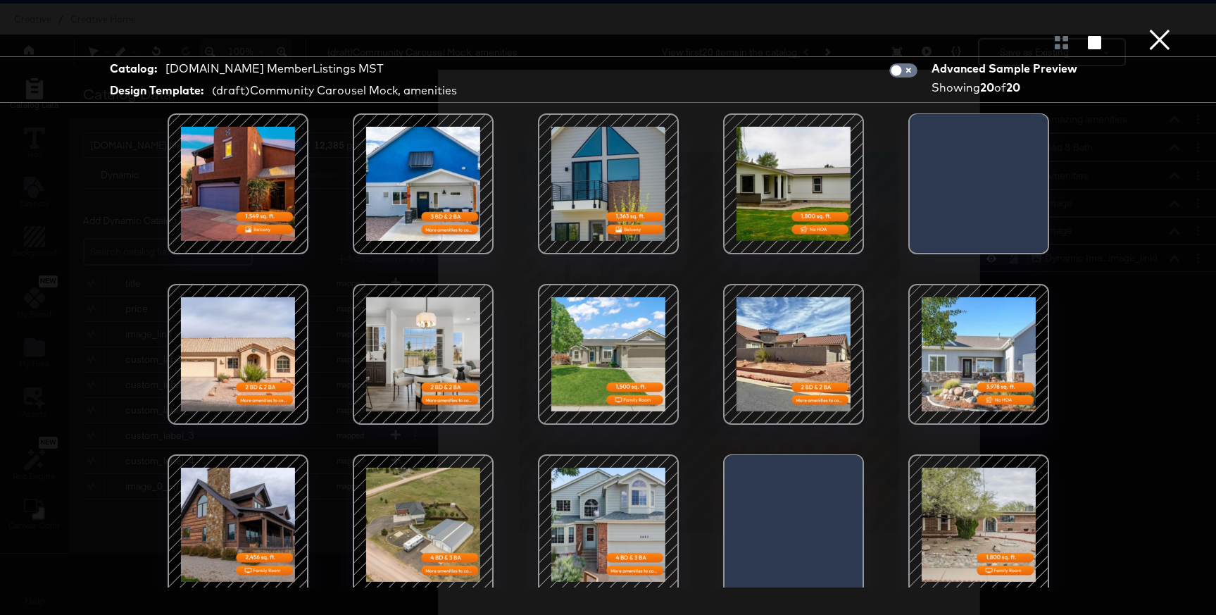
click at [1164, 28] on button "×" at bounding box center [1159, 14] width 28 height 28
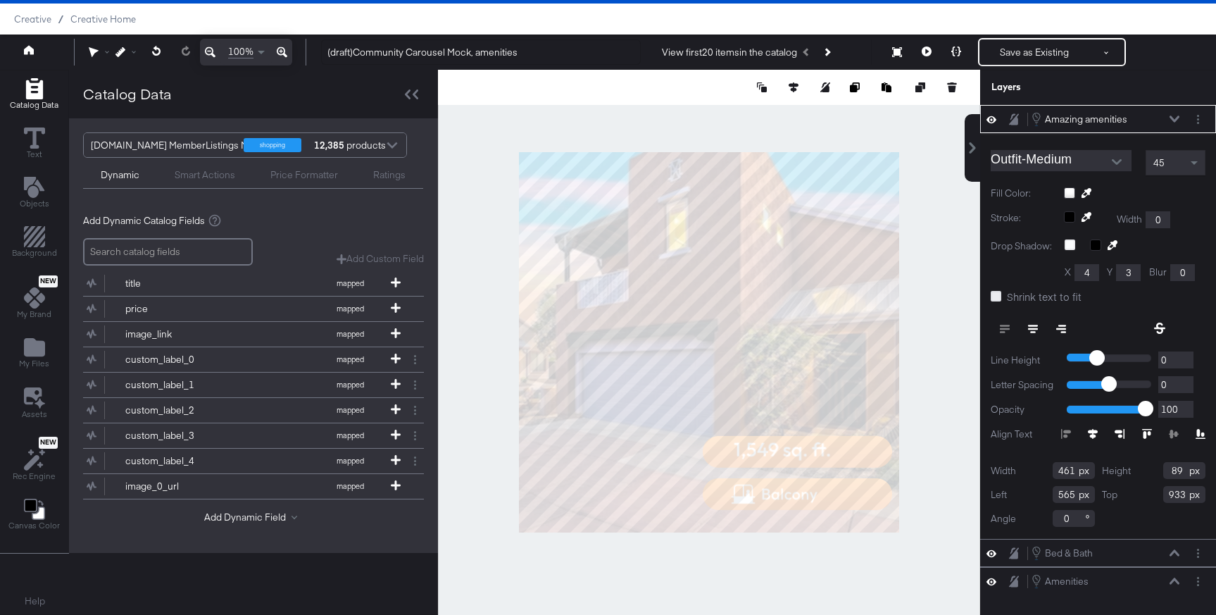
click at [996, 300] on icon at bounding box center [995, 296] width 11 height 11
click at [0, 0] on input "Shrink text to fit" at bounding box center [0, 0] width 0 height 0
type input "474"
type input "931"
type input "552"
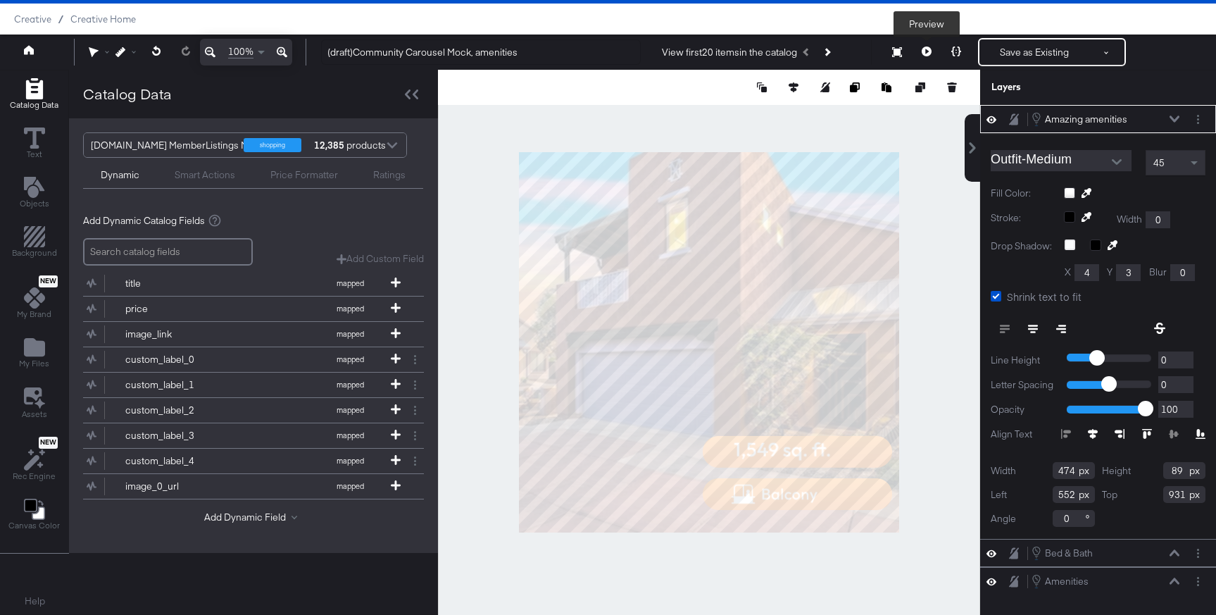
click at [925, 51] on icon at bounding box center [926, 51] width 10 height 10
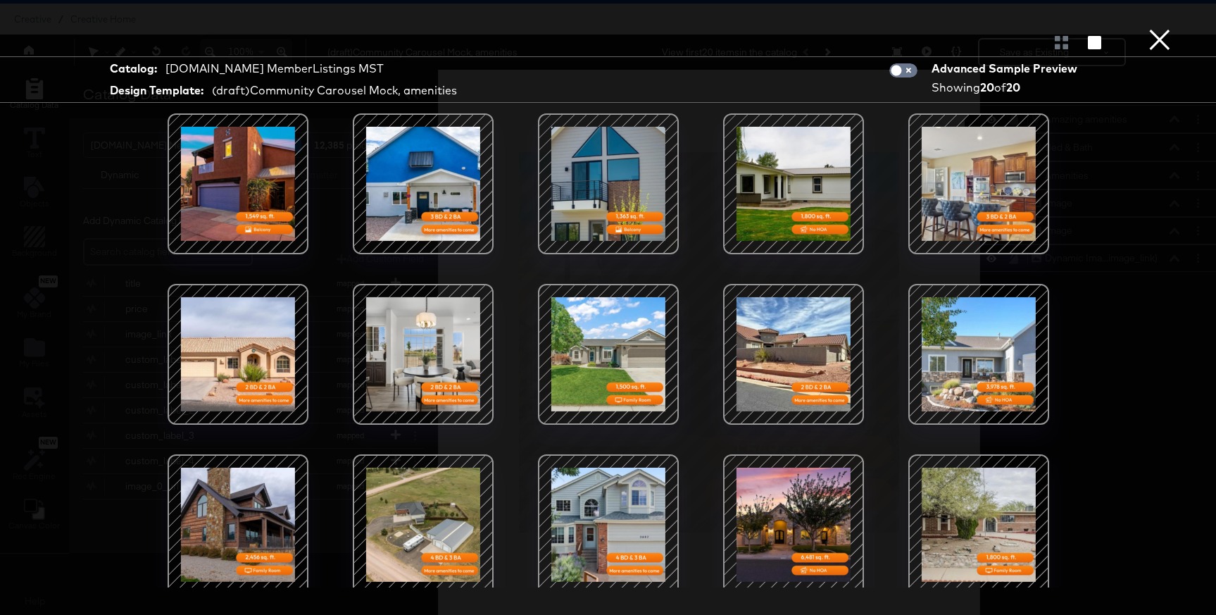
click at [1166, 28] on button "×" at bounding box center [1159, 14] width 28 height 28
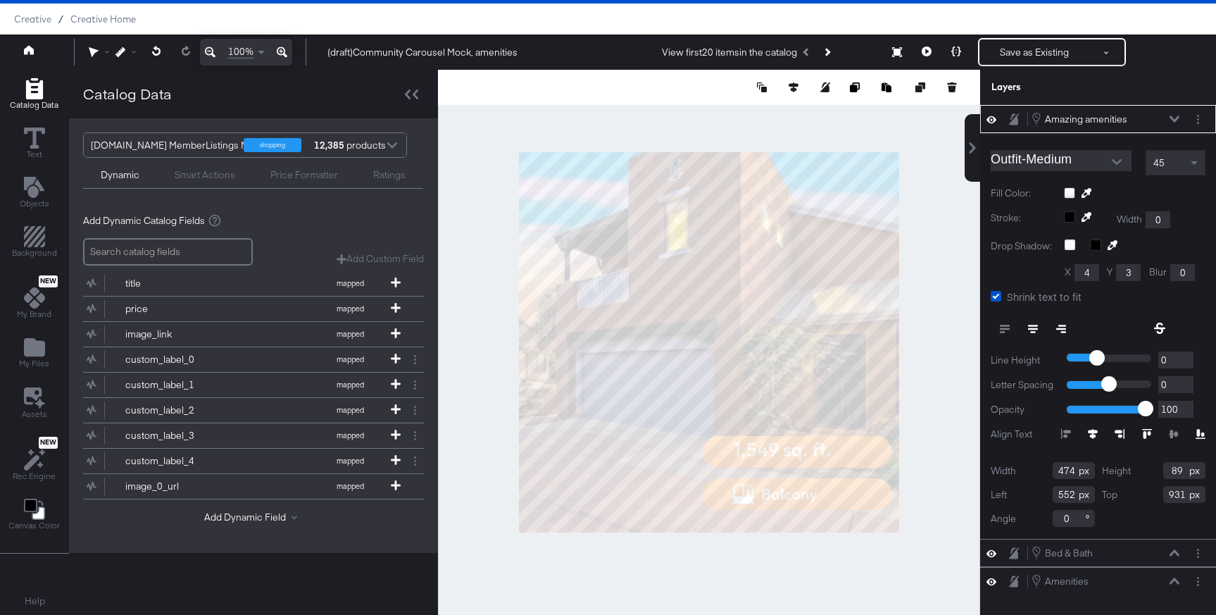
type input "553"
click at [928, 499] on div at bounding box center [709, 342] width 542 height 545
click at [1202, 116] on button "Layer Options" at bounding box center [1197, 119] width 15 height 15
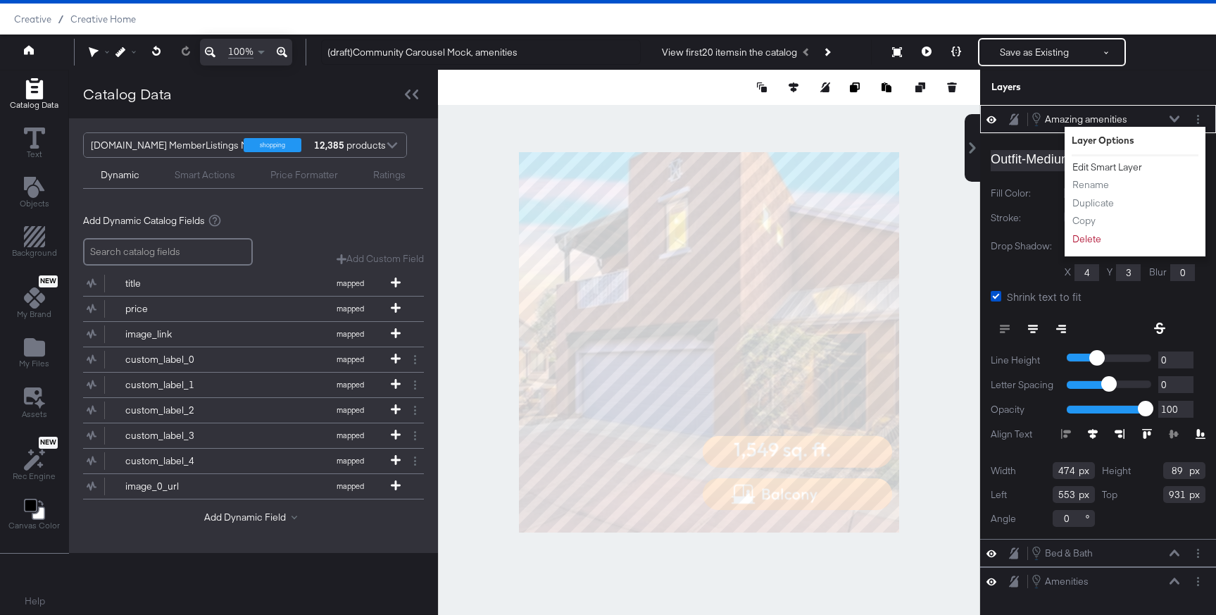
click at [1112, 165] on button "Edit Smart Layer" at bounding box center [1106, 167] width 71 height 15
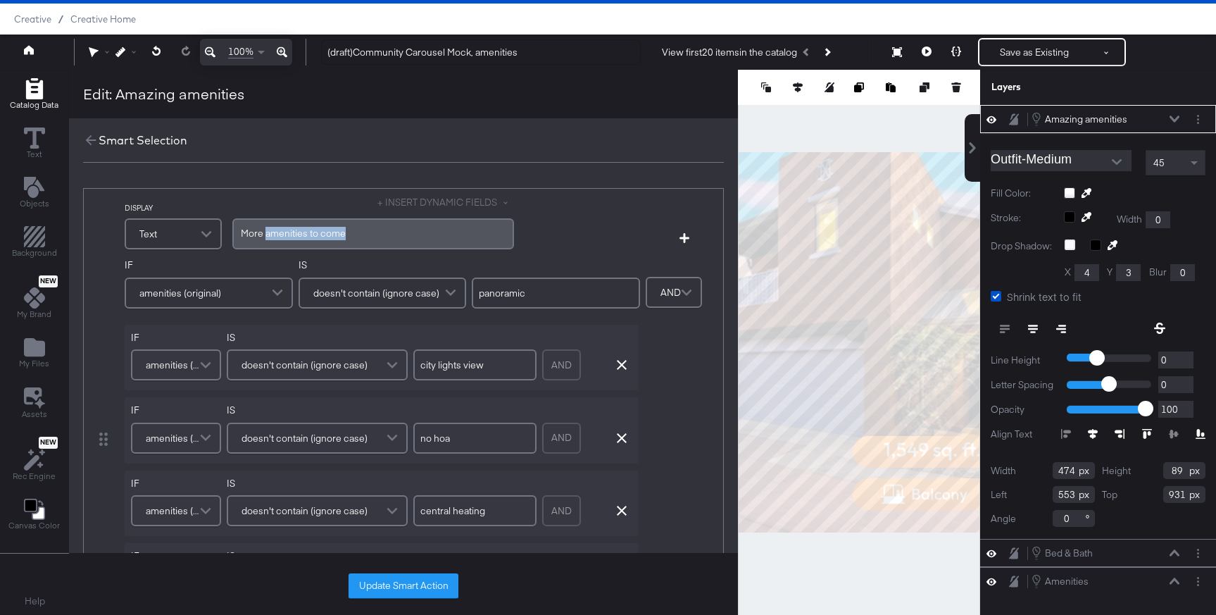
drag, startPoint x: 353, startPoint y: 234, endPoint x: 263, endPoint y: 235, distance: 90.1
click at [263, 235] on div "More amenities to come" at bounding box center [373, 233] width 265 height 13
click at [394, 582] on button "Update Smart Action" at bounding box center [403, 585] width 110 height 25
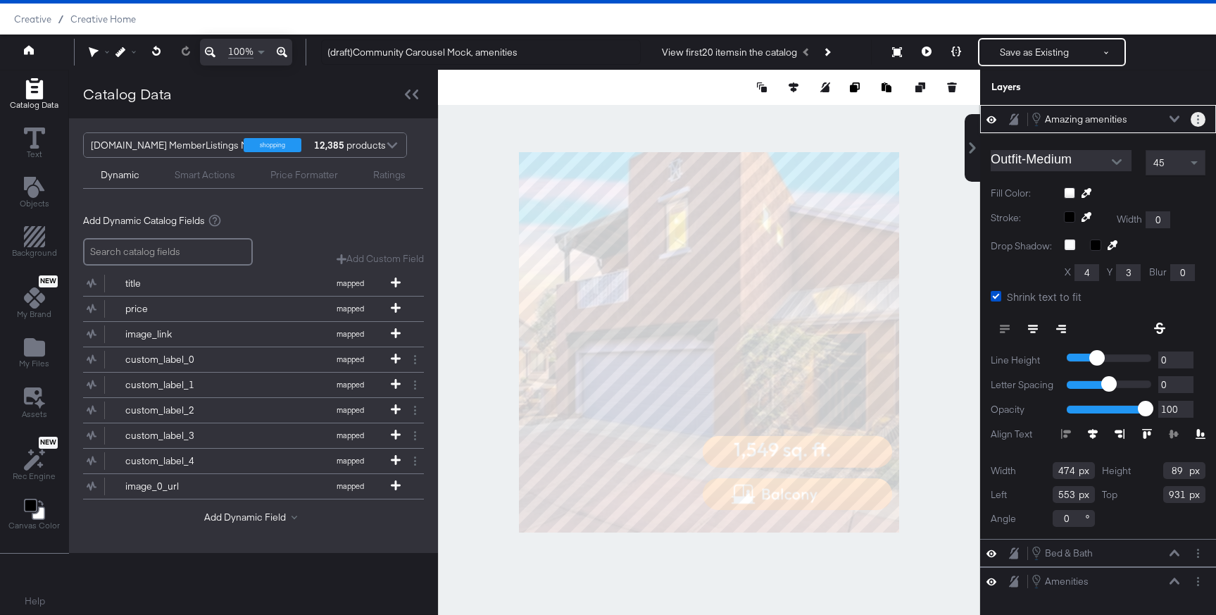
click at [1191, 120] on button "Layer Options" at bounding box center [1197, 119] width 15 height 15
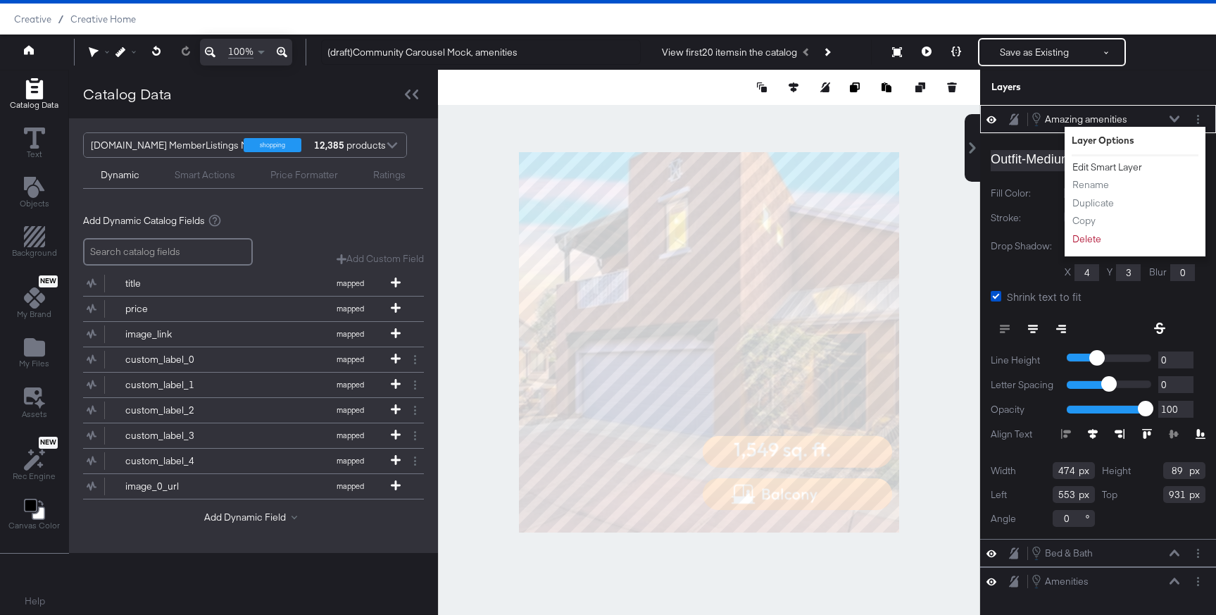
click at [1097, 166] on button "Edit Smart Layer" at bounding box center [1106, 167] width 71 height 15
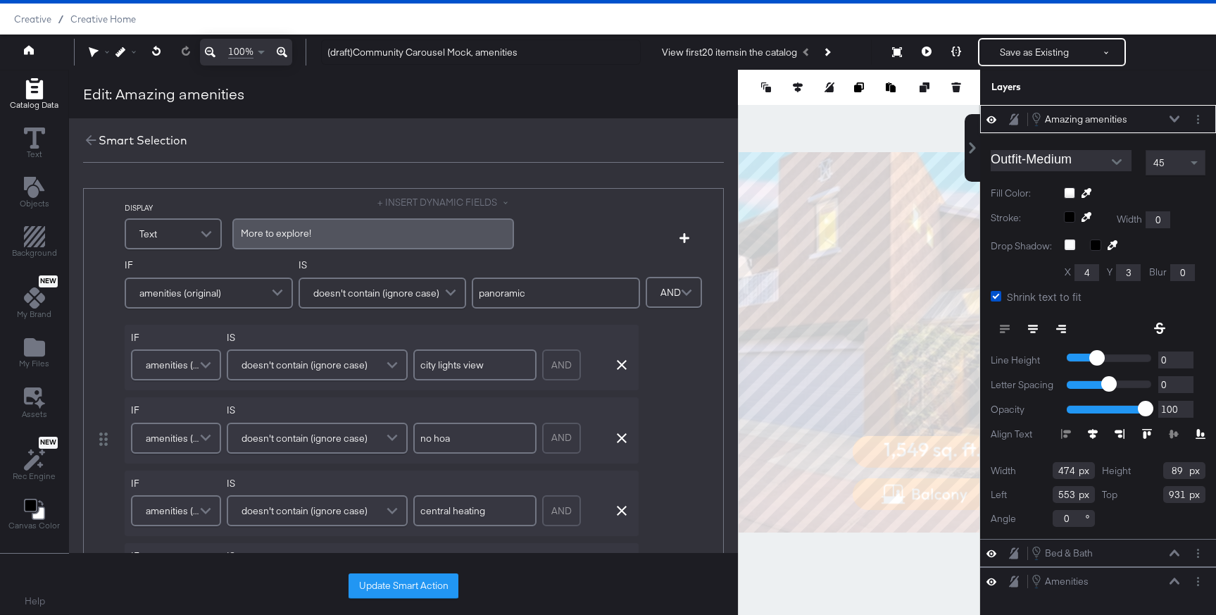
click at [1174, 118] on icon at bounding box center [1174, 118] width 10 height 7
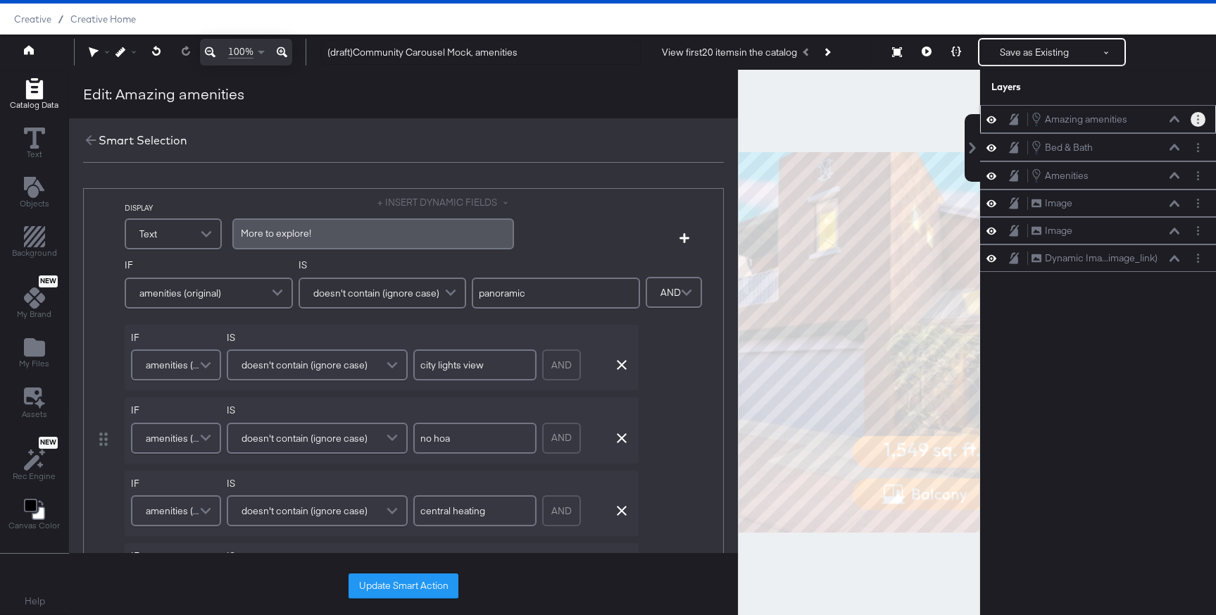
click at [1202, 116] on button "Layer Options" at bounding box center [1197, 119] width 15 height 15
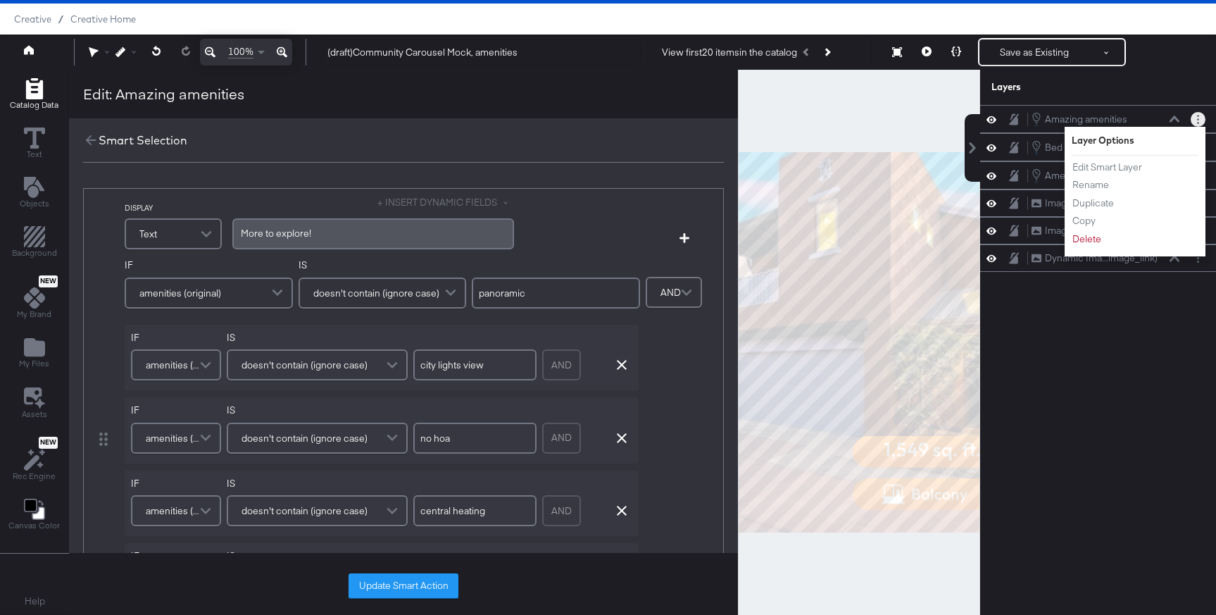
click at [1112, 188] on li "Rename" at bounding box center [1109, 184] width 77 height 15
click at [1092, 189] on button "Rename" at bounding box center [1090, 184] width 38 height 15
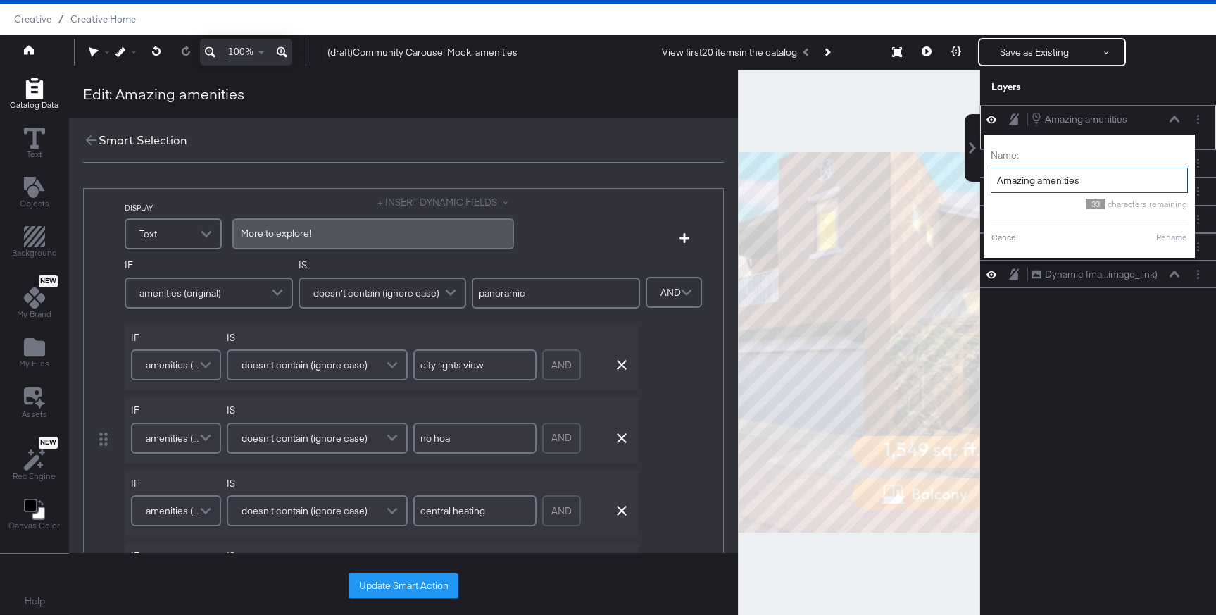
drag, startPoint x: 1086, startPoint y: 178, endPoint x: 998, endPoint y: 184, distance: 87.5
click at [998, 184] on input "Amazing amenities" at bounding box center [1088, 181] width 197 height 26
type input "more to explore"
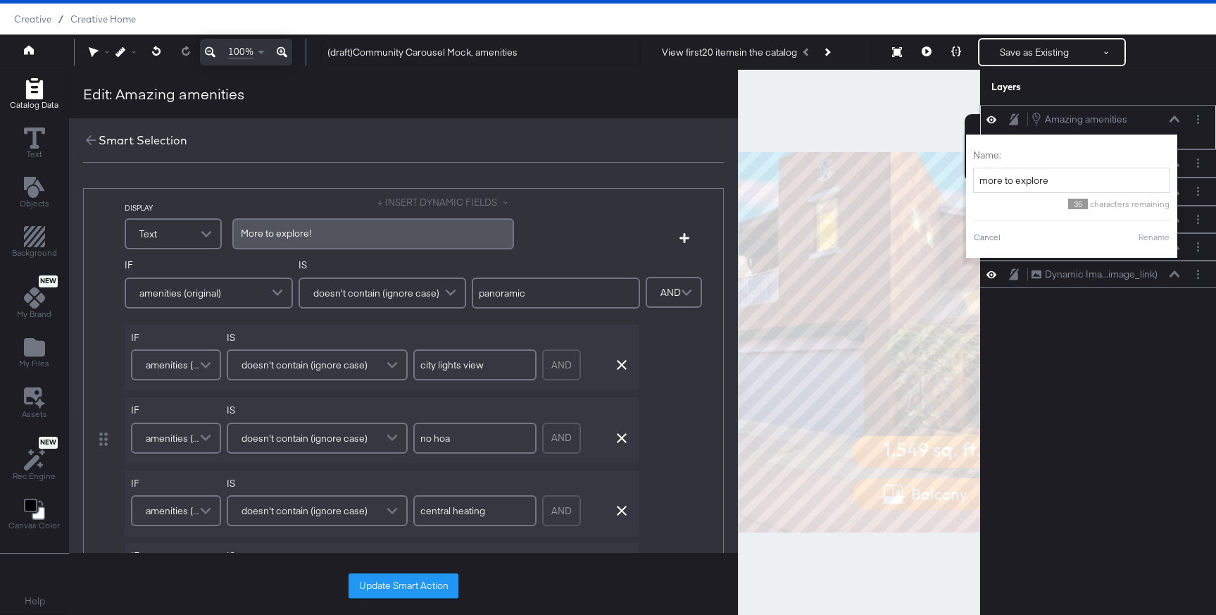
click at [1159, 238] on button "Rename" at bounding box center [1154, 237] width 32 height 13
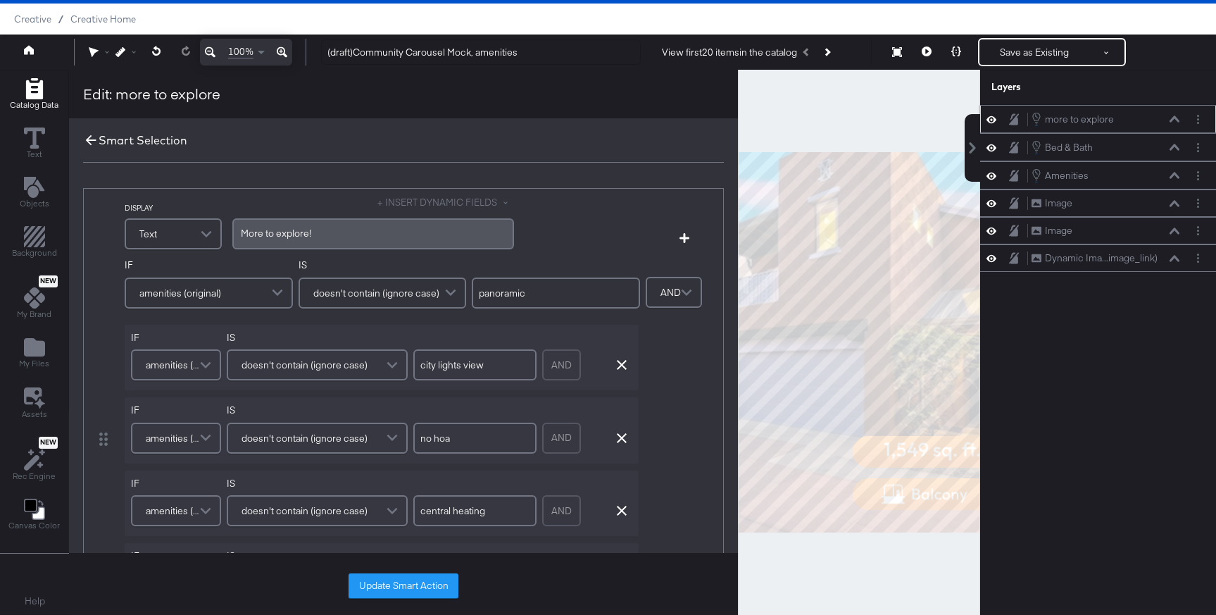
click at [92, 144] on icon at bounding box center [90, 139] width 15 height 15
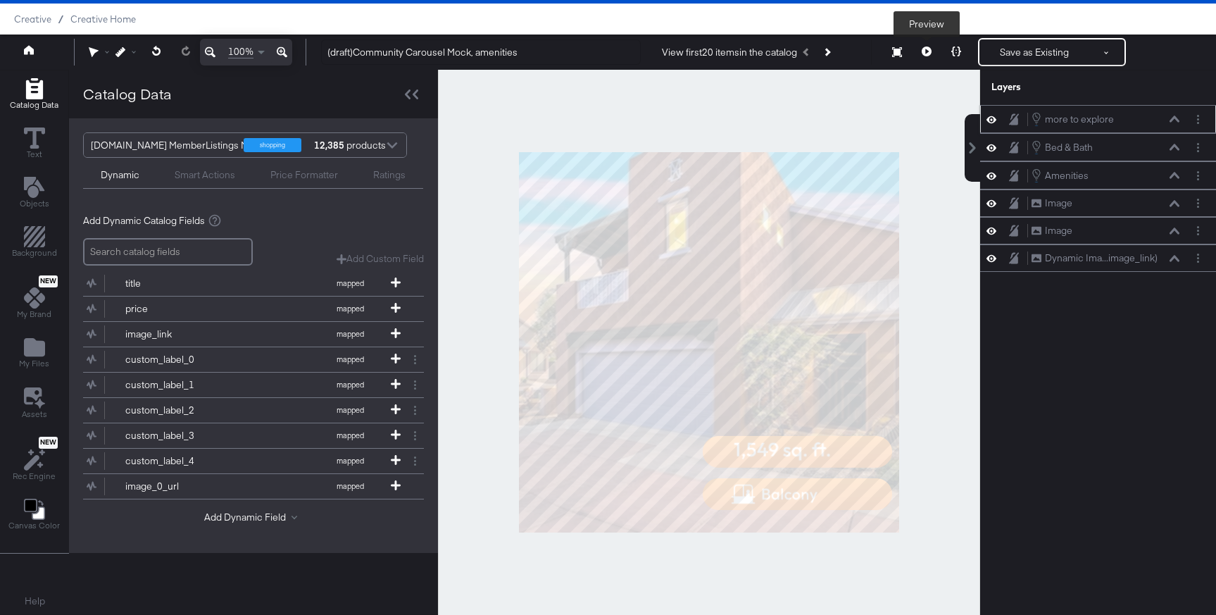
click at [922, 49] on icon at bounding box center [926, 51] width 10 height 10
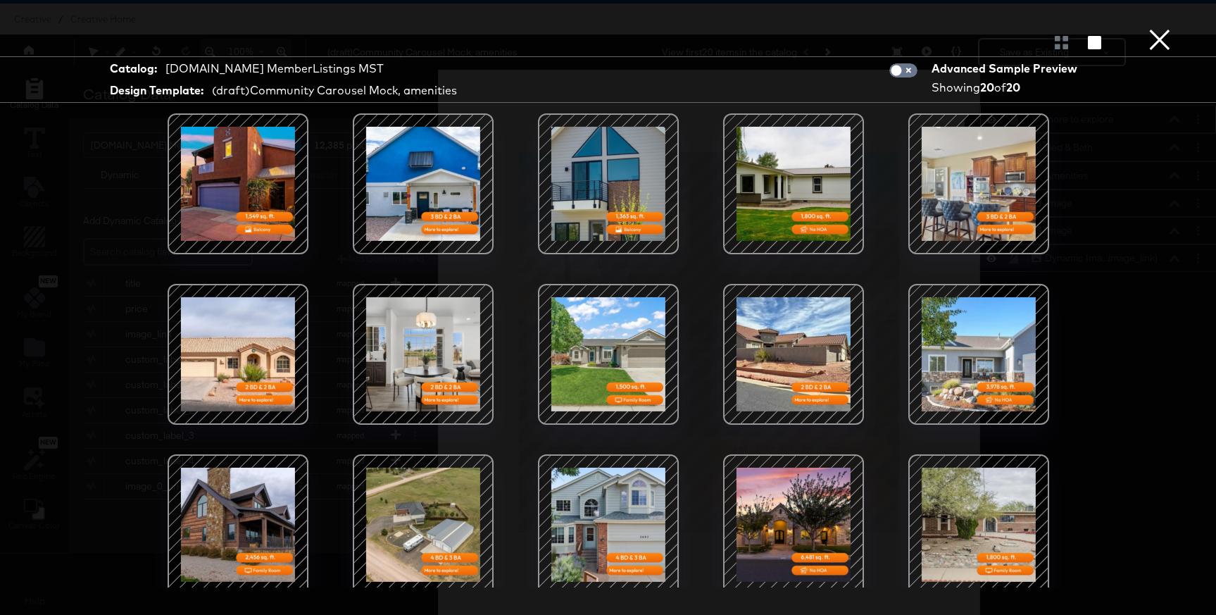
click at [1149, 28] on button "×" at bounding box center [1159, 14] width 28 height 28
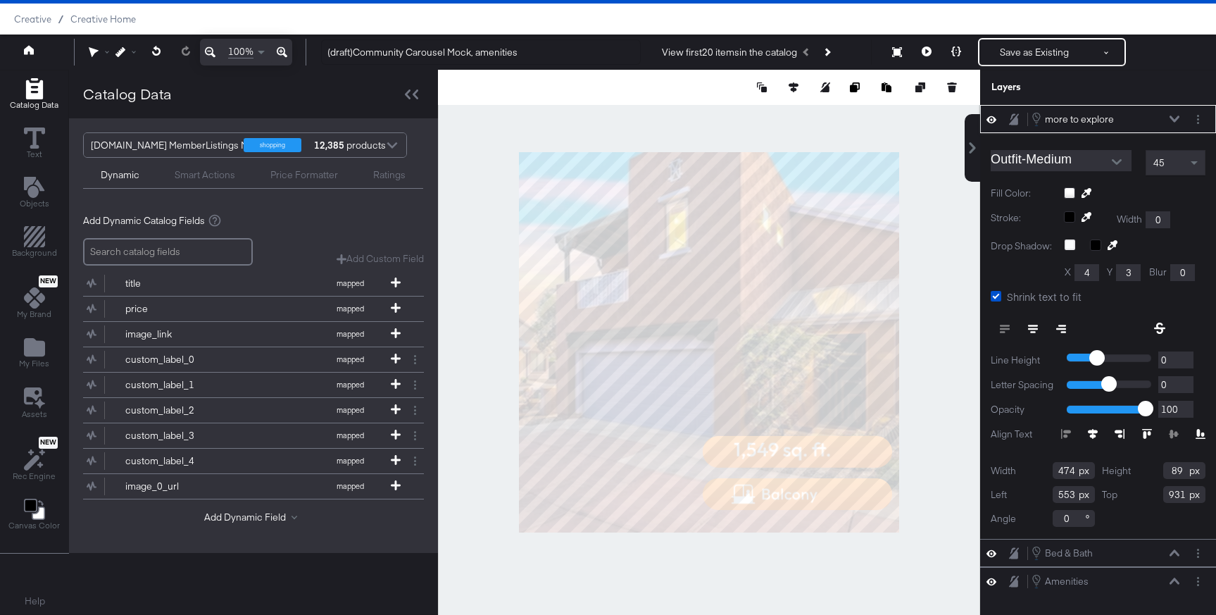
click at [1170, 172] on div "45" at bounding box center [1175, 163] width 58 height 24
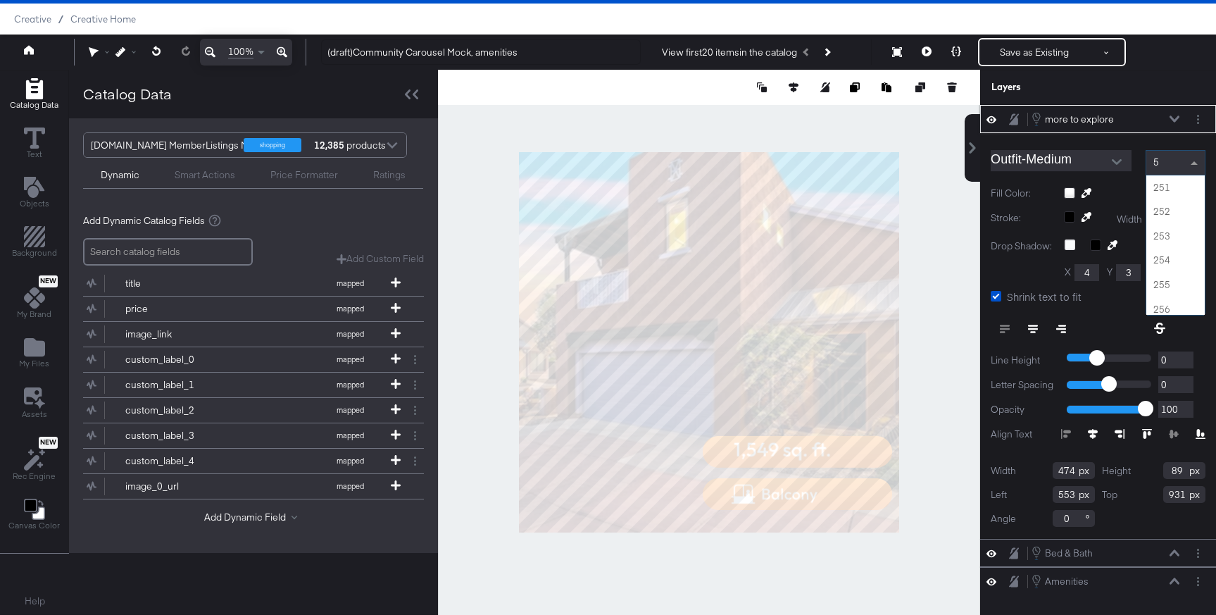
type input "50"
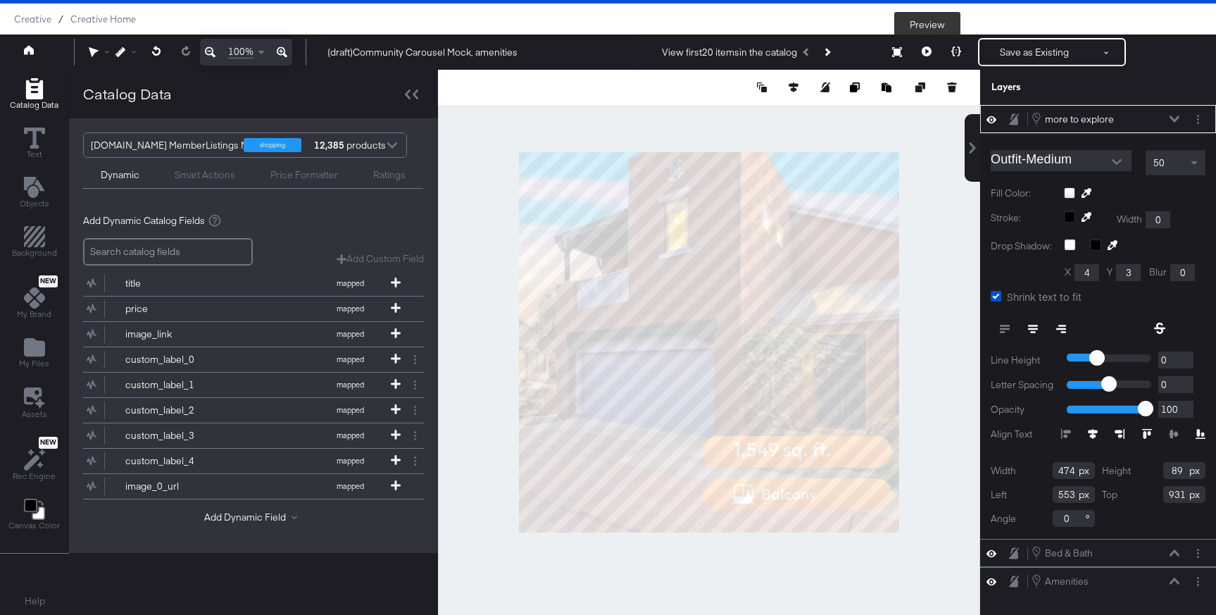
click at [932, 58] on button at bounding box center [927, 52] width 30 height 28
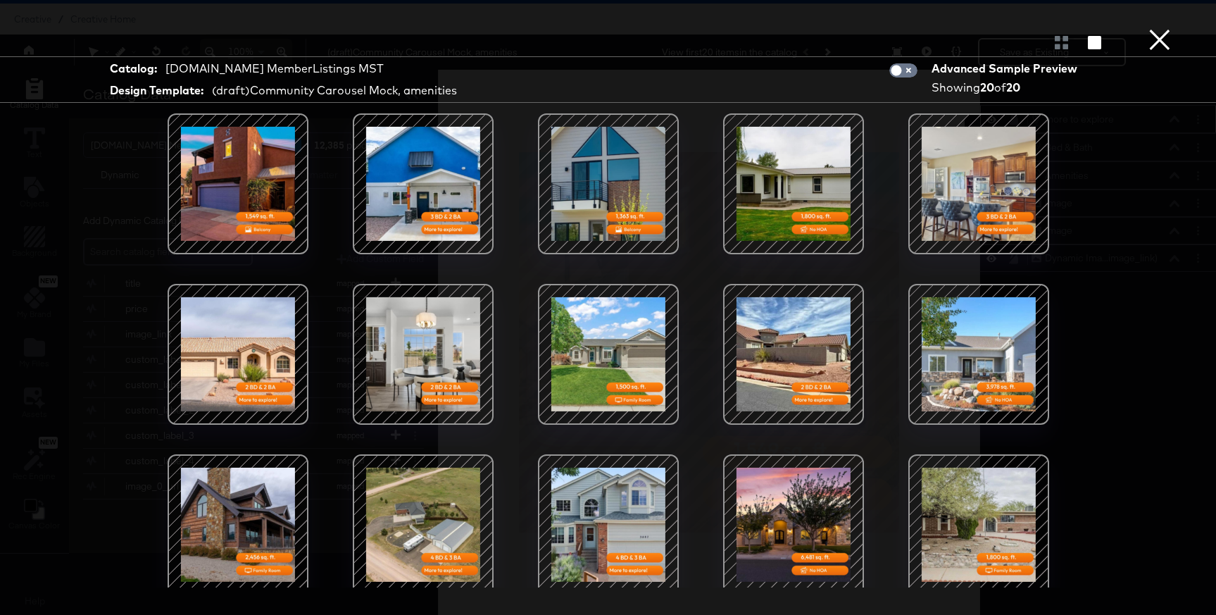
click at [1166, 28] on button "×" at bounding box center [1159, 14] width 28 height 28
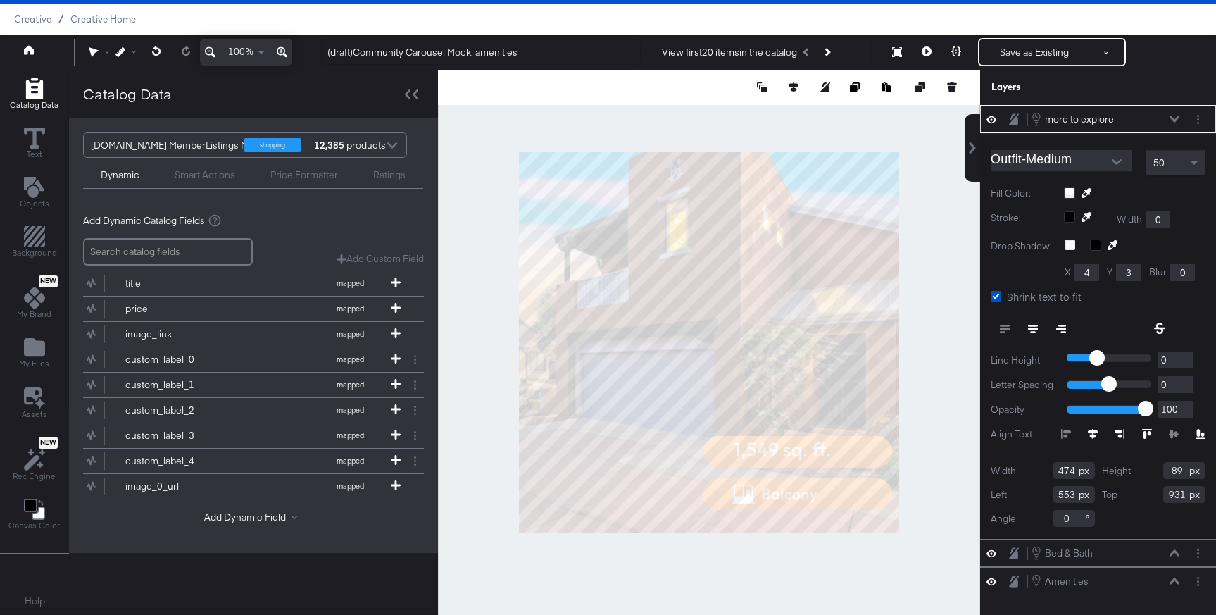
click at [1029, 329] on icon at bounding box center [1033, 329] width 10 height 10
click at [927, 55] on icon at bounding box center [926, 51] width 10 height 10
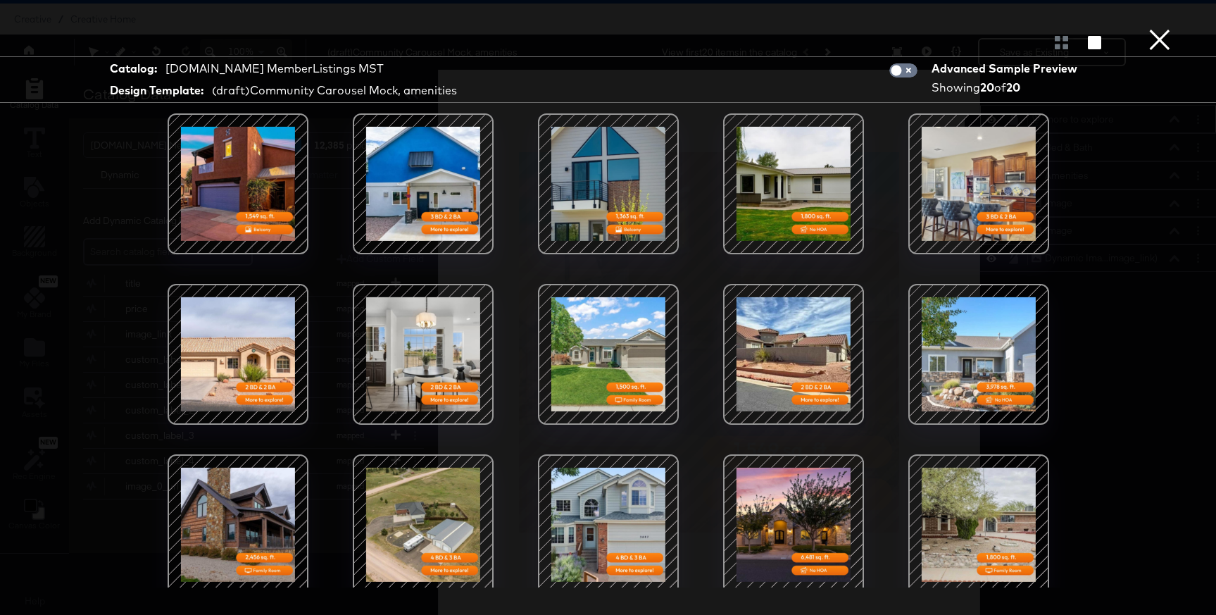
click at [1155, 28] on button "×" at bounding box center [1159, 14] width 28 height 28
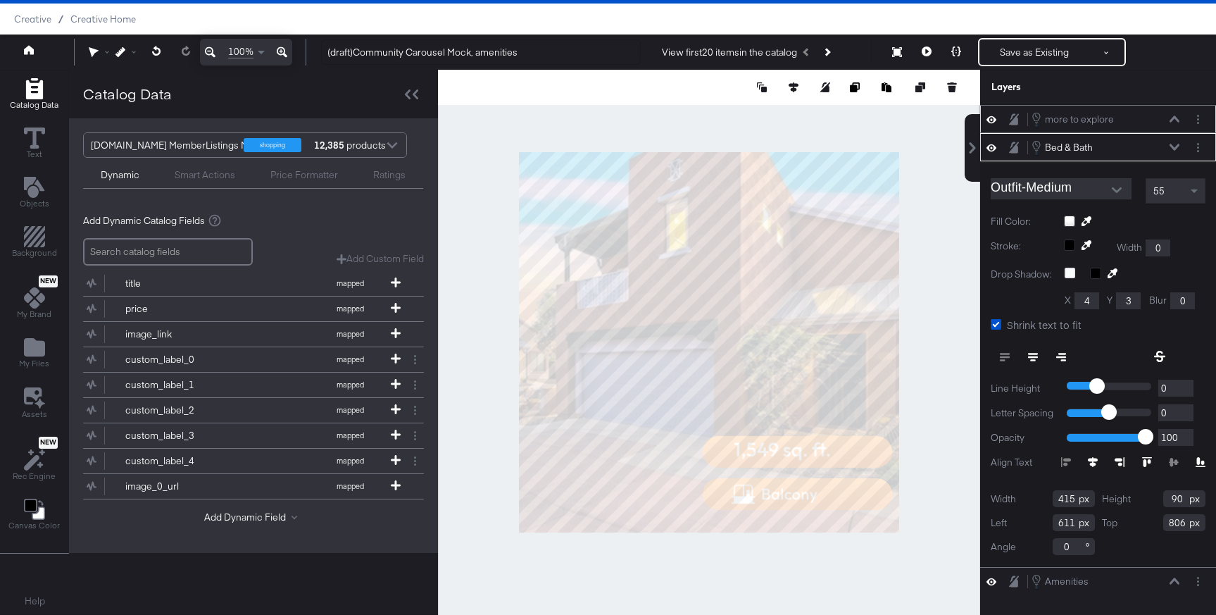
click at [1038, 358] on button at bounding box center [1033, 356] width 28 height 25
type input "473"
type input "553"
click at [929, 52] on icon at bounding box center [926, 51] width 10 height 10
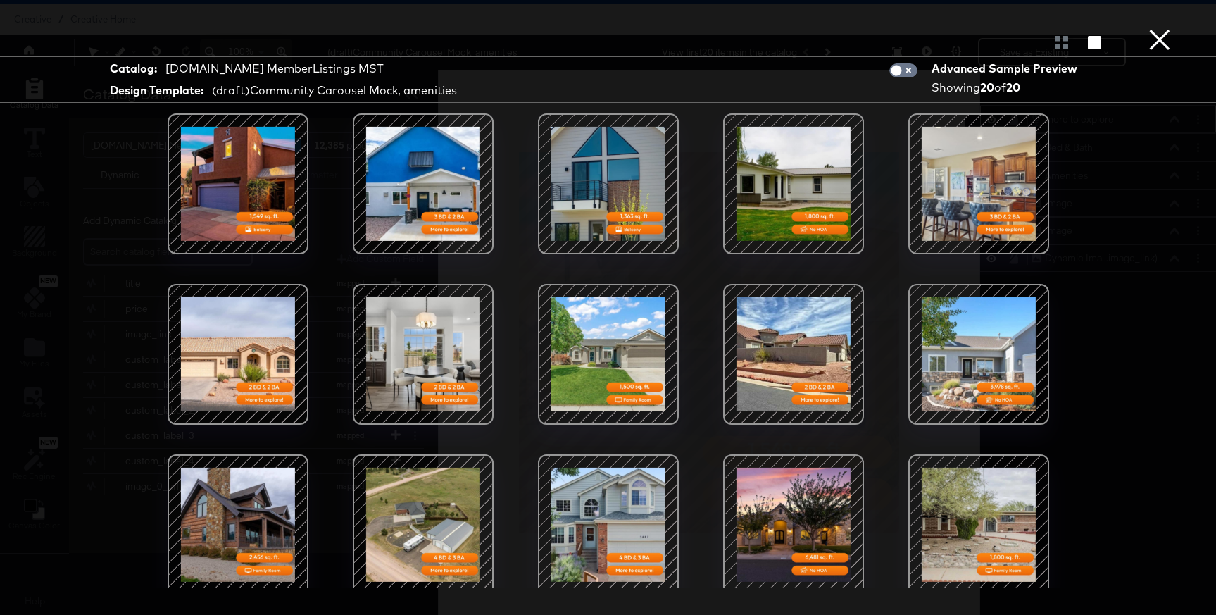
click at [1153, 28] on button "×" at bounding box center [1159, 14] width 28 height 28
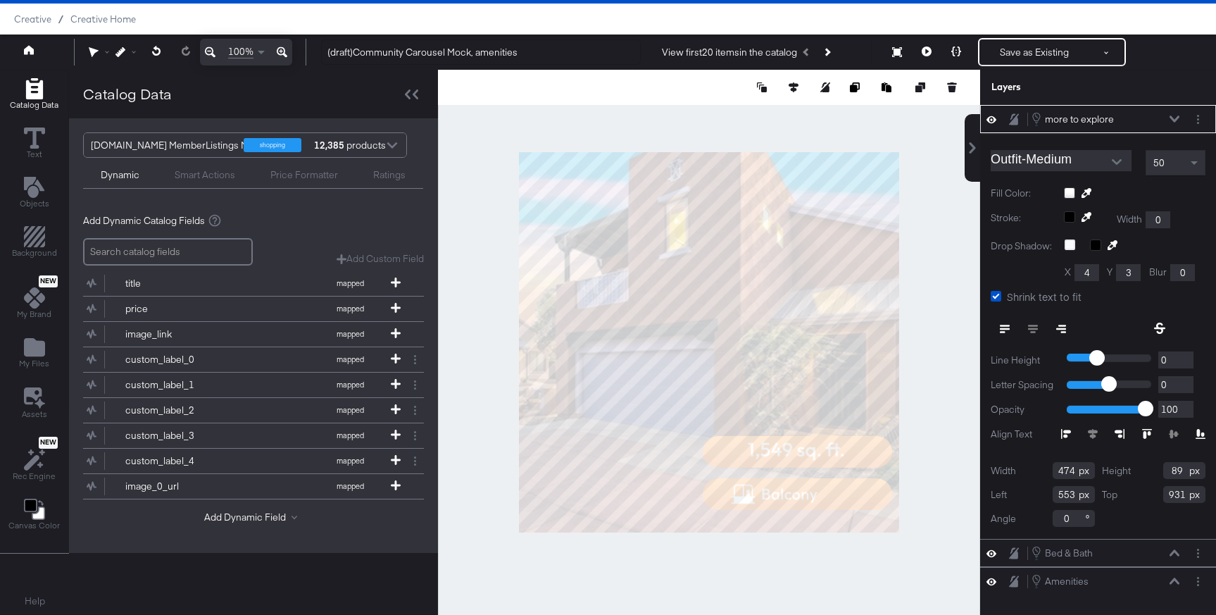
type input "552"
type input "973"
type input "584"
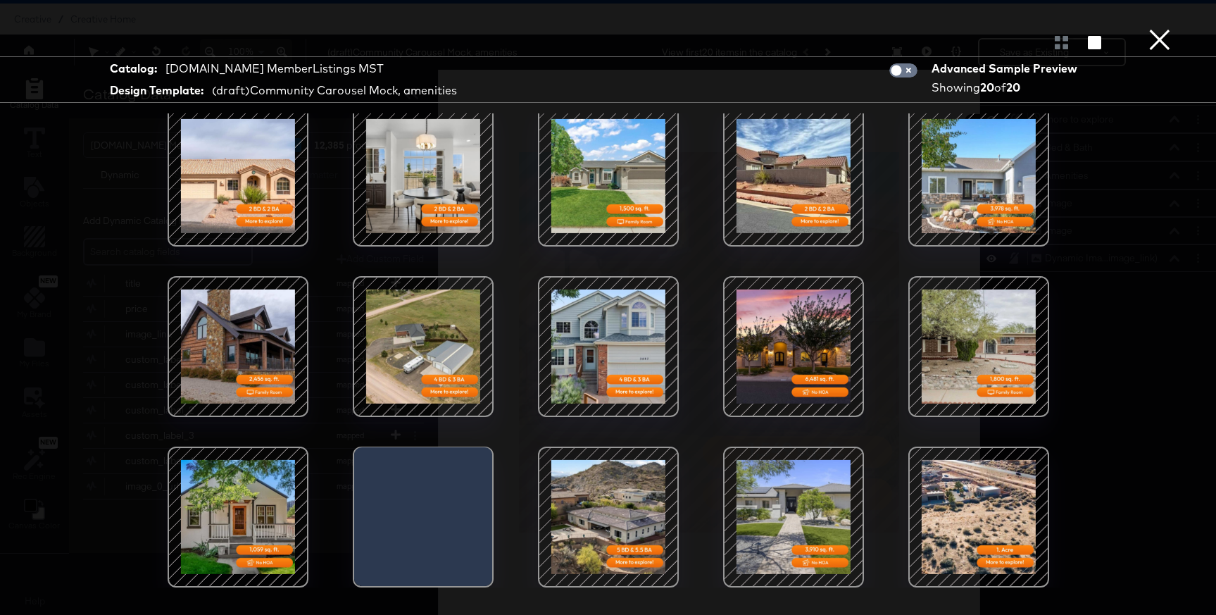
scroll to position [36, 0]
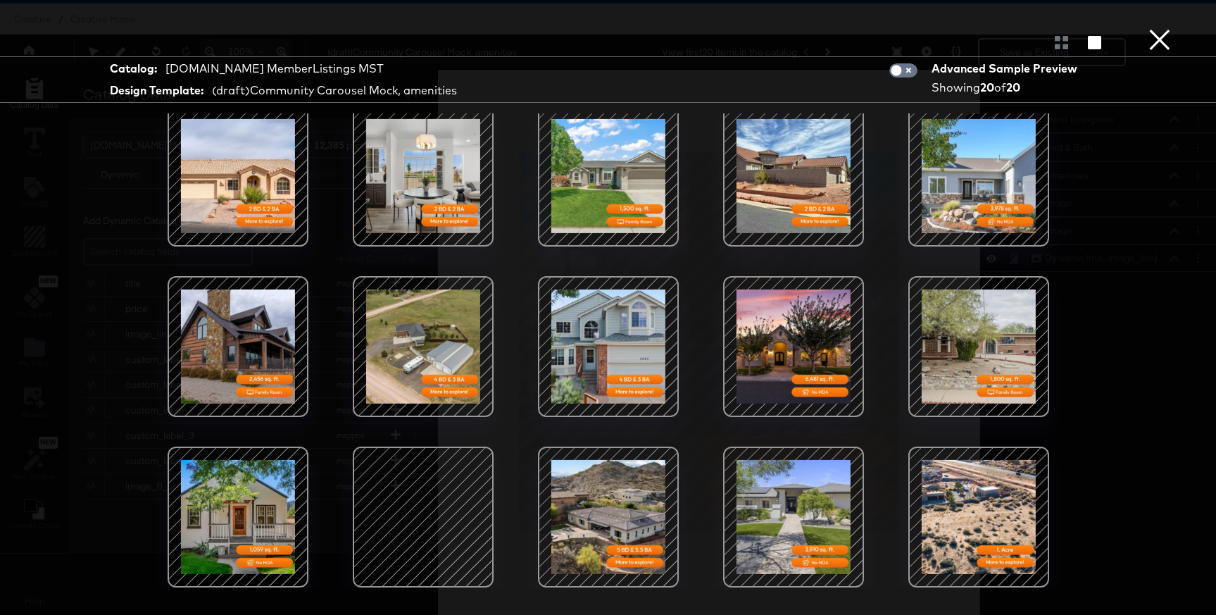
click at [1152, 28] on button "×" at bounding box center [1159, 14] width 28 height 28
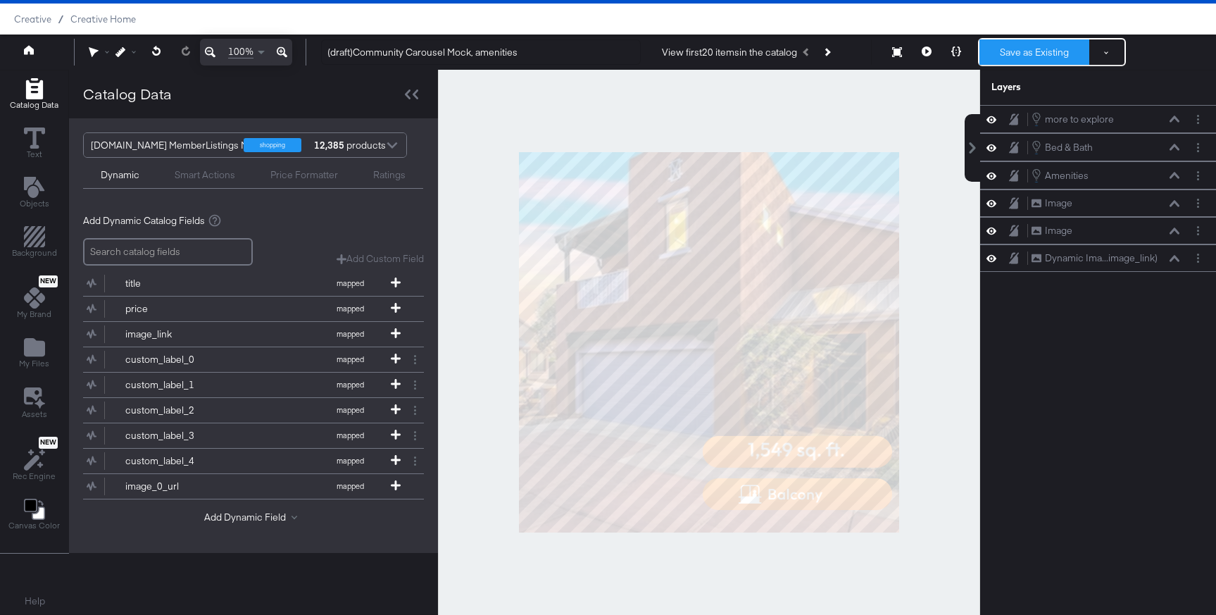
click at [1015, 50] on button "Save as Existing" at bounding box center [1034, 51] width 110 height 25
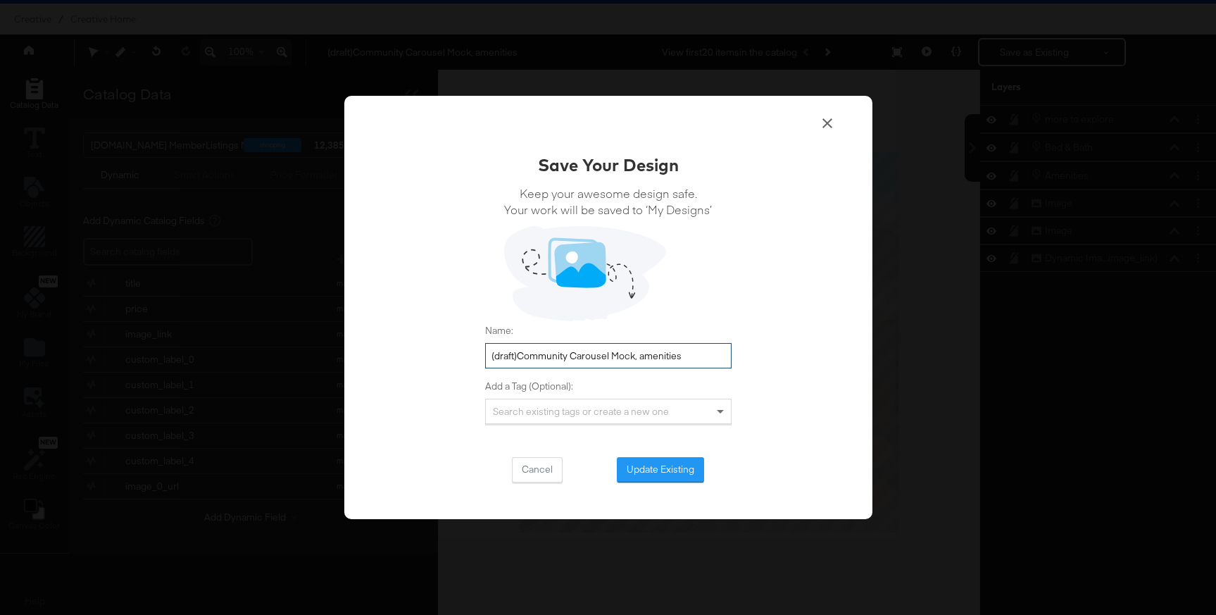
click at [518, 355] on input "(draft)Community Carousel Mock, amenities" at bounding box center [608, 356] width 246 height 26
click at [643, 356] on input "(draft) Community Carousel Mock, amenities" at bounding box center [608, 356] width 246 height 26
click at [729, 357] on input "(draft) Community Carousel Mock, Amenities" at bounding box center [608, 356] width 246 height 26
type input "(draft) Community Carousel Mock, Amenities + Size"
click at [672, 460] on button "Update Existing" at bounding box center [660, 469] width 87 height 25
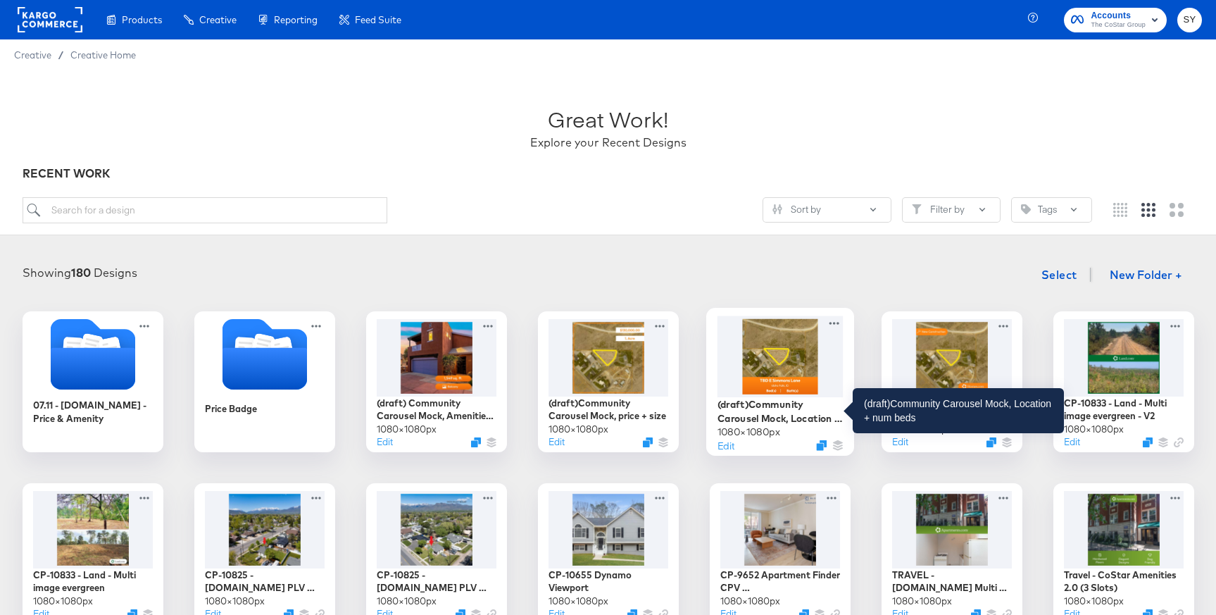
scroll to position [59, 0]
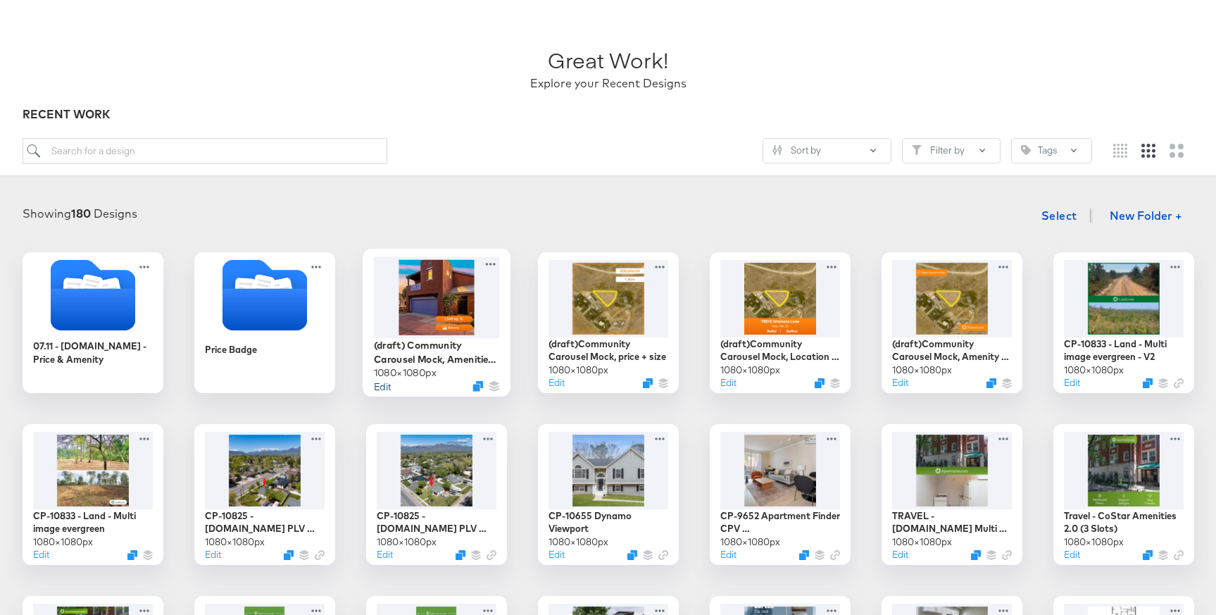
click at [385, 385] on button "Edit" at bounding box center [381, 385] width 17 height 13
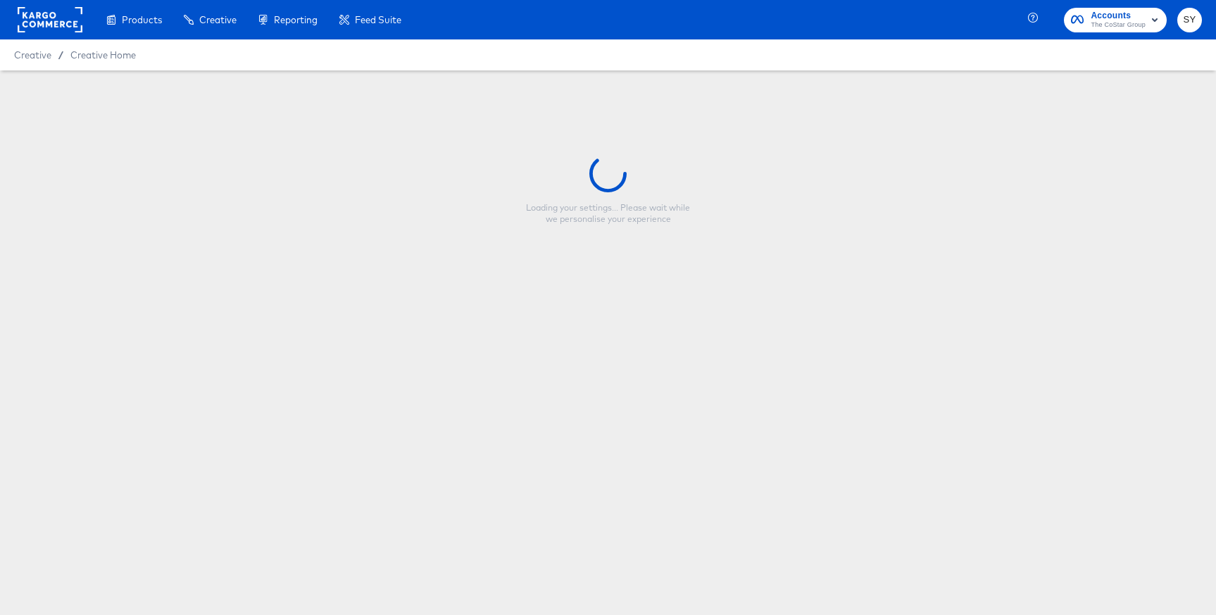
type input "(draft) Community Carousel Mock, Amenities + Size"
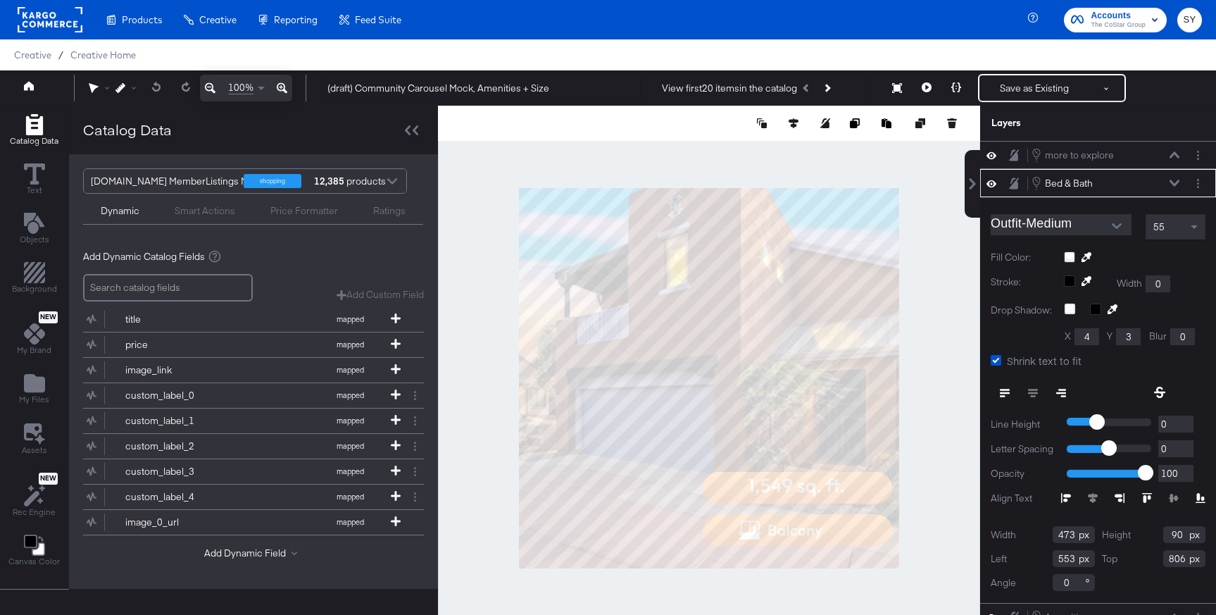
click at [910, 238] on div at bounding box center [709, 378] width 542 height 545
